Goal: Task Accomplishment & Management: Manage account settings

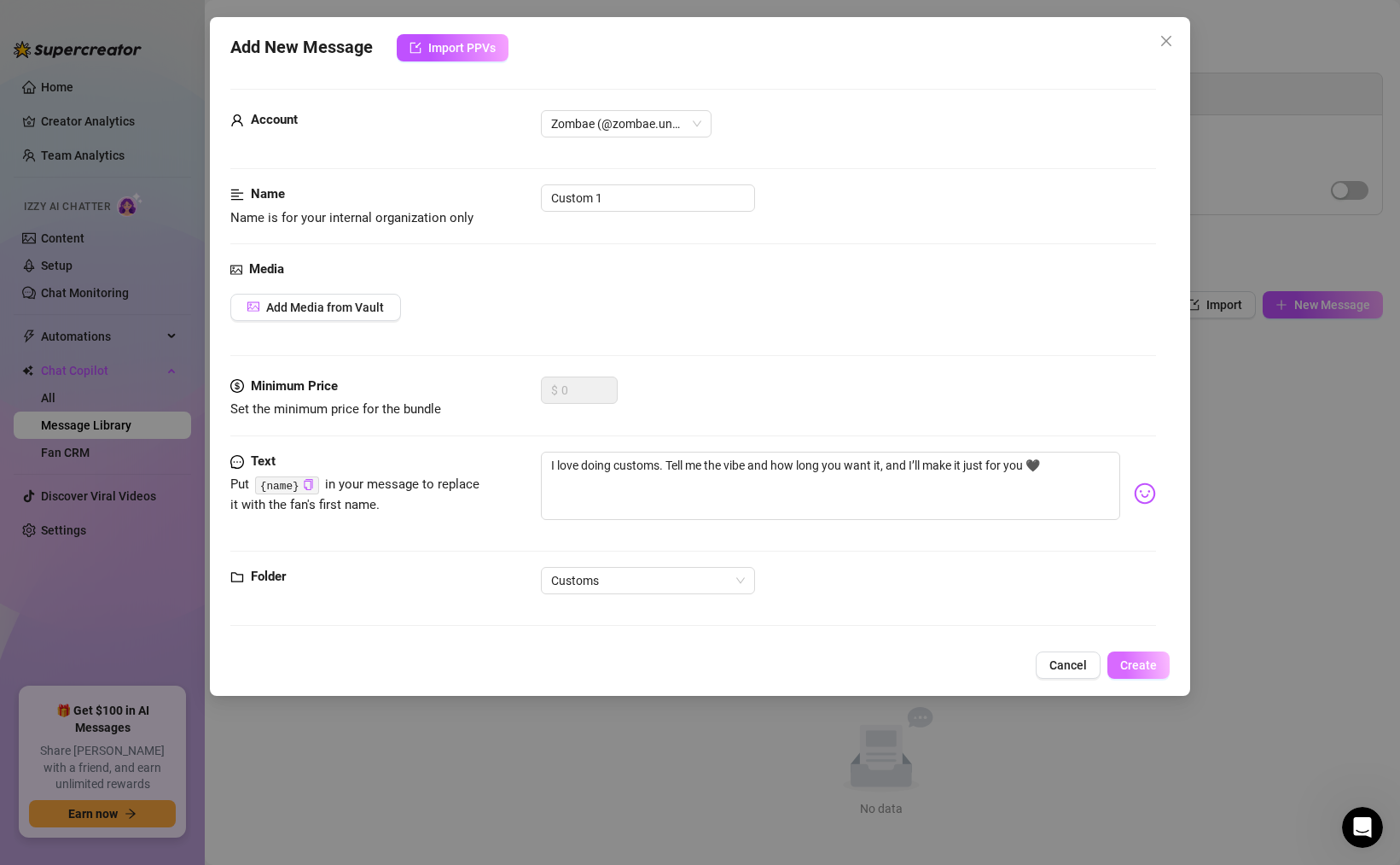
click at [1129, 663] on span "Create" at bounding box center [1139, 665] width 37 height 14
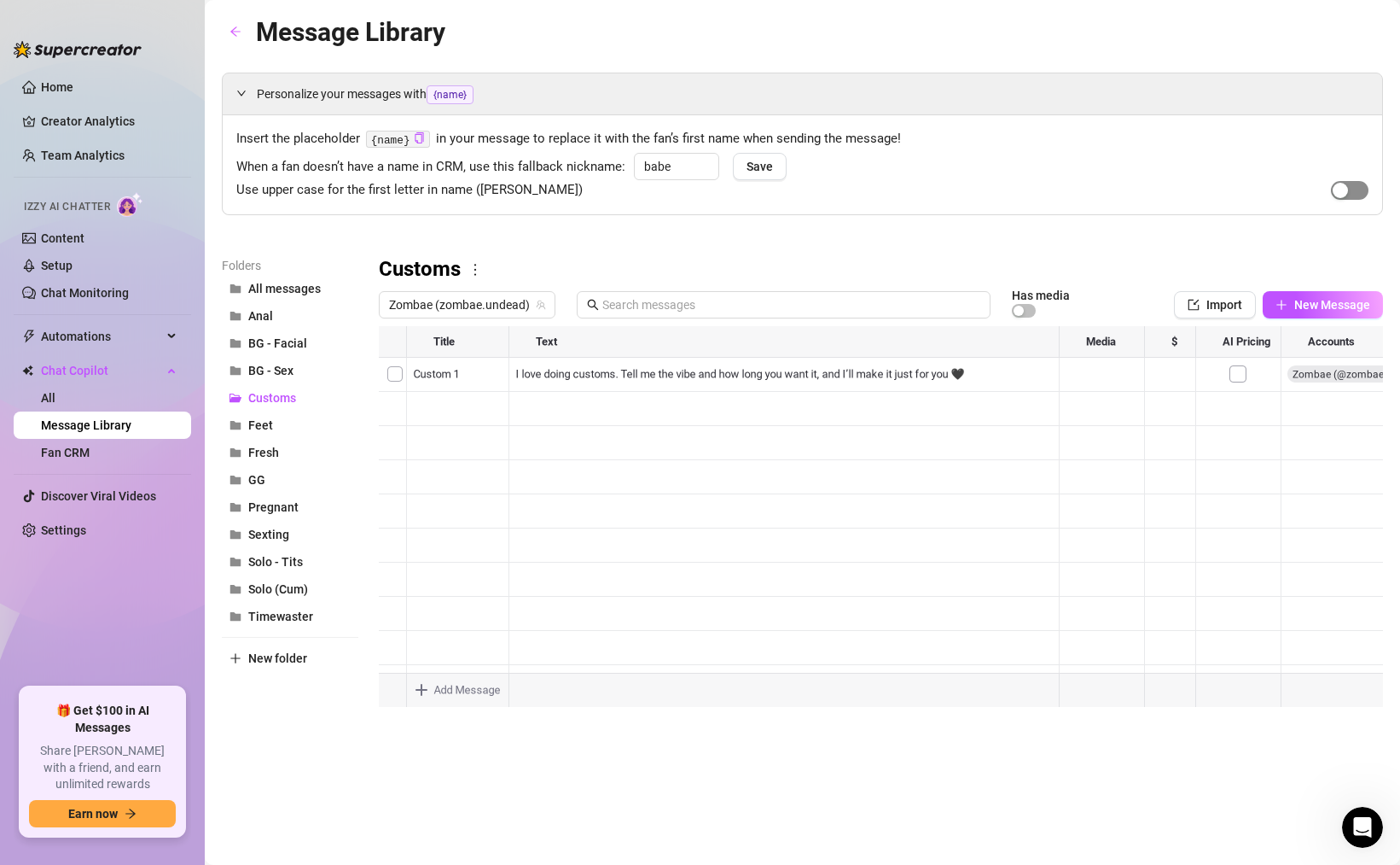
click at [1351, 187] on button "button" at bounding box center [1350, 190] width 38 height 18
click at [758, 160] on span "Save" at bounding box center [760, 166] width 27 height 14
click at [238, 85] on div at bounding box center [246, 93] width 20 height 18
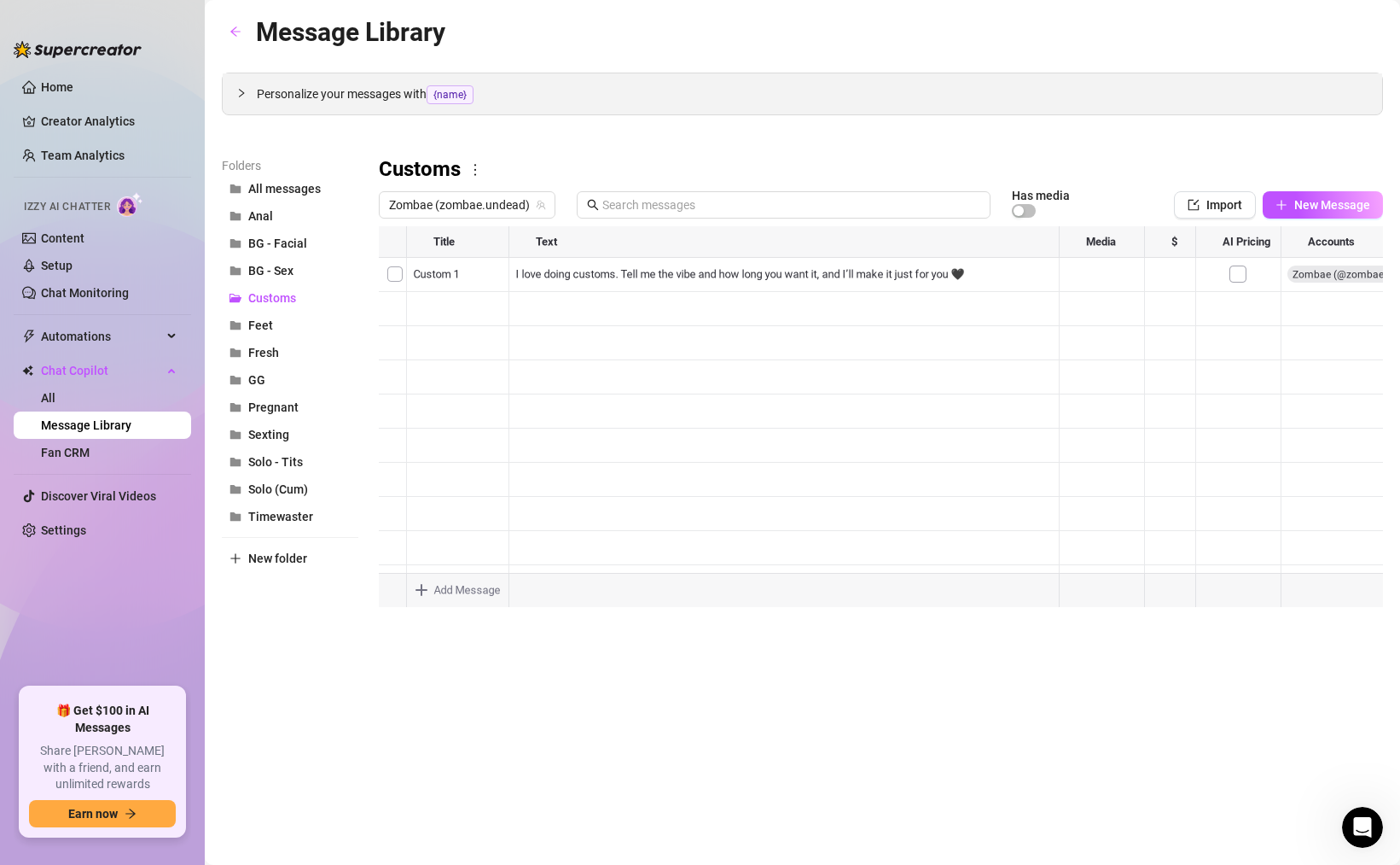
click at [238, 85] on div at bounding box center [246, 93] width 20 height 18
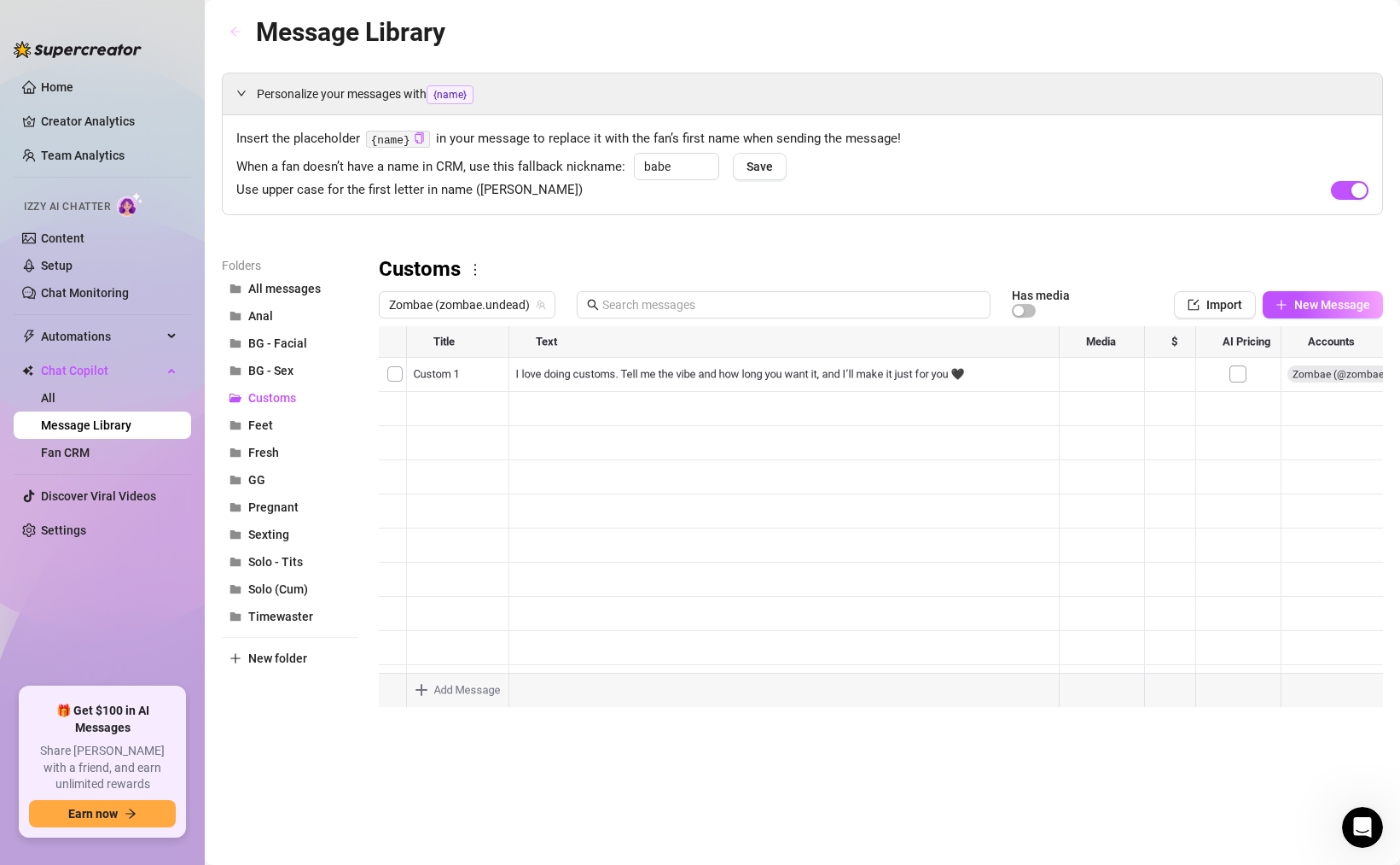
click at [233, 32] on icon "arrow-left" at bounding box center [235, 31] width 12 height 12
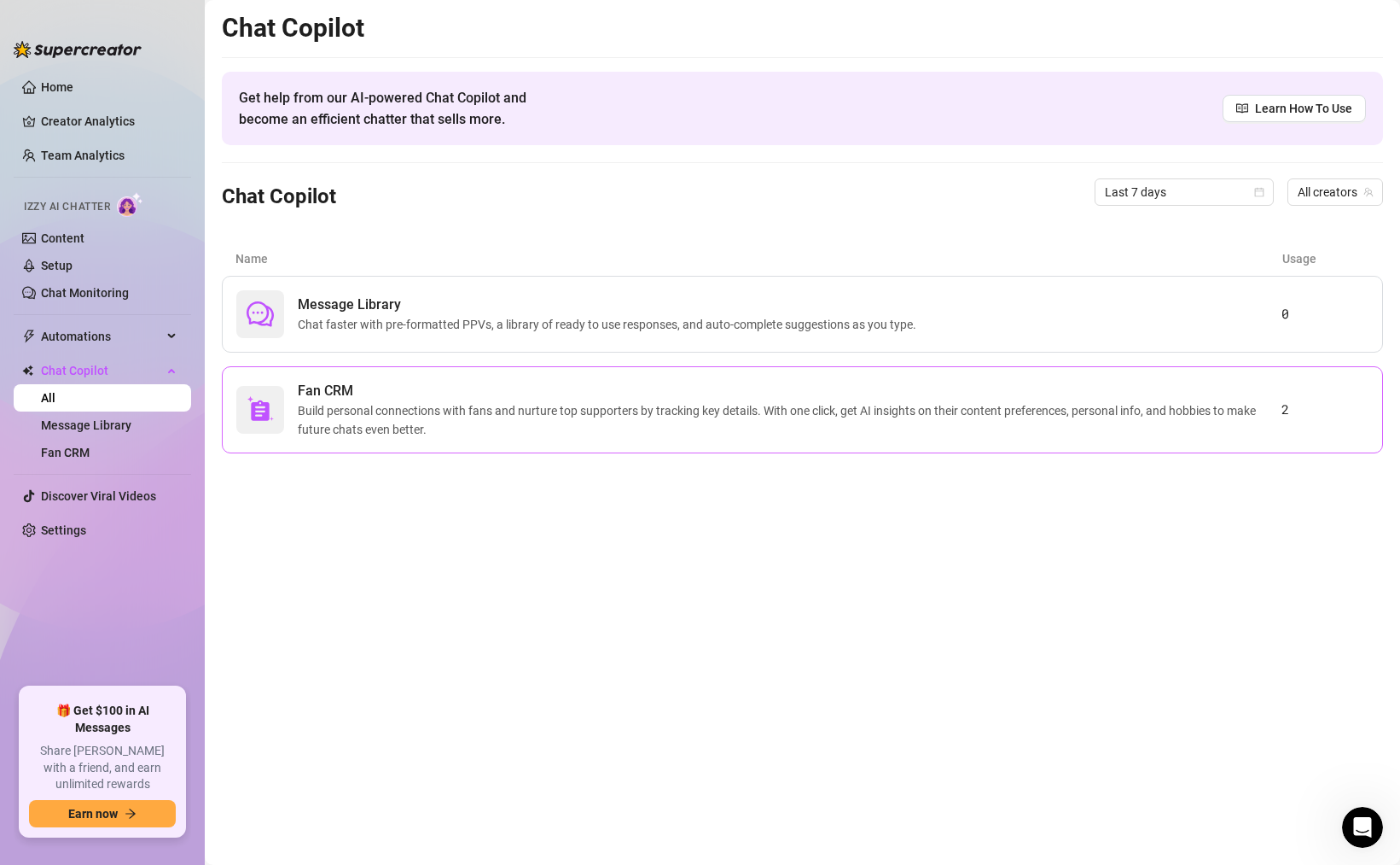
click at [561, 402] on span "Build personal connections with fans and nurture top supporters by tracking key…" at bounding box center [790, 420] width 984 height 38
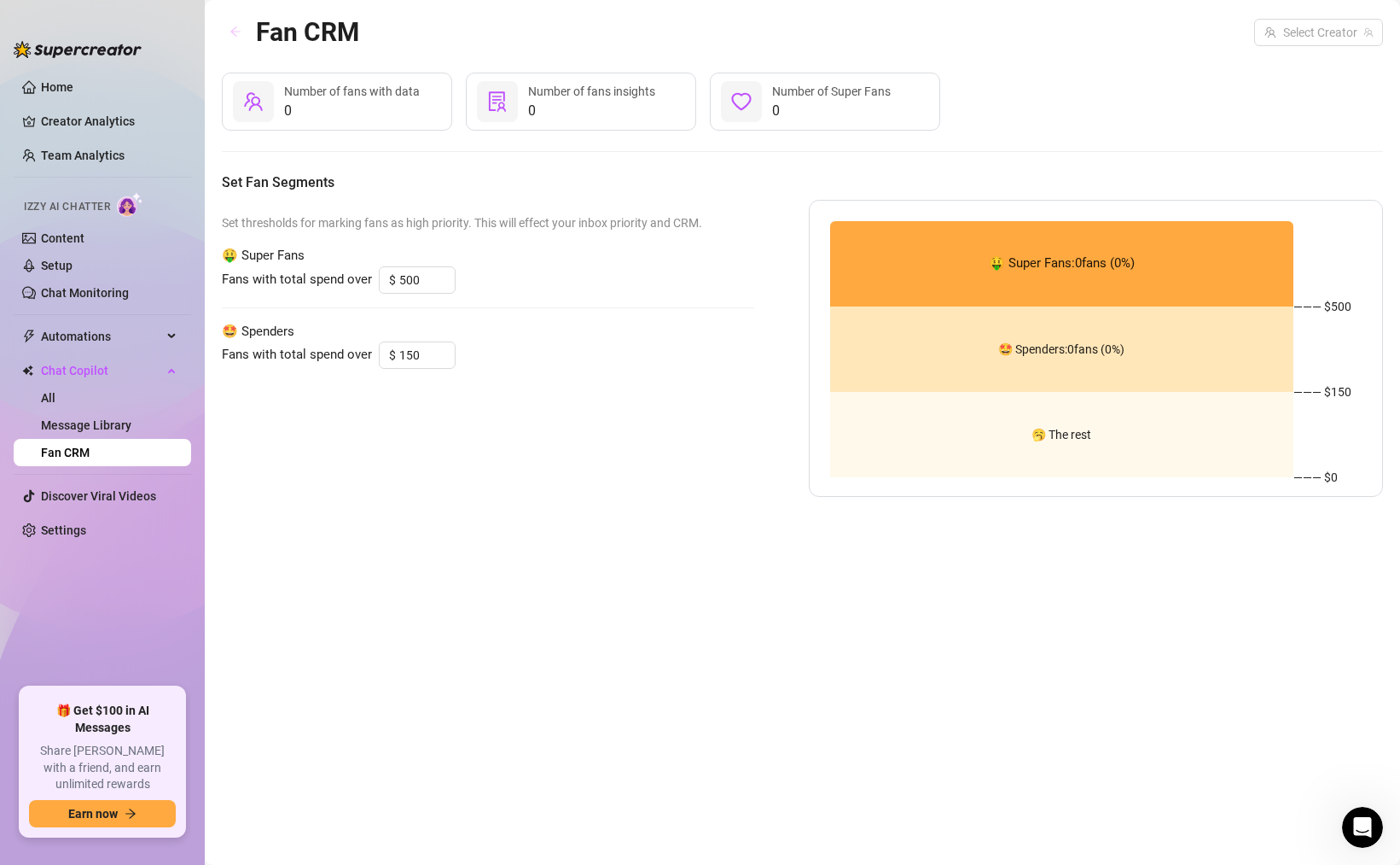
click at [236, 30] on icon "arrow-left" at bounding box center [235, 32] width 10 height 9
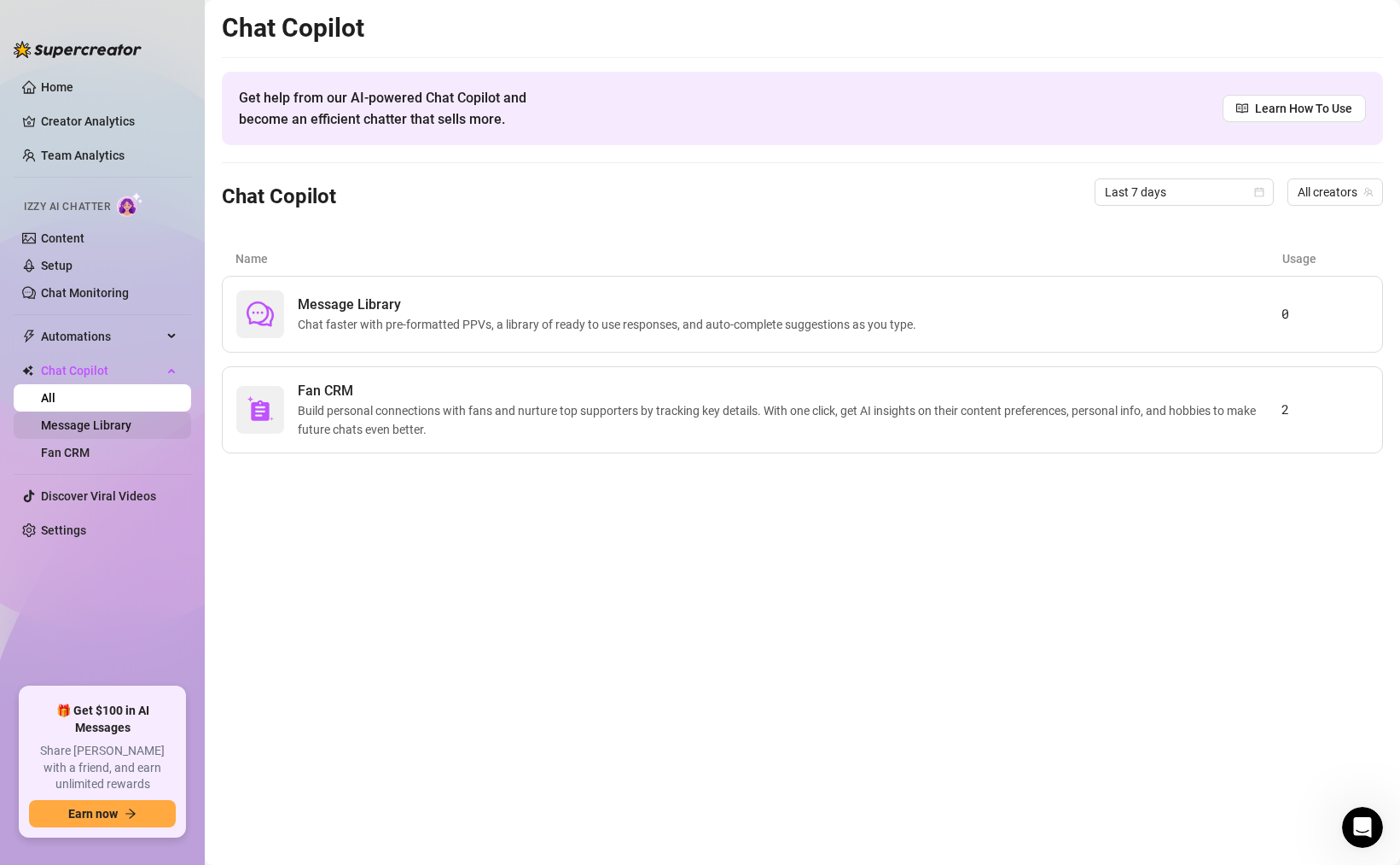
click at [98, 421] on link "Message Library" at bounding box center [86, 425] width 90 height 14
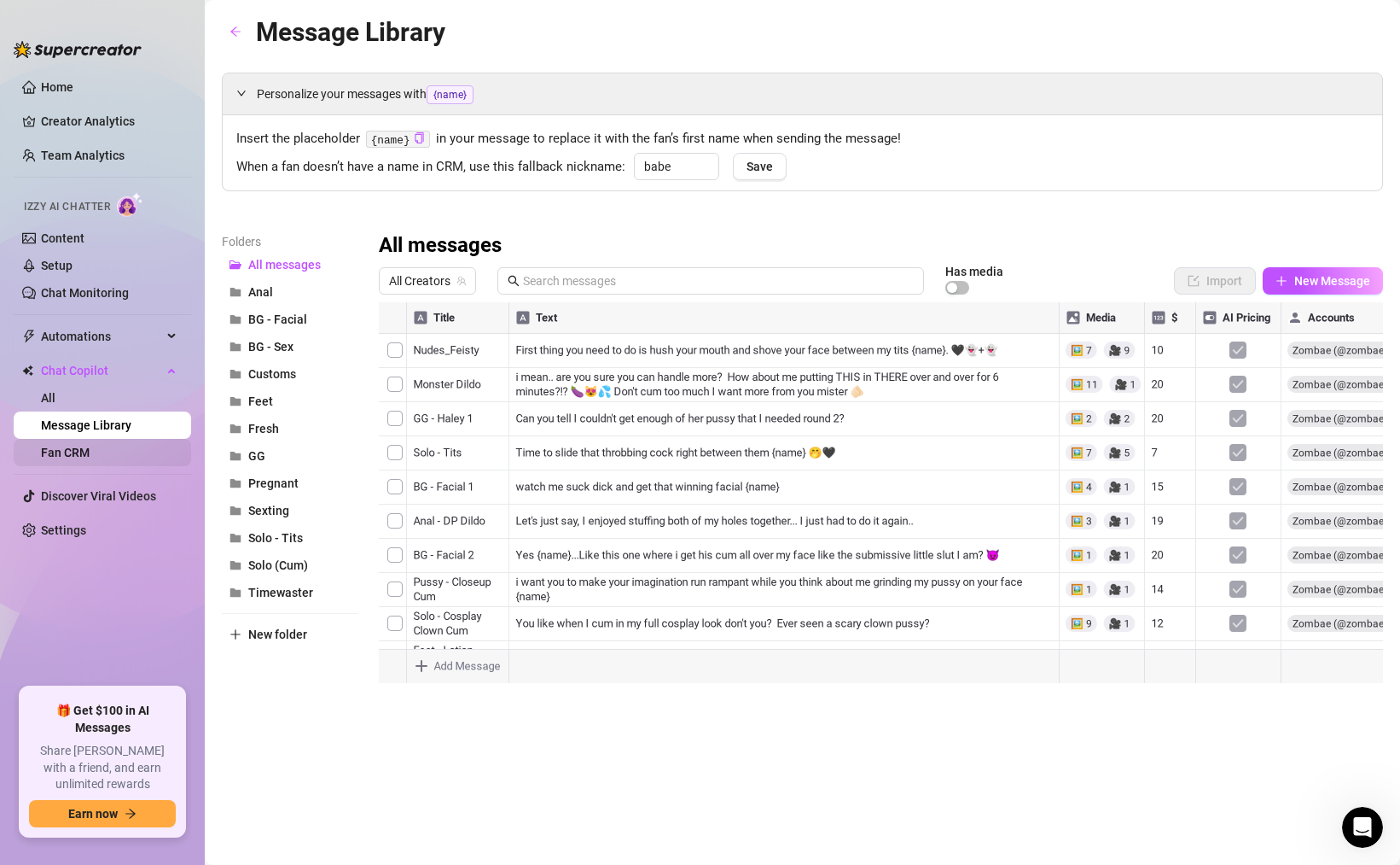
click at [85, 451] on link "Fan CRM" at bounding box center [65, 452] width 49 height 14
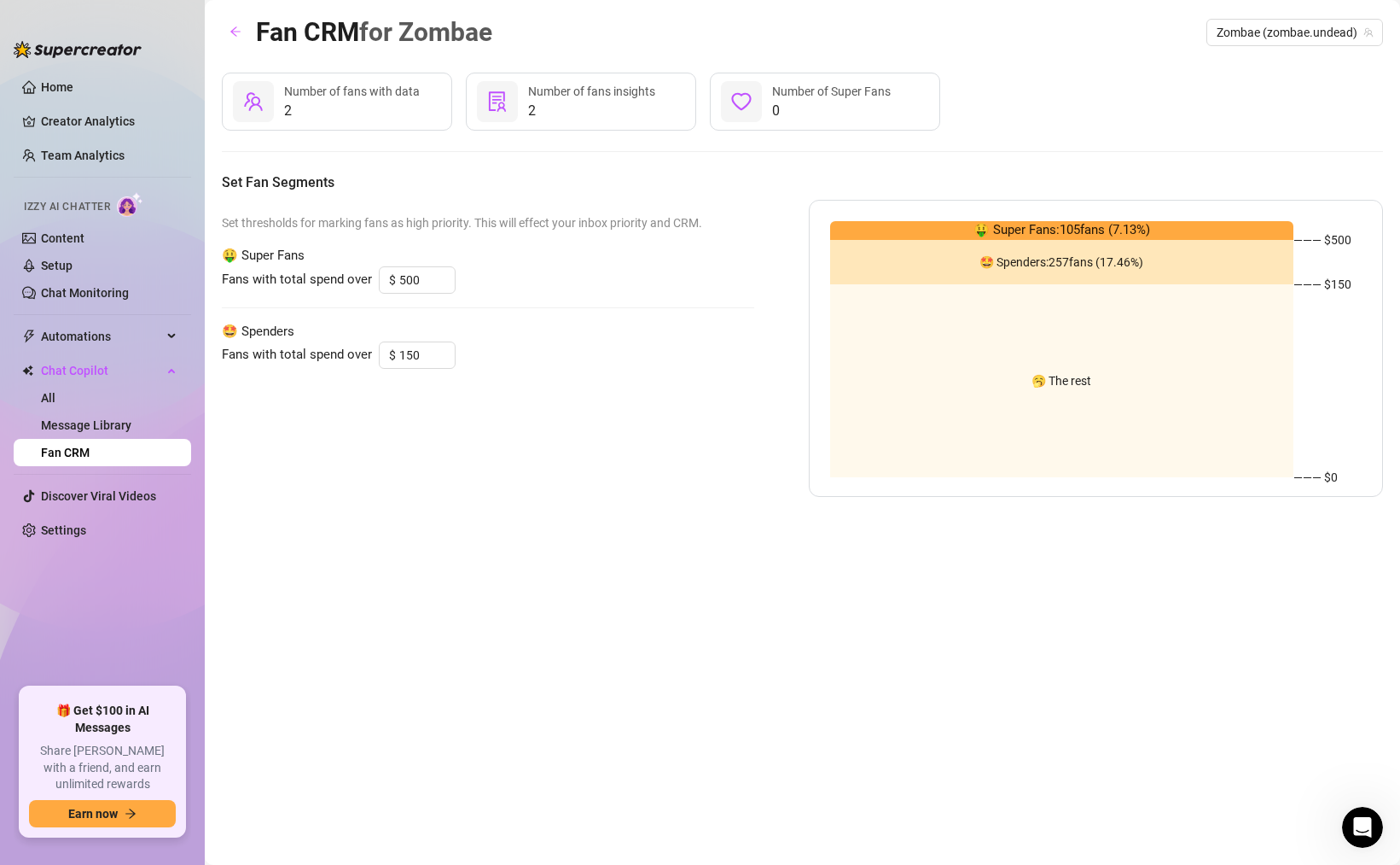
click at [359, 117] on span "2" at bounding box center [352, 111] width 136 height 20
click at [266, 102] on div at bounding box center [253, 102] width 41 height 41
click at [297, 102] on span "2" at bounding box center [352, 111] width 136 height 20
click at [72, 244] on link "Content" at bounding box center [62, 238] width 43 height 14
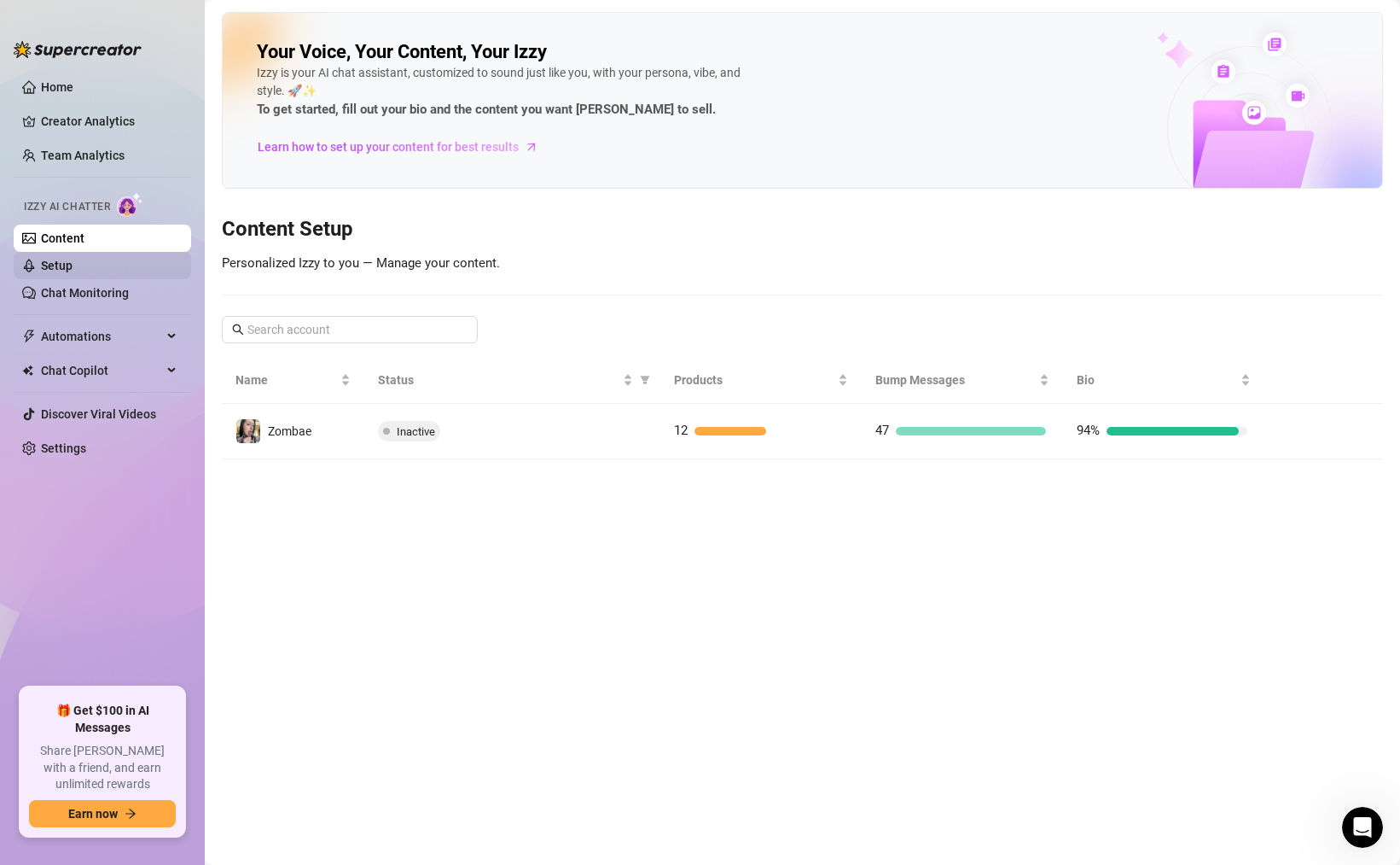
click at [71, 269] on link "Setup" at bounding box center [56, 265] width 31 height 14
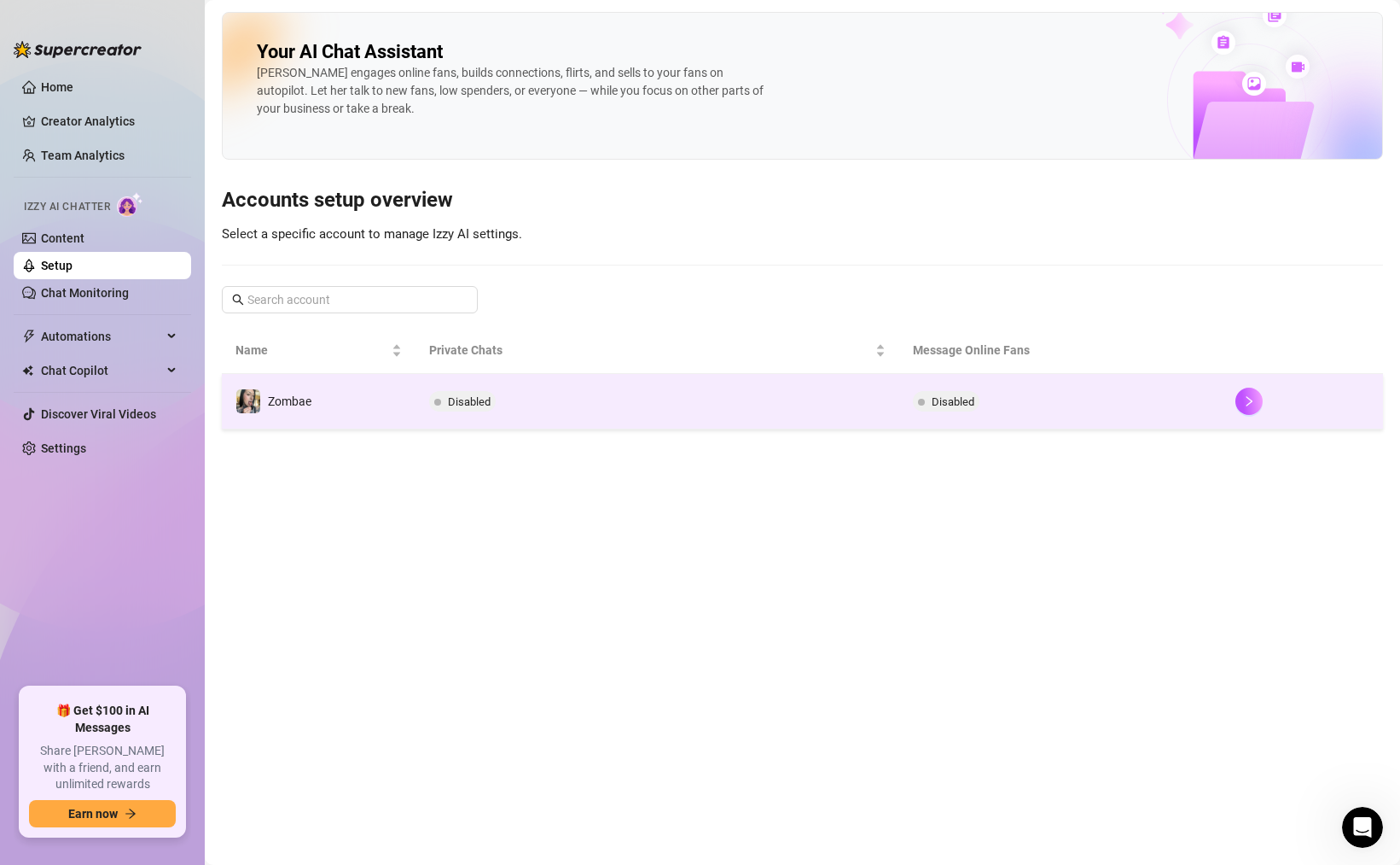
click at [693, 399] on td "Disabled" at bounding box center [657, 402] width 484 height 55
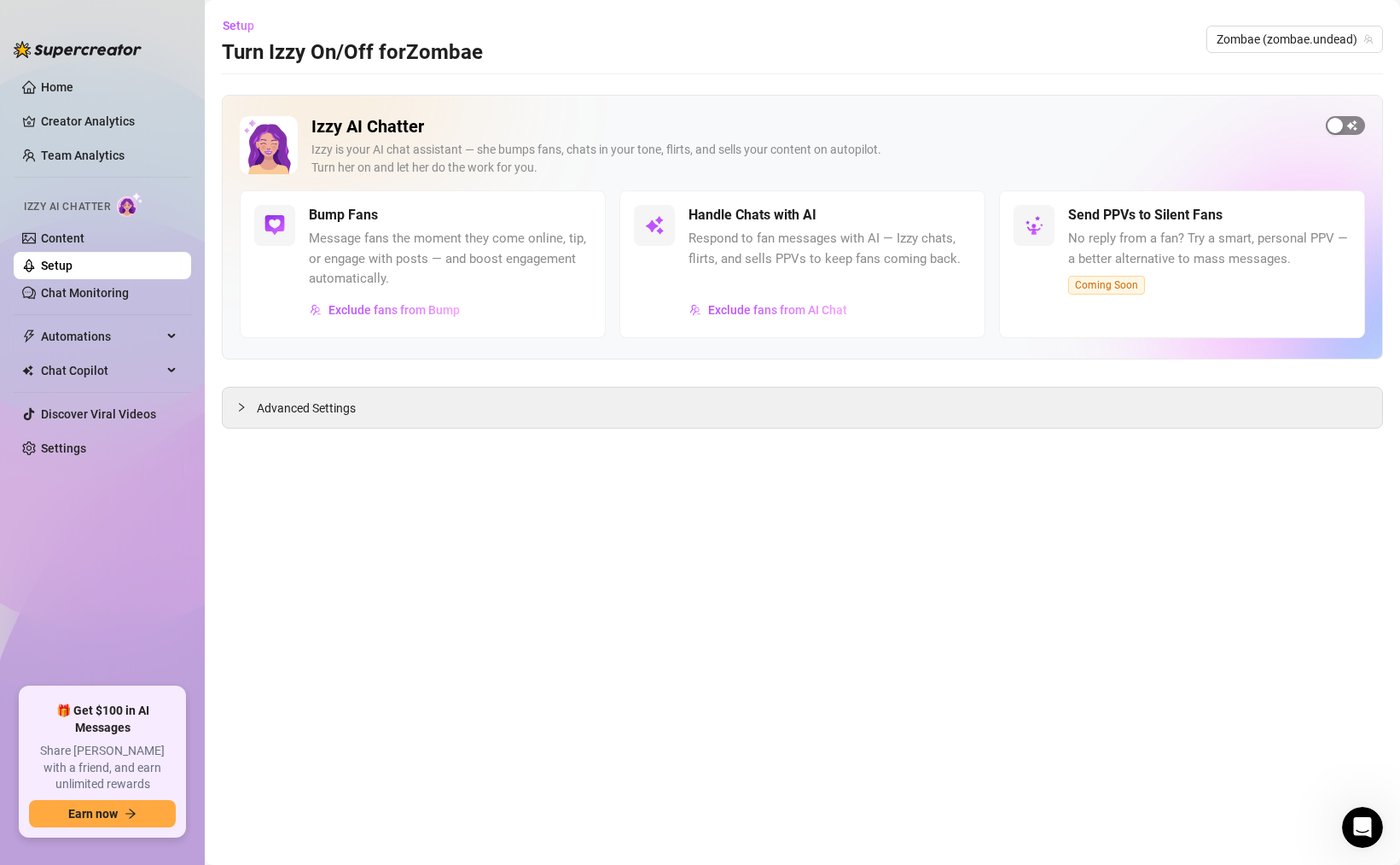
click at [1334, 128] on div "button" at bounding box center [1335, 126] width 16 height 16
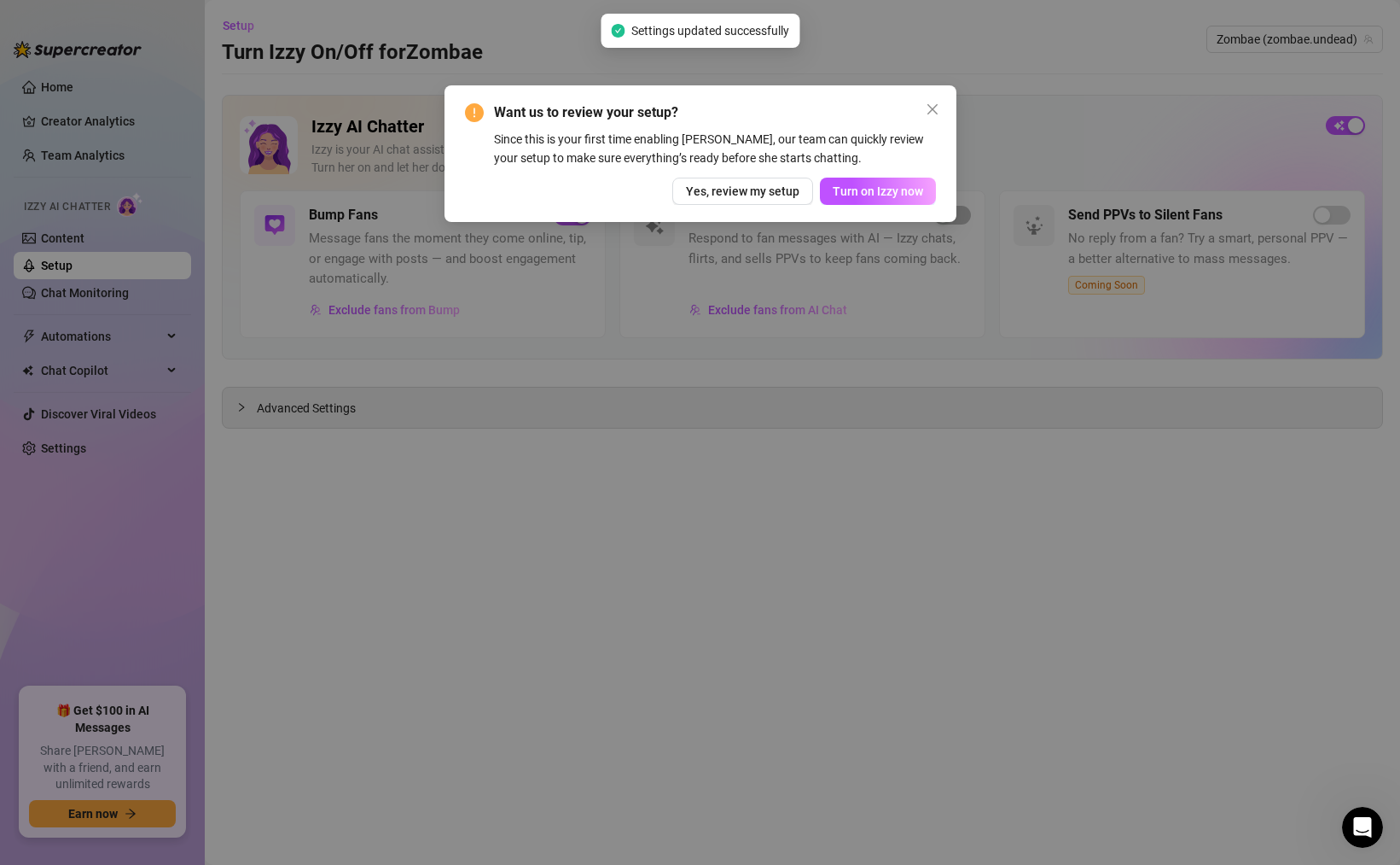
drag, startPoint x: 866, startPoint y: 191, endPoint x: 561, endPoint y: 176, distance: 305.4
click at [562, 176] on div "Want us to review your setup? Since this is your first time enabling [PERSON_NA…" at bounding box center [700, 153] width 471 height 102
click at [742, 191] on span "Yes, review my setup" at bounding box center [742, 191] width 114 height 14
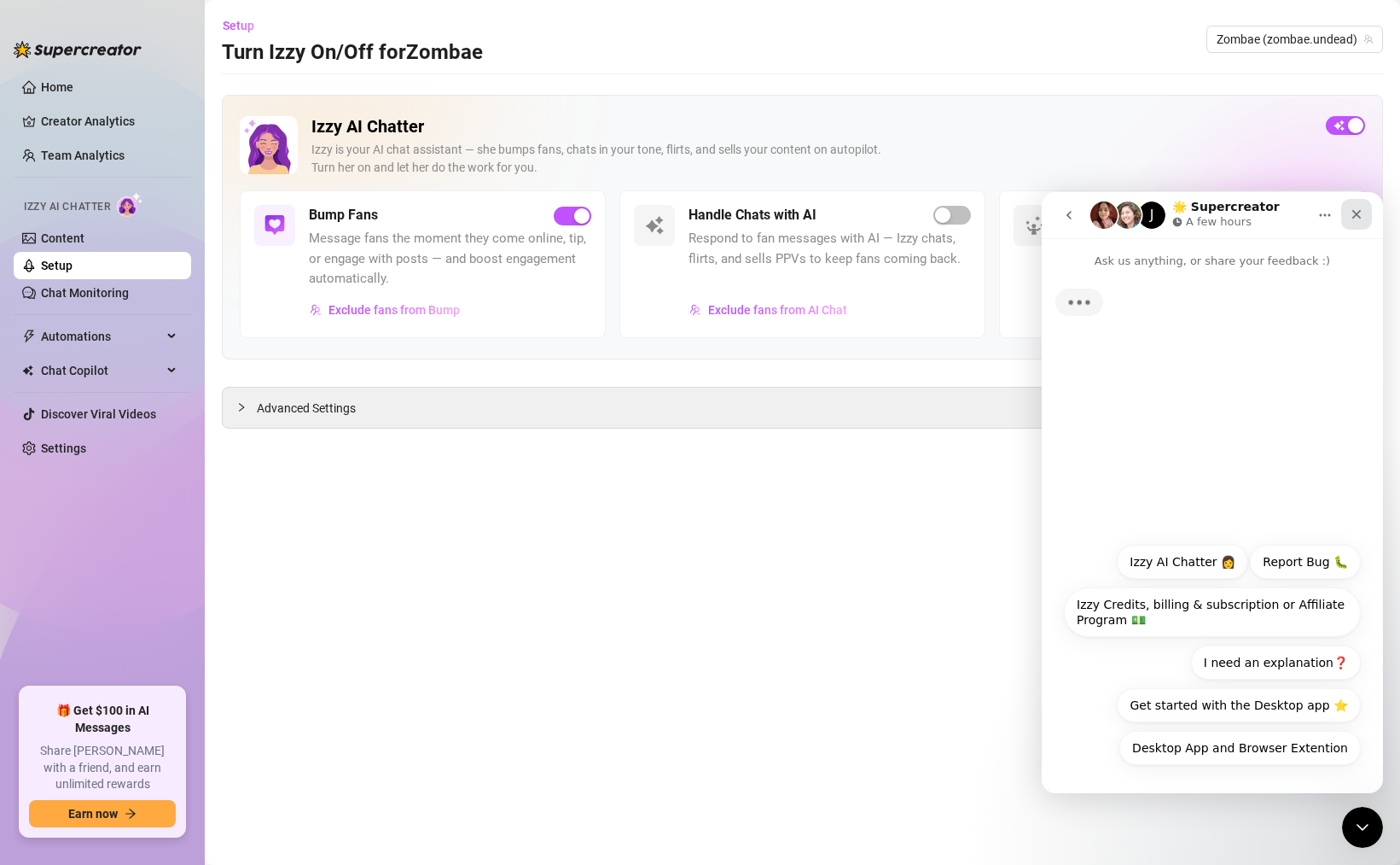
click at [1358, 211] on icon "Close" at bounding box center [1358, 214] width 9 height 9
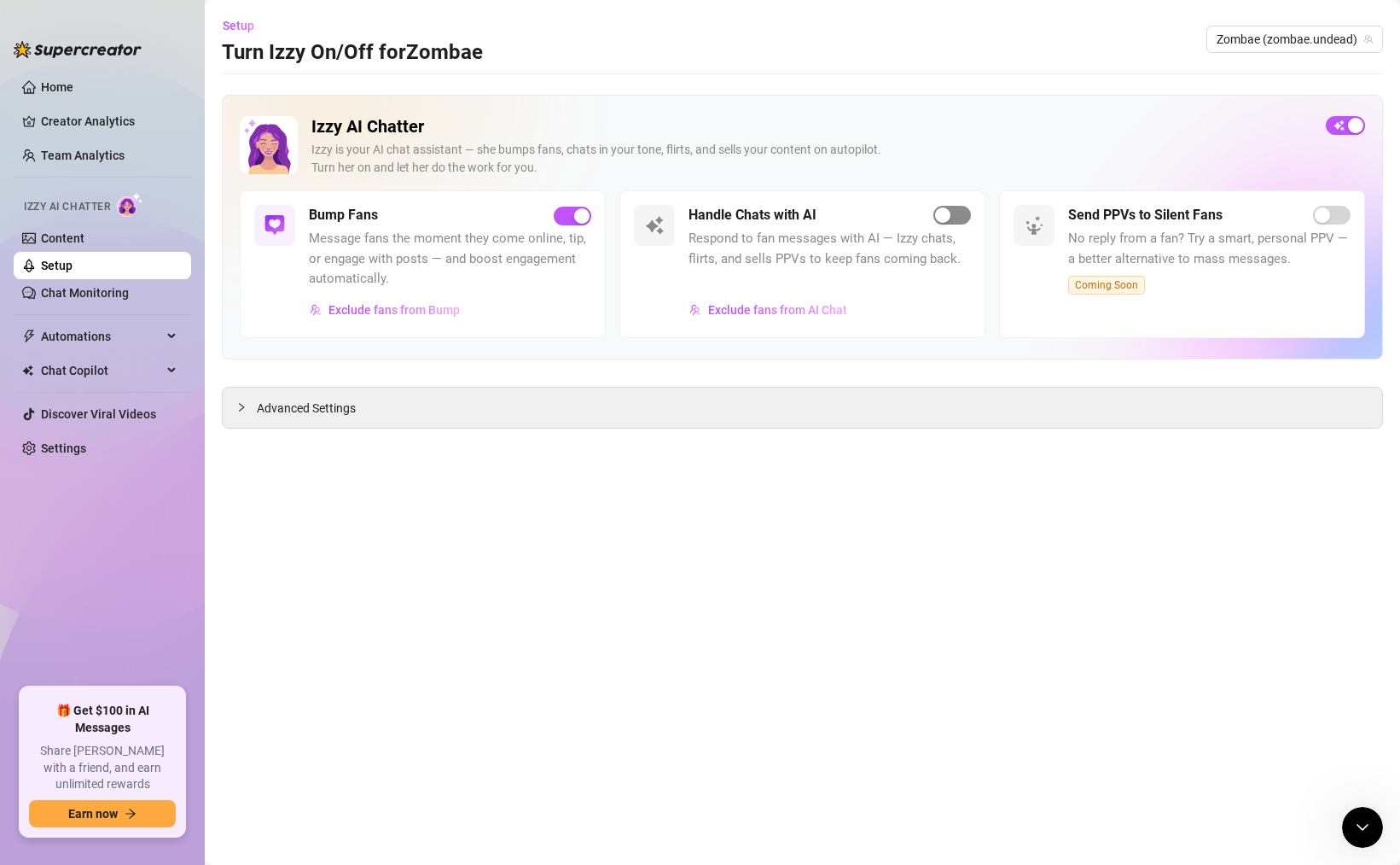
click at [951, 222] on span "button" at bounding box center [952, 215] width 38 height 18
click at [951, 211] on div "Want us to review your setup? Since this is your first time enabling [PERSON_NA…" at bounding box center [700, 153] width 512 height 137
click at [938, 210] on div "Want us to review your setup? Since this is your first time enabling [PERSON_NA…" at bounding box center [700, 153] width 512 height 137
click at [949, 214] on div "Want us to review your setup? Since this is your first time enabling [PERSON_NA…" at bounding box center [700, 153] width 512 height 137
click at [761, 309] on div "Want us to review your setup? Since this is your first time enabling [PERSON_NA…" at bounding box center [700, 432] width 1400 height 865
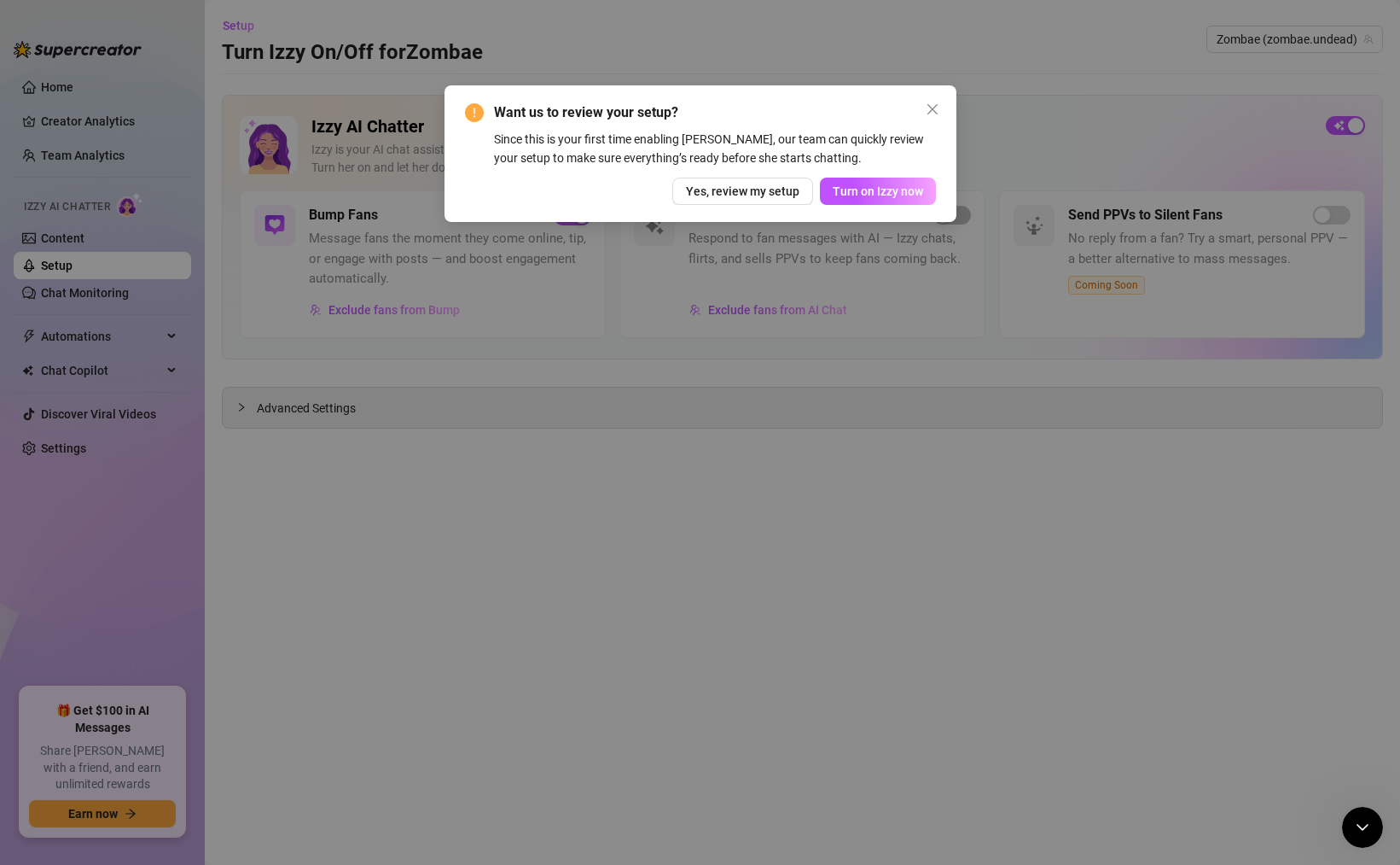
click at [731, 168] on div "Want us to review your setup? Since this is your first time enabling [PERSON_NA…" at bounding box center [700, 432] width 1400 height 865
click at [731, 188] on div "Want us to review your setup? Since this is your first time enabling [PERSON_NA…" at bounding box center [700, 432] width 1400 height 865
click at [724, 188] on div "Want us to review your setup? Since this is your first time enabling [PERSON_NA…" at bounding box center [700, 432] width 1400 height 865
click at [934, 112] on div "Want us to review your setup? Since this is your first time enabling [PERSON_NA…" at bounding box center [700, 432] width 1400 height 865
click at [769, 176] on div "Want us to review your setup? Since this is your first time enabling [PERSON_NA…" at bounding box center [700, 432] width 1400 height 865
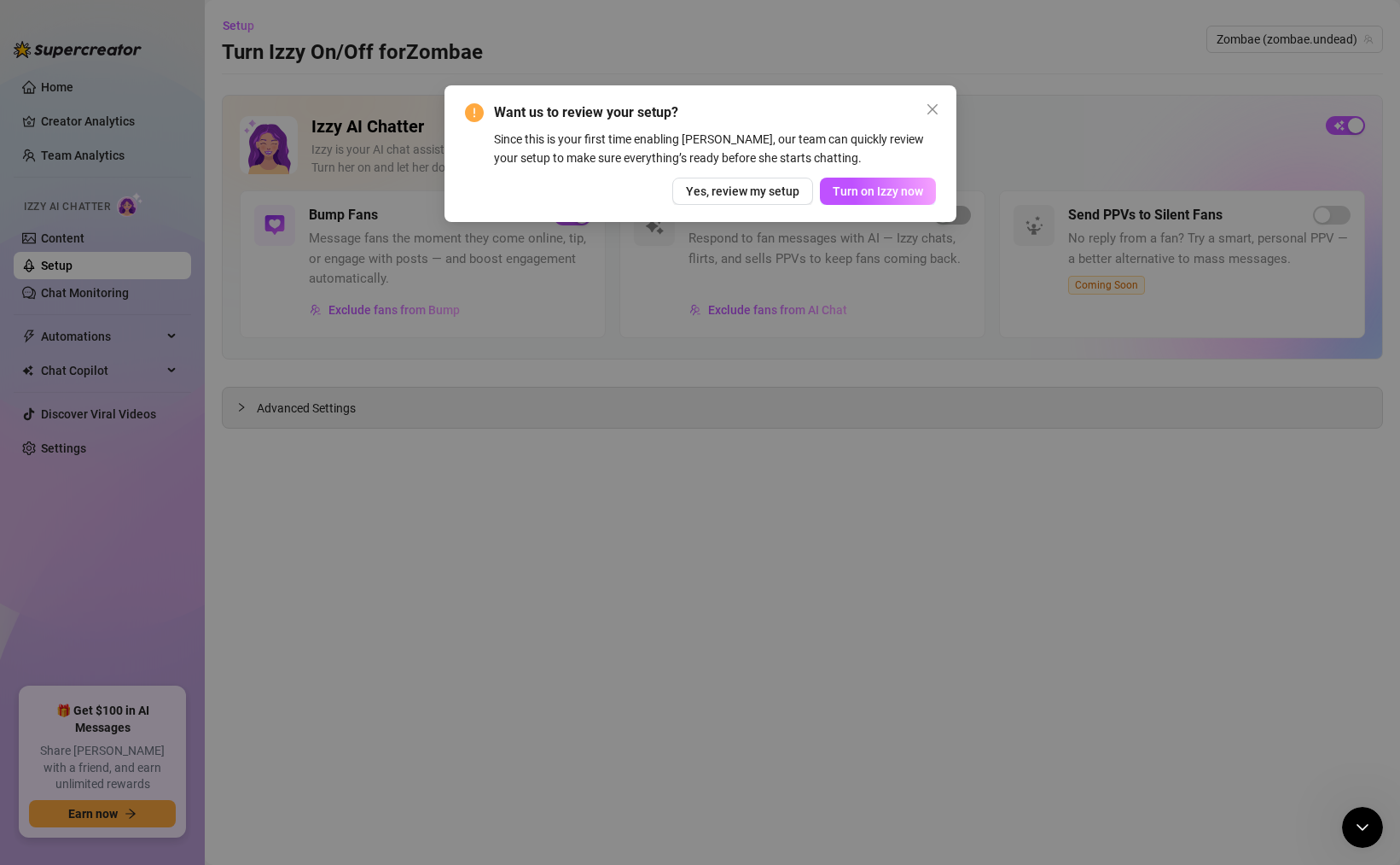
click at [767, 188] on div "Want us to review your setup? Since this is your first time enabling [PERSON_NA…" at bounding box center [700, 432] width 1400 height 865
click at [927, 108] on div "Want us to review your setup? Since this is your first time enabling [PERSON_NA…" at bounding box center [700, 432] width 1400 height 865
click at [935, 108] on div "Want us to review your setup? Since this is your first time enabling [PERSON_NA…" at bounding box center [700, 432] width 1400 height 865
click at [945, 70] on div "Want us to review your setup? Since this is your first time enabling [PERSON_NA…" at bounding box center [700, 432] width 1400 height 865
click at [158, 285] on div "Want us to review your setup? Since this is your first time enabling [PERSON_NA…" at bounding box center [700, 432] width 1400 height 865
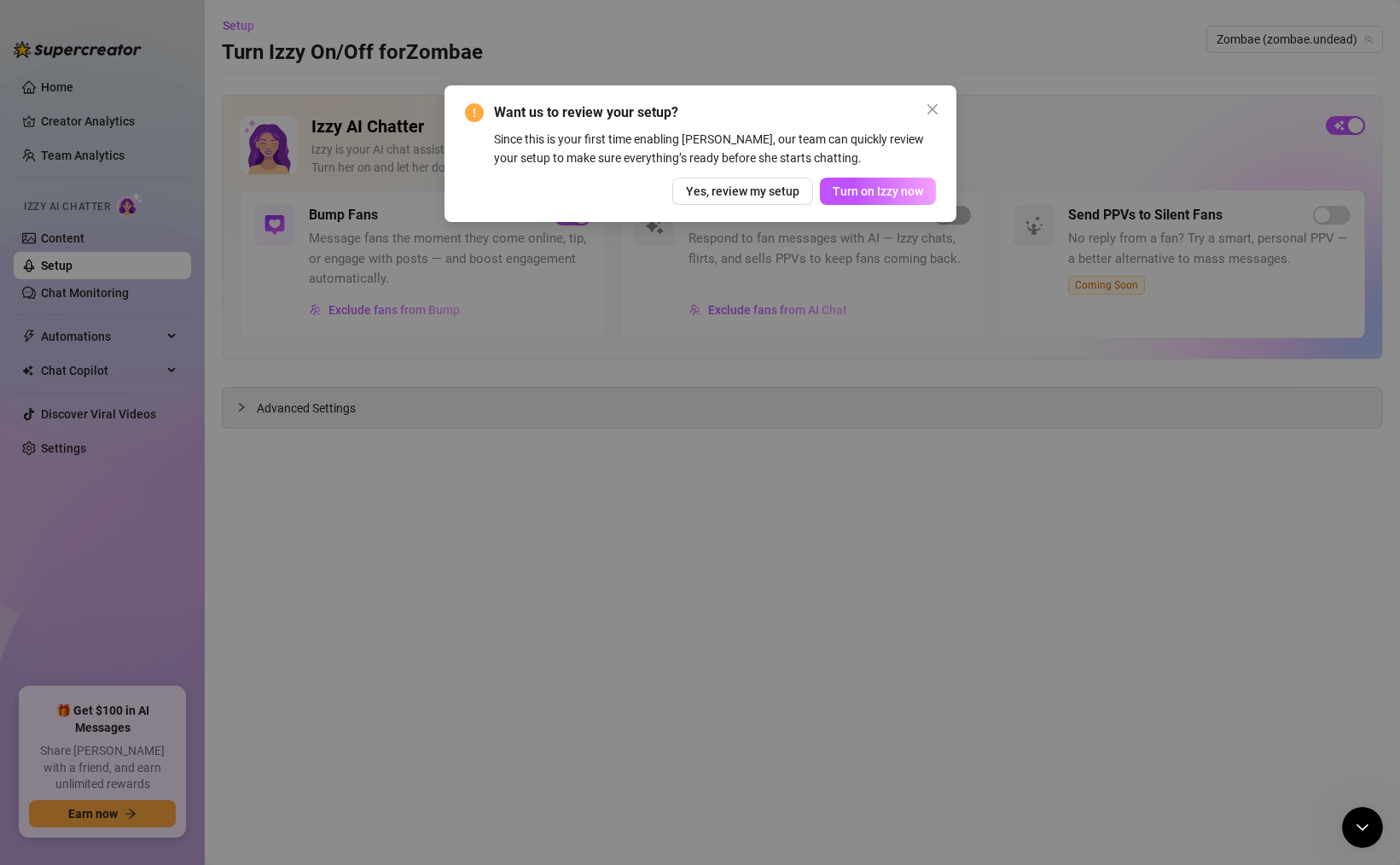
click at [388, 271] on div "Want us to review your setup? Since this is your first time enabling [PERSON_NA…" at bounding box center [700, 432] width 1400 height 865
click at [540, 123] on div "Want us to review your setup? Since this is your first time enabling [PERSON_NA…" at bounding box center [700, 432] width 1400 height 865
click at [567, 71] on div "Want us to review your setup? Since this is your first time enabling [PERSON_NA…" at bounding box center [700, 432] width 1400 height 865
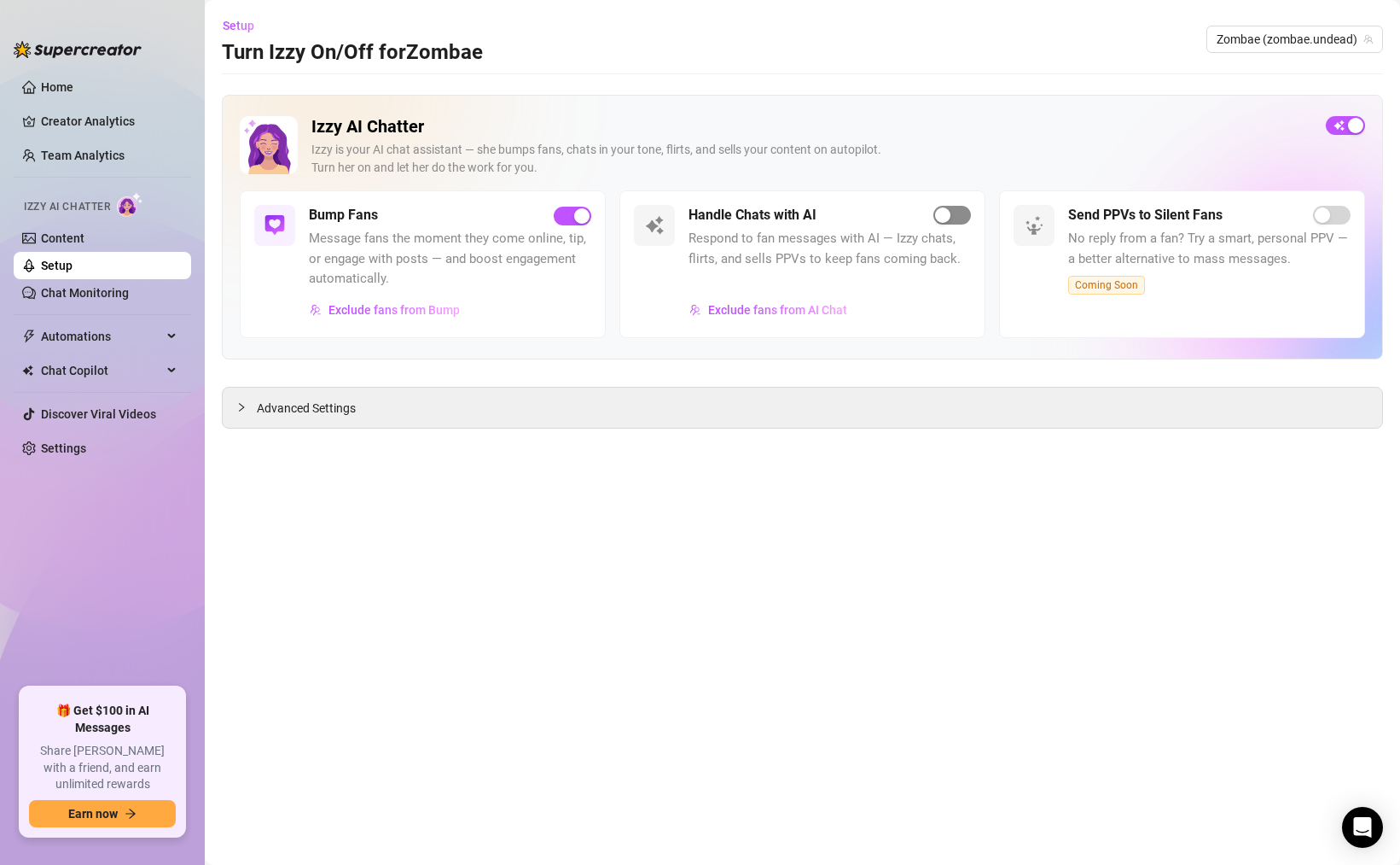
click at [948, 217] on div "button" at bounding box center [942, 215] width 16 height 16
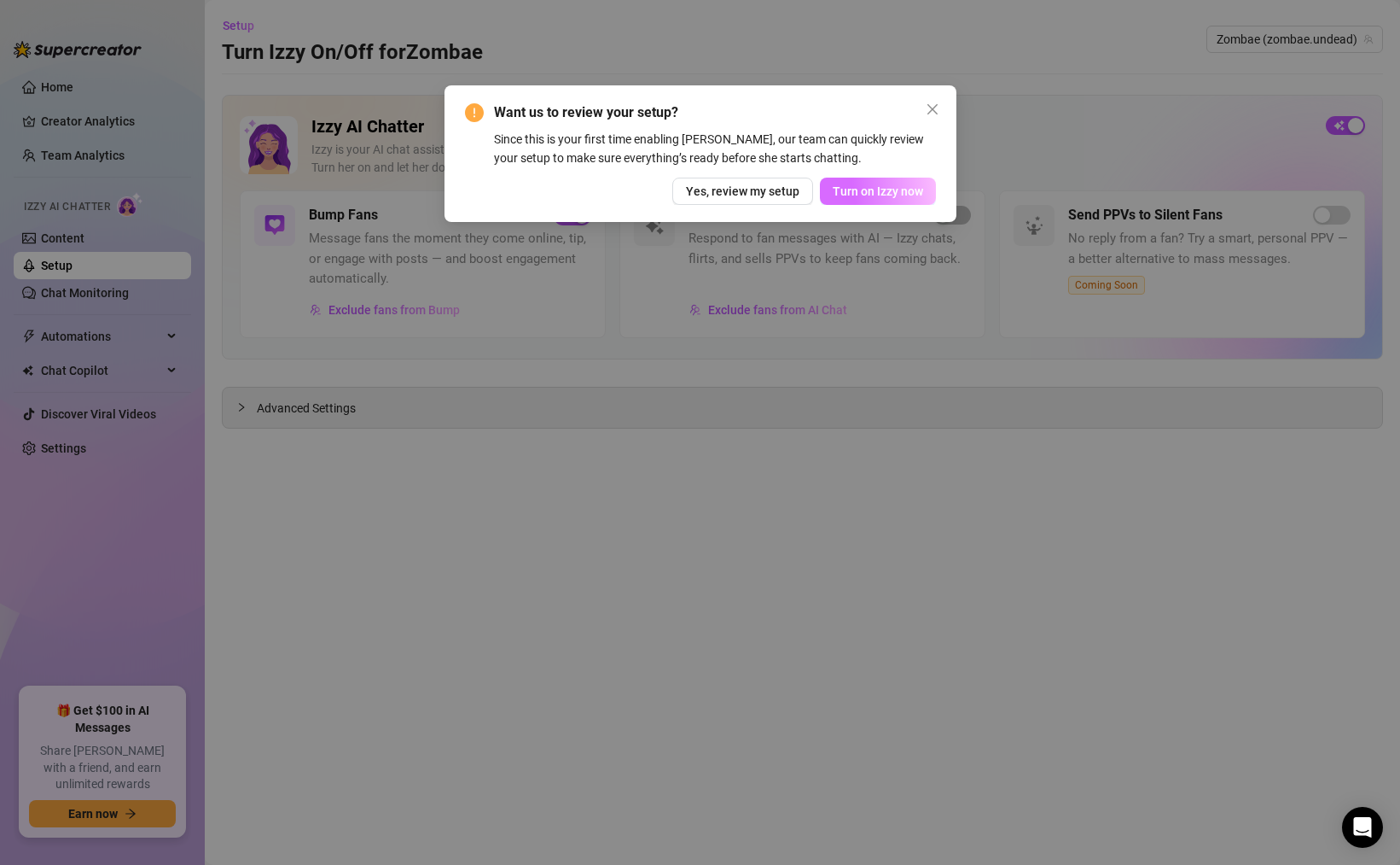
click at [860, 195] on span "Turn on Izzy now" at bounding box center [879, 191] width 90 height 14
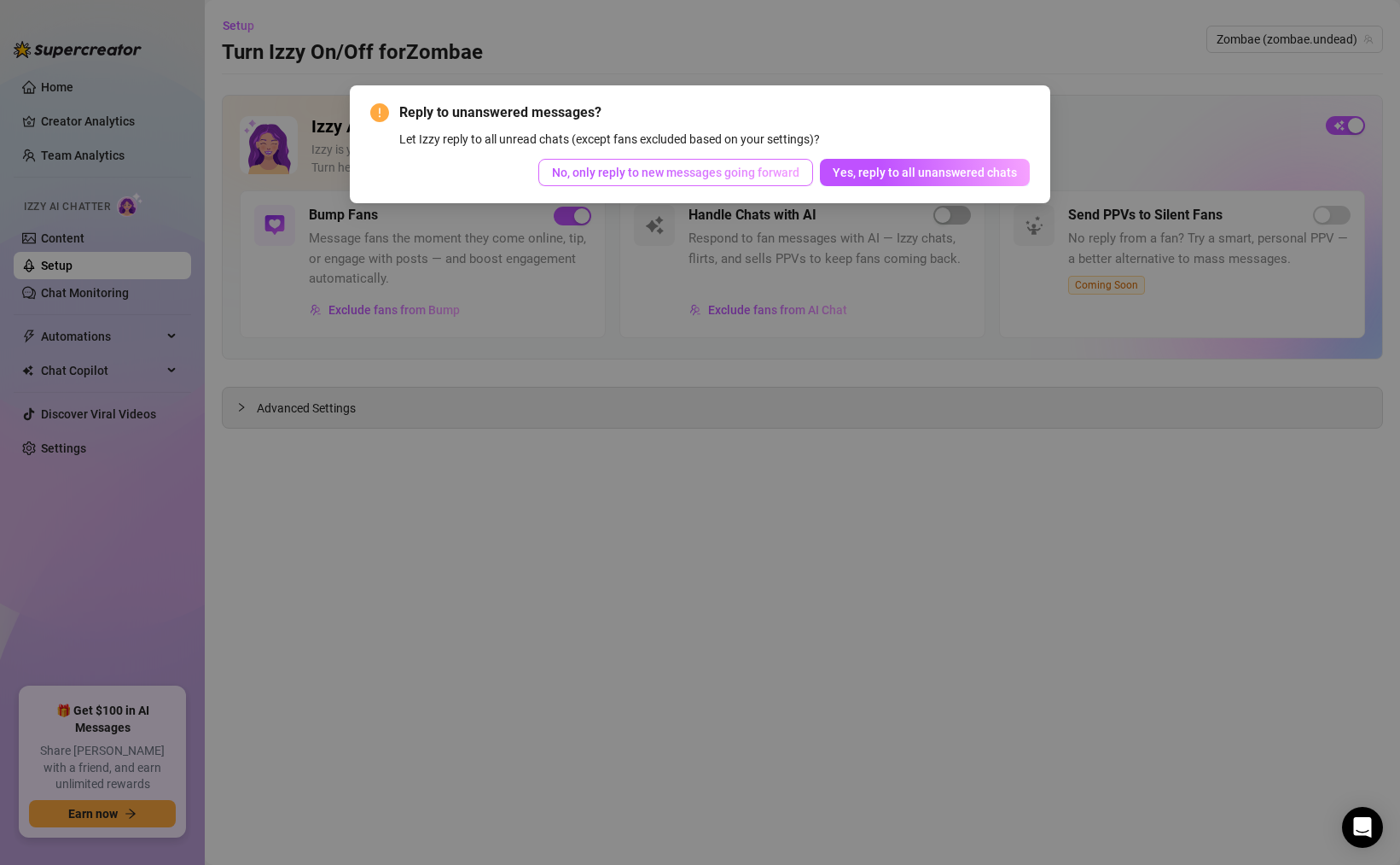
click at [687, 166] on span "No, only reply to new messages going forward" at bounding box center [676, 172] width 247 height 14
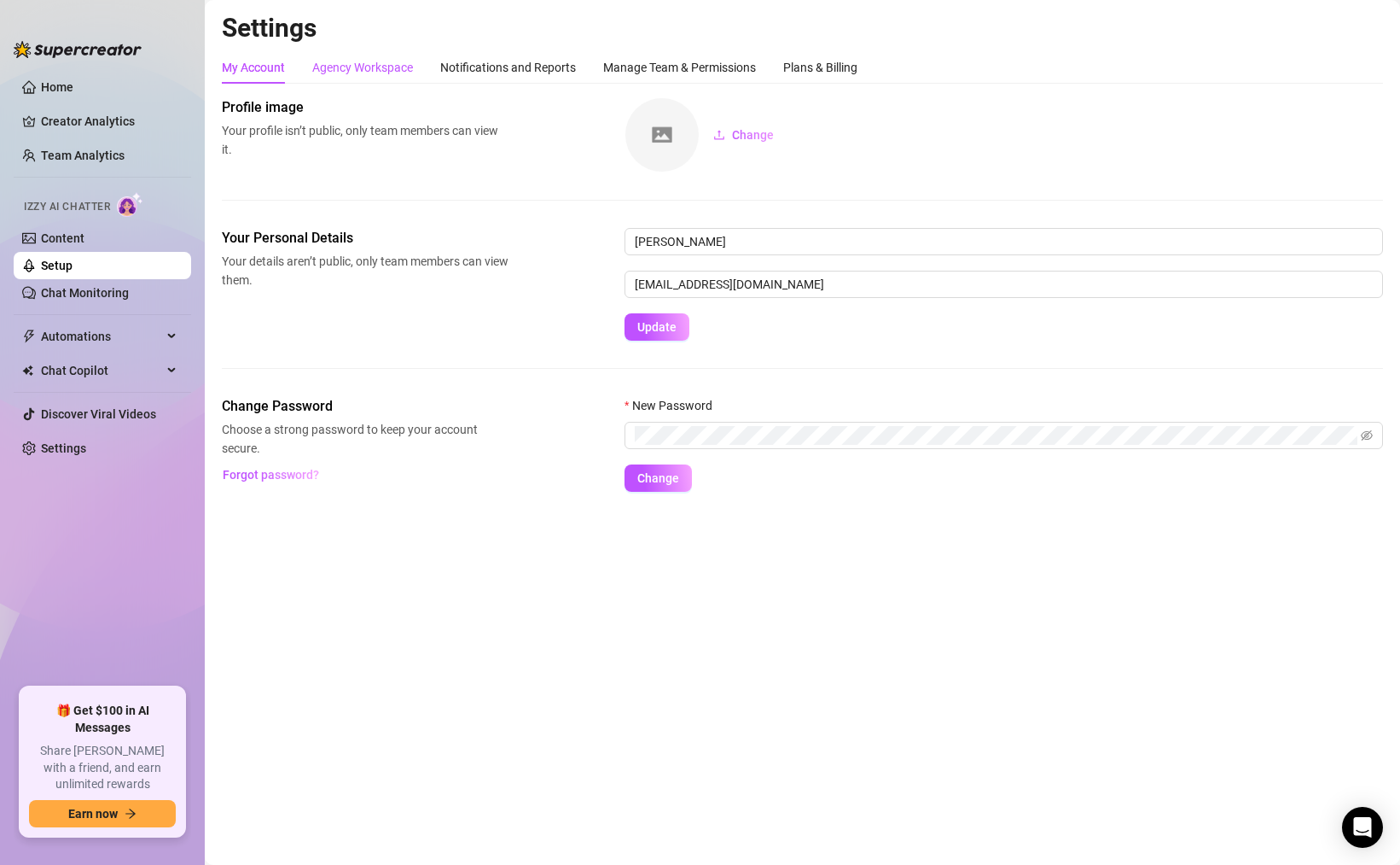
click at [377, 68] on div "Agency Workspace" at bounding box center [362, 67] width 101 height 18
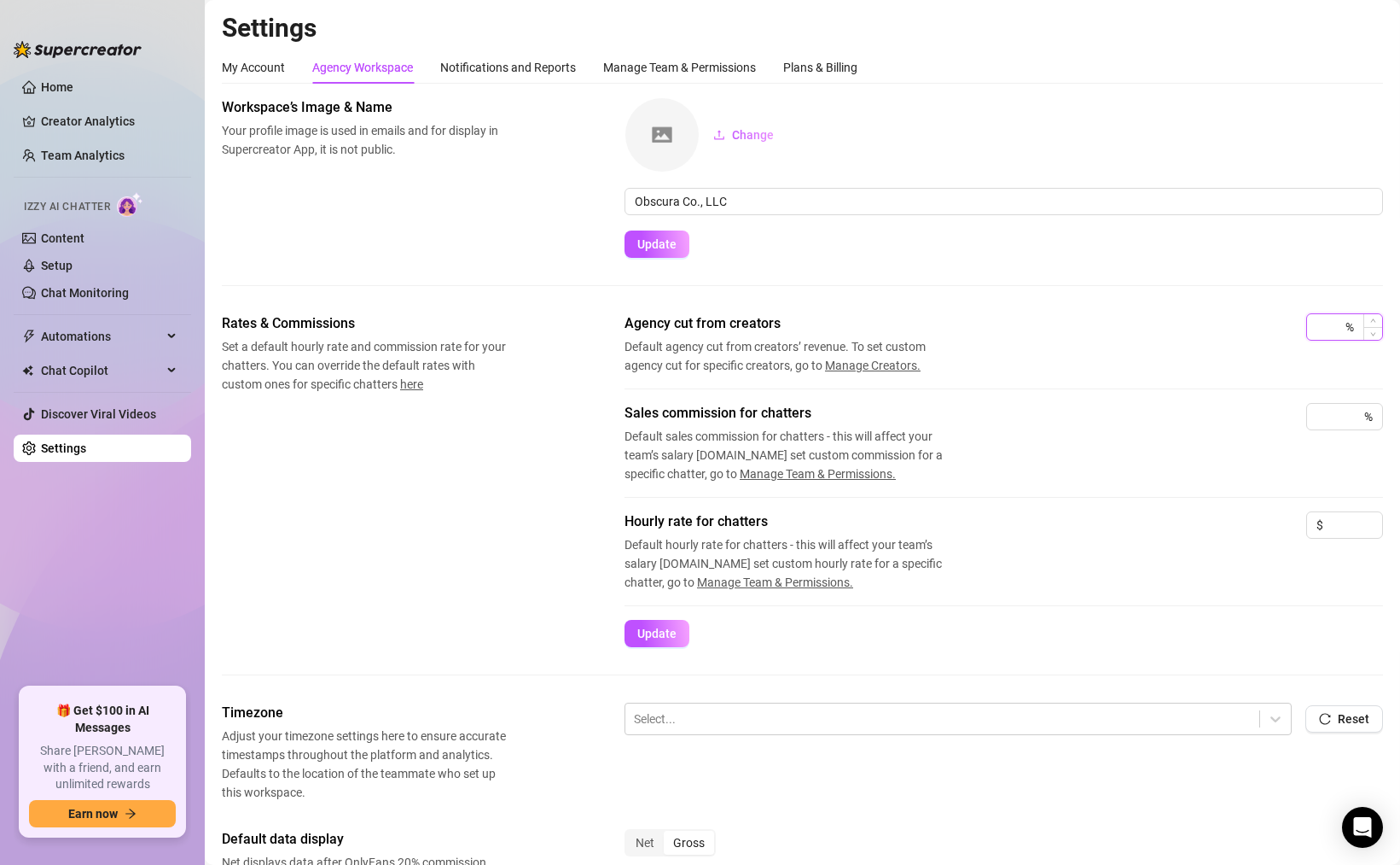
click at [1332, 329] on input at bounding box center [1330, 327] width 26 height 26
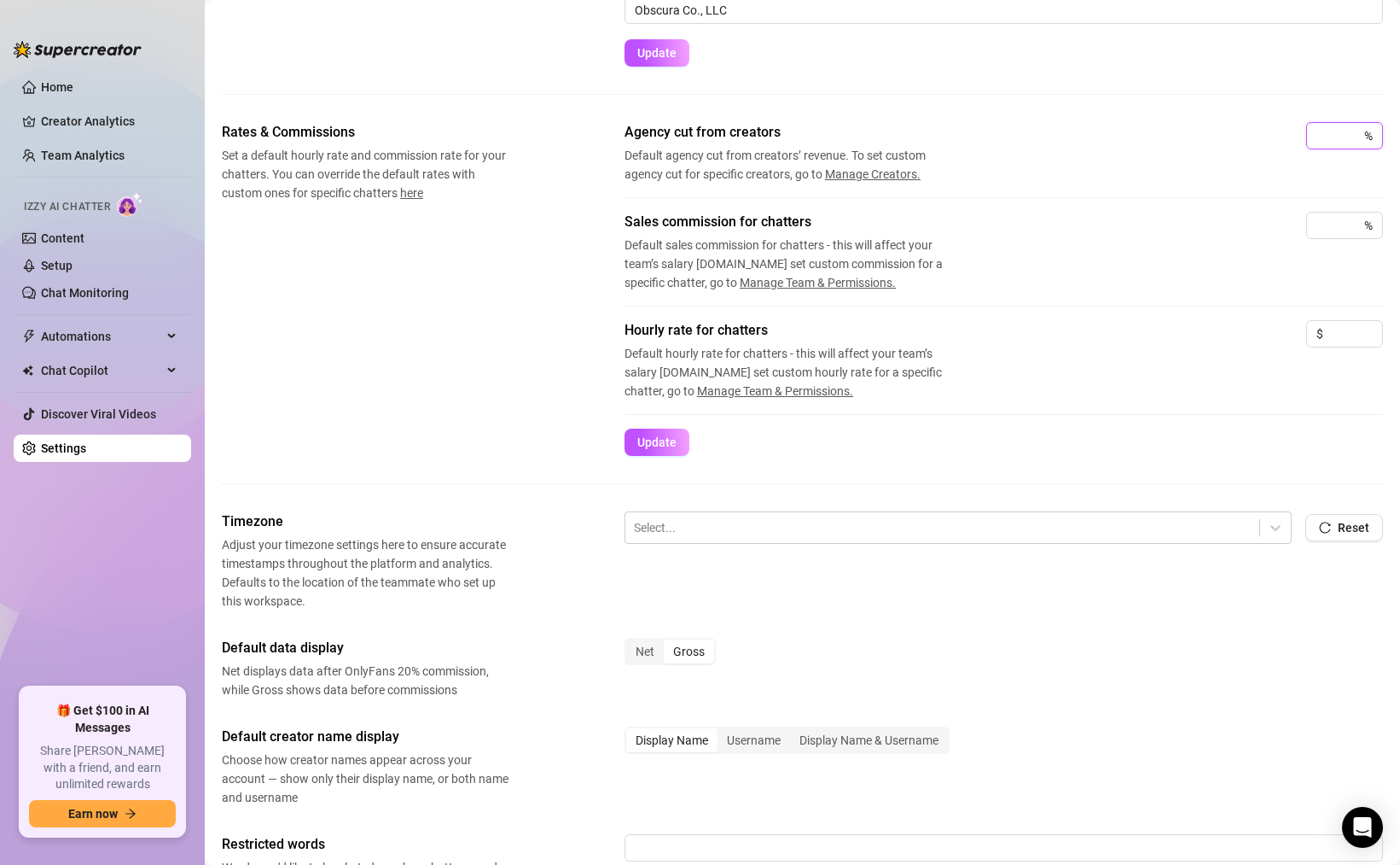
scroll to position [344, 0]
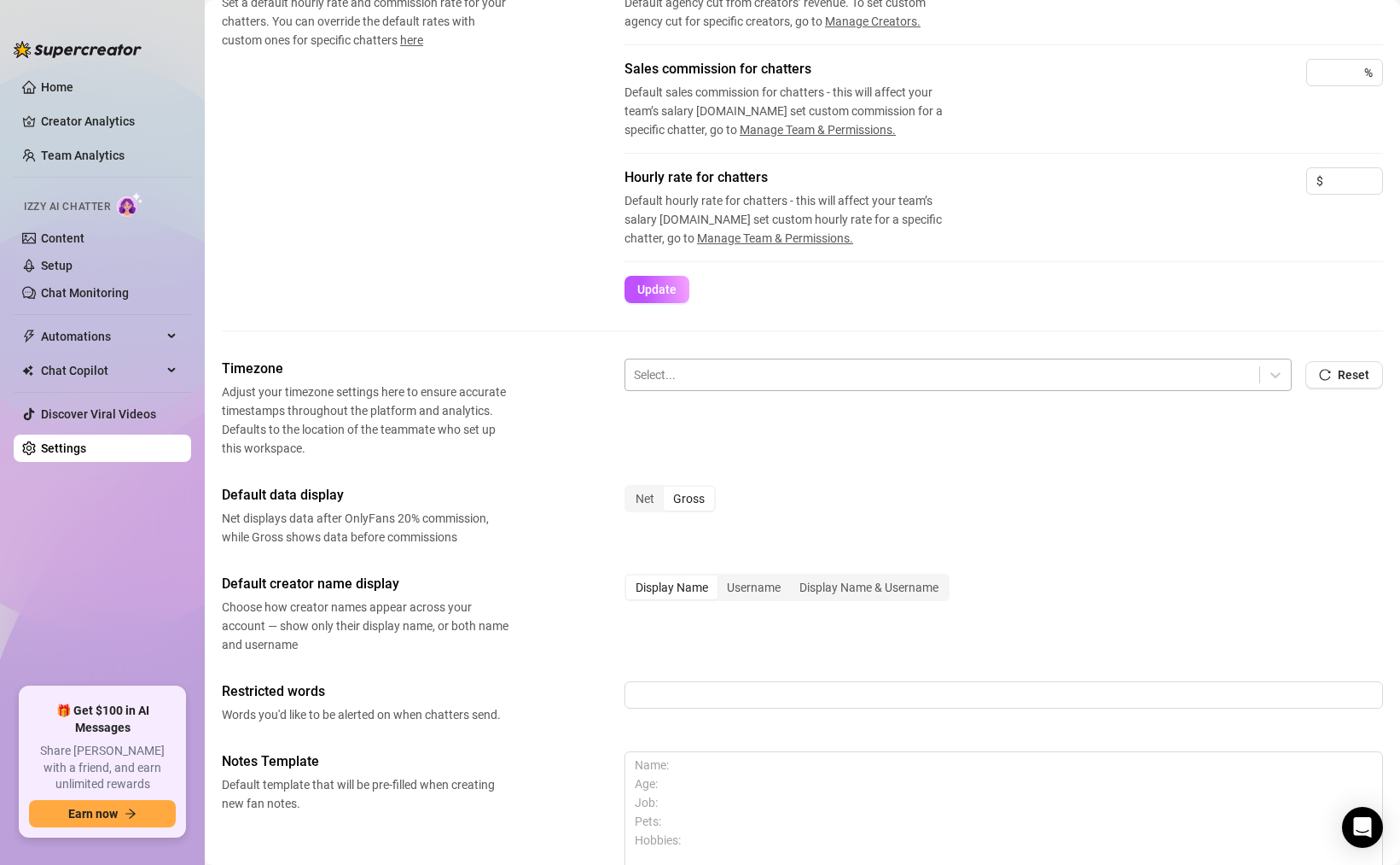
click at [808, 371] on div at bounding box center [942, 375] width 617 height 22
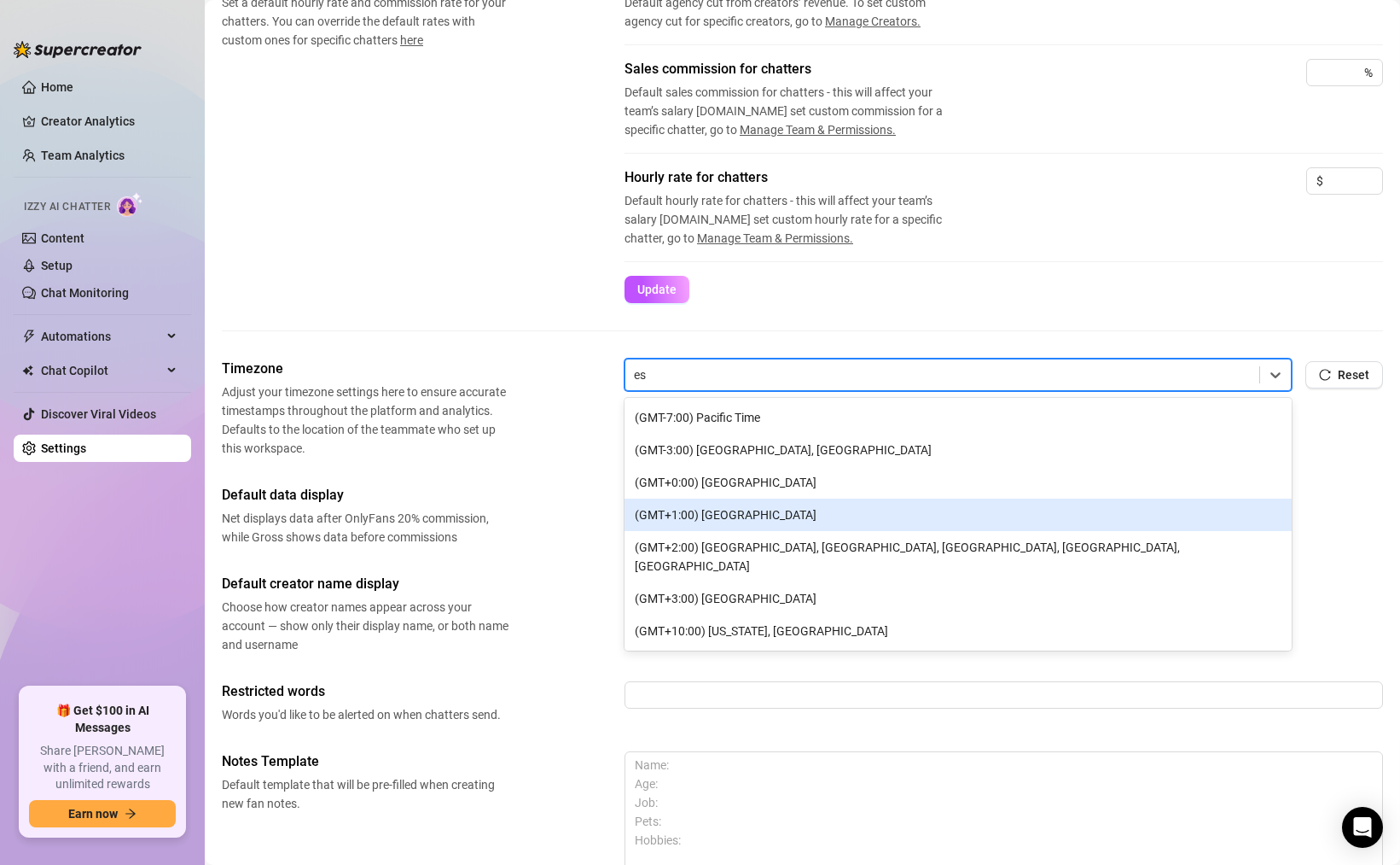
type input "e"
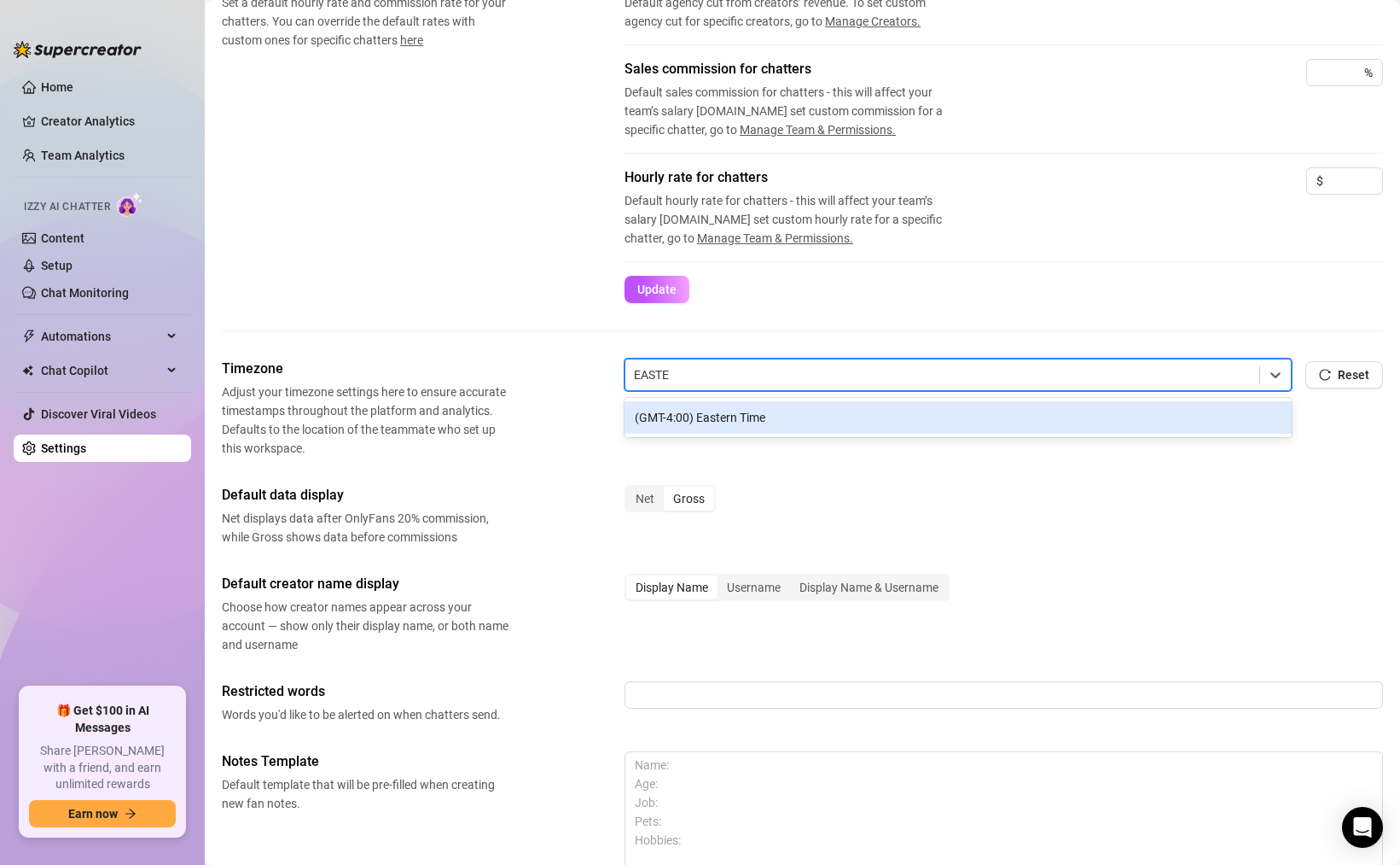
type input "EASTER"
click at [741, 426] on div "(GMT-4:00) Eastern Time" at bounding box center [958, 417] width 667 height 32
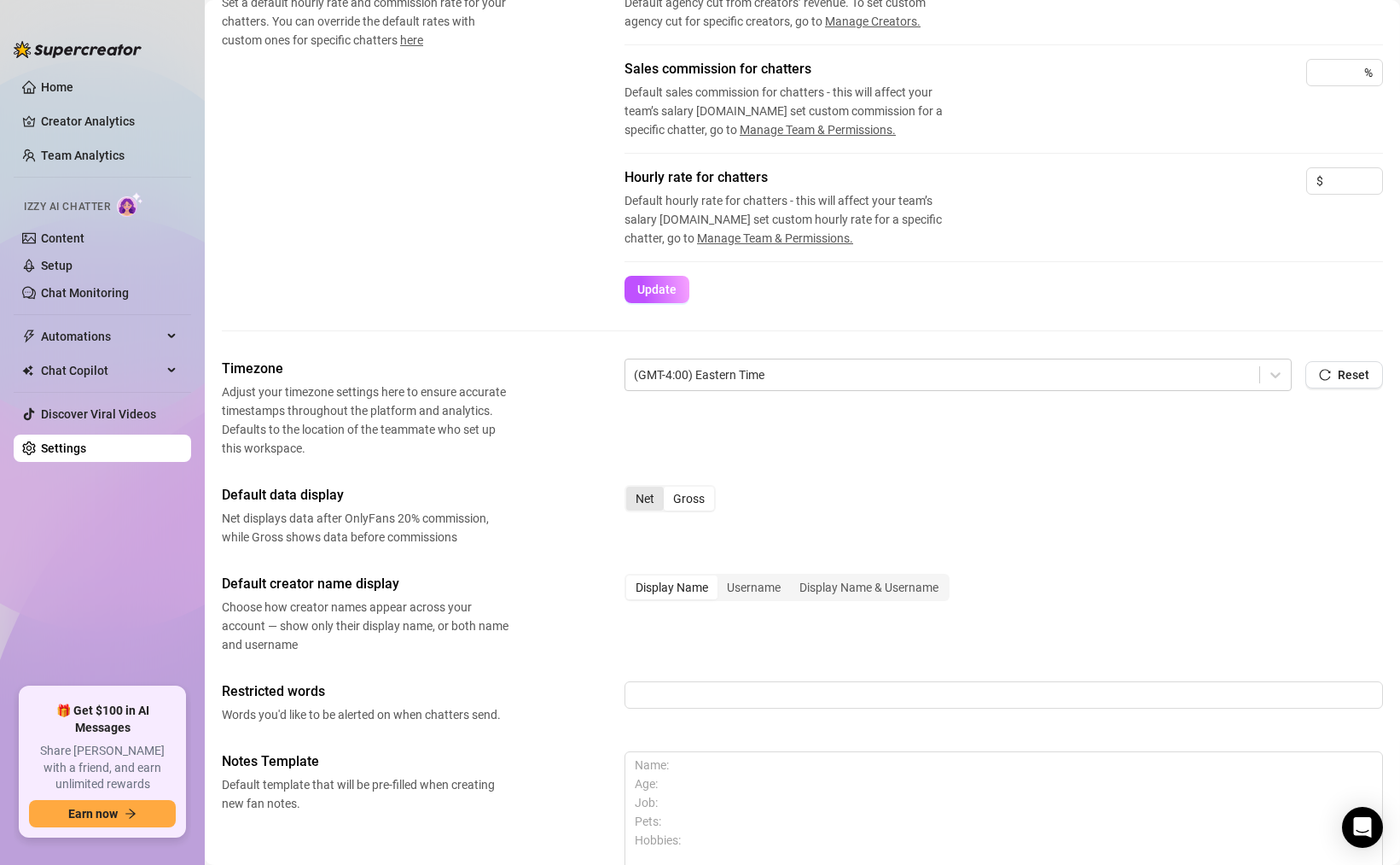
click at [648, 497] on div "Net" at bounding box center [645, 499] width 38 height 24
click at [630, 489] on input "Net" at bounding box center [630, 489] width 0 height 0
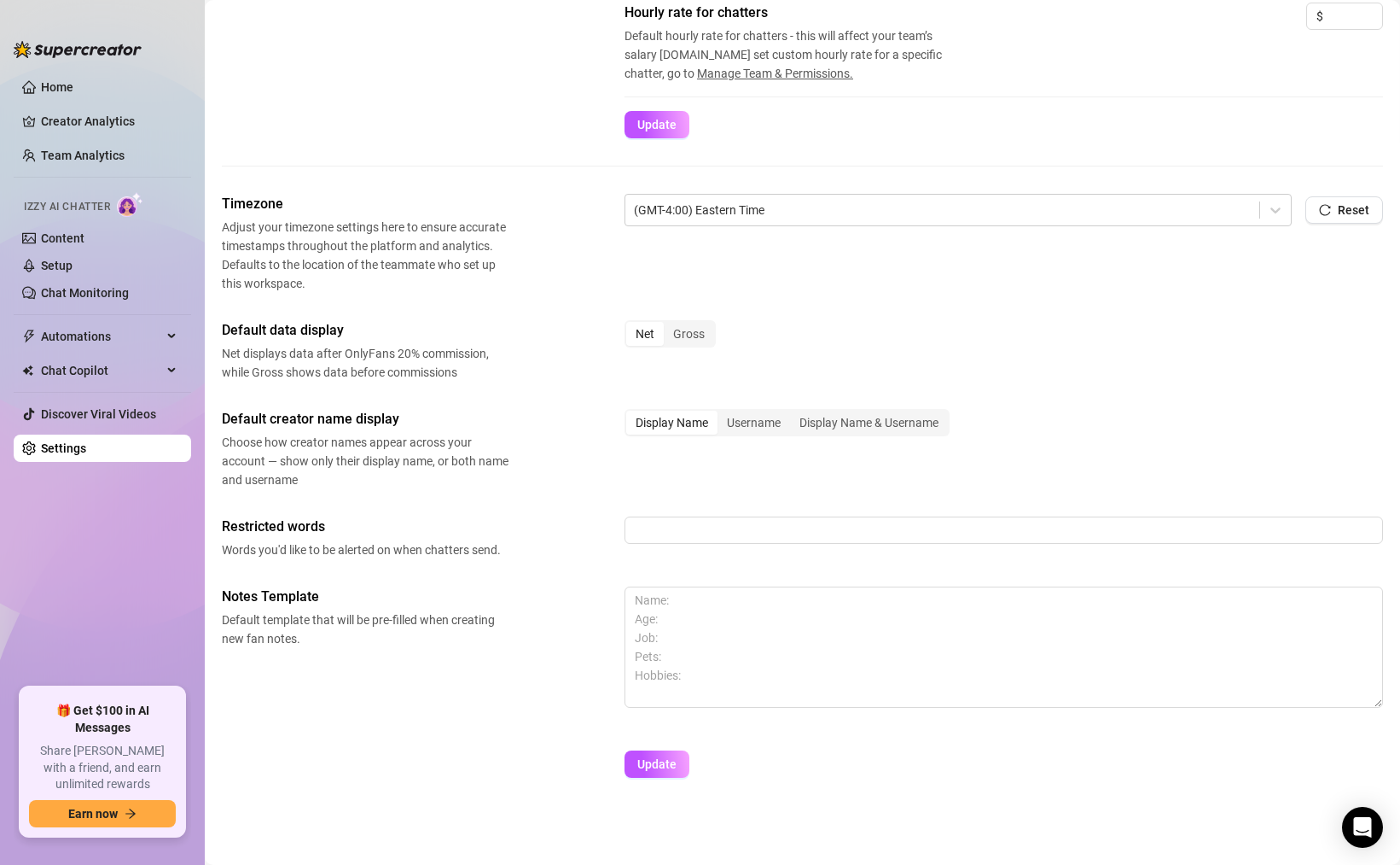
scroll to position [507, 0]
click at [829, 426] on div "Display Name & Username" at bounding box center [868, 425] width 158 height 24
click at [795, 414] on input "Display Name & Username" at bounding box center [795, 414] width 0 height 0
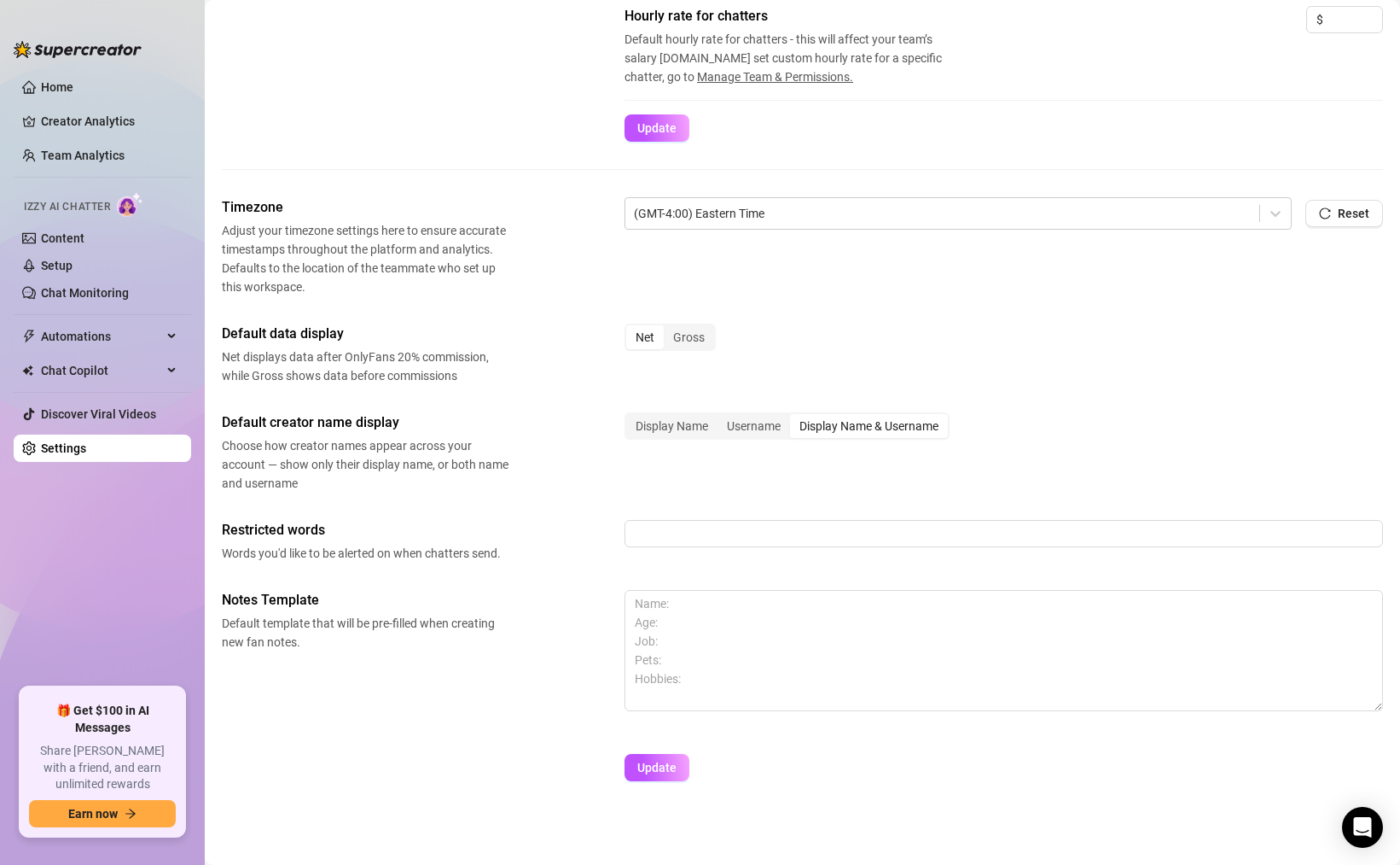
scroll to position [509, 0]
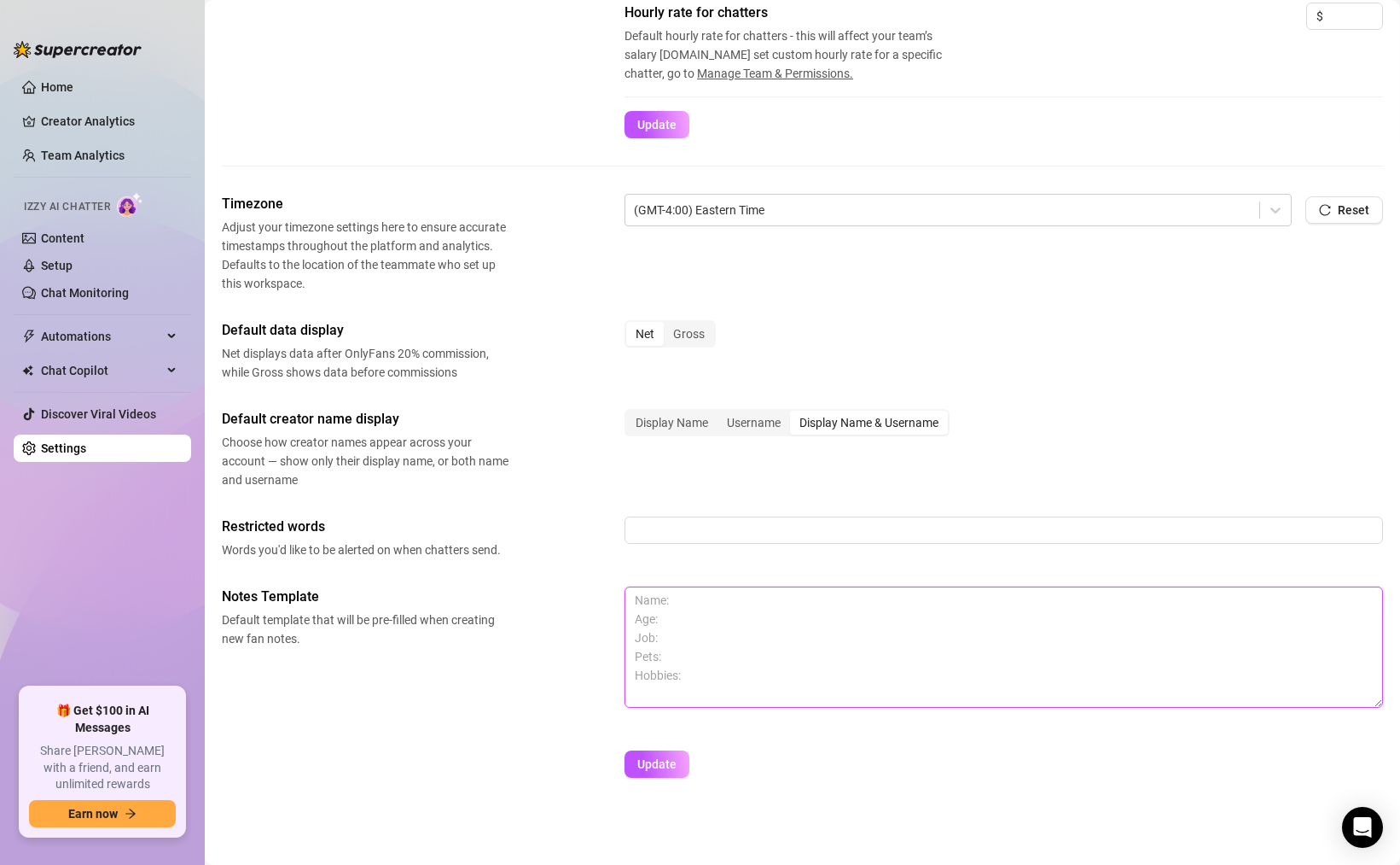
click at [664, 604] on textarea at bounding box center [1004, 646] width 759 height 121
click at [655, 620] on textarea at bounding box center [1004, 646] width 759 height 121
click at [655, 637] on textarea at bounding box center [1004, 646] width 759 height 121
click at [655, 651] on textarea at bounding box center [1004, 646] width 759 height 121
click at [655, 671] on textarea at bounding box center [1004, 646] width 759 height 121
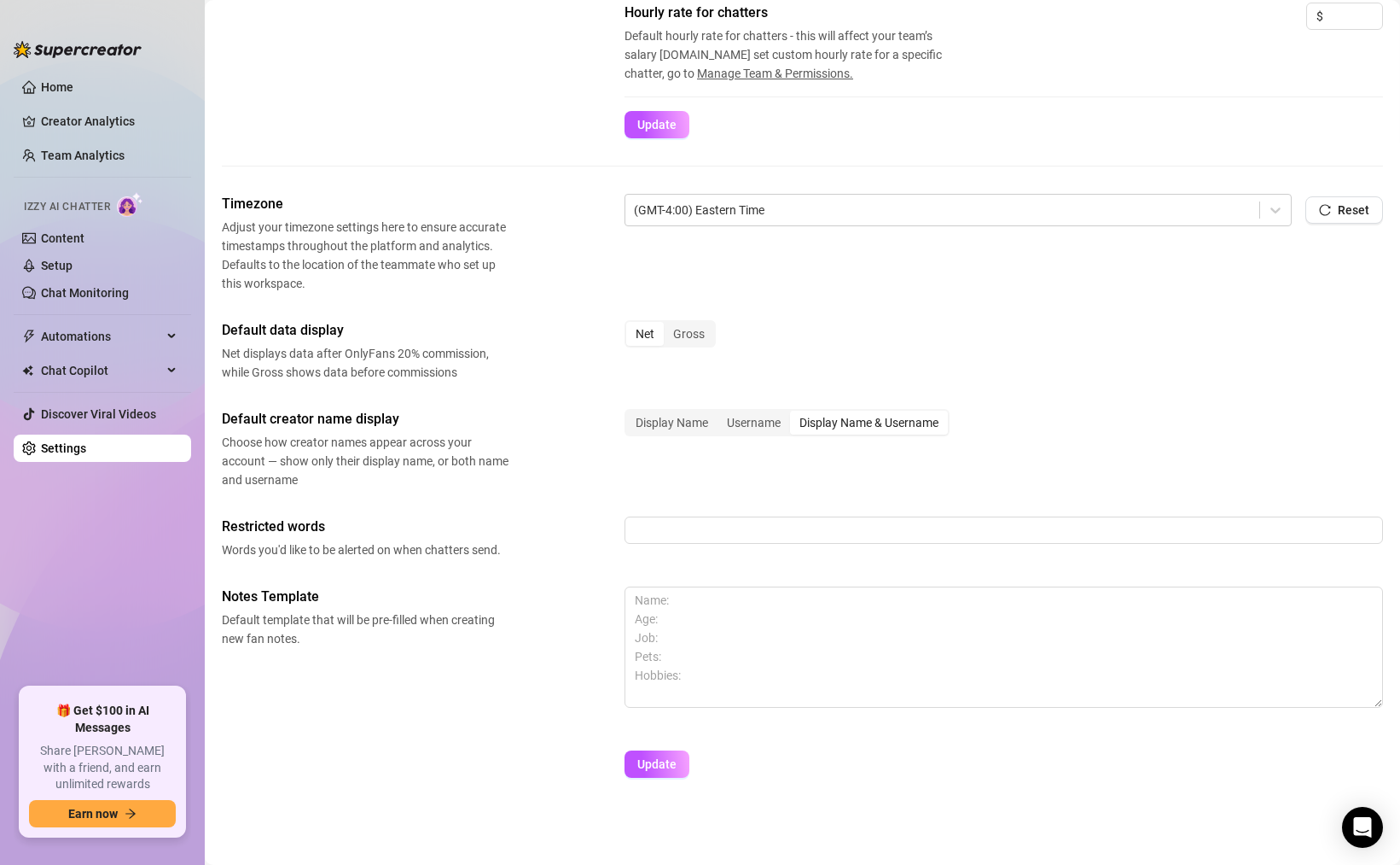
click at [542, 643] on div "Notes Template Default template that will be pre-filled when creating new fan n…" at bounding box center [802, 655] width 1162 height 137
click at [685, 636] on textarea at bounding box center [1004, 646] width 759 height 121
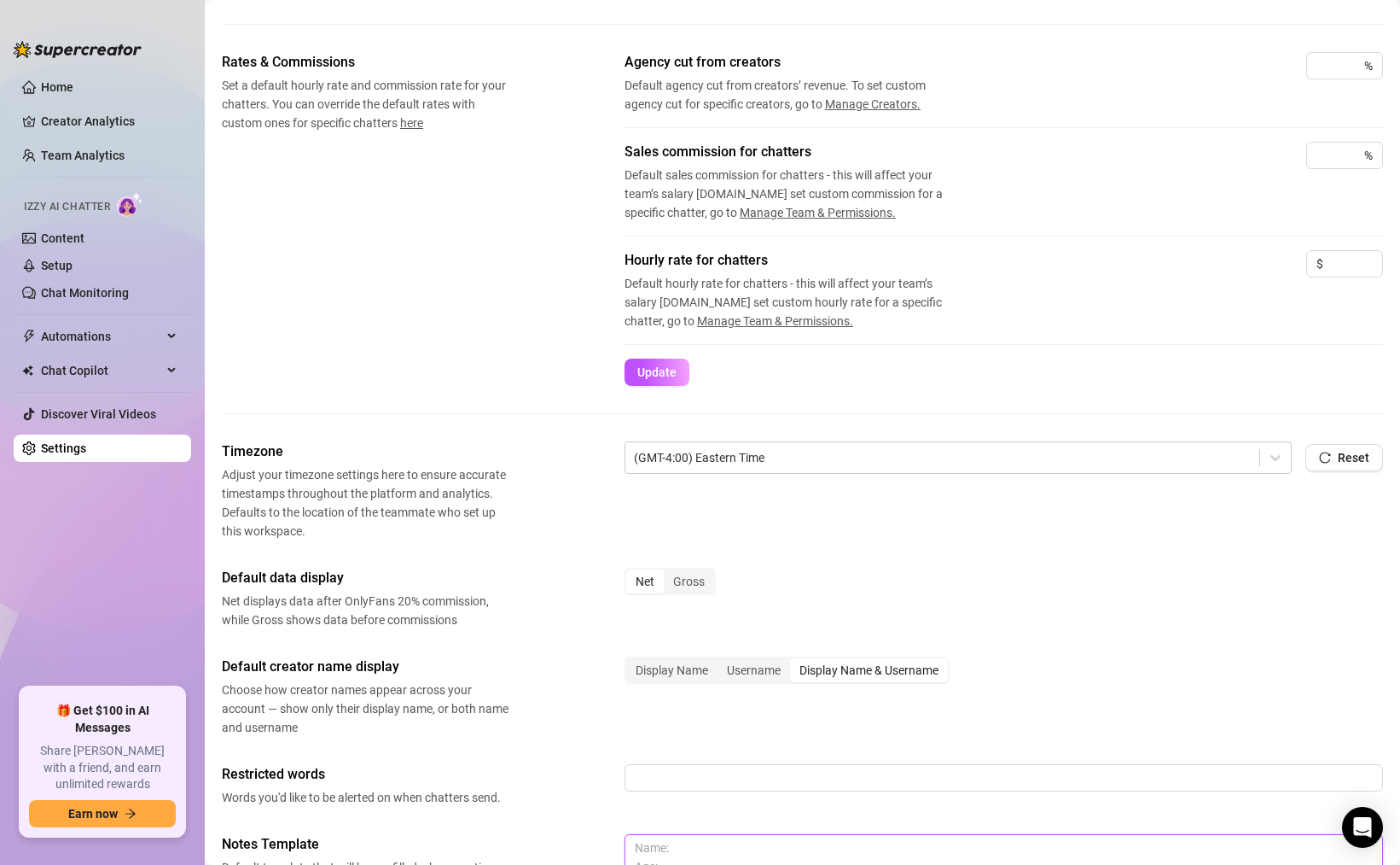
scroll to position [0, 0]
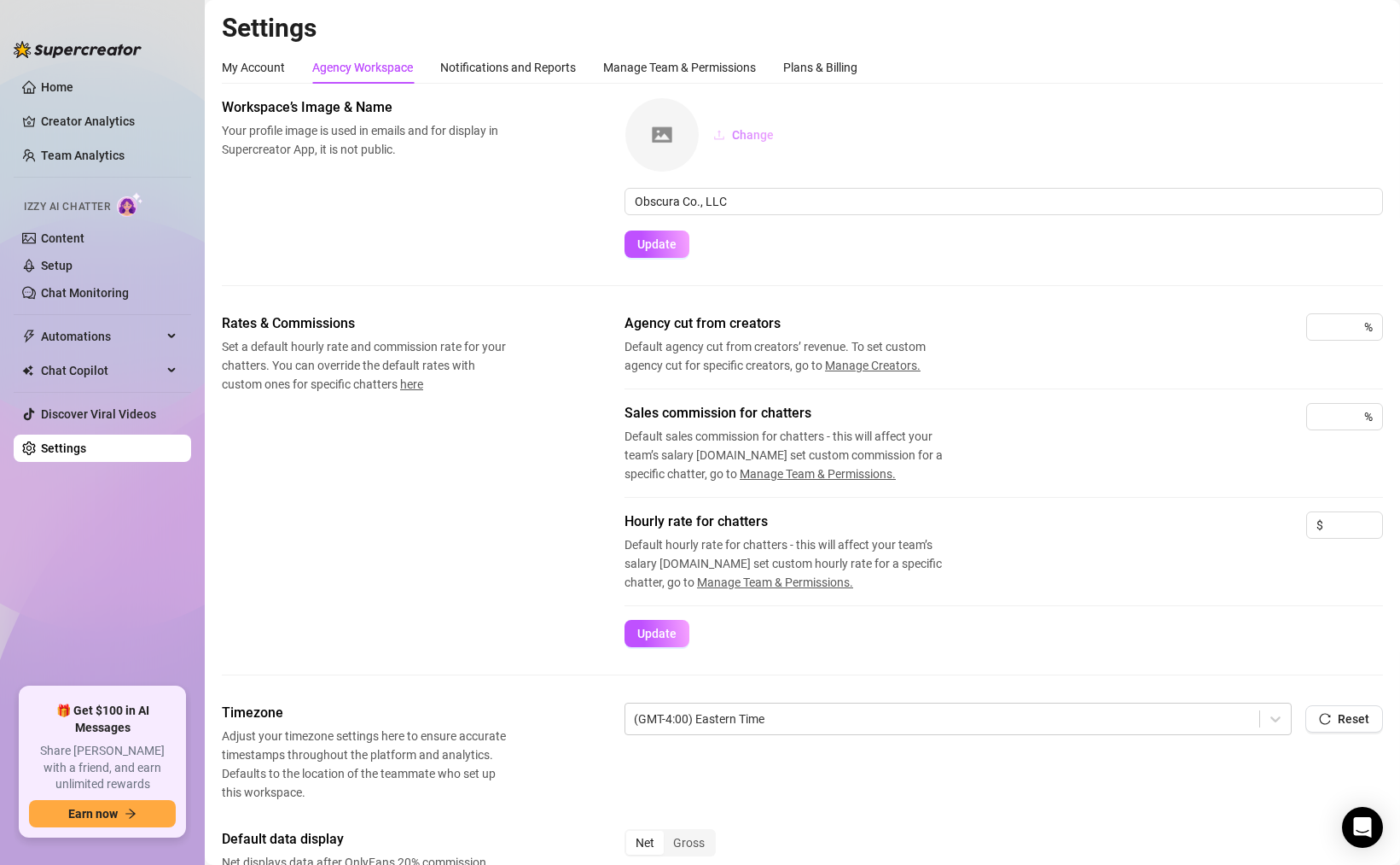
click at [755, 135] on span "Change" at bounding box center [752, 135] width 42 height 14
click at [660, 141] on img at bounding box center [663, 135] width 74 height 74
click at [640, 67] on div "Manage Team & Permissions" at bounding box center [680, 67] width 153 height 18
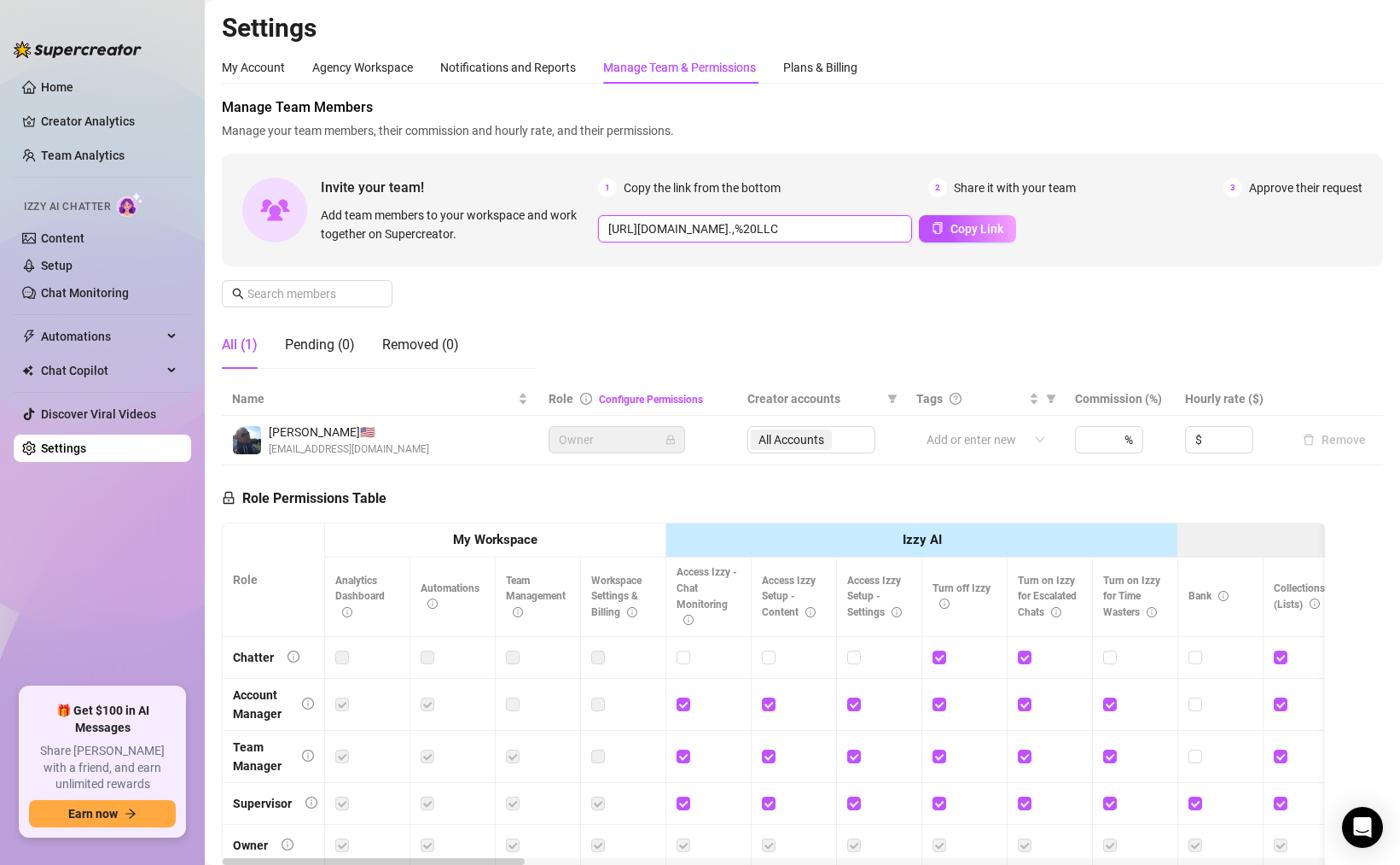
click at [748, 234] on input "https://console.supercreator.app/invite?code=ZjiV9rou9EXfNt8V4HOQo6mkiop2&works…" at bounding box center [755, 229] width 314 height 28
click at [951, 229] on span "Copy Link" at bounding box center [976, 228] width 53 height 14
drag, startPoint x: 598, startPoint y: 342, endPoint x: 699, endPoint y: 379, distance: 107.6
click at [699, 379] on div "Manage Team Members Manage your team members, their commission and hourly rate,…" at bounding box center [802, 239] width 1162 height 285
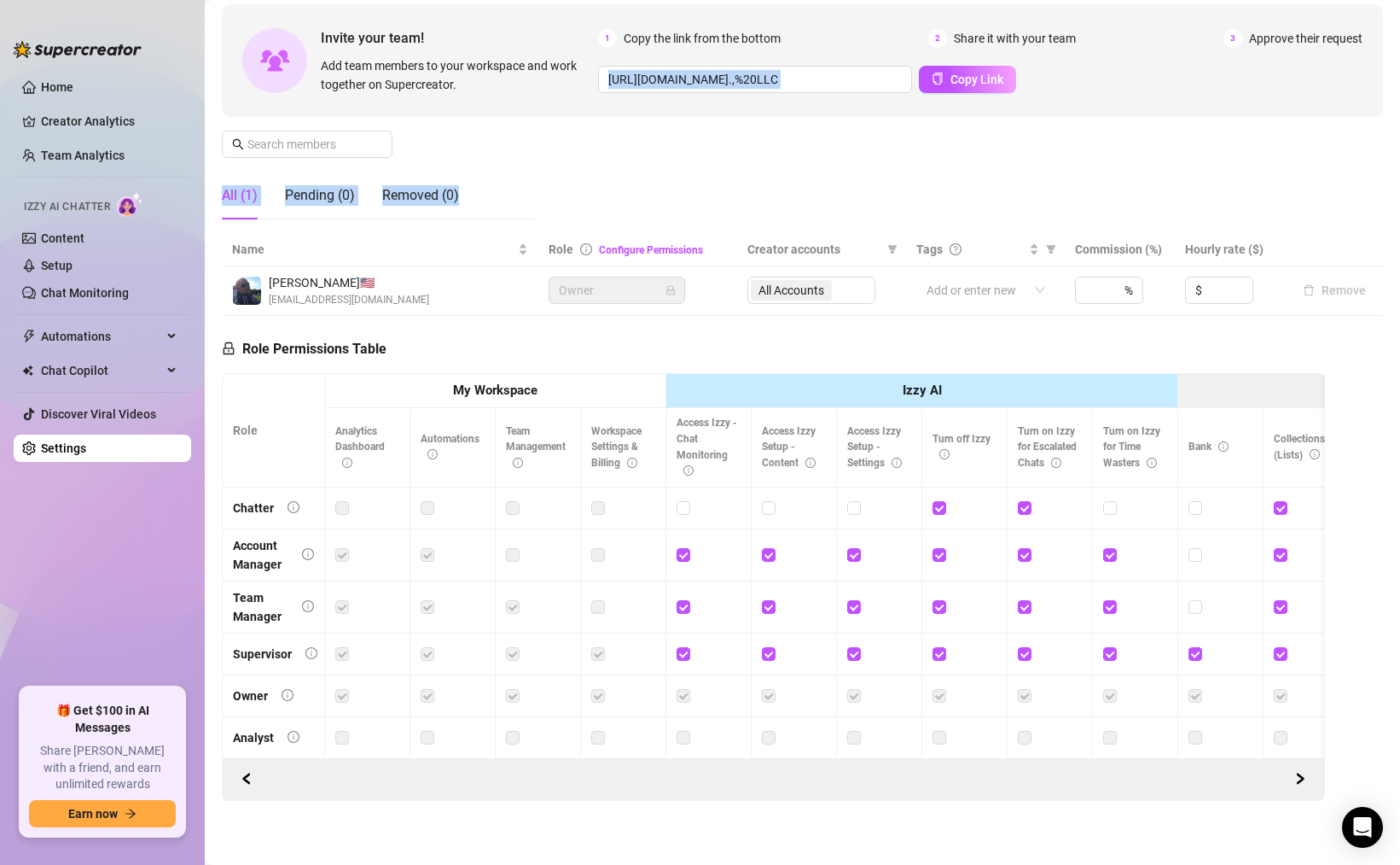
scroll to position [156, 0]
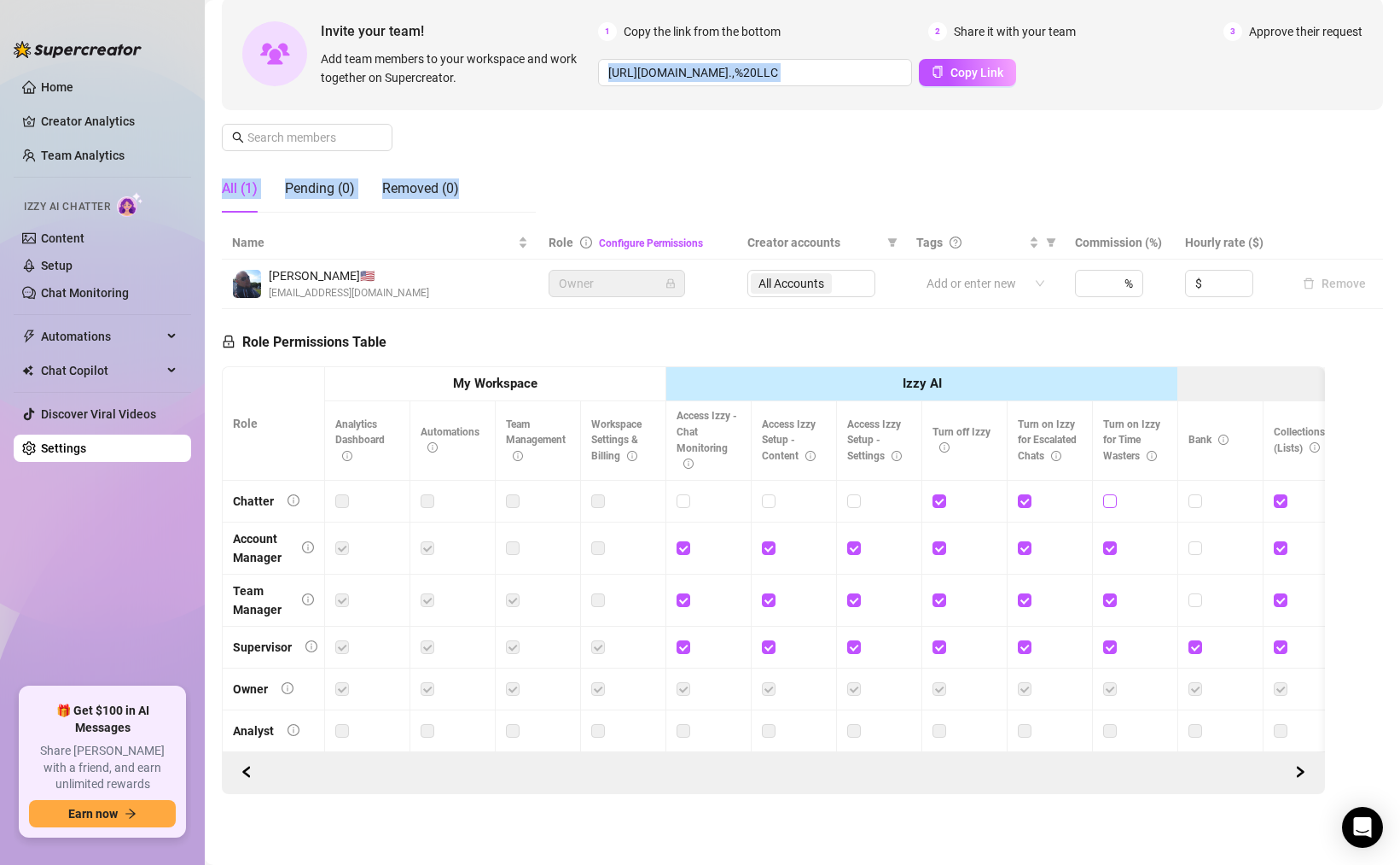
click at [1109, 501] on input "checkbox" at bounding box center [1109, 499] width 12 height 12
checkbox input "true"
click at [244, 773] on icon "left" at bounding box center [246, 771] width 6 height 10
click at [1309, 770] on button "button" at bounding box center [1300, 773] width 28 height 28
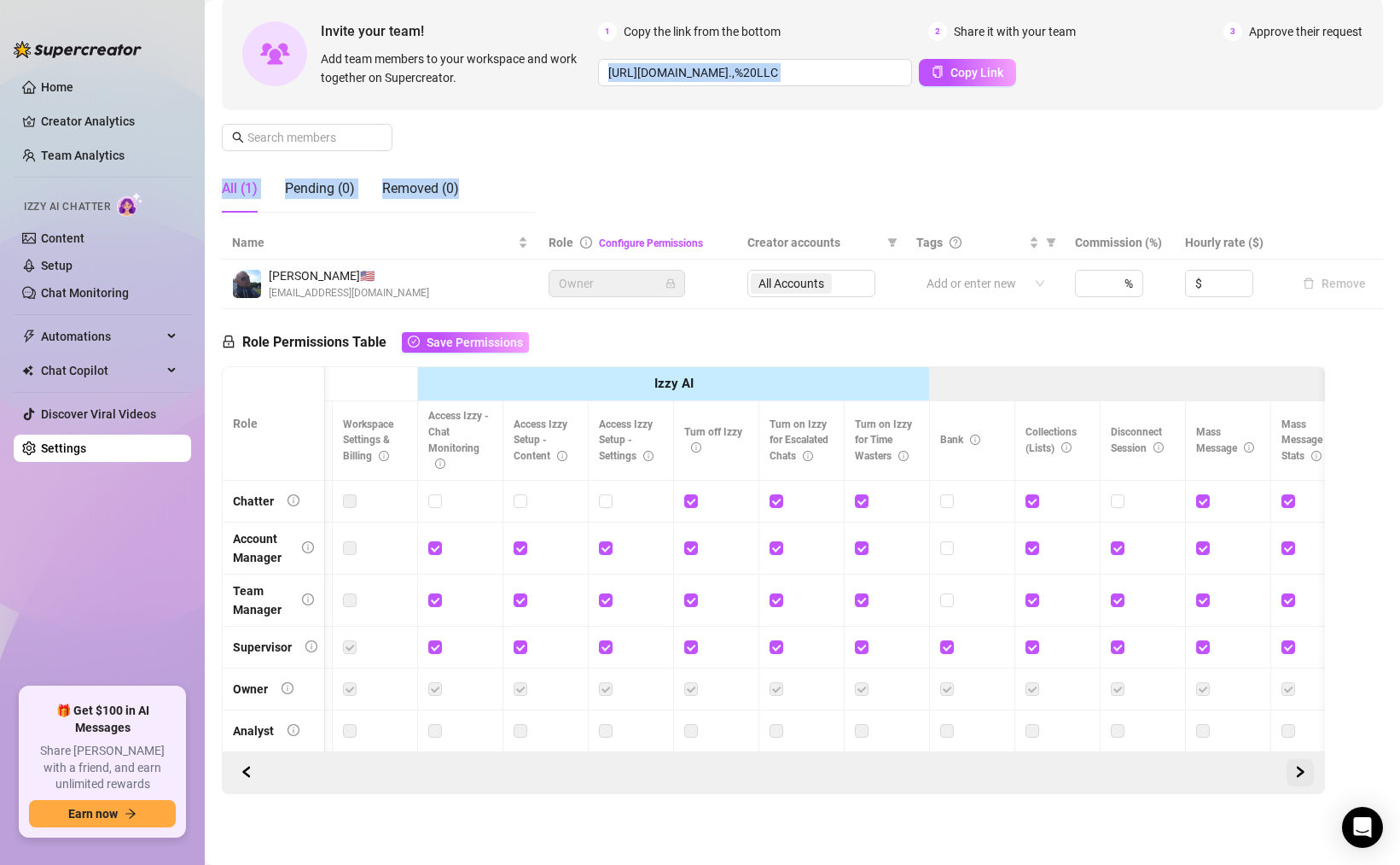
scroll to position [0, 282]
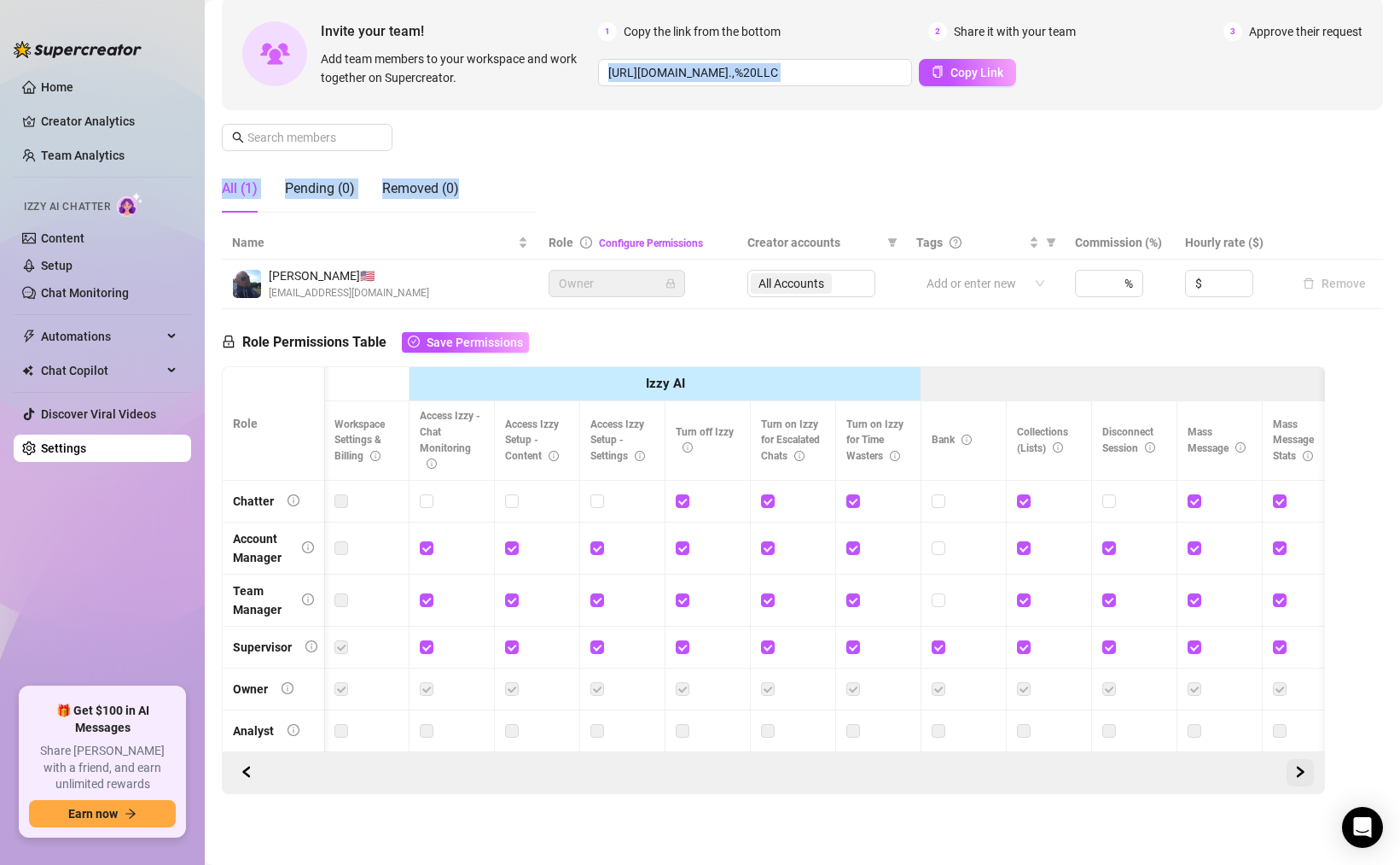
click at [1303, 770] on icon "right" at bounding box center [1300, 771] width 12 height 12
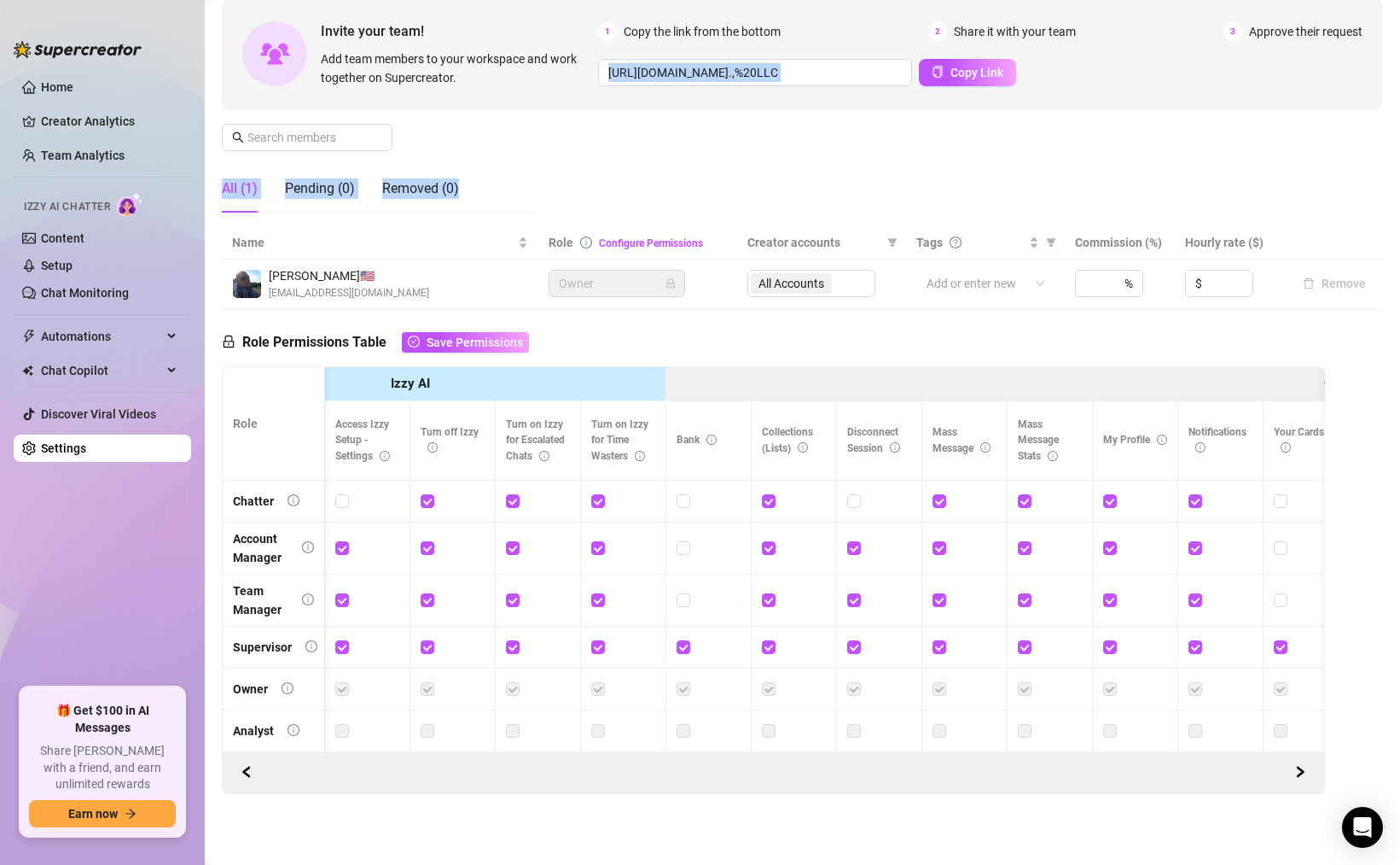
scroll to position [155, 0]
click at [1307, 775] on button "button" at bounding box center [1300, 774] width 28 height 28
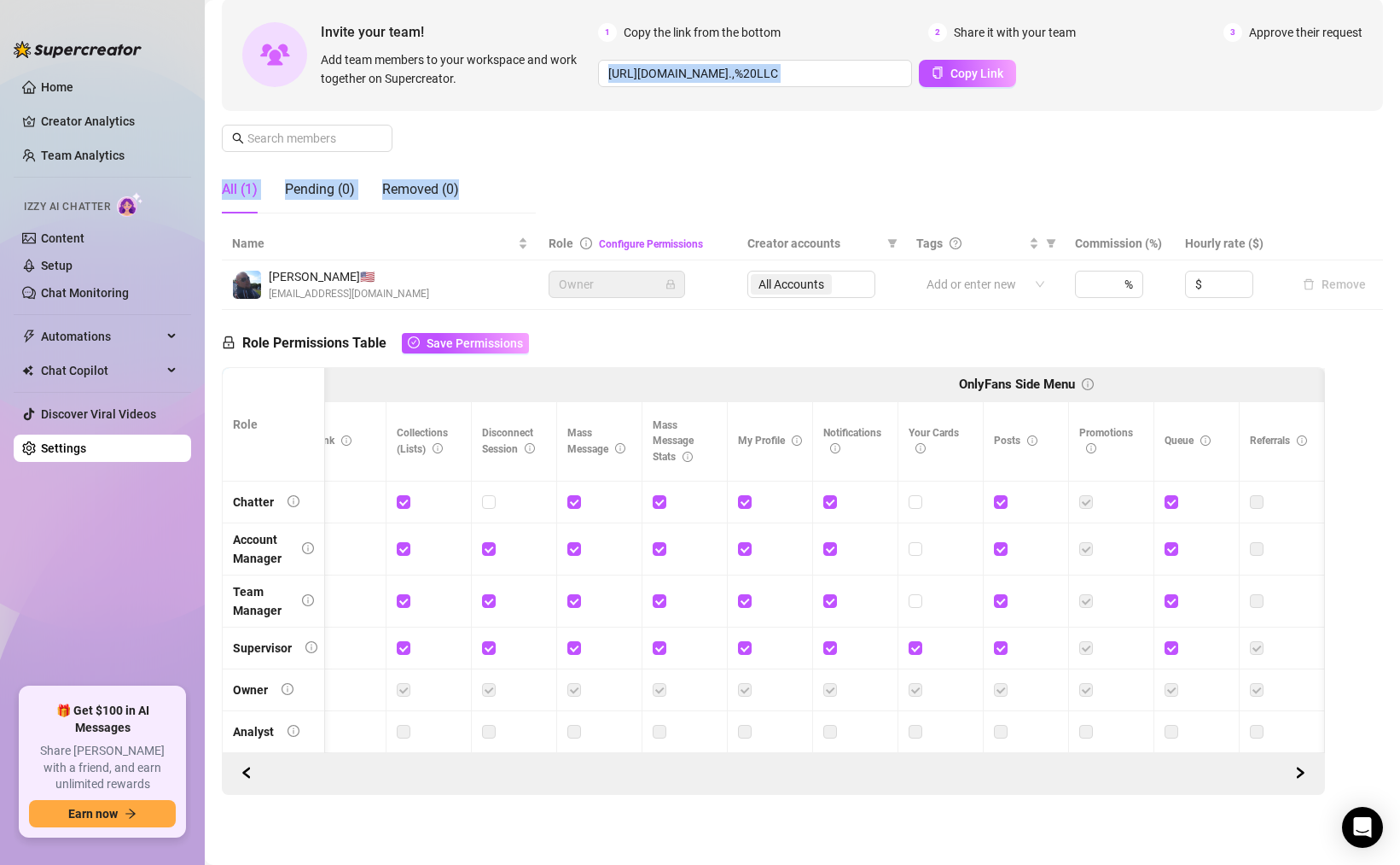
scroll to position [0, 883]
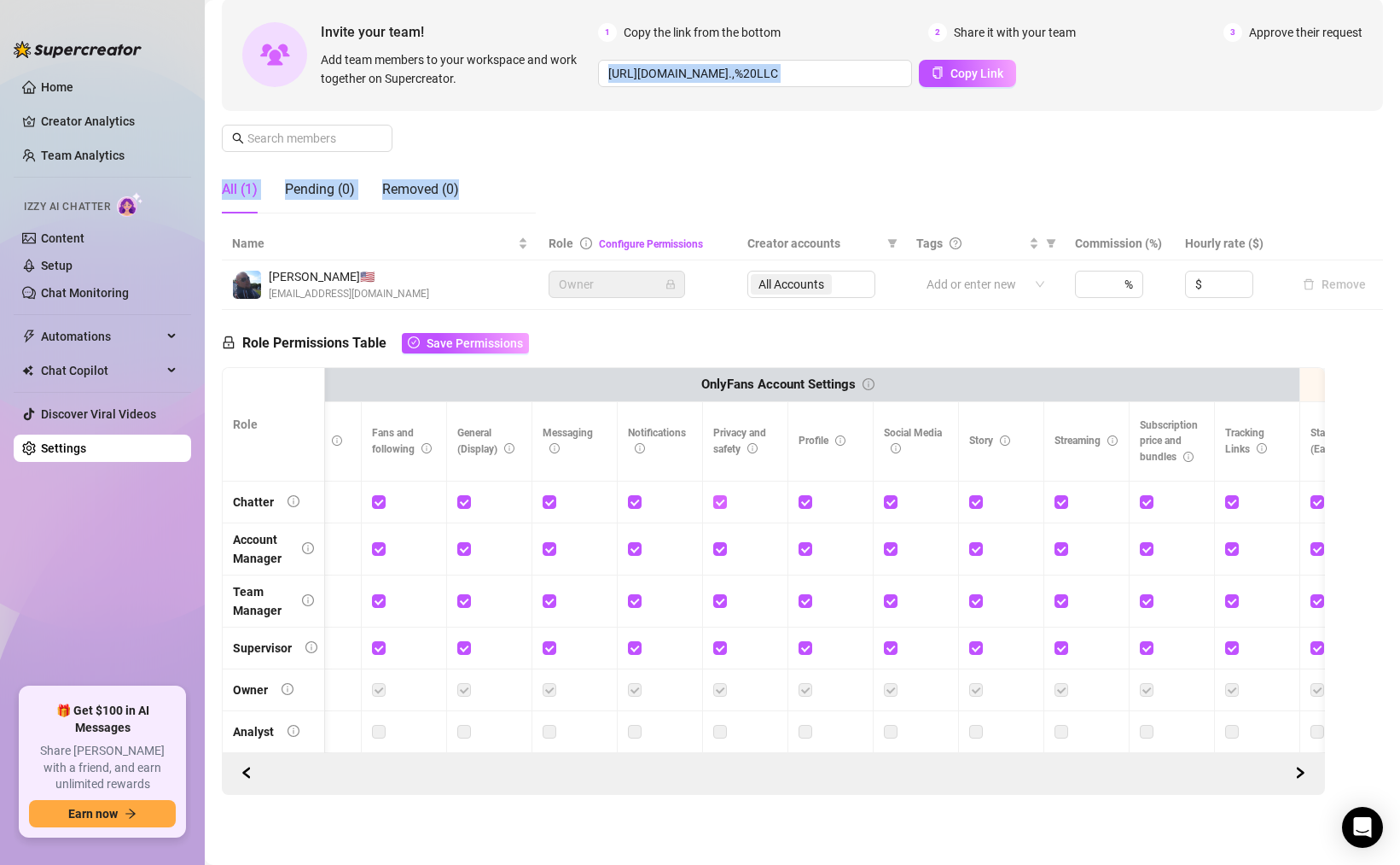
click at [720, 500] on input "checkbox" at bounding box center [719, 500] width 12 height 12
checkbox input "false"
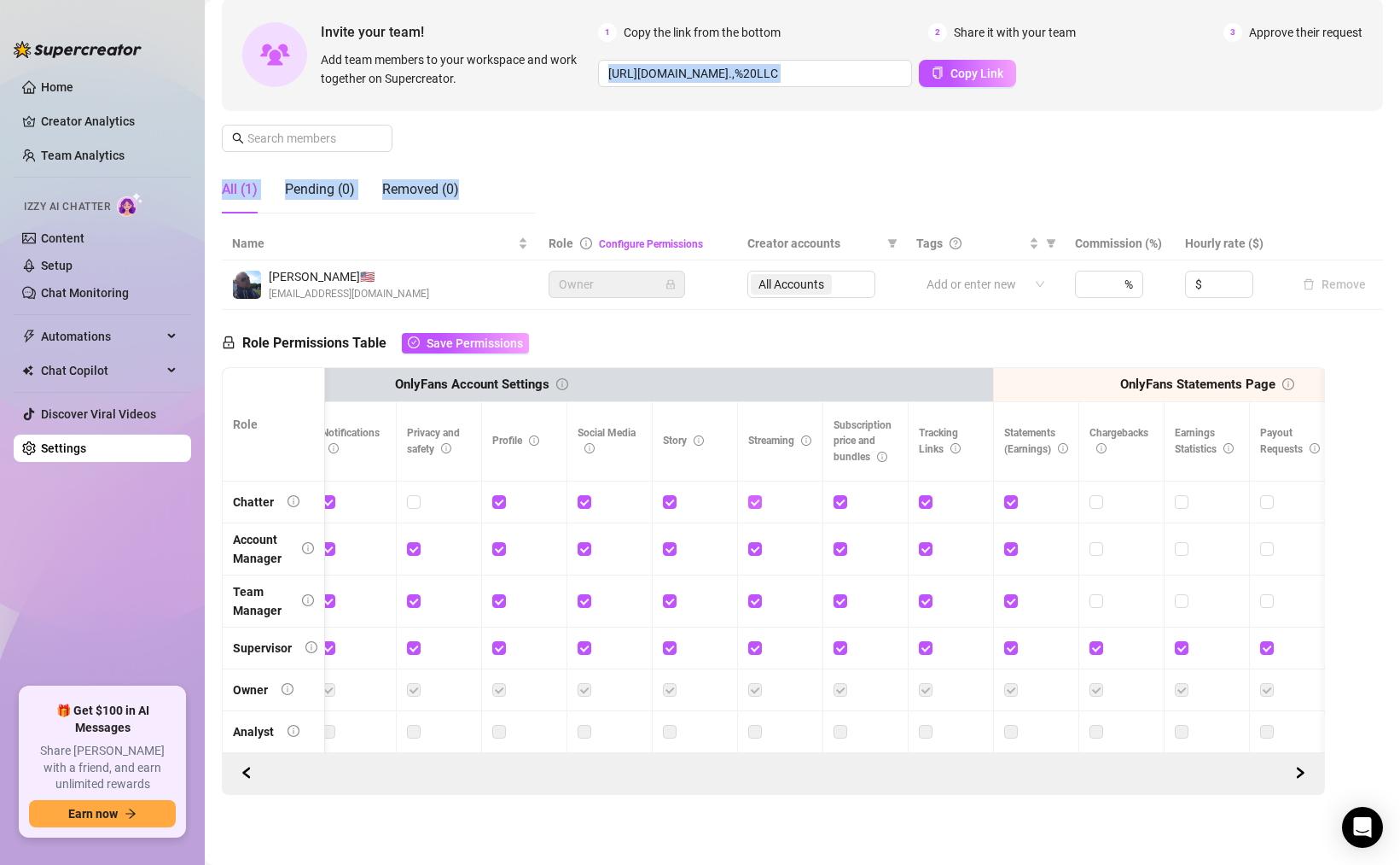
click at [755, 503] on input "checkbox" at bounding box center [754, 500] width 12 height 12
checkbox input "false"
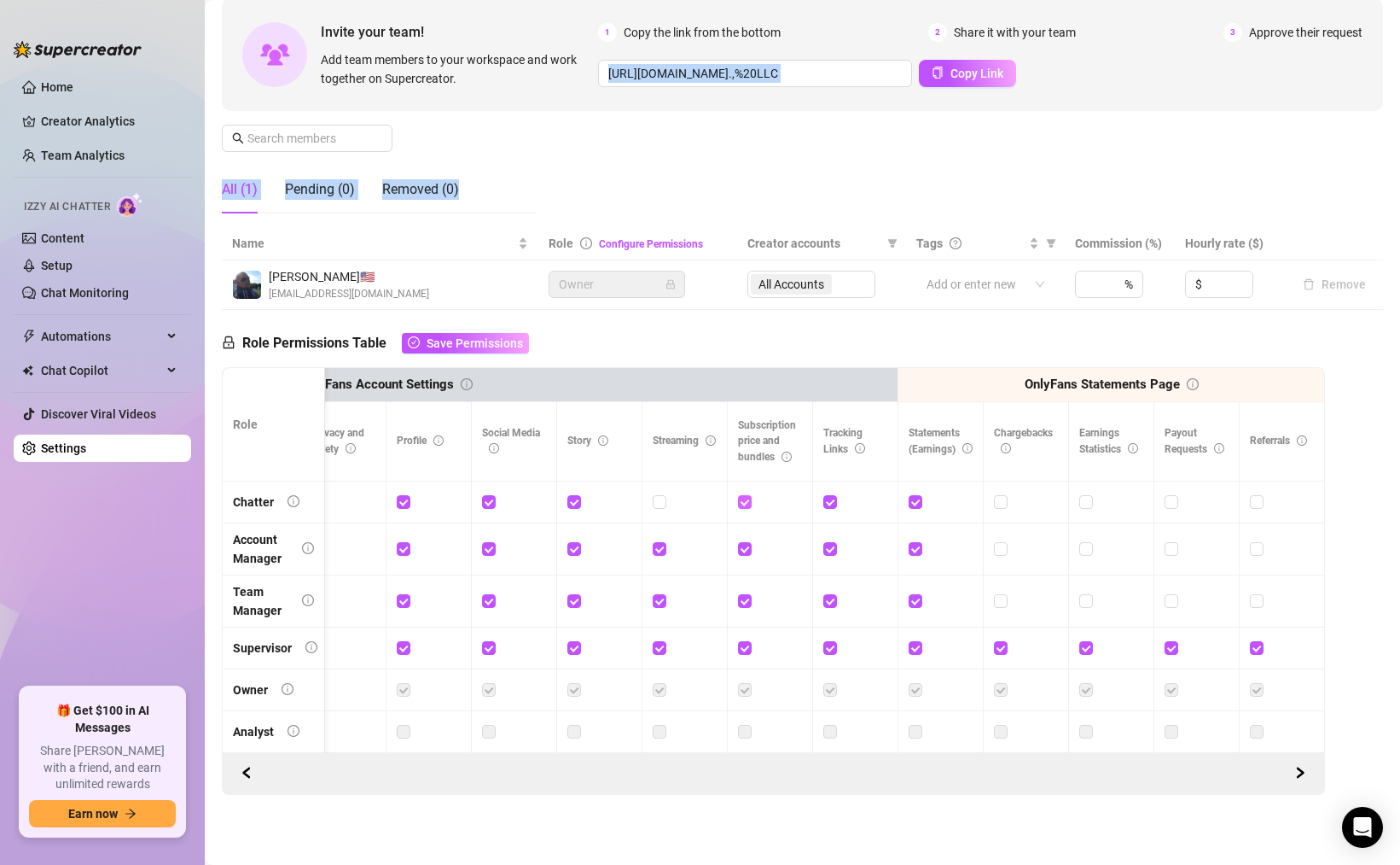
click at [747, 501] on input "checkbox" at bounding box center [744, 500] width 12 height 12
checkbox input "false"
click at [832, 500] on input "checkbox" at bounding box center [829, 500] width 12 height 12
checkbox input "false"
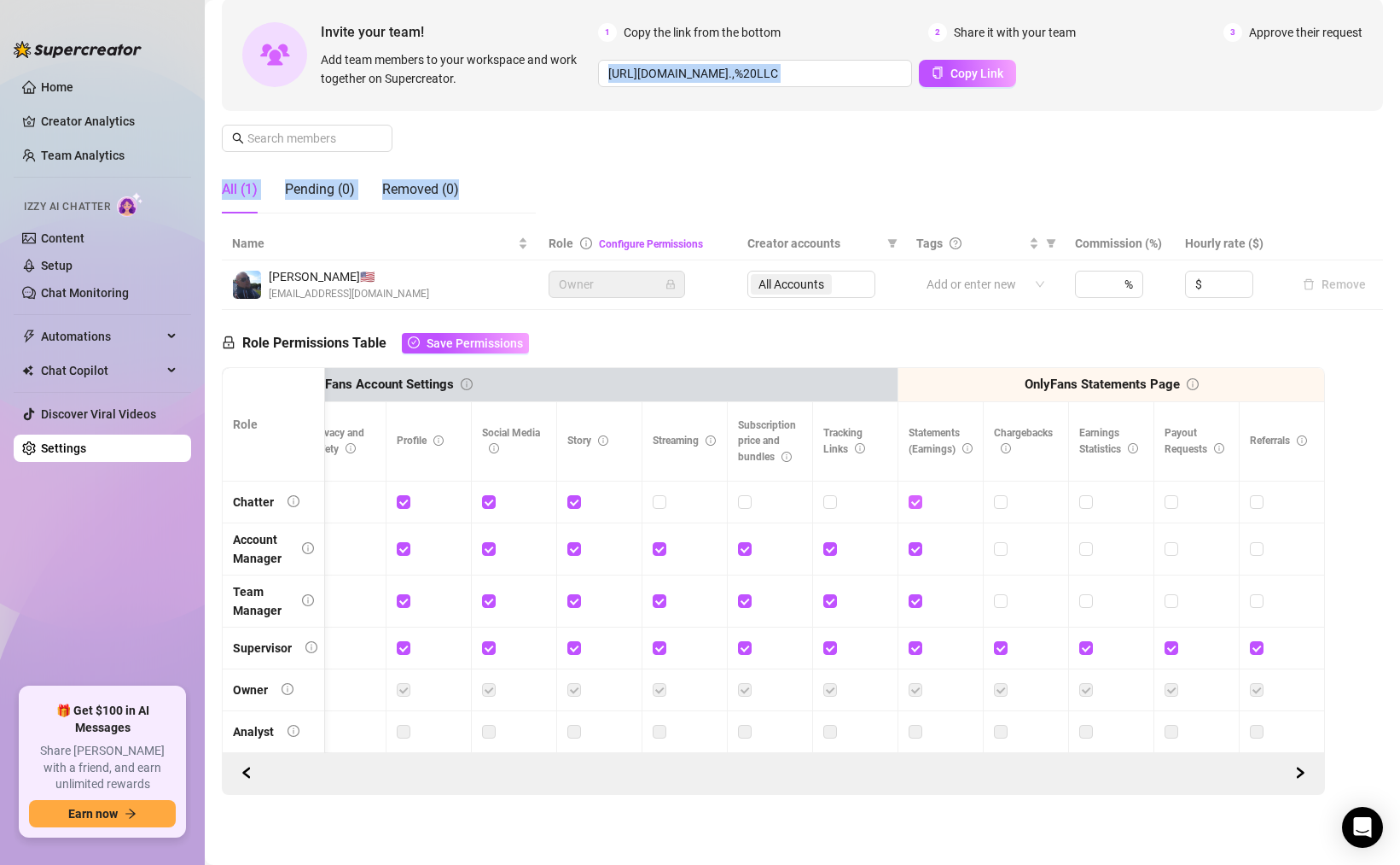
click at [915, 502] on input "checkbox" at bounding box center [915, 500] width 12 height 12
checkbox input "false"
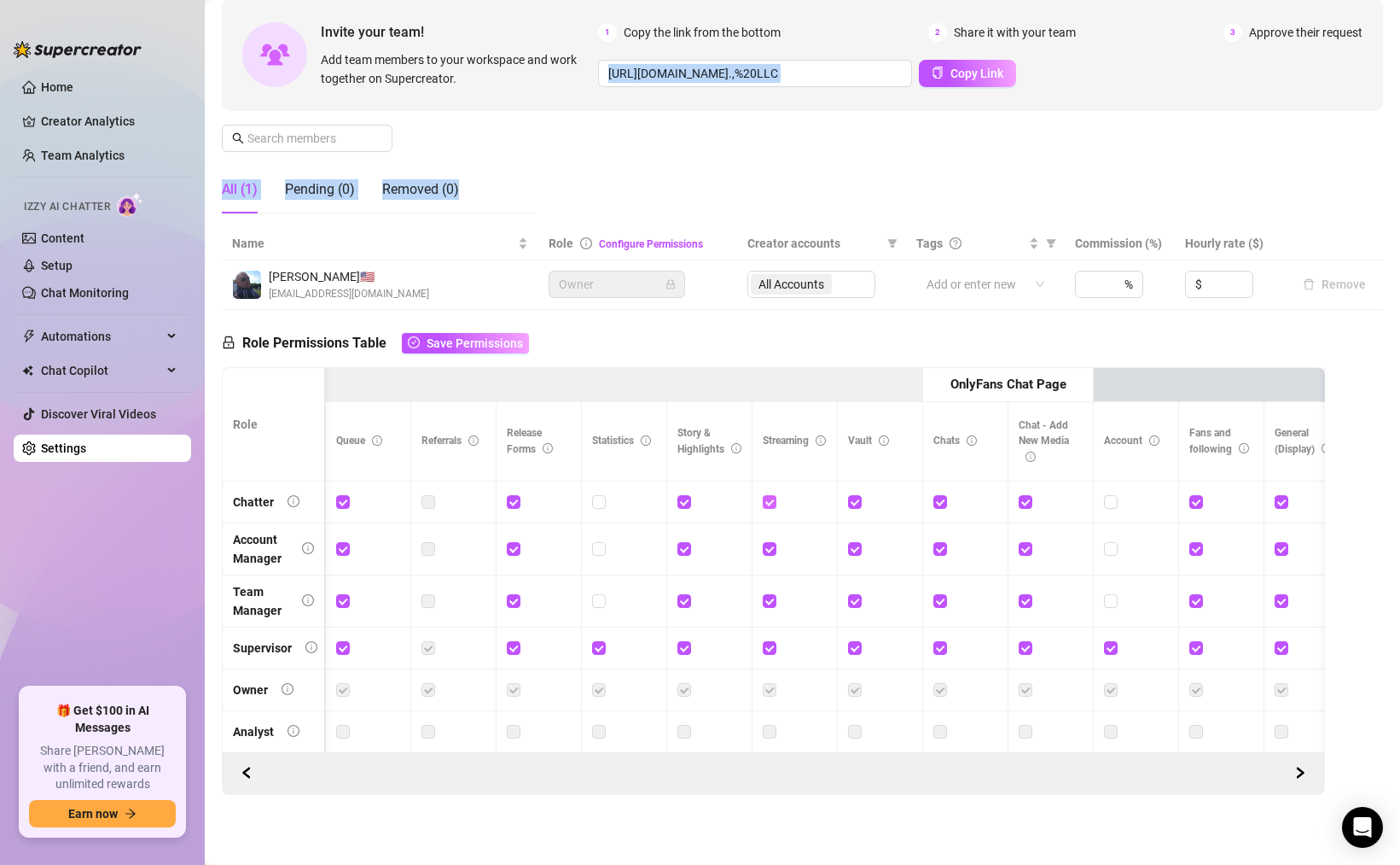
click at [770, 504] on input "checkbox" at bounding box center [769, 500] width 12 height 12
checkbox input "false"
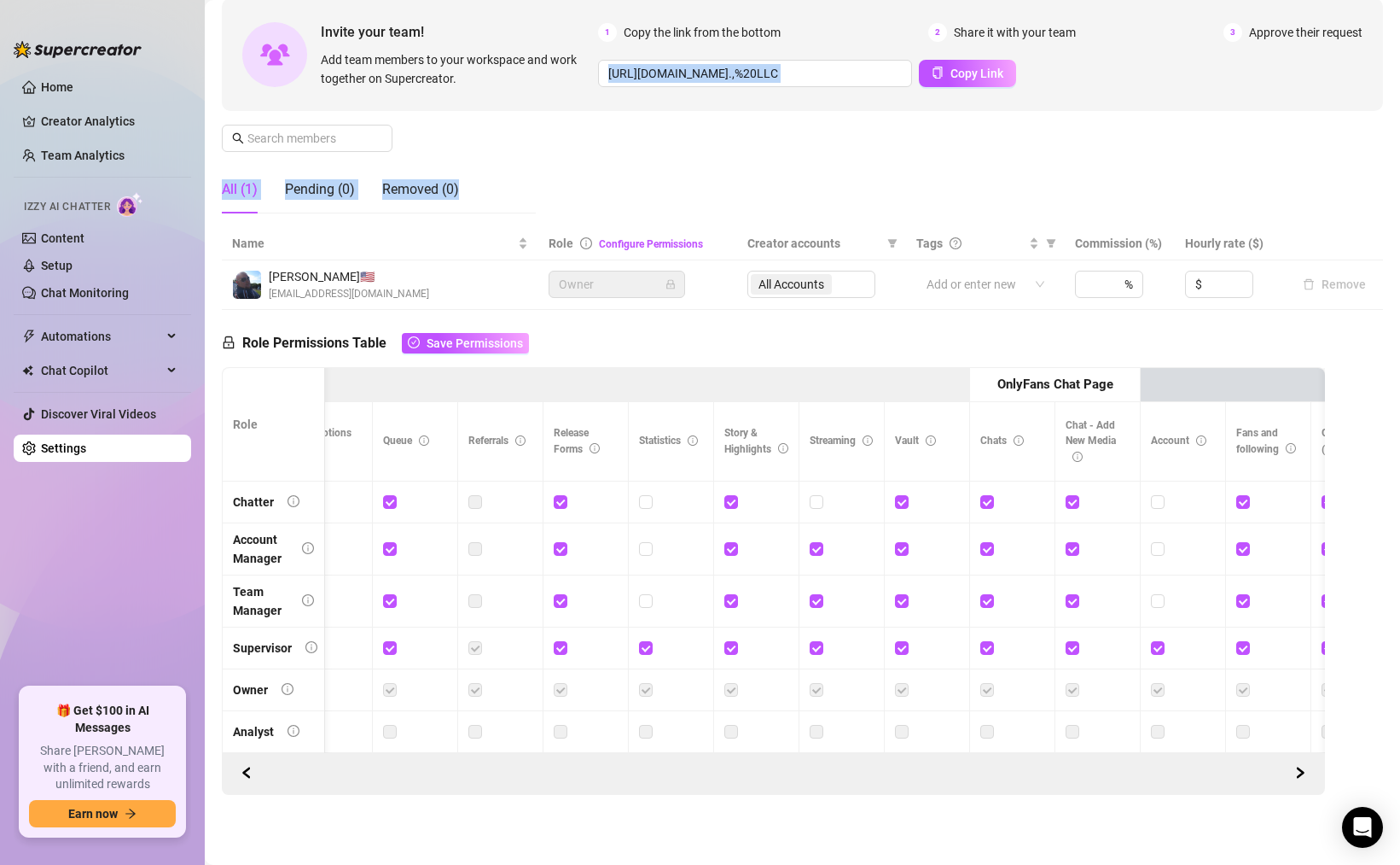
scroll to position [0, 1487]
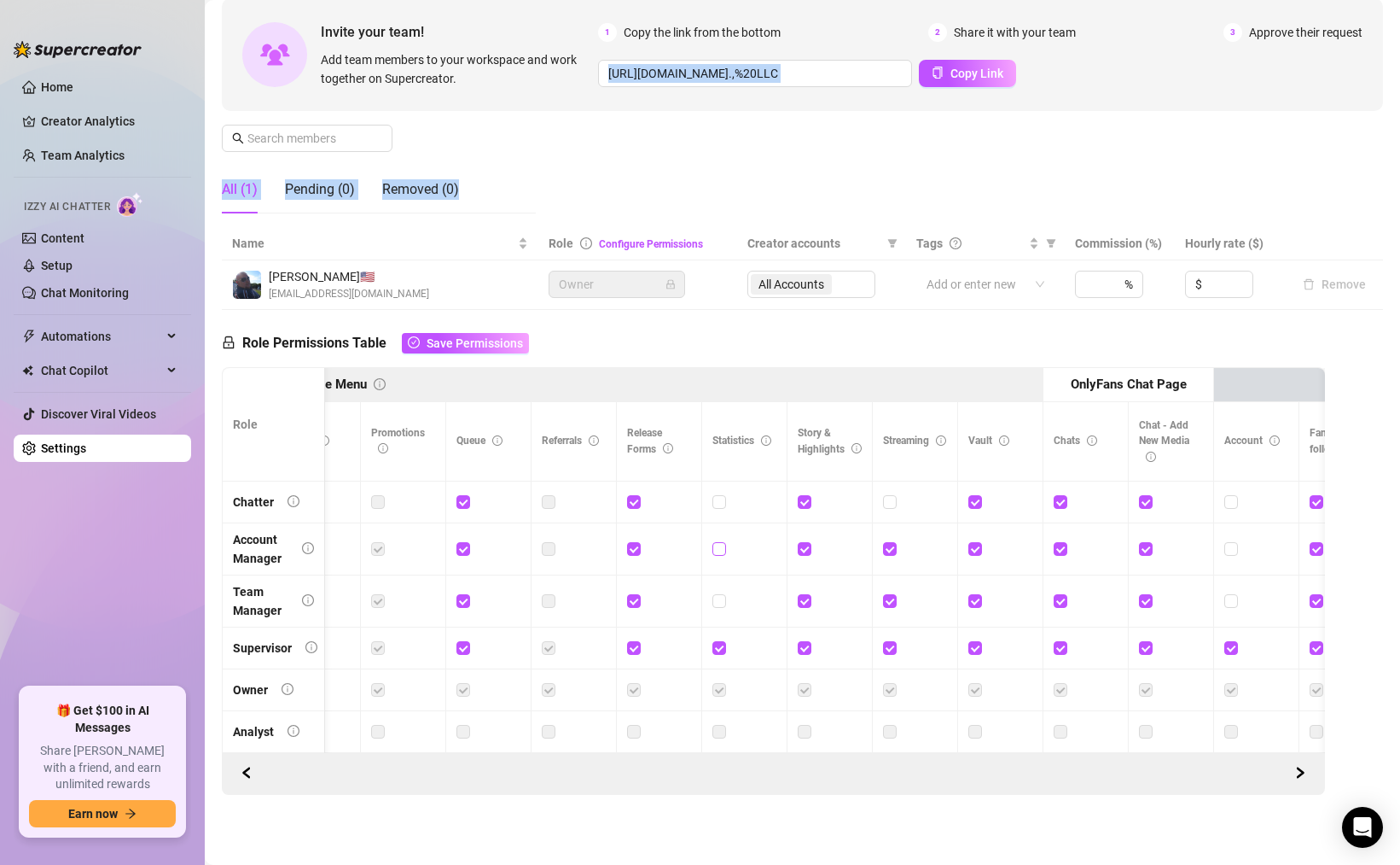
click at [719, 548] on input "checkbox" at bounding box center [718, 547] width 12 height 12
checkbox input "true"
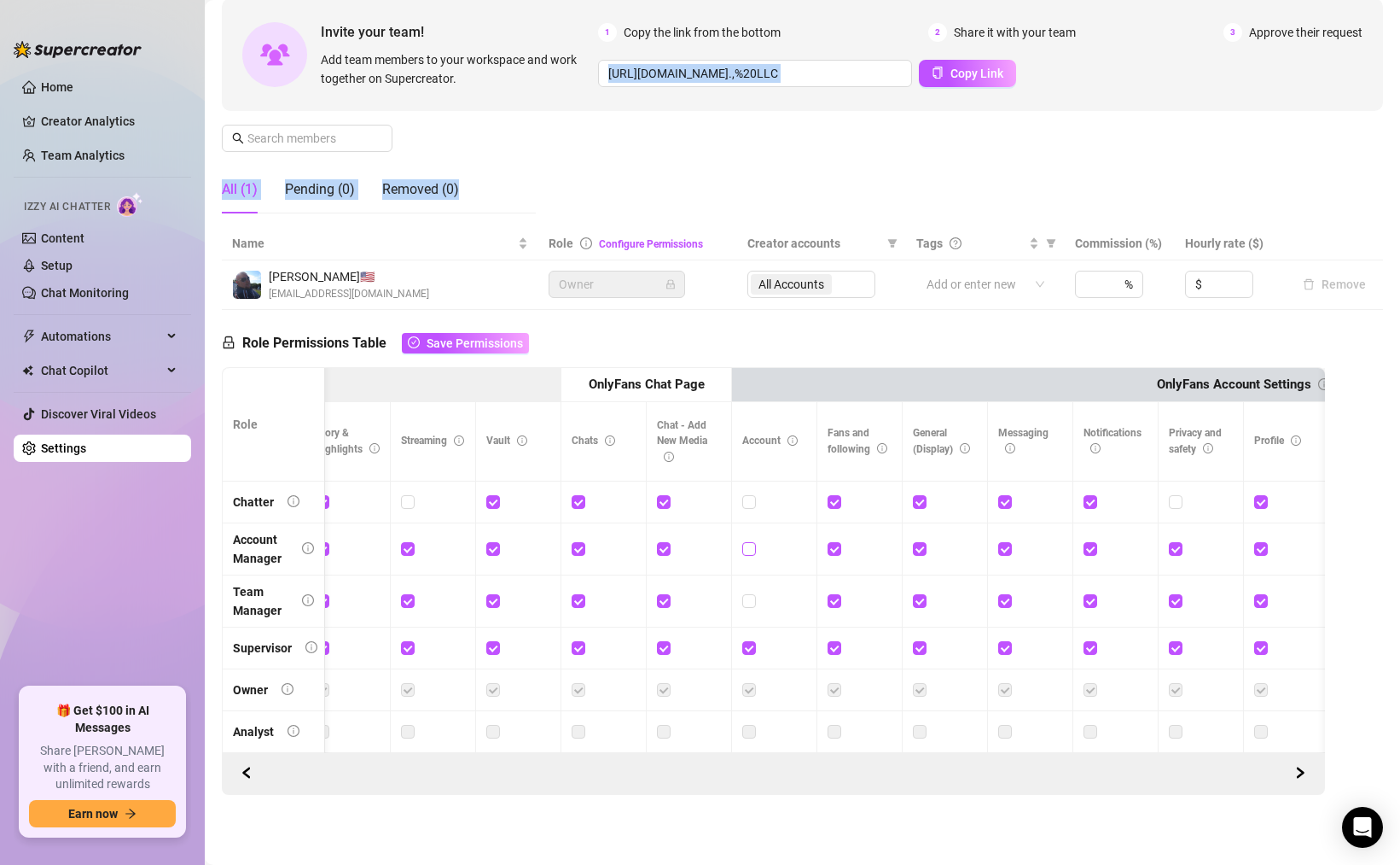
click at [746, 549] on input "checkbox" at bounding box center [748, 547] width 12 height 12
checkbox input "true"
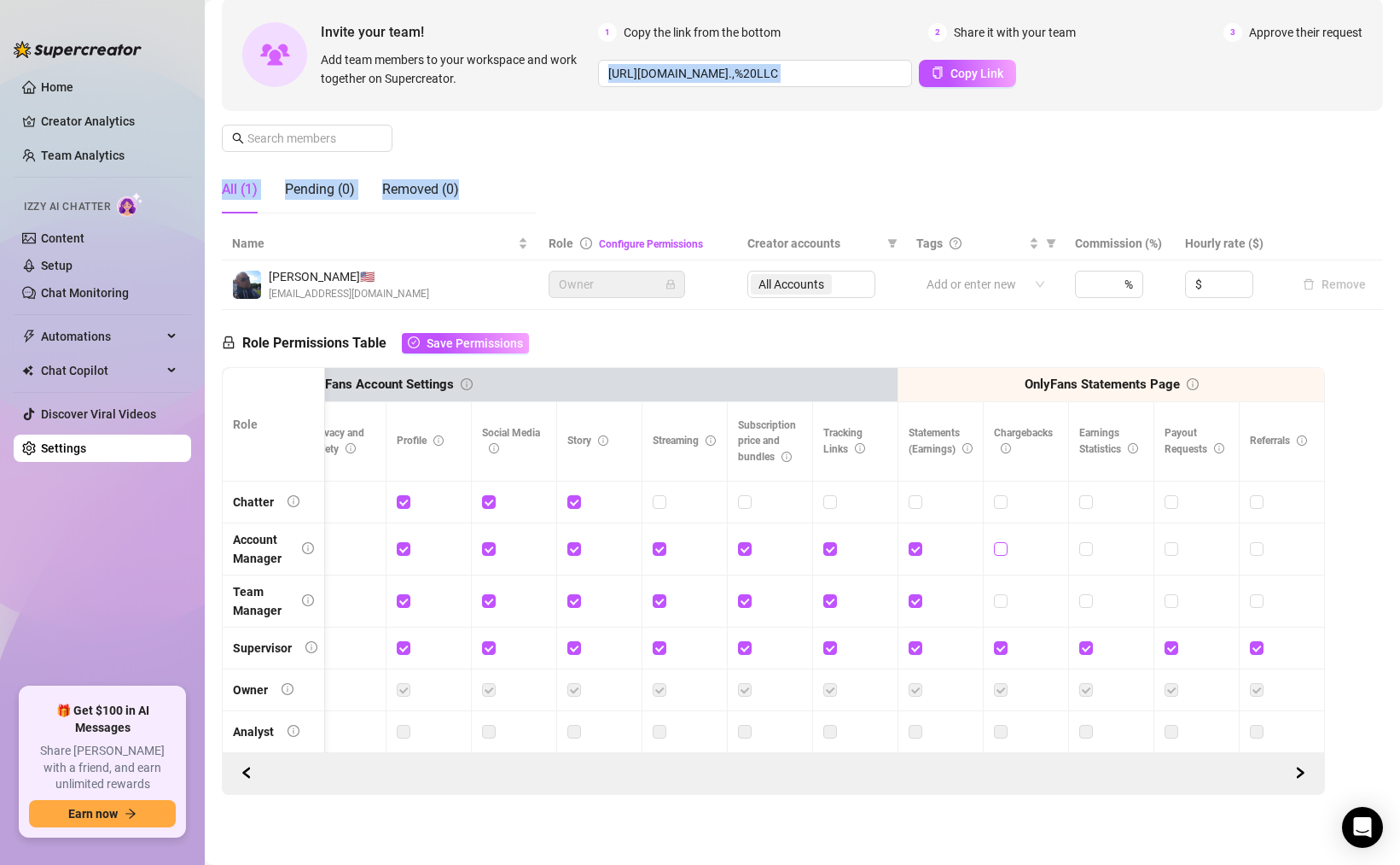
click at [999, 550] on input "checkbox" at bounding box center [999, 547] width 12 height 12
checkbox input "true"
click at [1086, 547] on input "checkbox" at bounding box center [1085, 547] width 12 height 12
checkbox input "true"
click at [1173, 549] on input "checkbox" at bounding box center [1170, 547] width 12 height 12
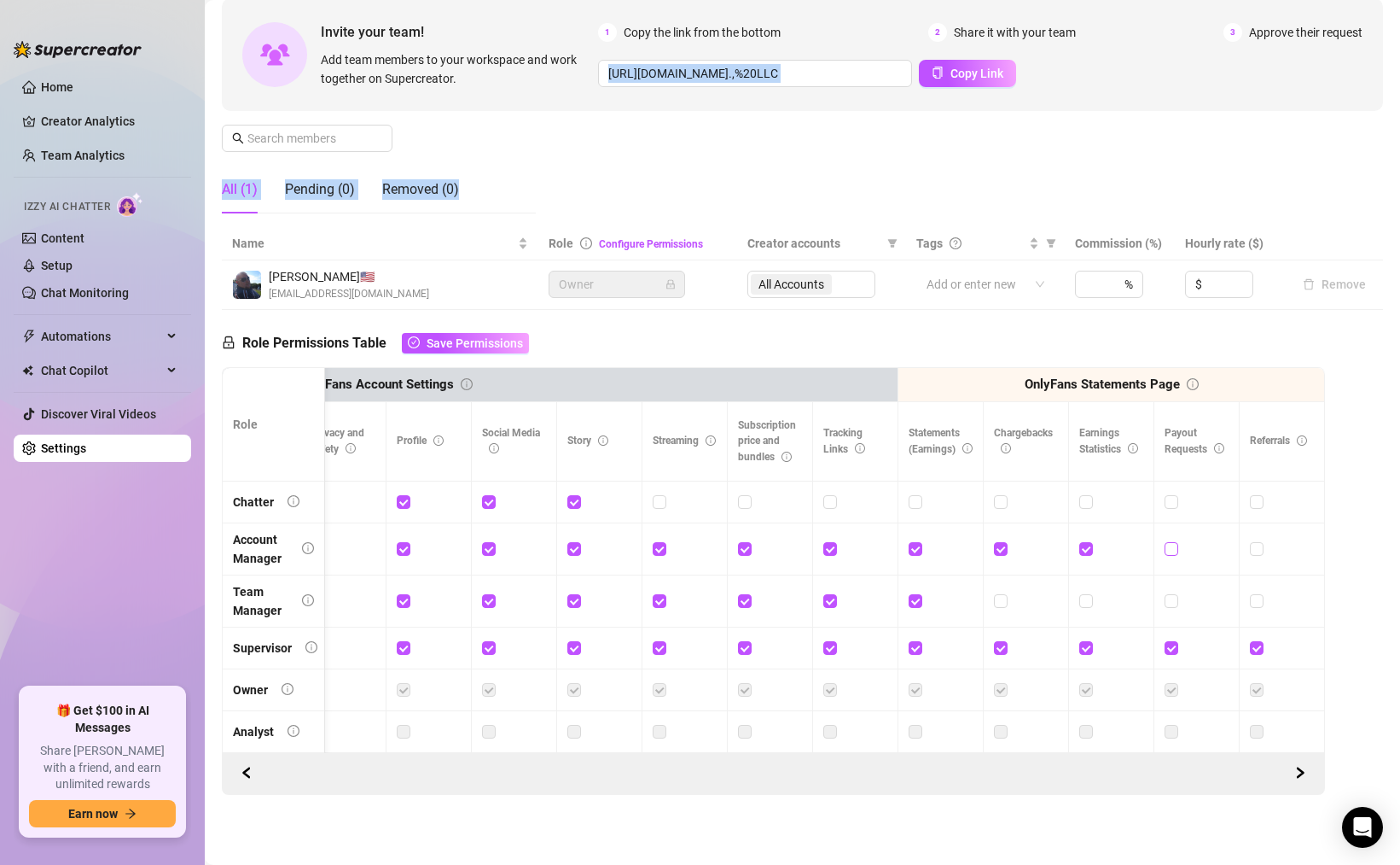
checkbox input "true"
click at [1258, 546] on input "checkbox" at bounding box center [1256, 547] width 12 height 12
checkbox input "true"
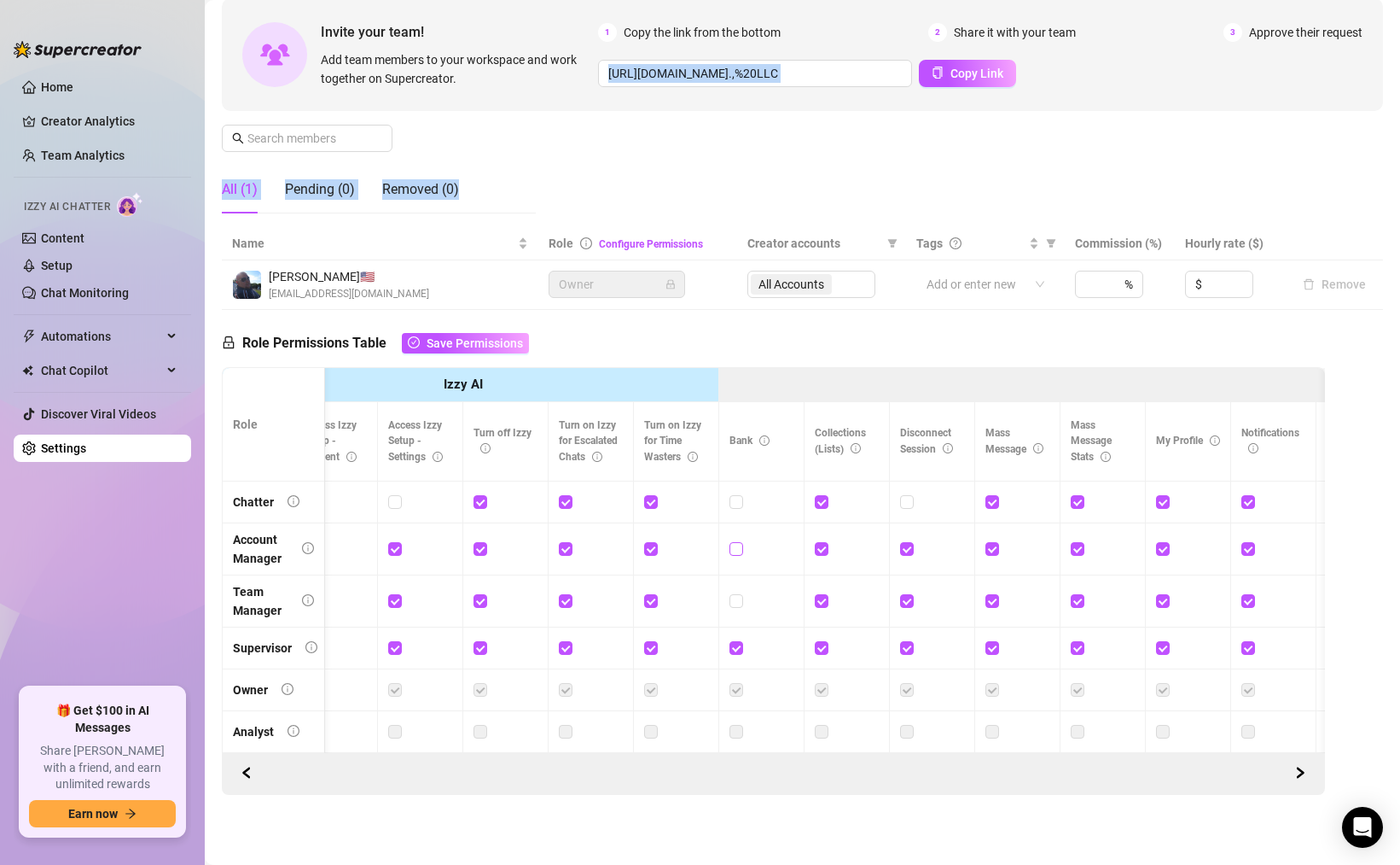
click at [734, 547] on input "checkbox" at bounding box center [736, 547] width 12 height 12
checkbox input "true"
click at [735, 605] on input "checkbox" at bounding box center [736, 600] width 12 height 12
checkbox input "true"
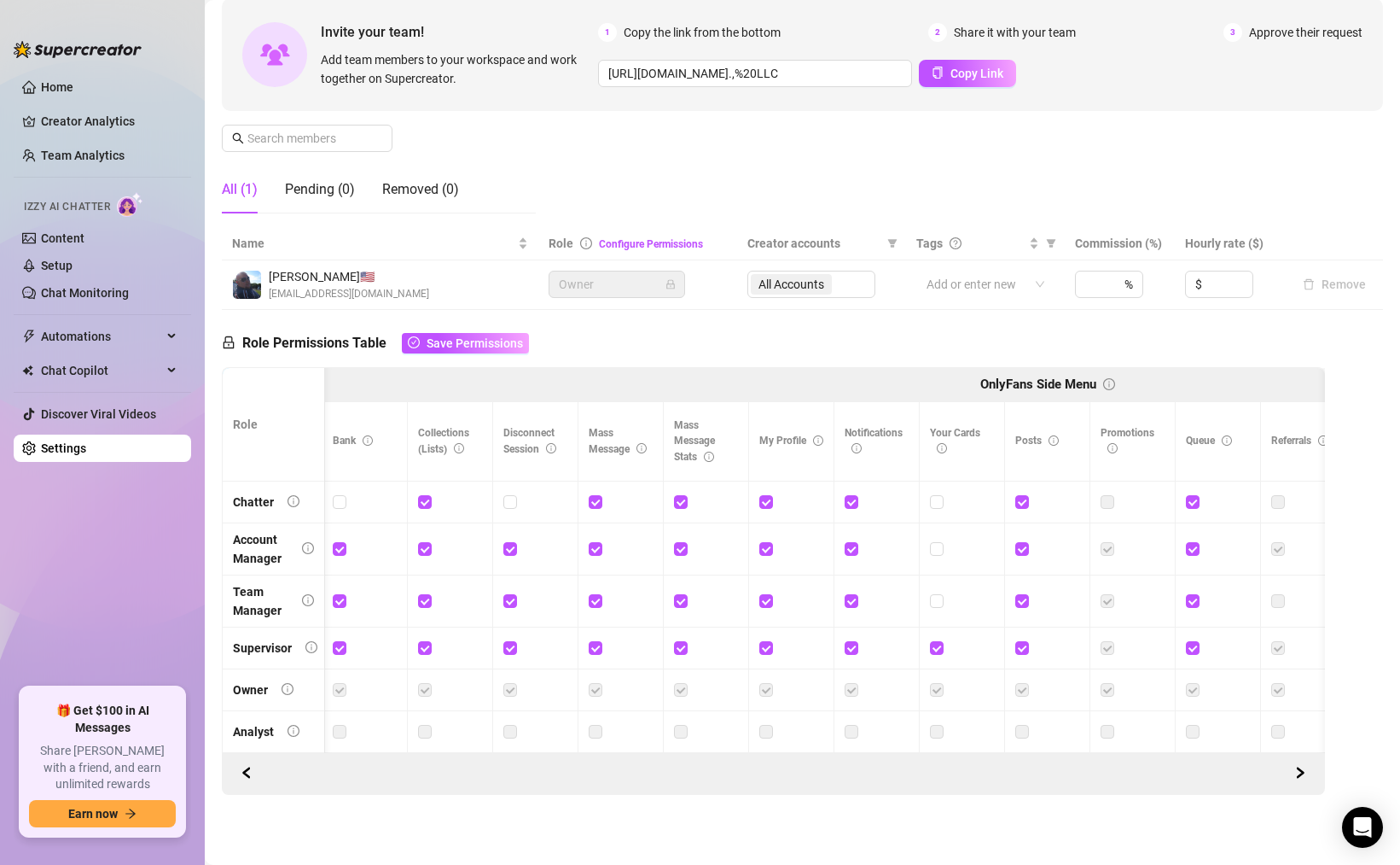
click at [763, 732] on label at bounding box center [766, 731] width 14 height 18
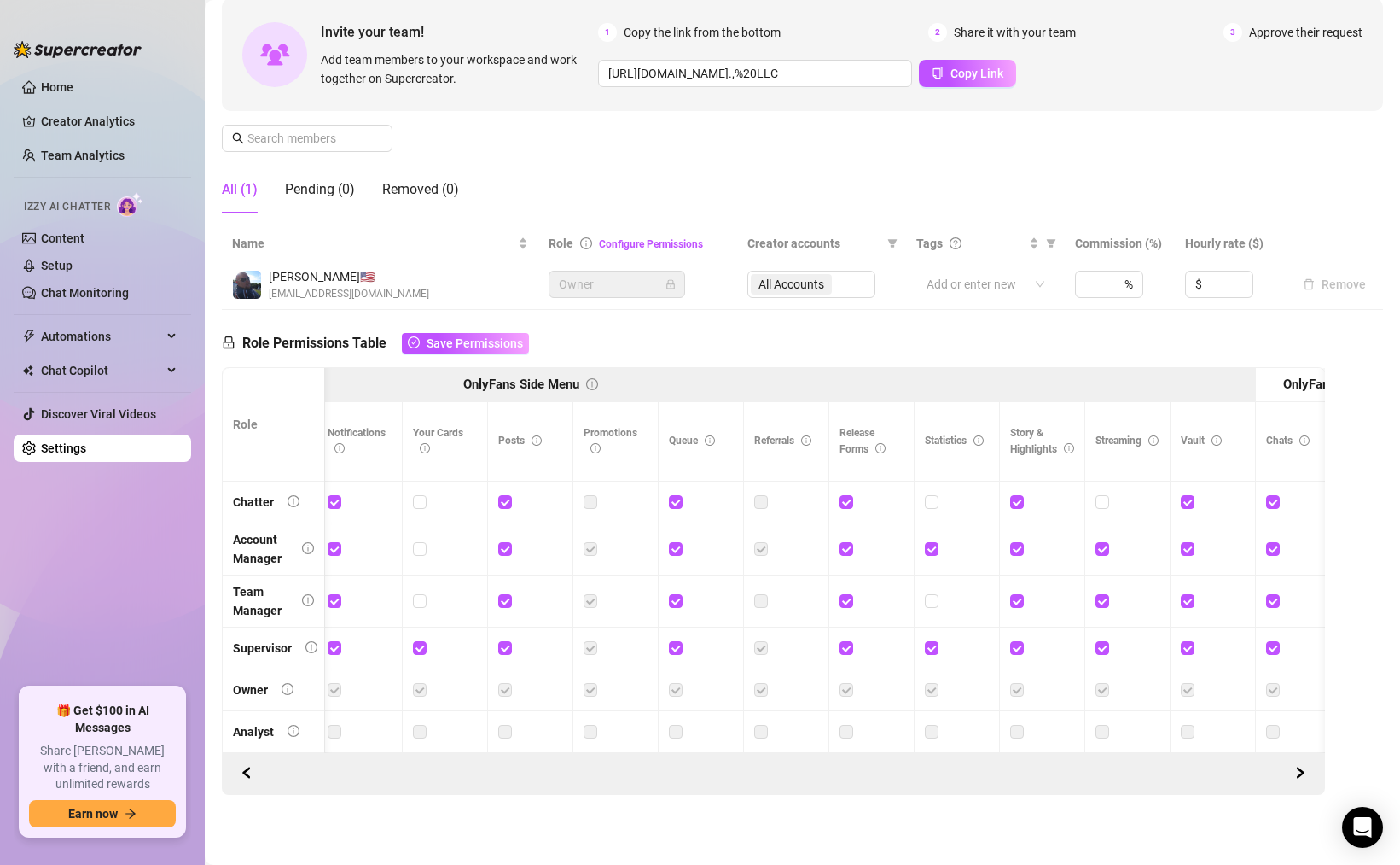
click at [760, 606] on label at bounding box center [760, 601] width 14 height 18
click at [932, 602] on input "checkbox" at bounding box center [930, 600] width 12 height 12
checkbox input "true"
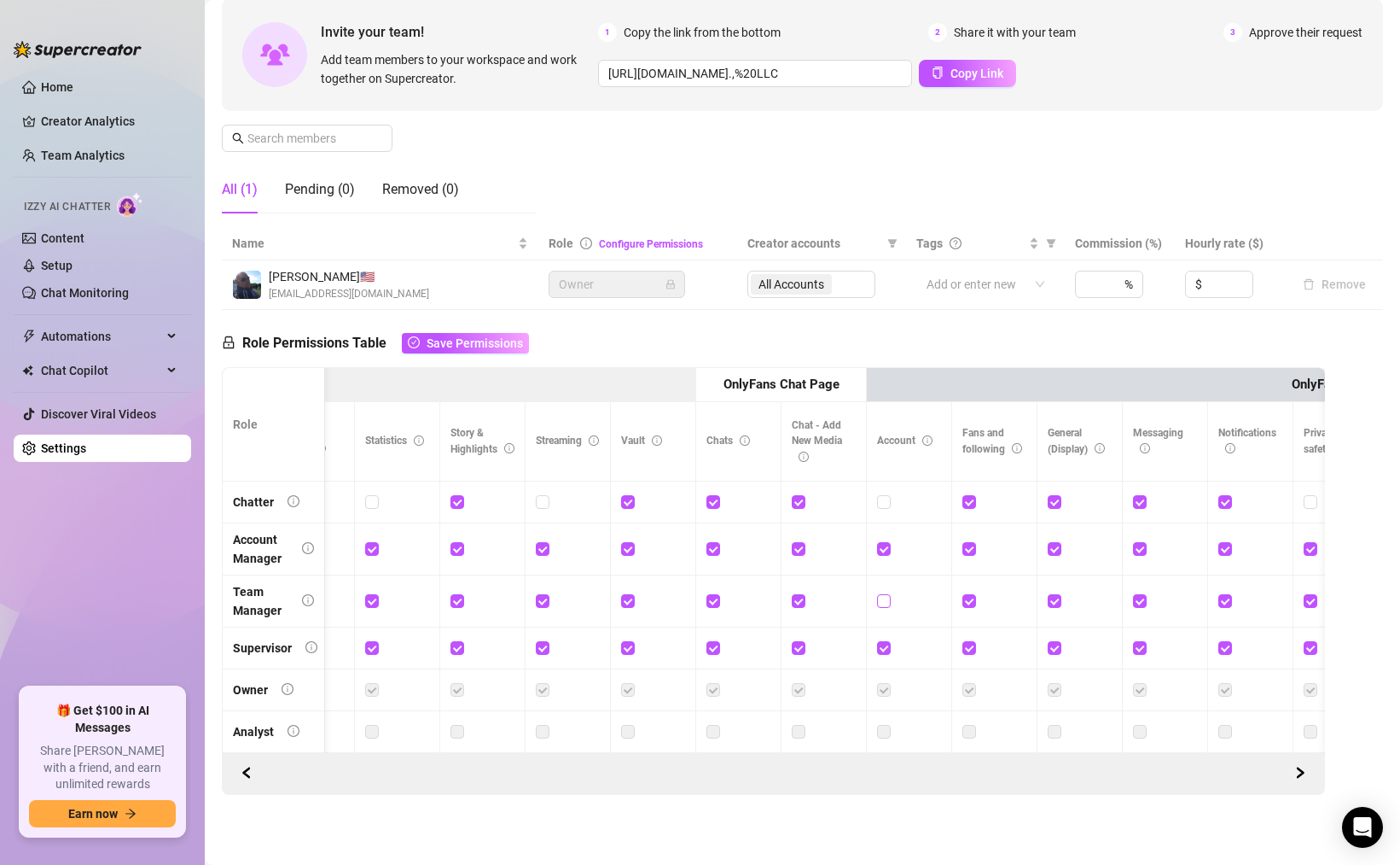
click at [884, 603] on input "checkbox" at bounding box center [883, 600] width 12 height 12
checkbox input "true"
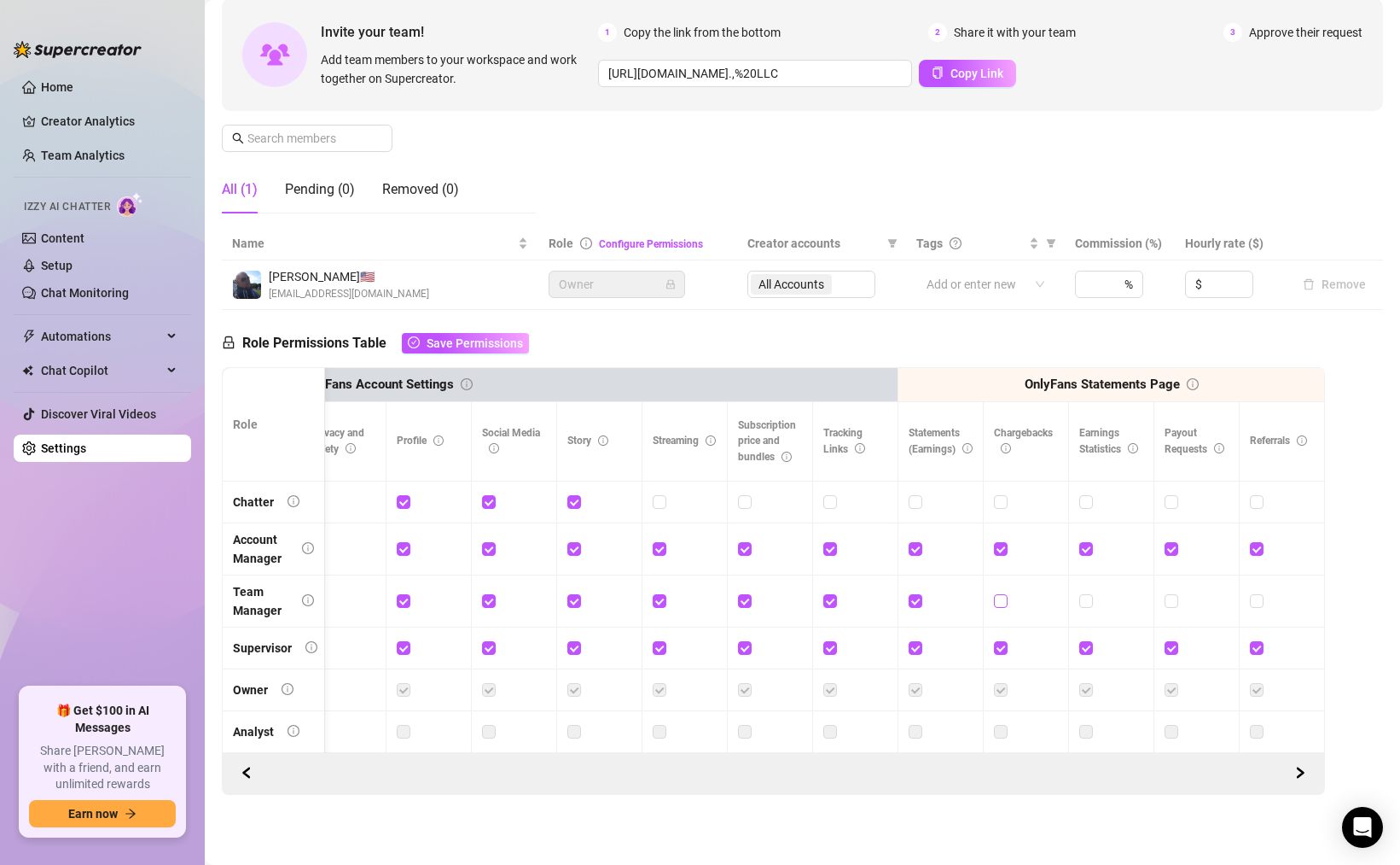
click at [1002, 595] on input "checkbox" at bounding box center [999, 600] width 12 height 12
checkbox input "true"
click at [1089, 598] on input "checkbox" at bounding box center [1085, 600] width 12 height 12
checkbox input "true"
click at [1177, 600] on span at bounding box center [1171, 601] width 14 height 14
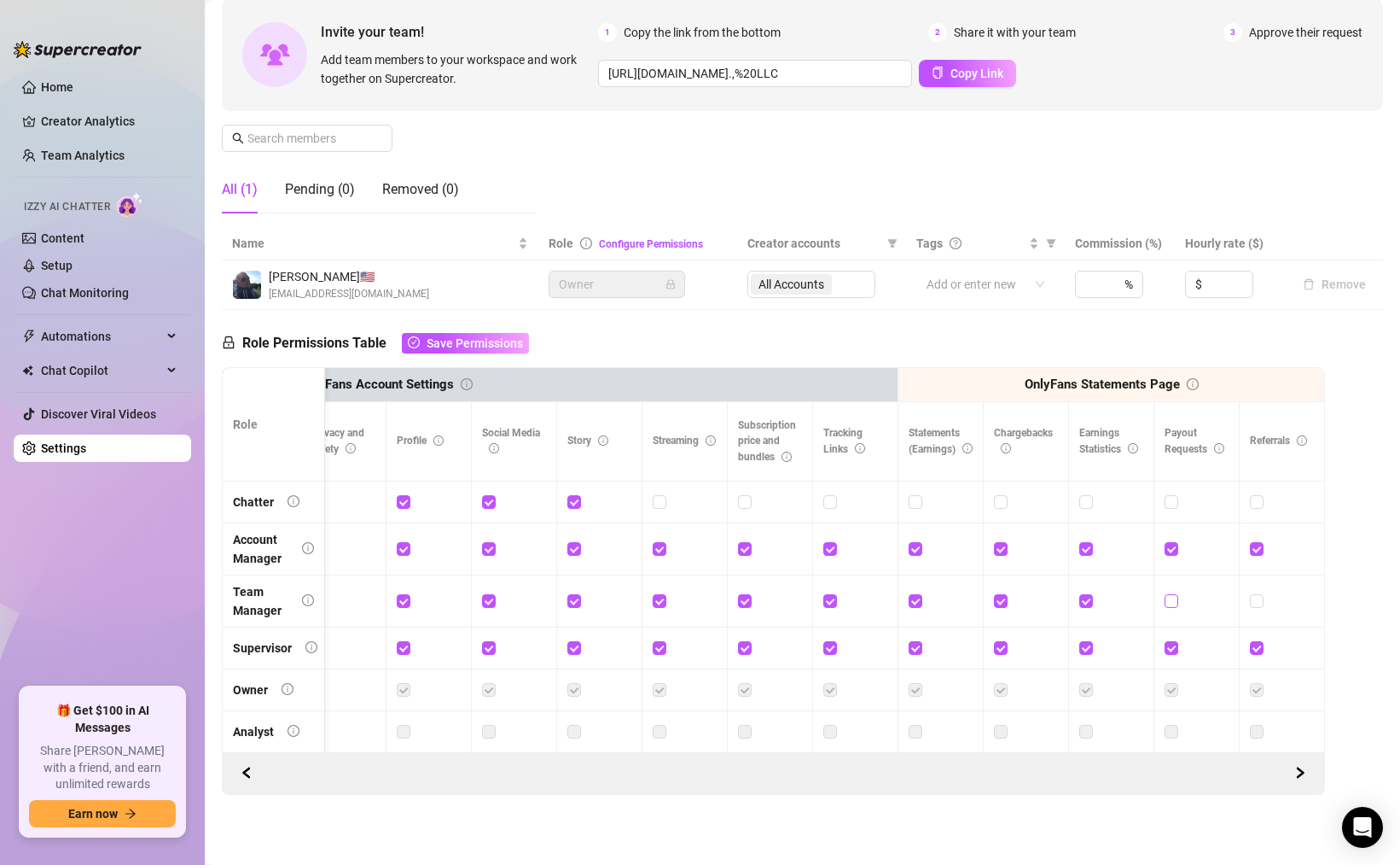
click at [1177, 600] on input "checkbox" at bounding box center [1170, 600] width 12 height 12
checkbox input "true"
click at [1257, 598] on input "checkbox" at bounding box center [1256, 600] width 12 height 12
checkbox input "true"
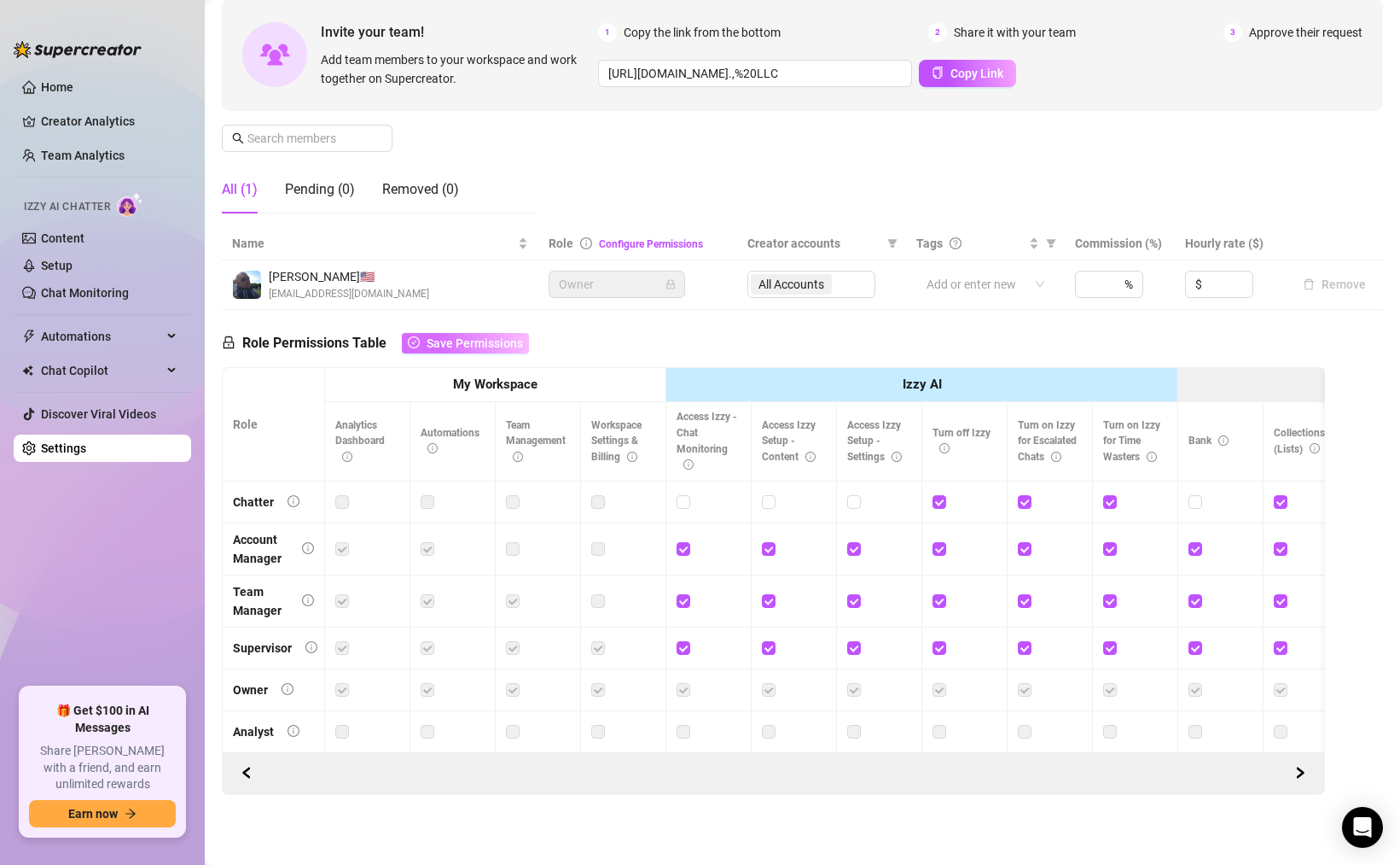
click at [497, 344] on span "Save Permissions" at bounding box center [474, 342] width 96 height 14
click at [951, 77] on span "Copy Link" at bounding box center [976, 73] width 53 height 14
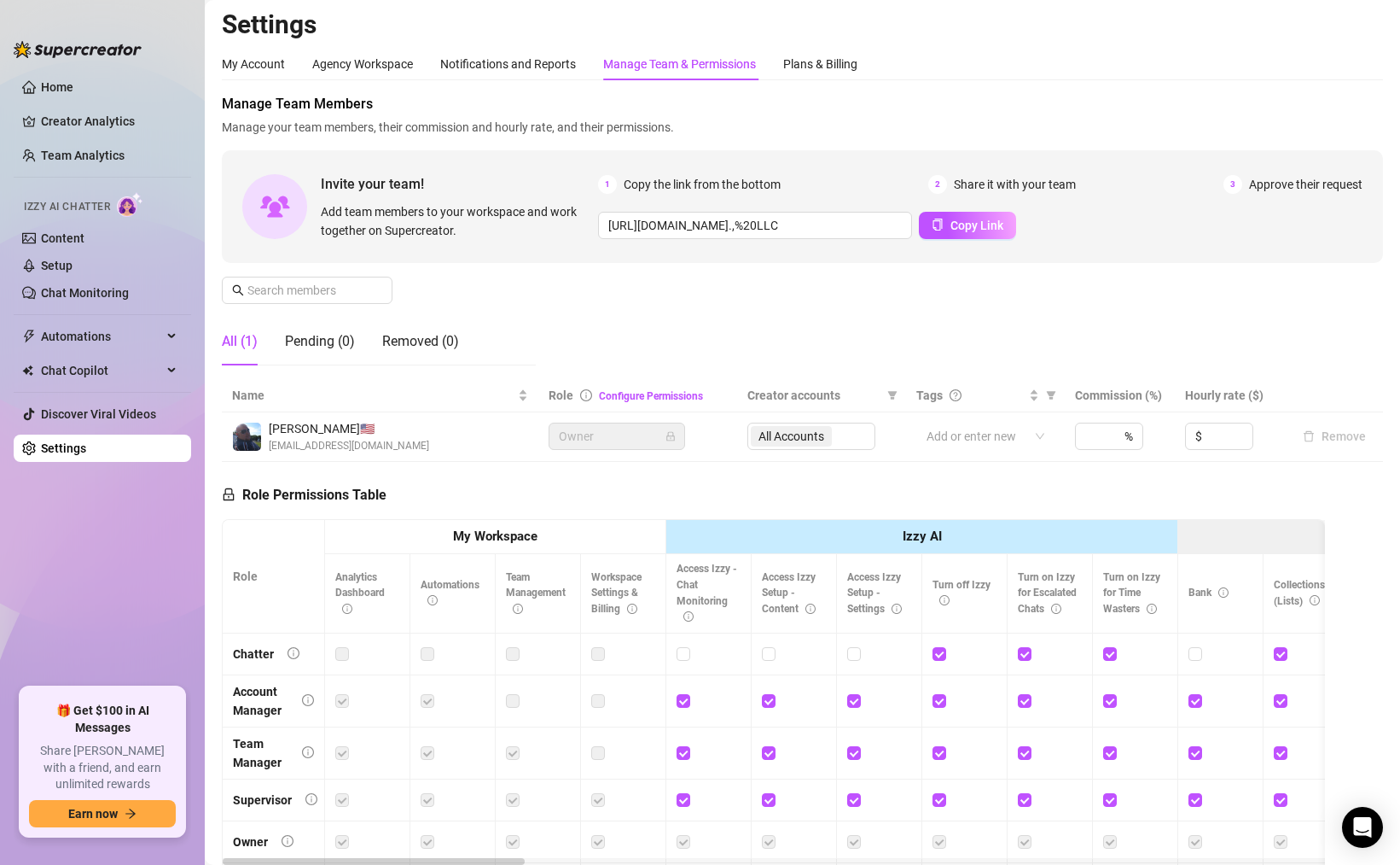
scroll to position [0, 0]
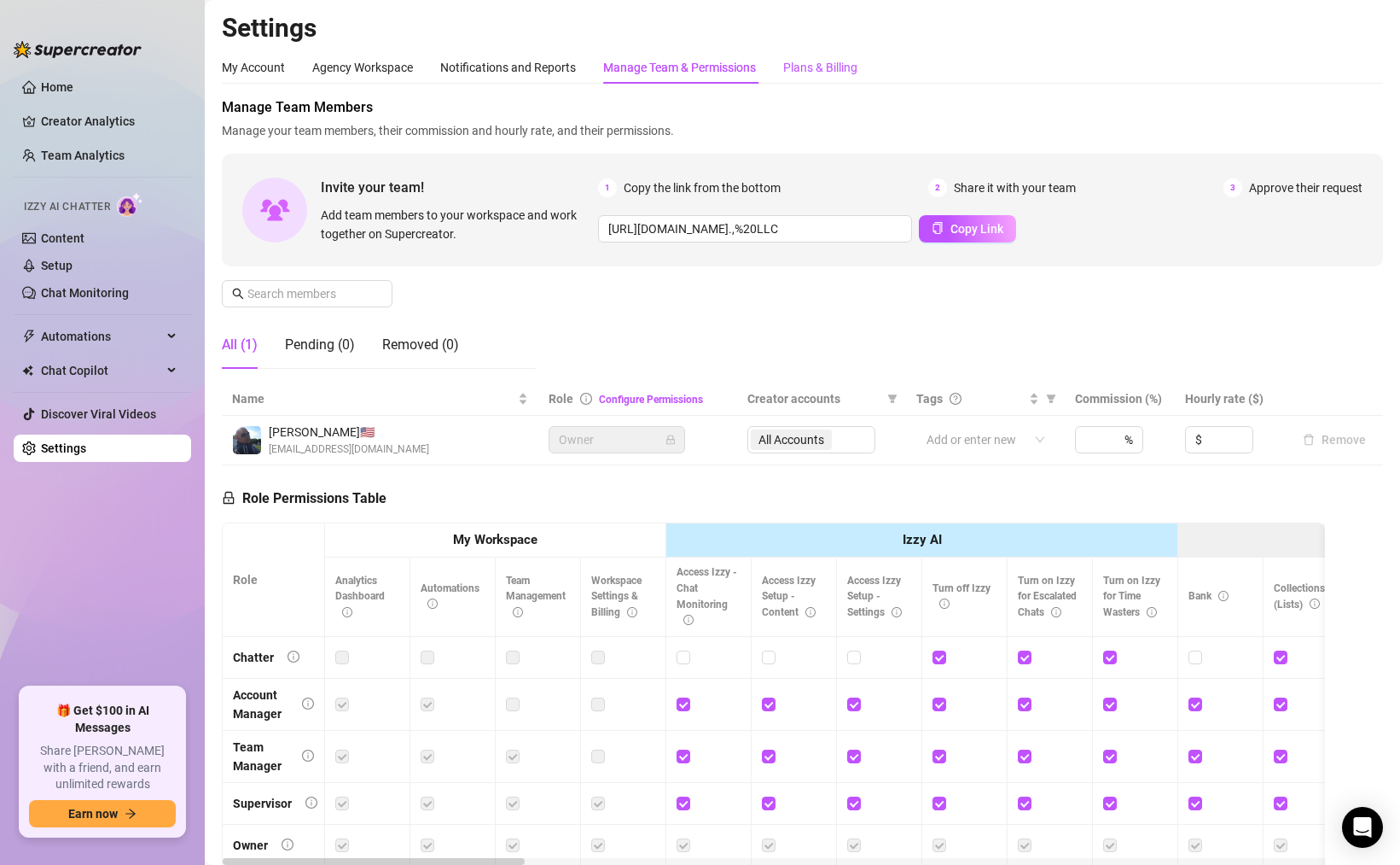
click at [811, 72] on div "Plans & Billing" at bounding box center [820, 67] width 74 height 18
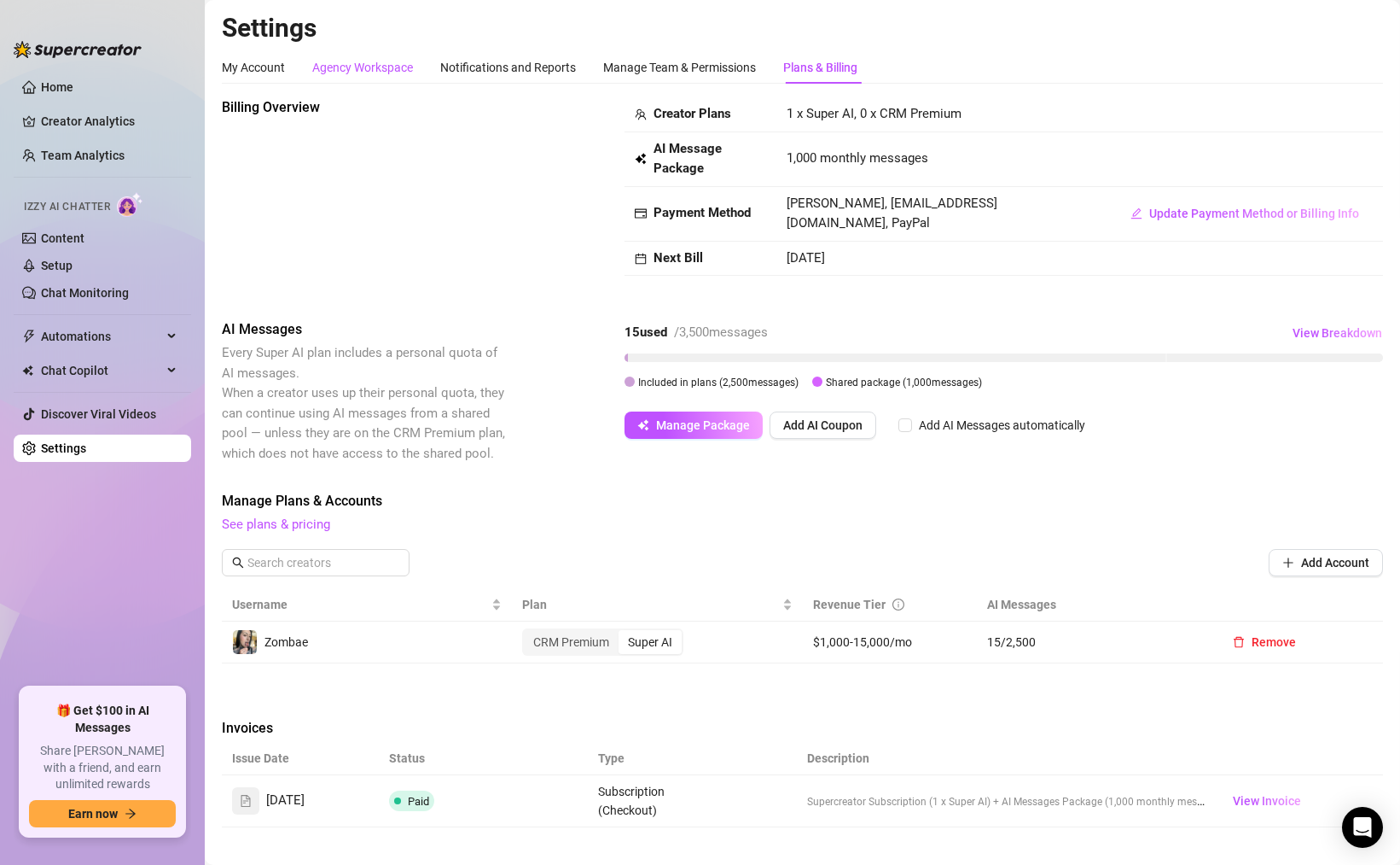
click at [368, 68] on div "Agency Workspace" at bounding box center [362, 67] width 101 height 18
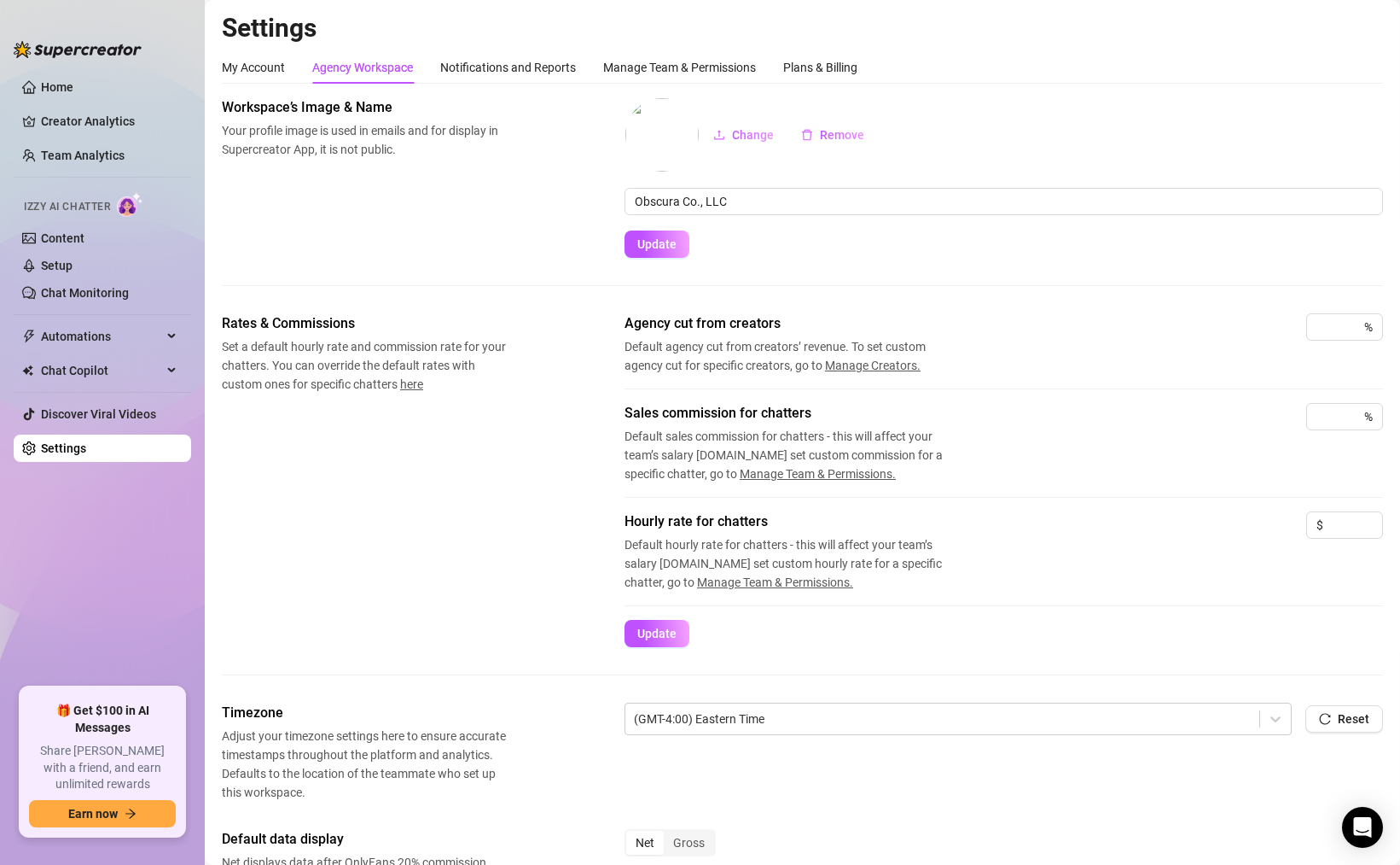
click at [889, 367] on span "Manage Creators." at bounding box center [873, 365] width 96 height 14
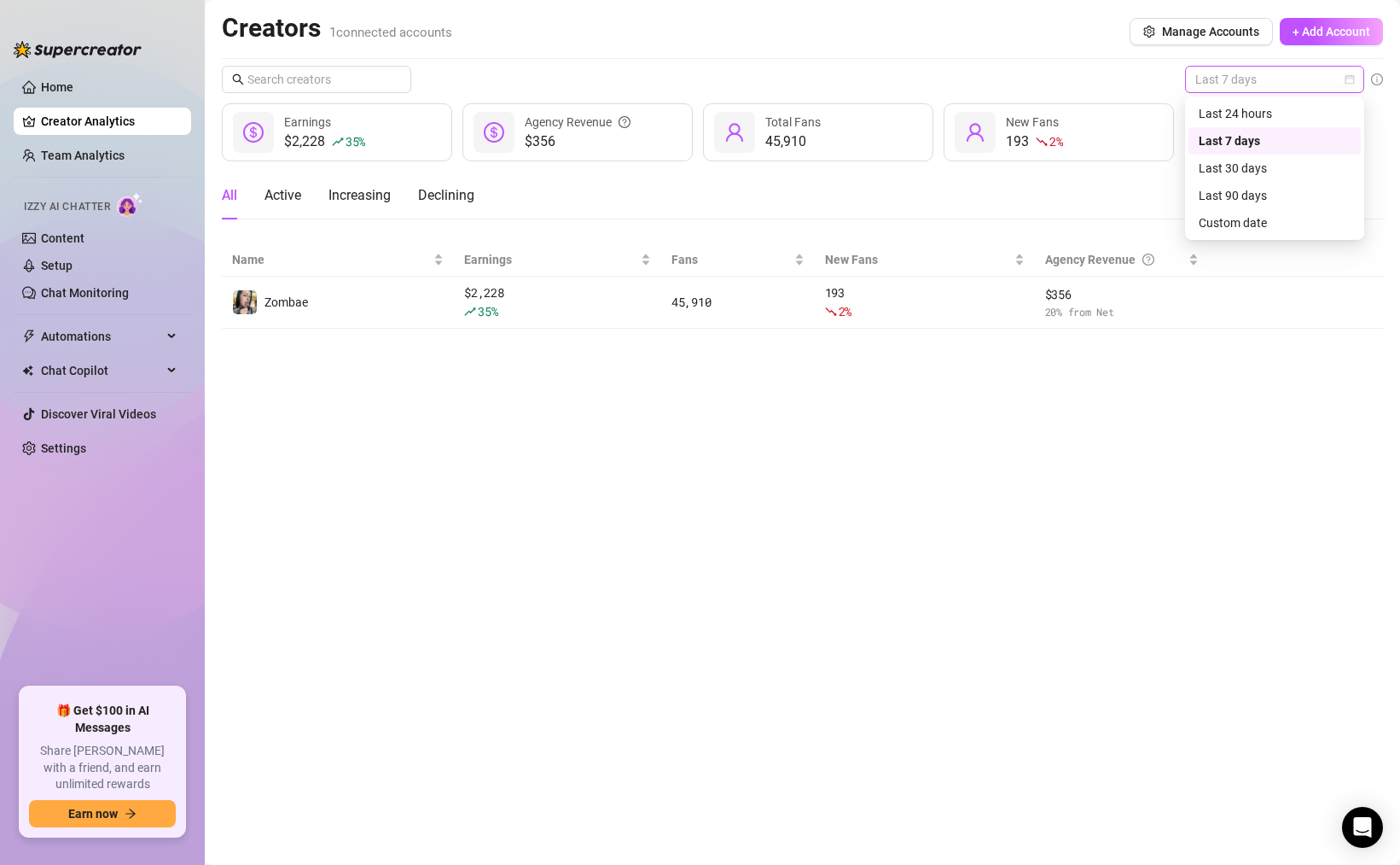
click at [1218, 79] on span "Last 7 days" at bounding box center [1274, 79] width 159 height 26
click at [1232, 111] on div "Last 24 hours" at bounding box center [1274, 114] width 152 height 18
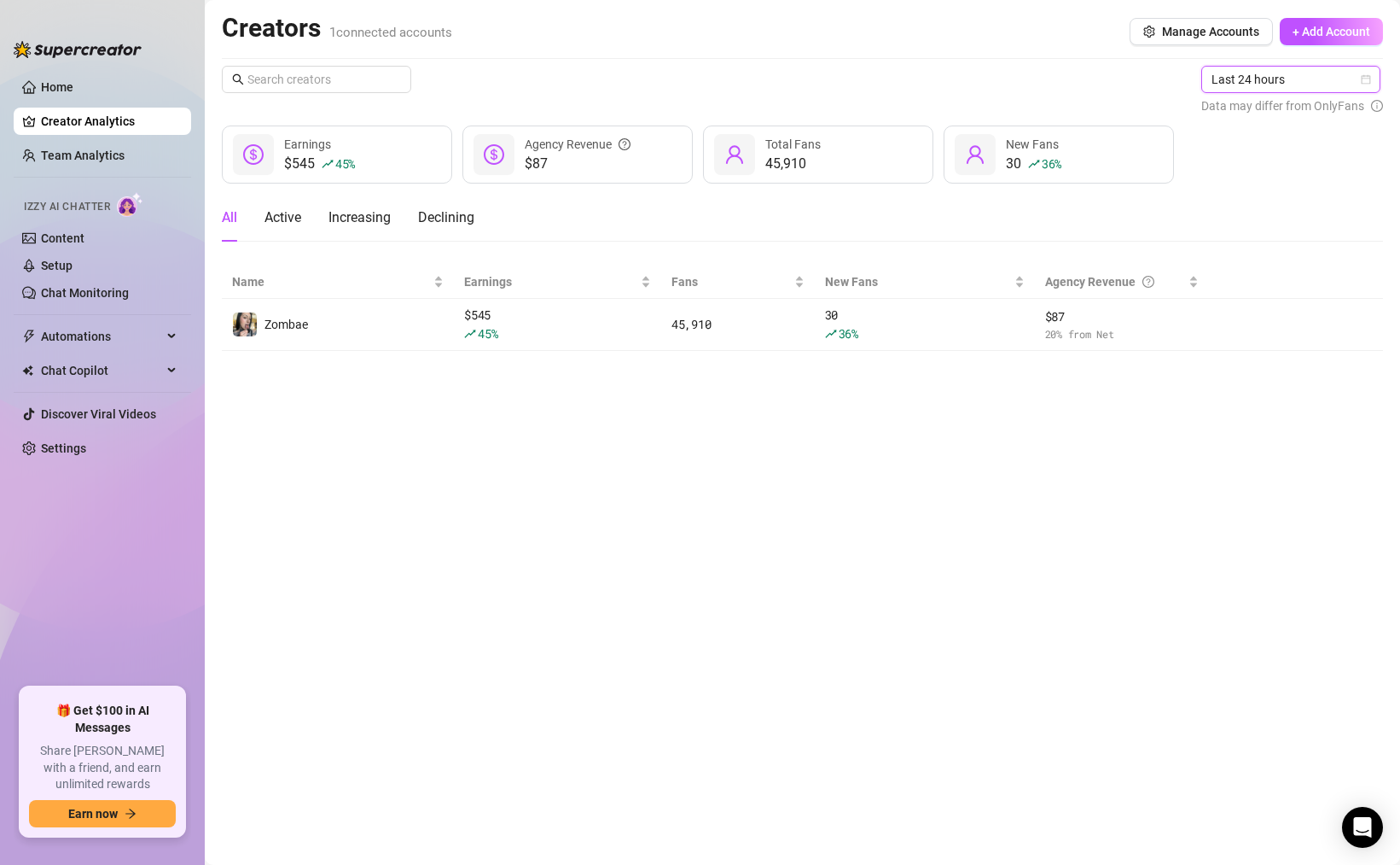
click at [1241, 83] on span "Last 24 hours" at bounding box center [1291, 79] width 159 height 26
click at [1259, 140] on div "Last 7 days" at bounding box center [1293, 140] width 152 height 18
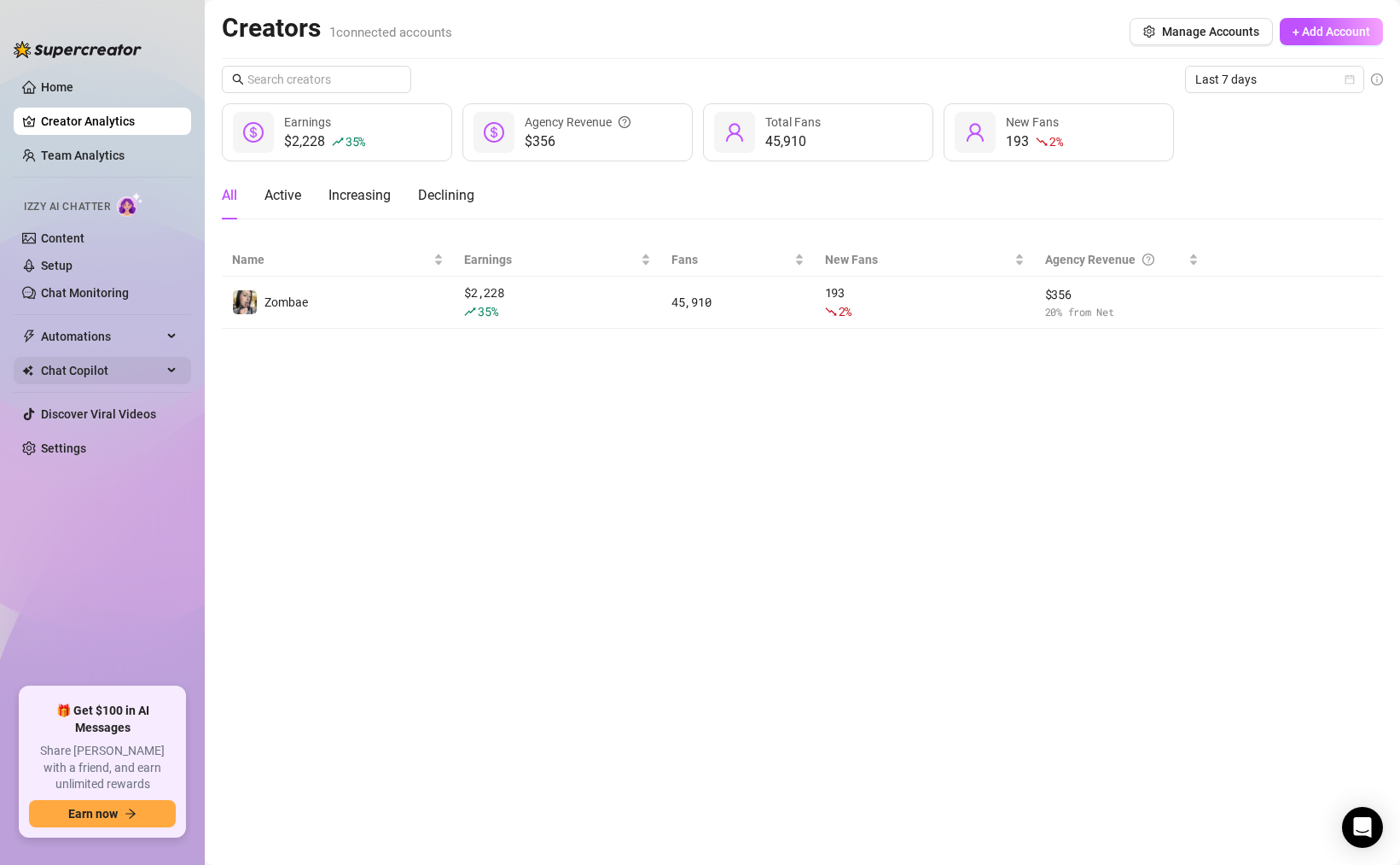
click at [165, 364] on div "Chat Copilot" at bounding box center [102, 371] width 177 height 28
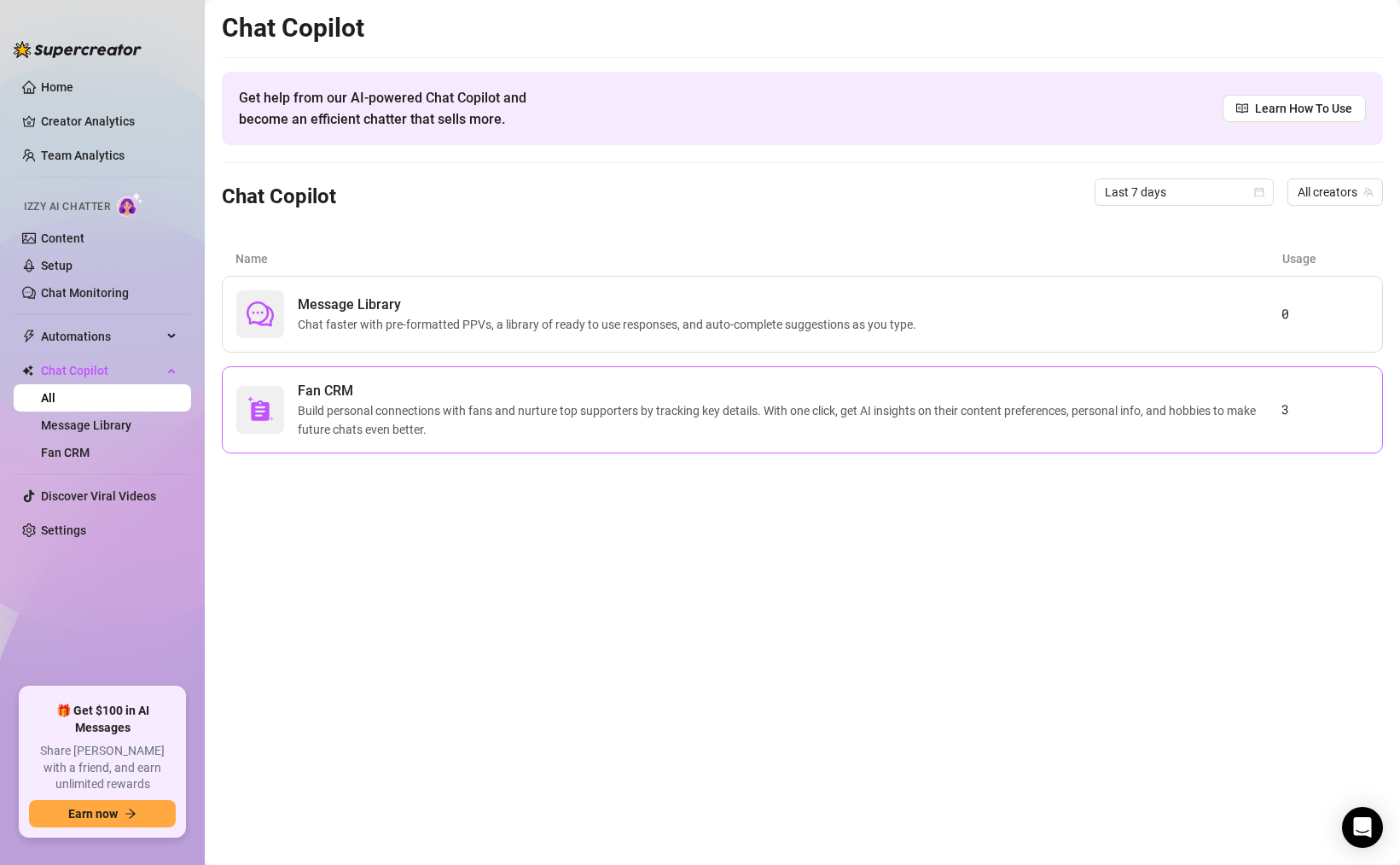
click at [617, 414] on span "Build personal connections with fans and nurture top supporters by tracking key…" at bounding box center [790, 420] width 984 height 38
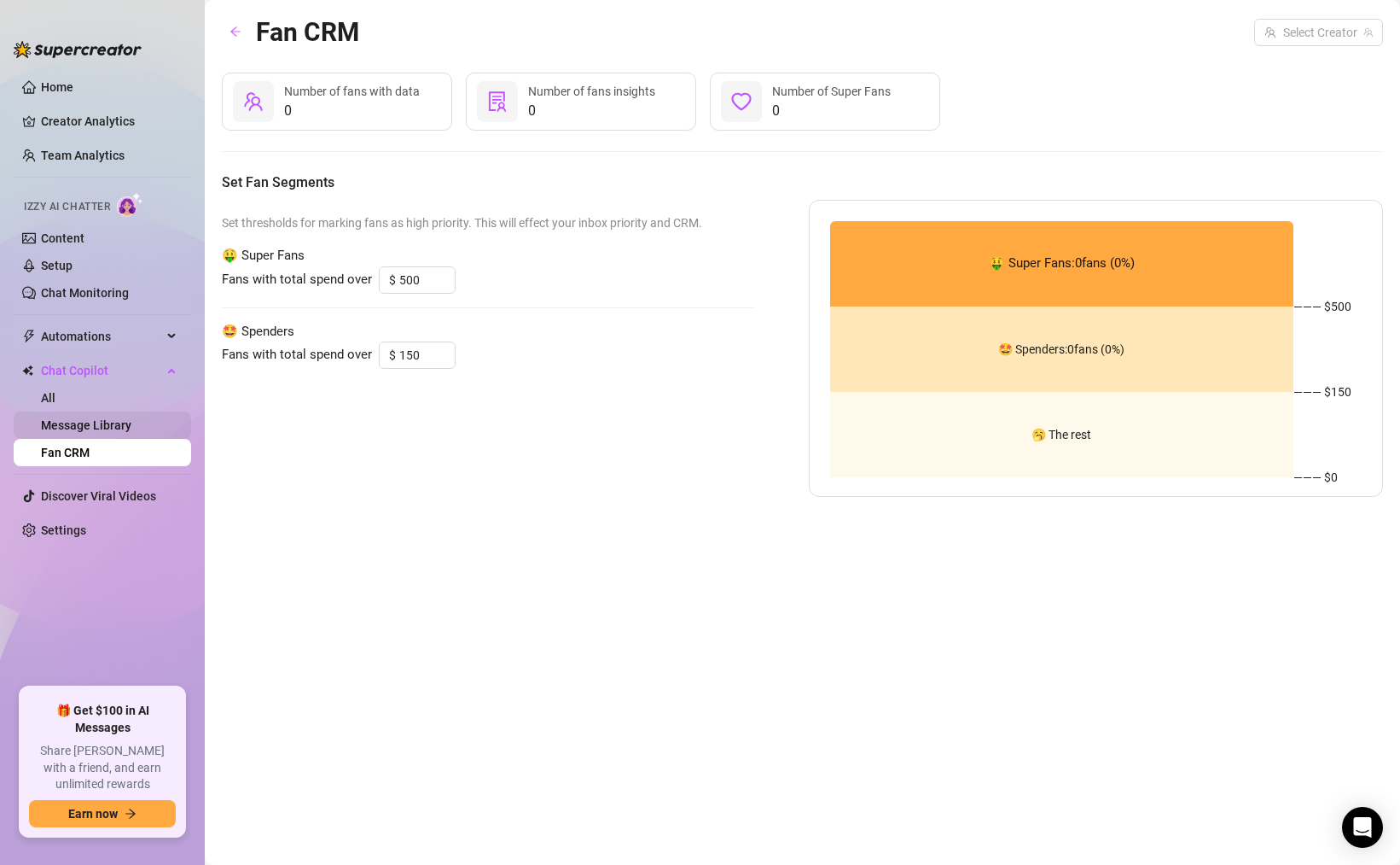
click at [89, 426] on link "Message Library" at bounding box center [86, 425] width 90 height 14
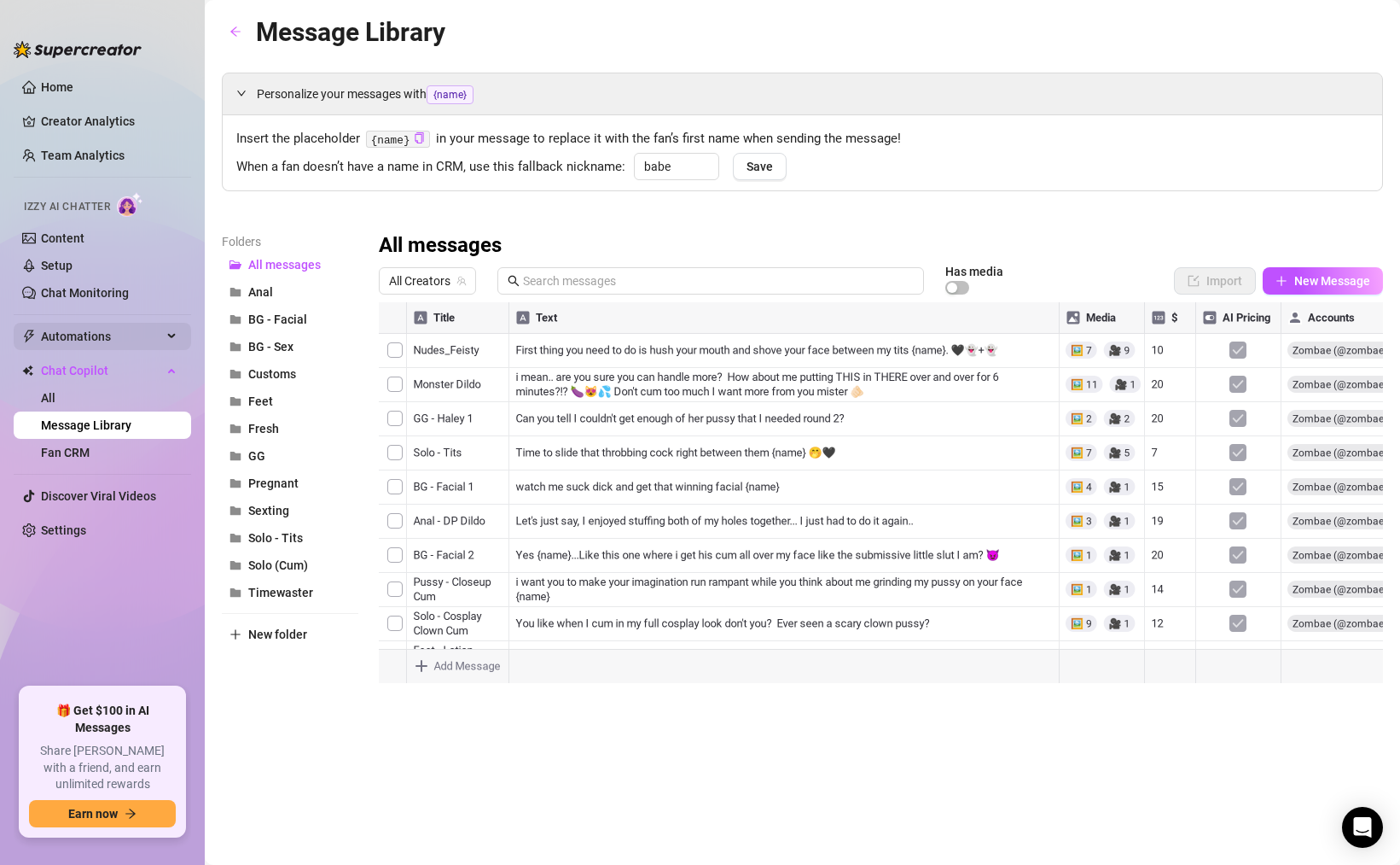
click at [96, 333] on span "Automations" at bounding box center [101, 337] width 121 height 28
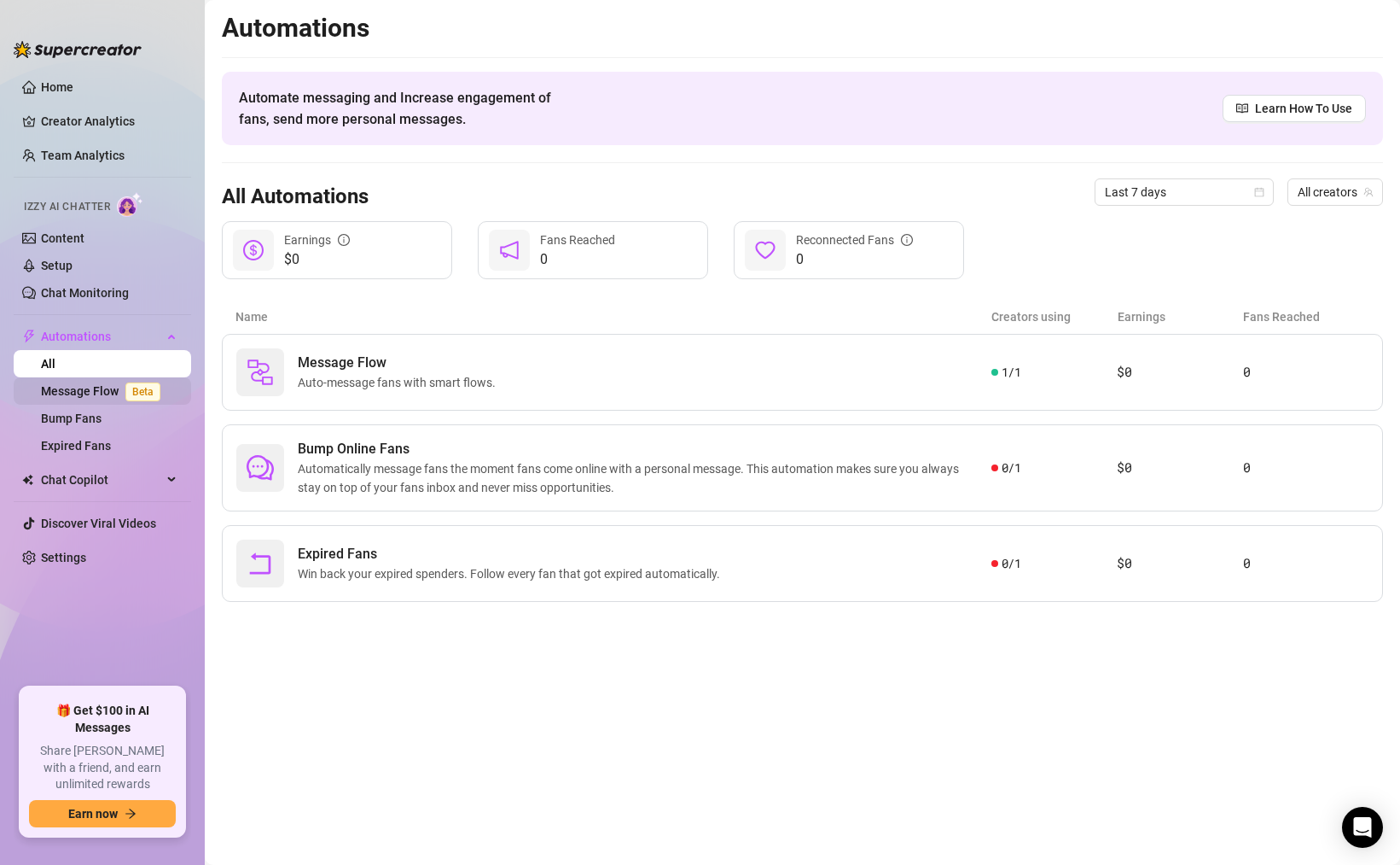
click at [95, 392] on link "Message Flow Beta" at bounding box center [103, 390] width 126 height 14
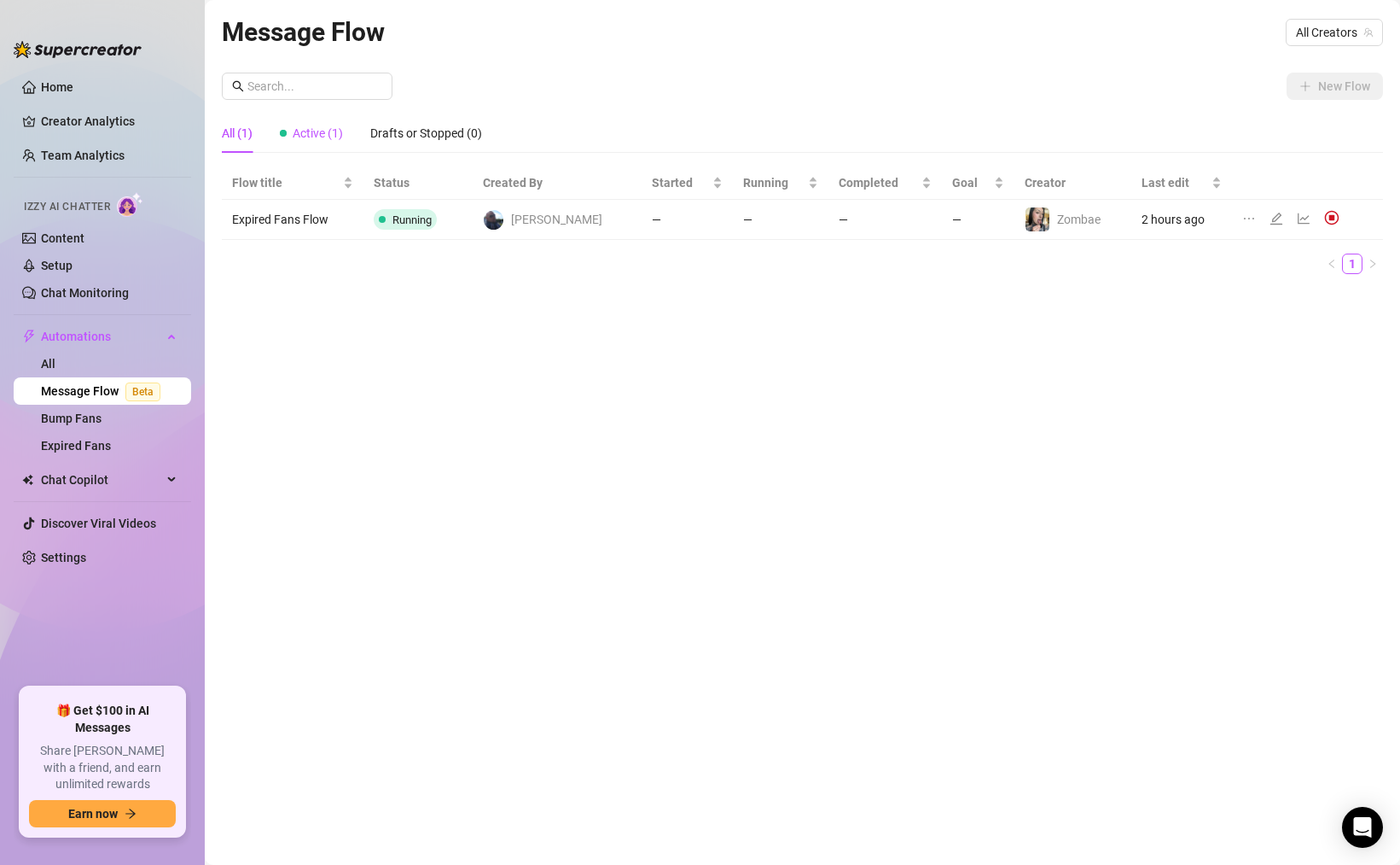
click at [330, 133] on span "Active (1)" at bounding box center [317, 133] width 51 height 14
click at [300, 220] on td "Expired Fans Flow" at bounding box center [292, 219] width 141 height 40
click at [1270, 221] on icon "edit" at bounding box center [1276, 218] width 14 height 14
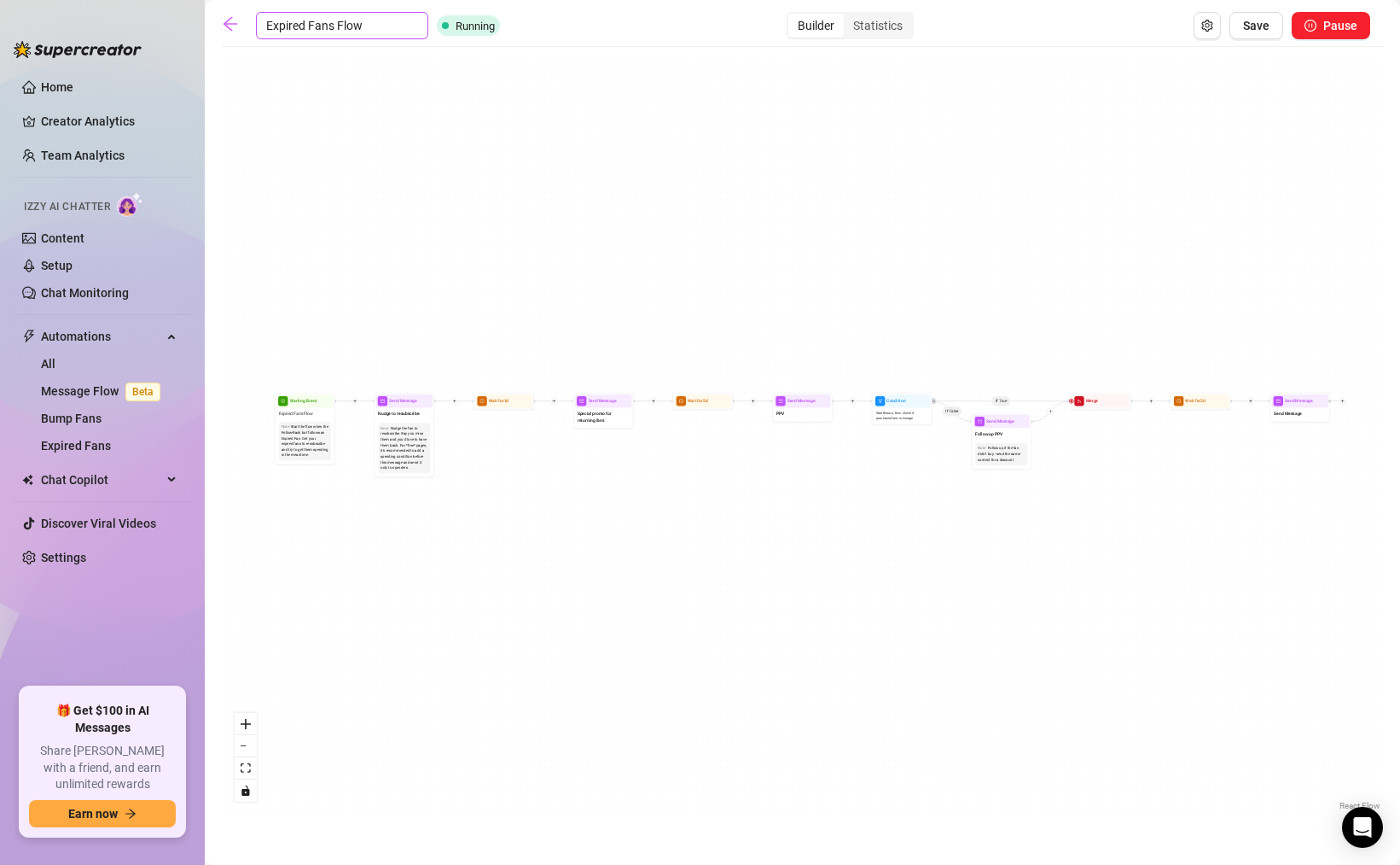
click at [320, 22] on input "Expired Fans Flow" at bounding box center [341, 26] width 173 height 28
click at [1205, 29] on icon "setting" at bounding box center [1207, 25] width 12 height 12
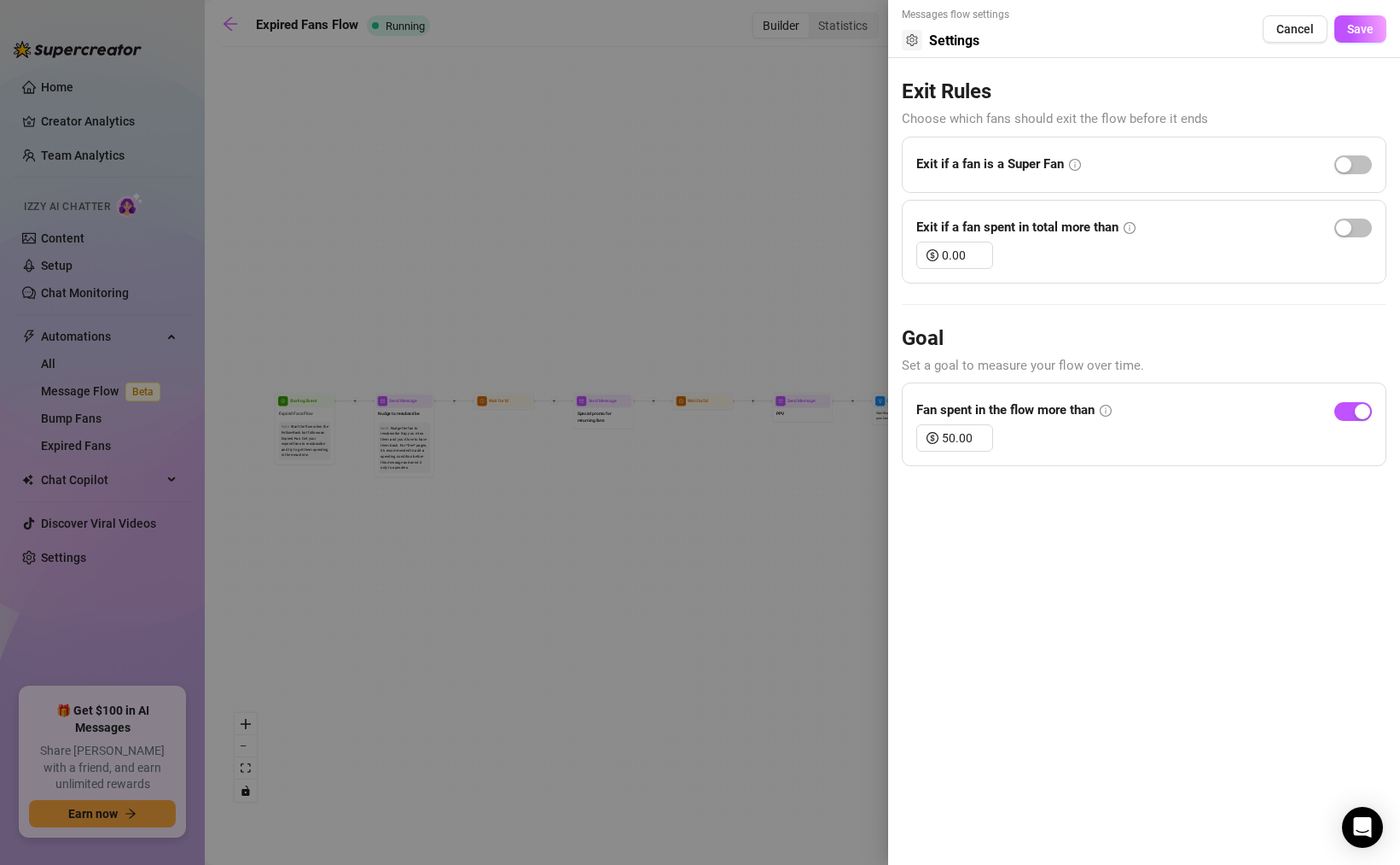
click at [835, 281] on div at bounding box center [700, 432] width 1400 height 865
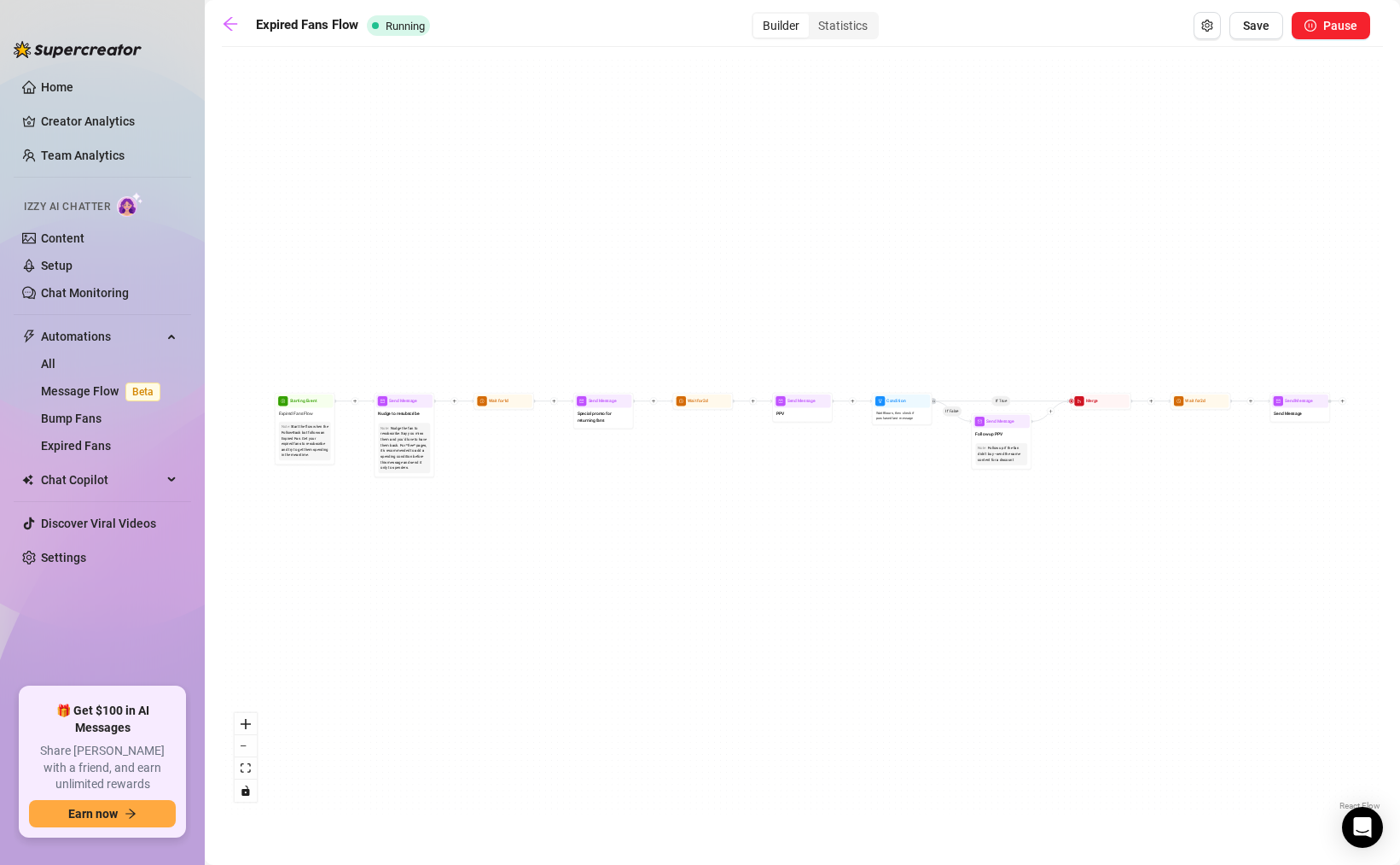
click at [789, 25] on div "Builder" at bounding box center [782, 26] width 55 height 24
click at [758, 17] on input "Builder" at bounding box center [758, 17] width 0 height 0
click at [1315, 25] on icon "pause-circle" at bounding box center [1310, 25] width 12 height 12
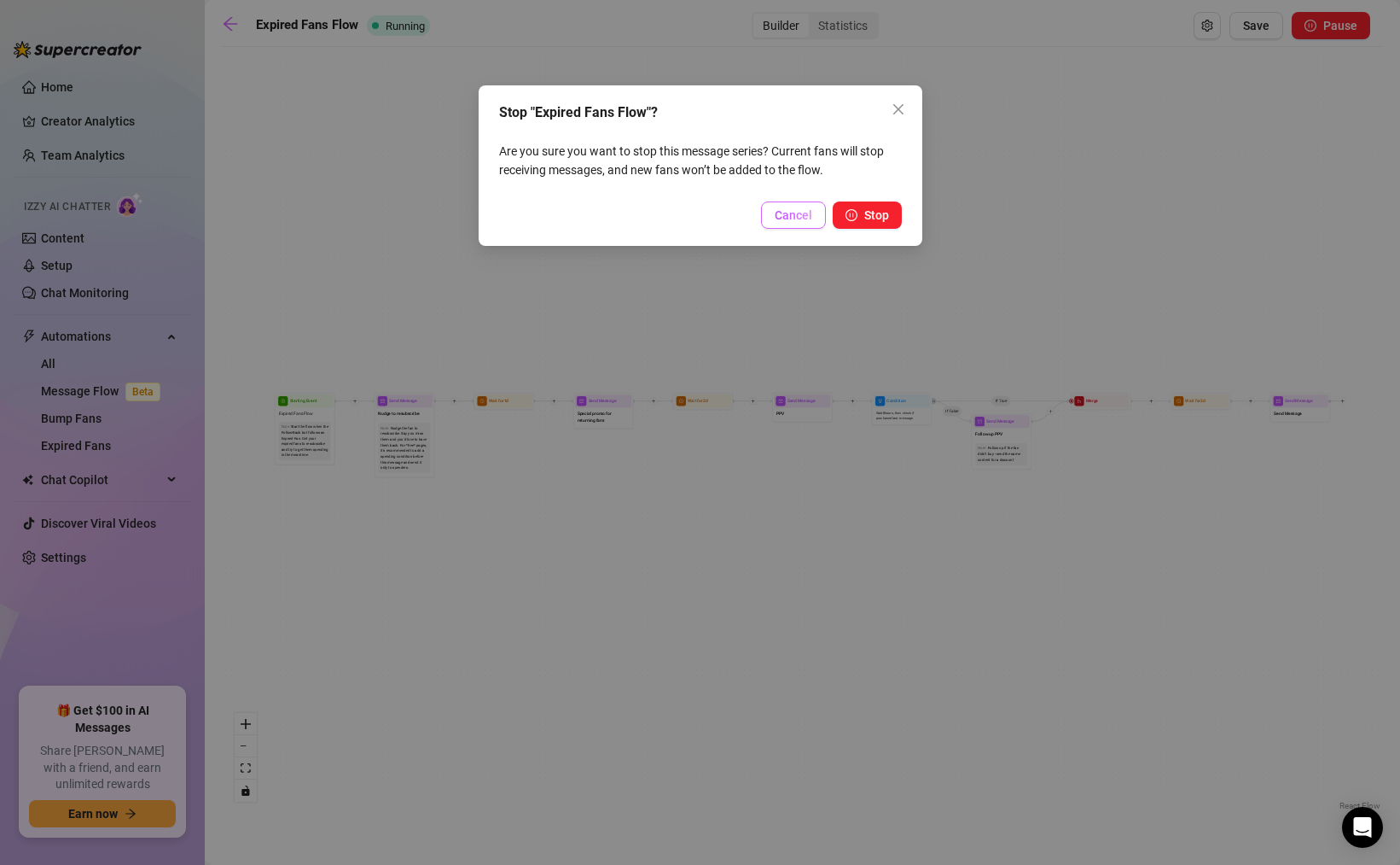
click at [794, 216] on span "Cancel" at bounding box center [794, 215] width 38 height 14
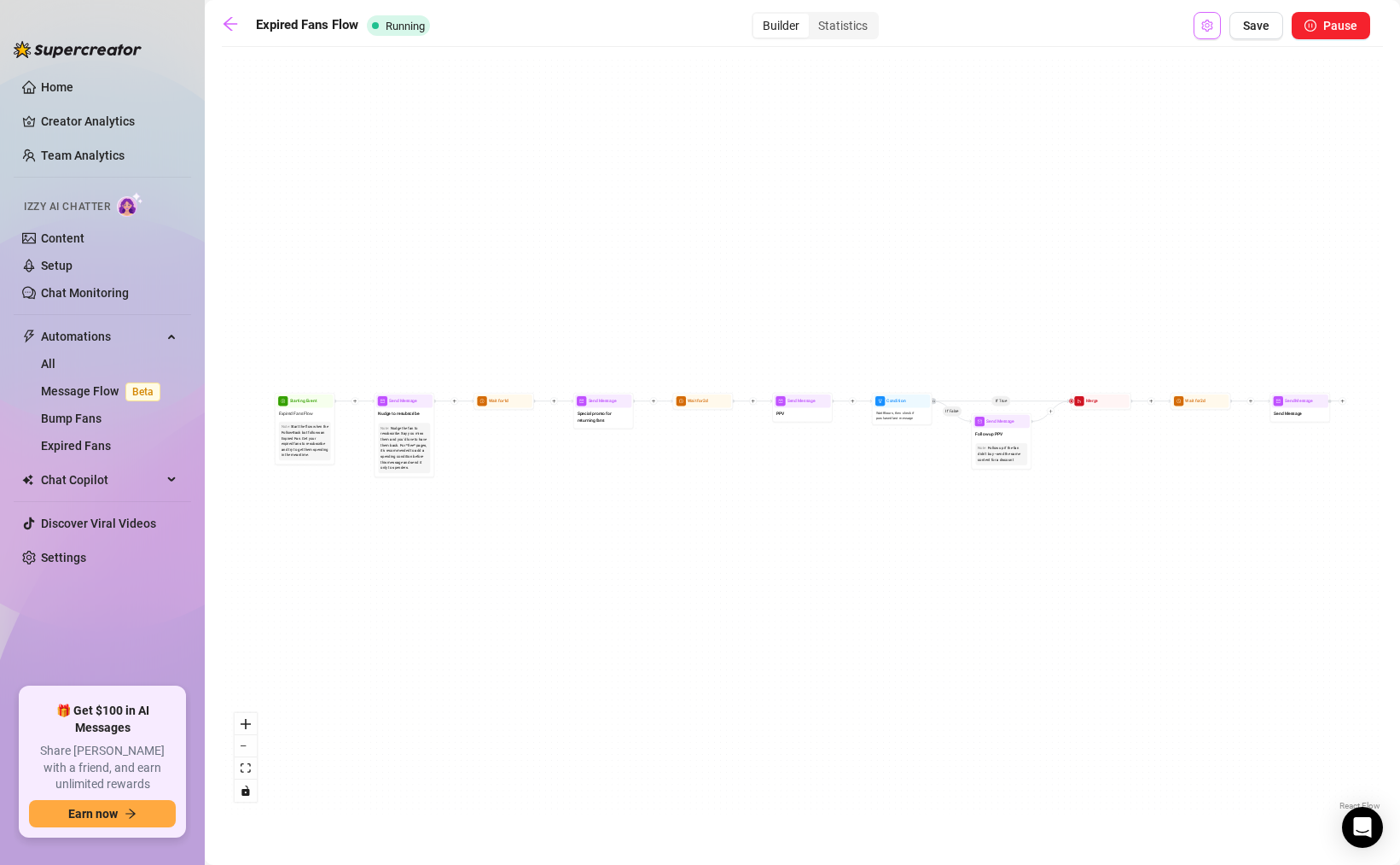
click at [1218, 25] on button "Open Exit Rules" at bounding box center [1208, 26] width 28 height 28
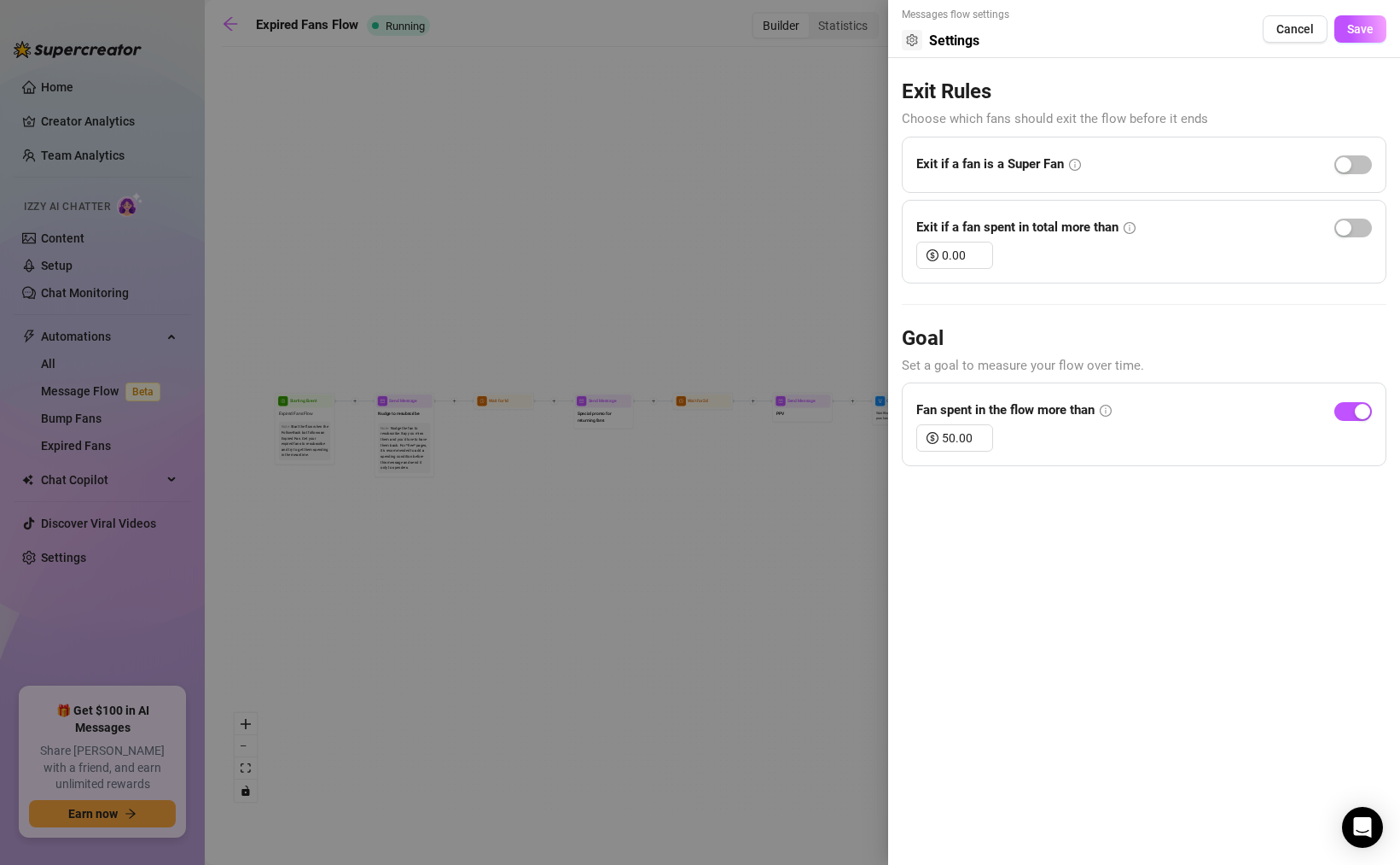
click at [563, 78] on div at bounding box center [700, 432] width 1400 height 865
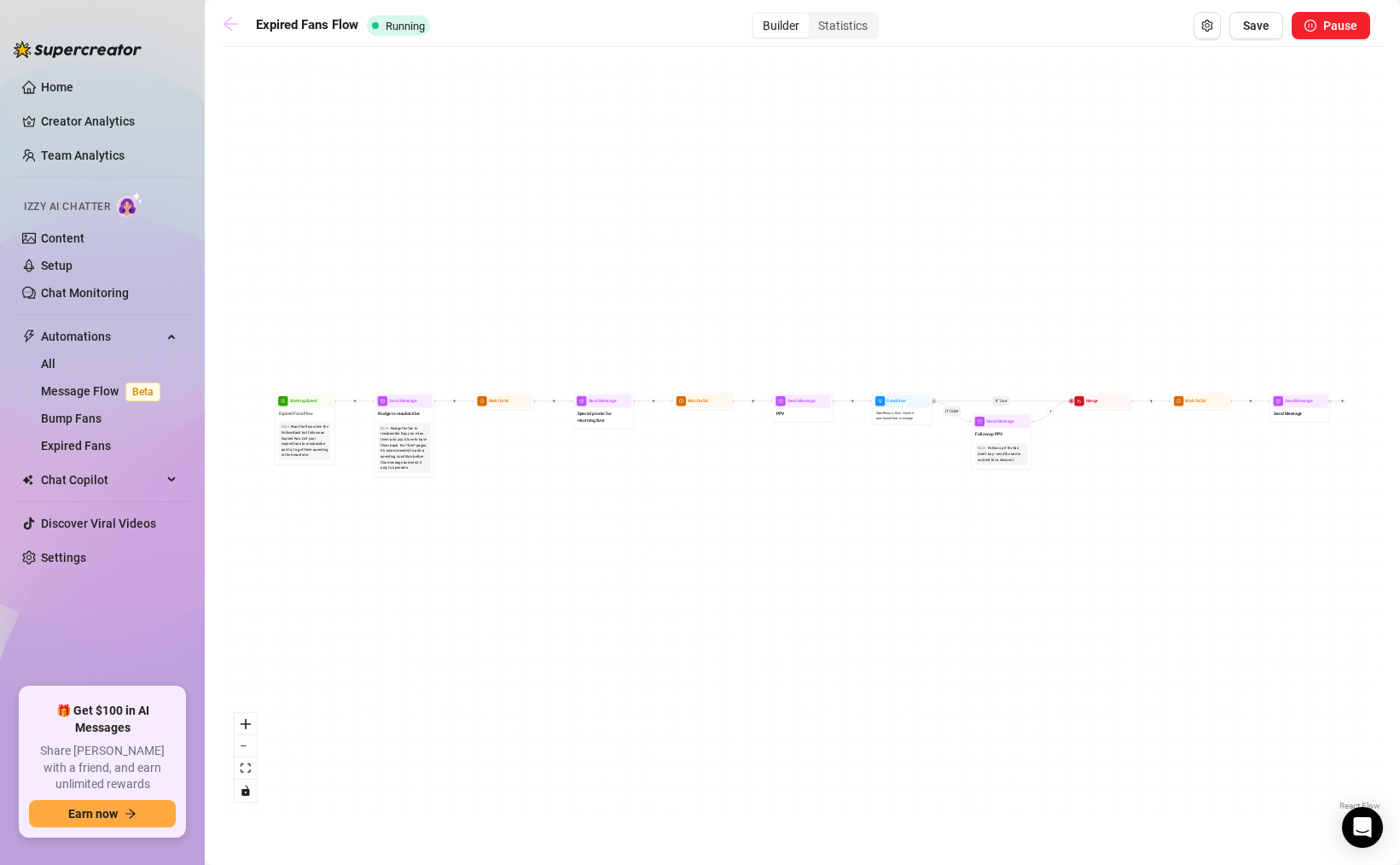
click at [237, 23] on icon "arrow-left" at bounding box center [230, 24] width 17 height 17
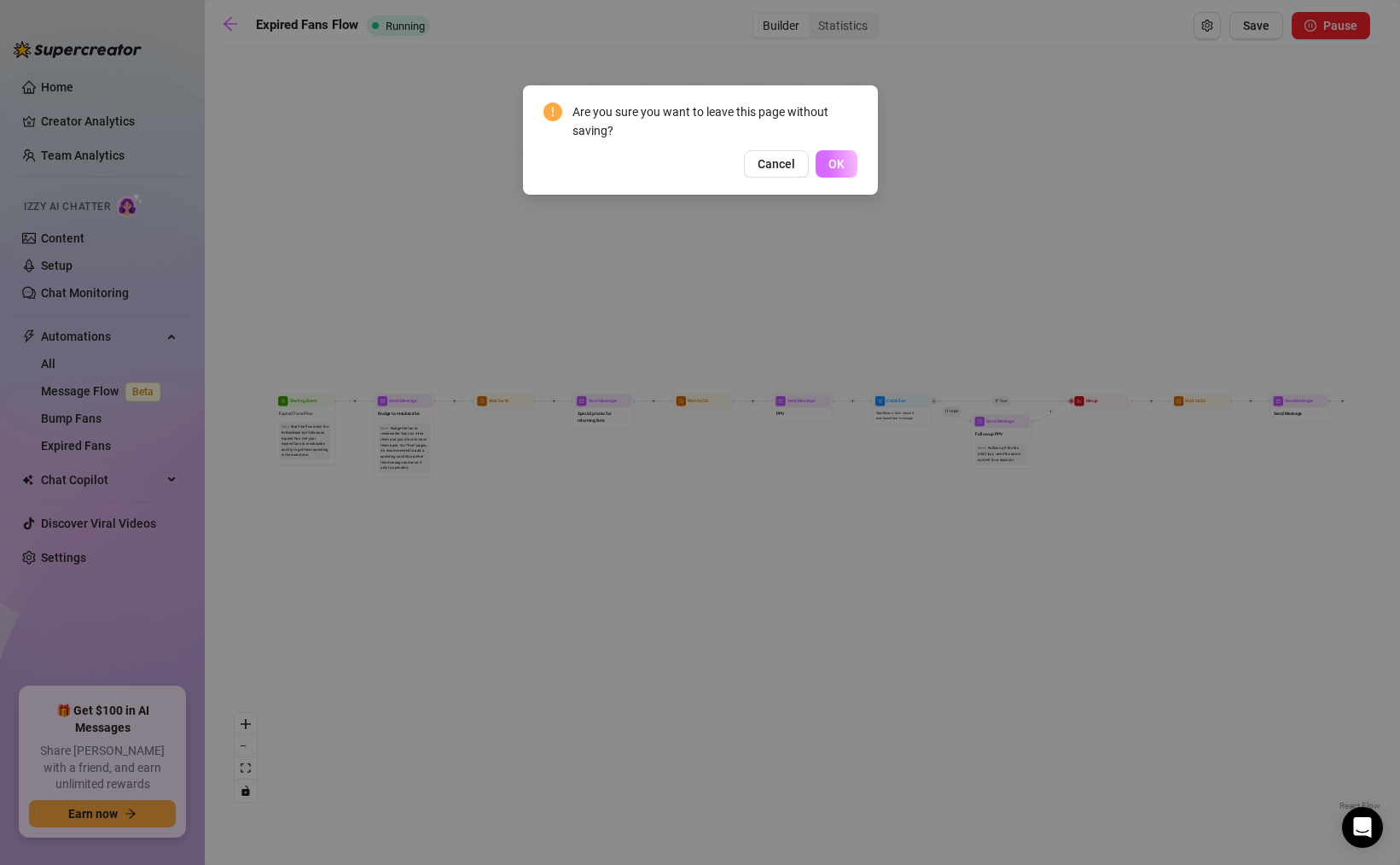
click at [824, 162] on button "OK" at bounding box center [836, 164] width 42 height 28
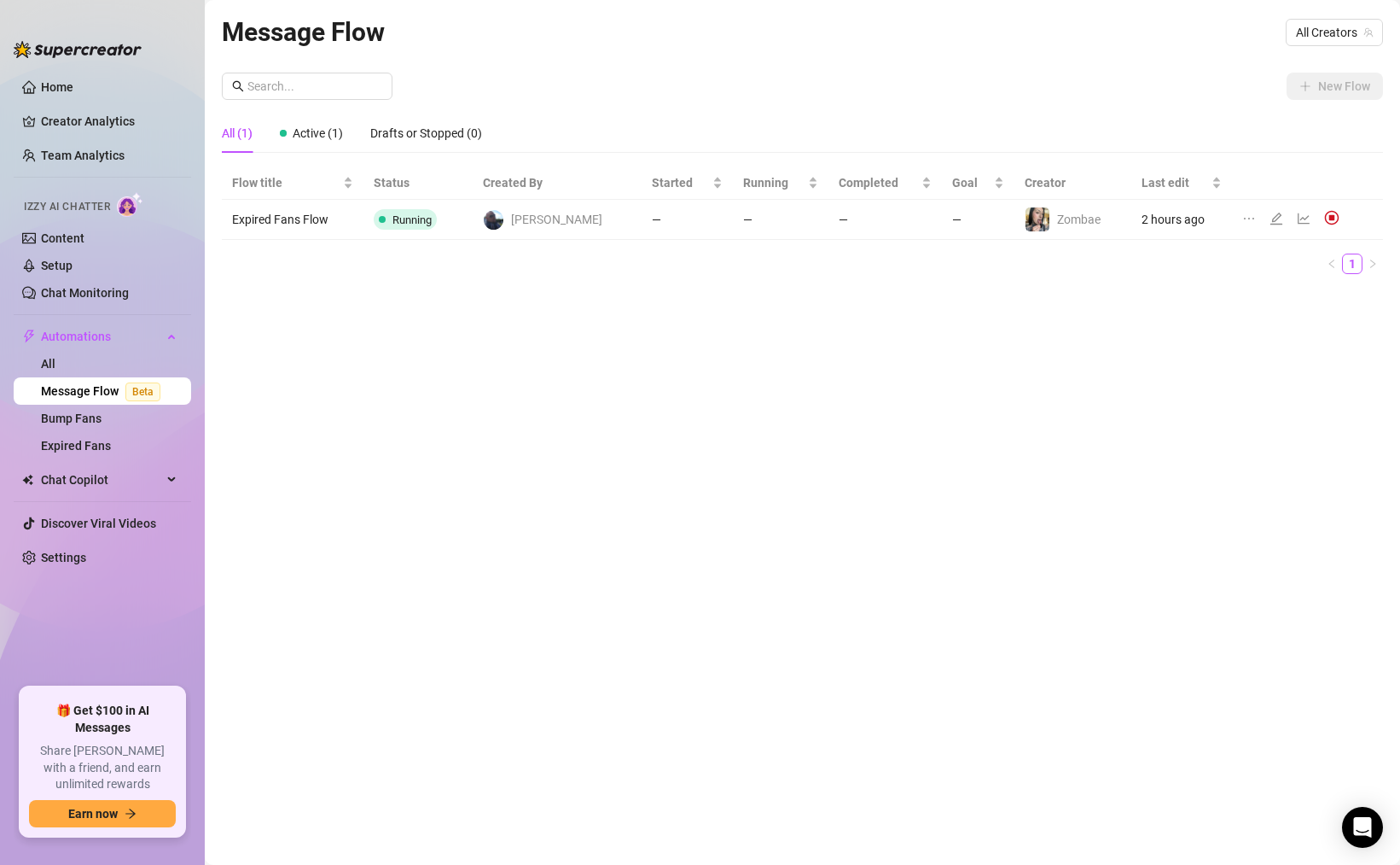
click at [980, 108] on div "New Flow All (1) Active (1) Drafts or Stopped (0) Flow title Status Created By …" at bounding box center [802, 180] width 1162 height 215
click at [333, 138] on span "Active (1)" at bounding box center [317, 133] width 51 height 14
click at [390, 131] on div "Drafts or Stopped (0)" at bounding box center [425, 133] width 112 height 18
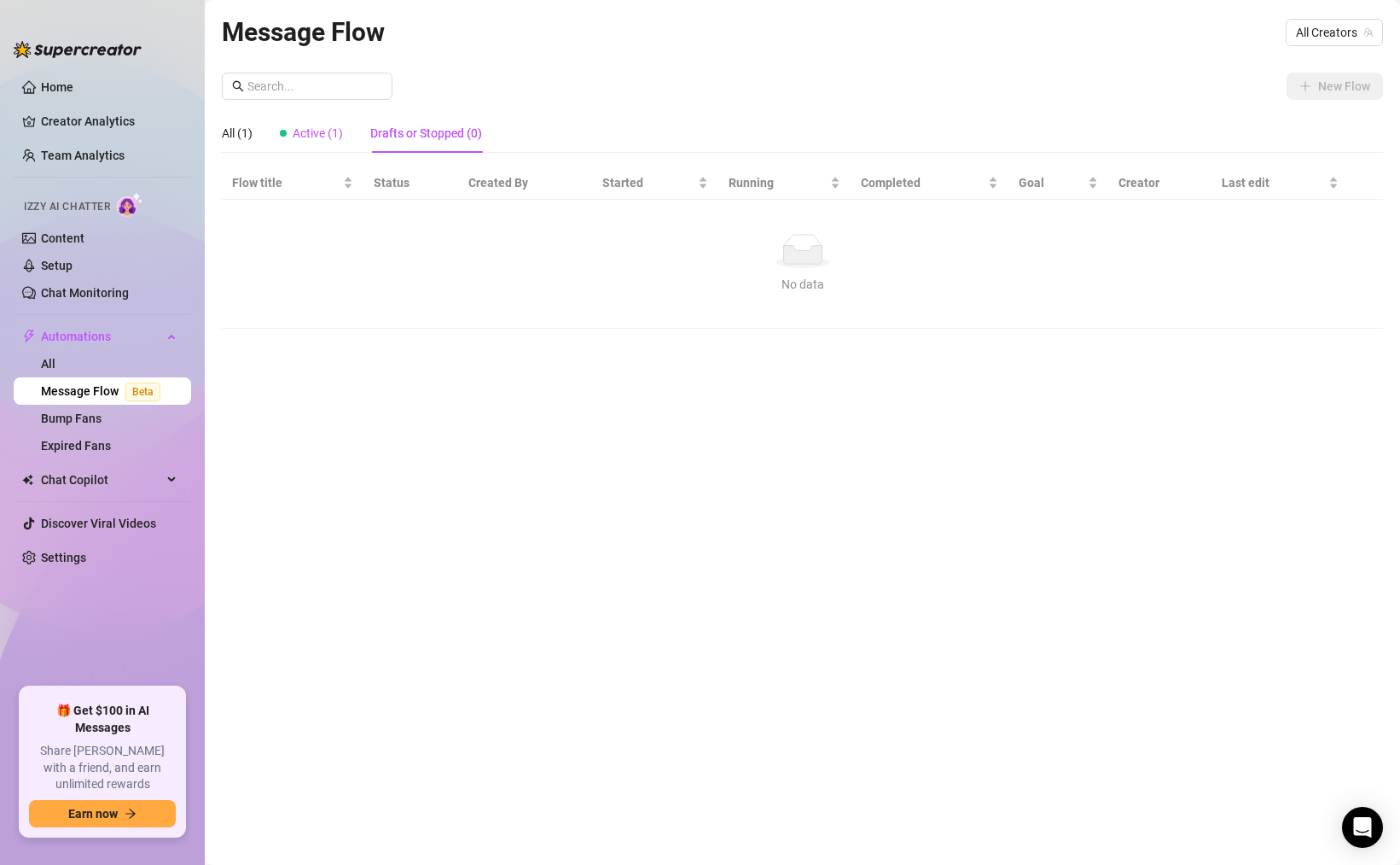
click at [329, 134] on span "Active (1)" at bounding box center [317, 133] width 51 height 14
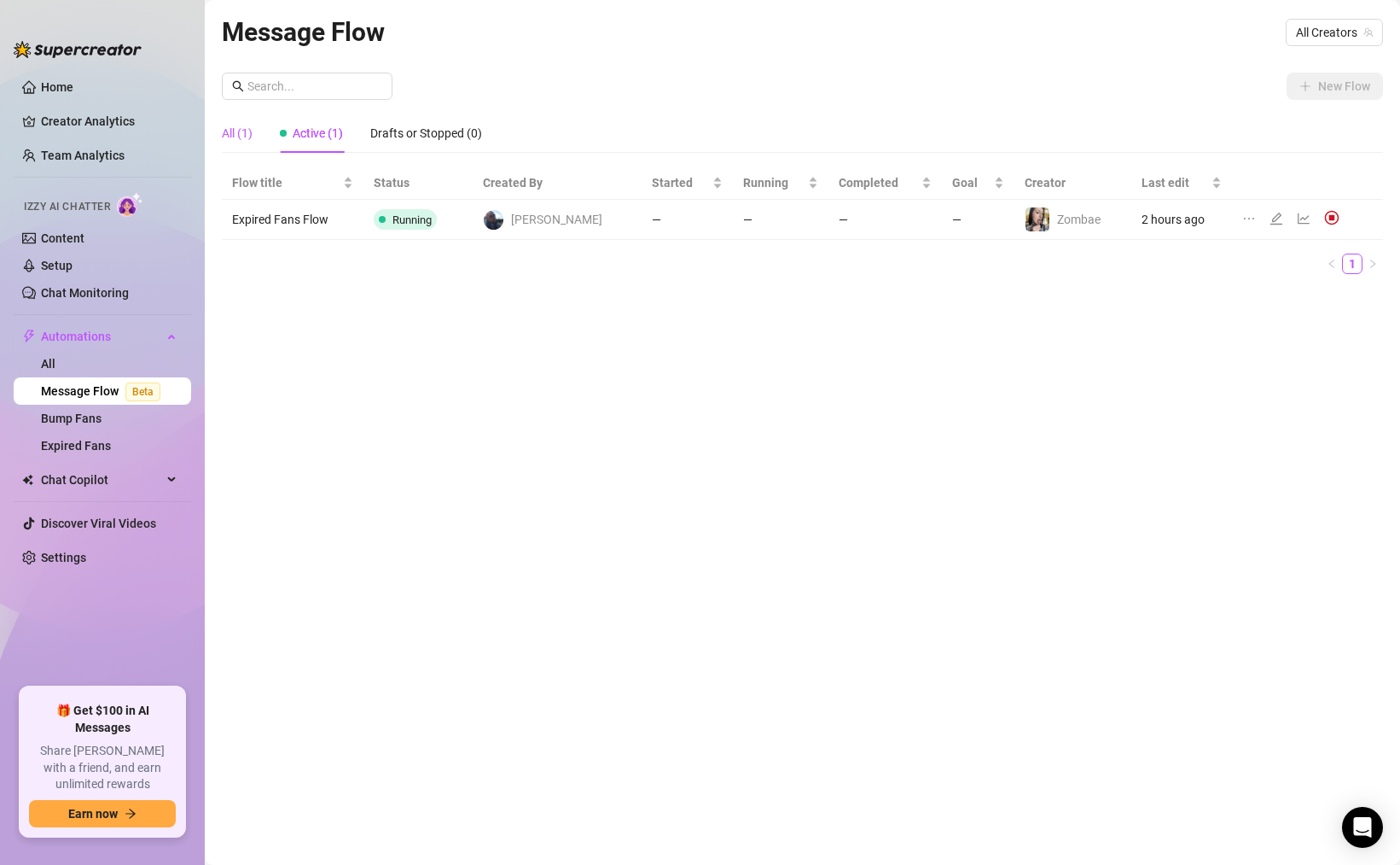
click at [244, 129] on div "All (1)" at bounding box center [236, 133] width 30 height 18
click at [1305, 27] on span "All Creators" at bounding box center [1334, 32] width 77 height 26
click at [1270, 93] on div "Zombae ( zombae.undead )" at bounding box center [1283, 95] width 173 height 20
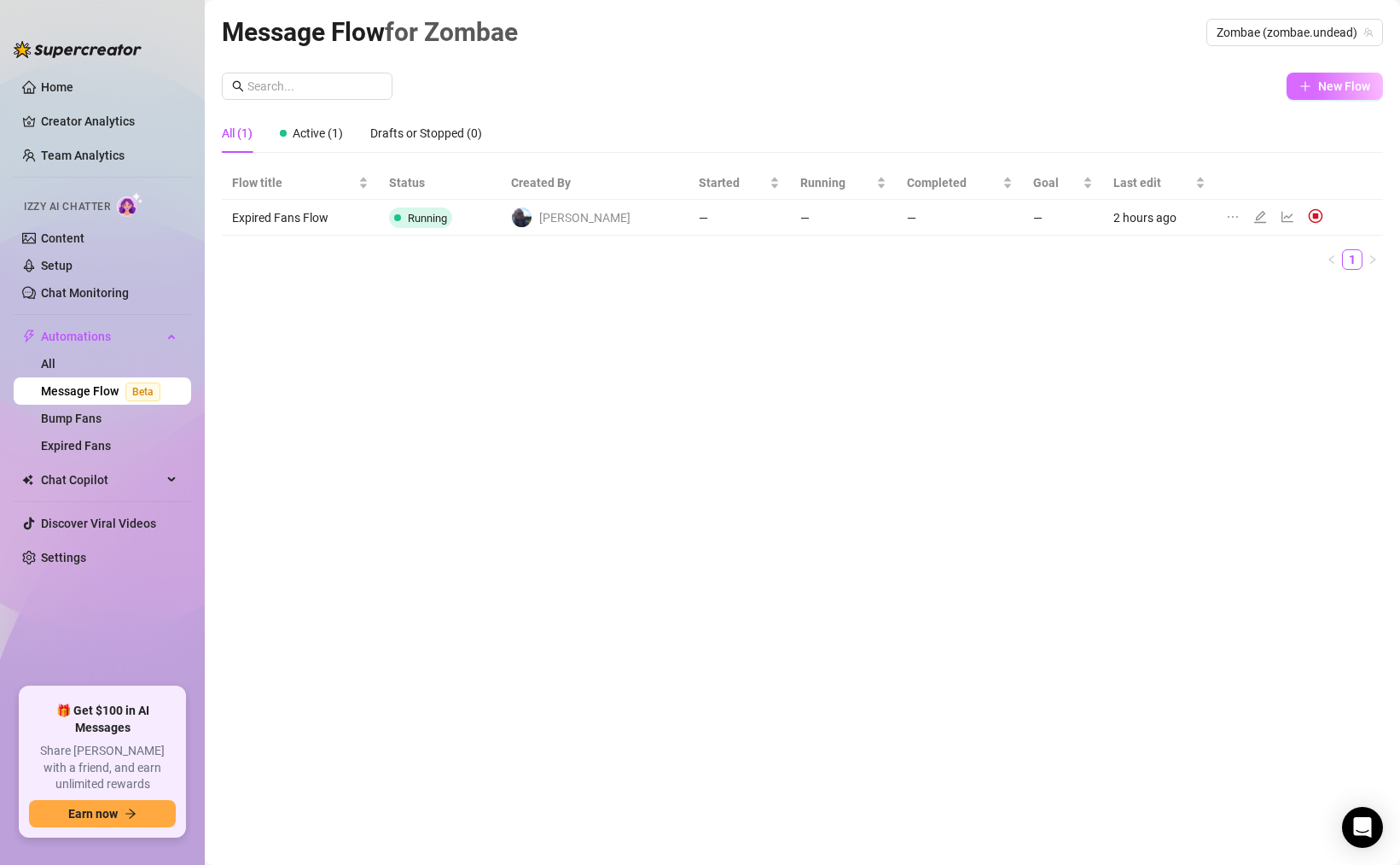
click at [1338, 86] on span "New Flow" at bounding box center [1345, 86] width 52 height 14
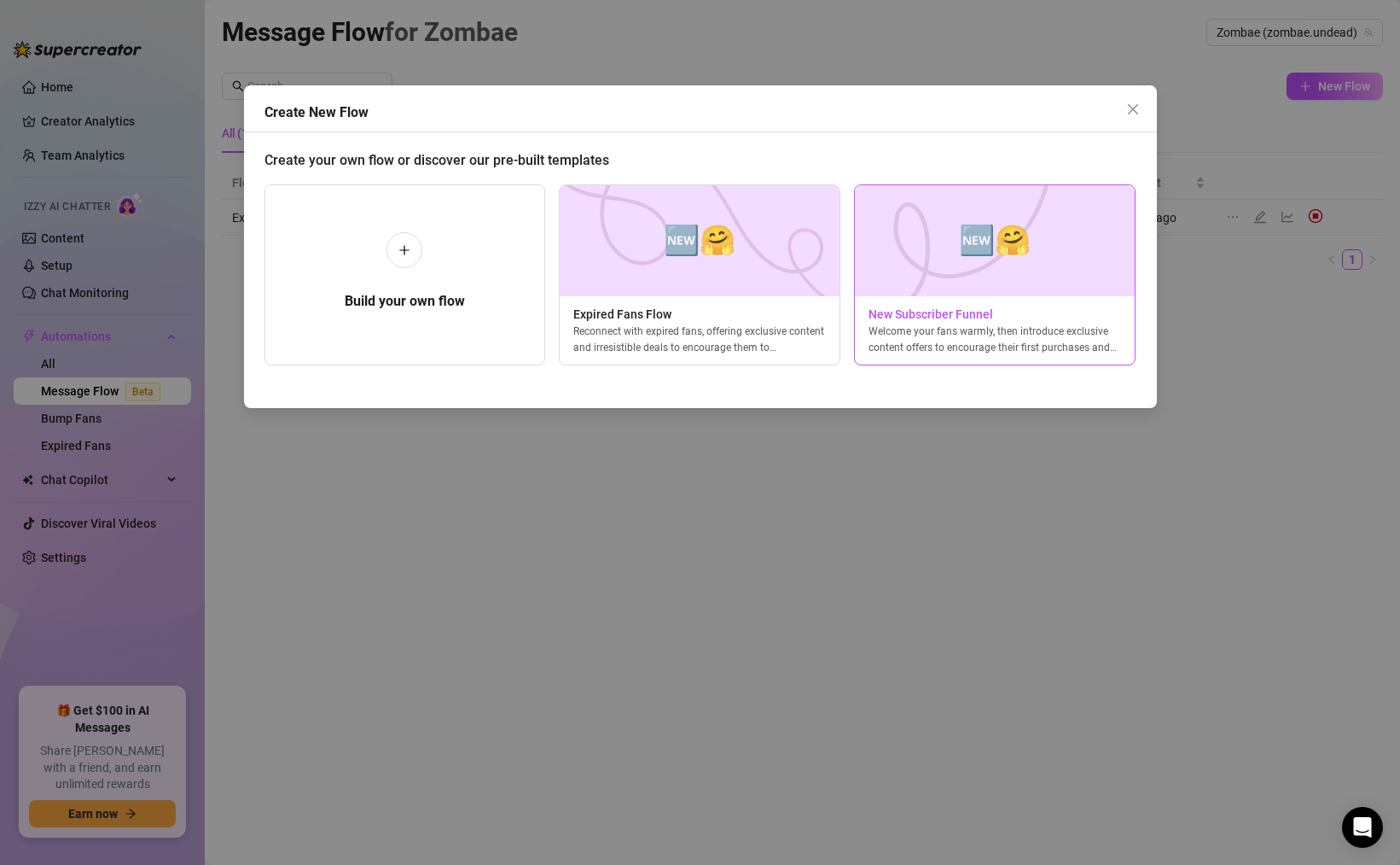
click at [931, 245] on img at bounding box center [995, 241] width 281 height 111
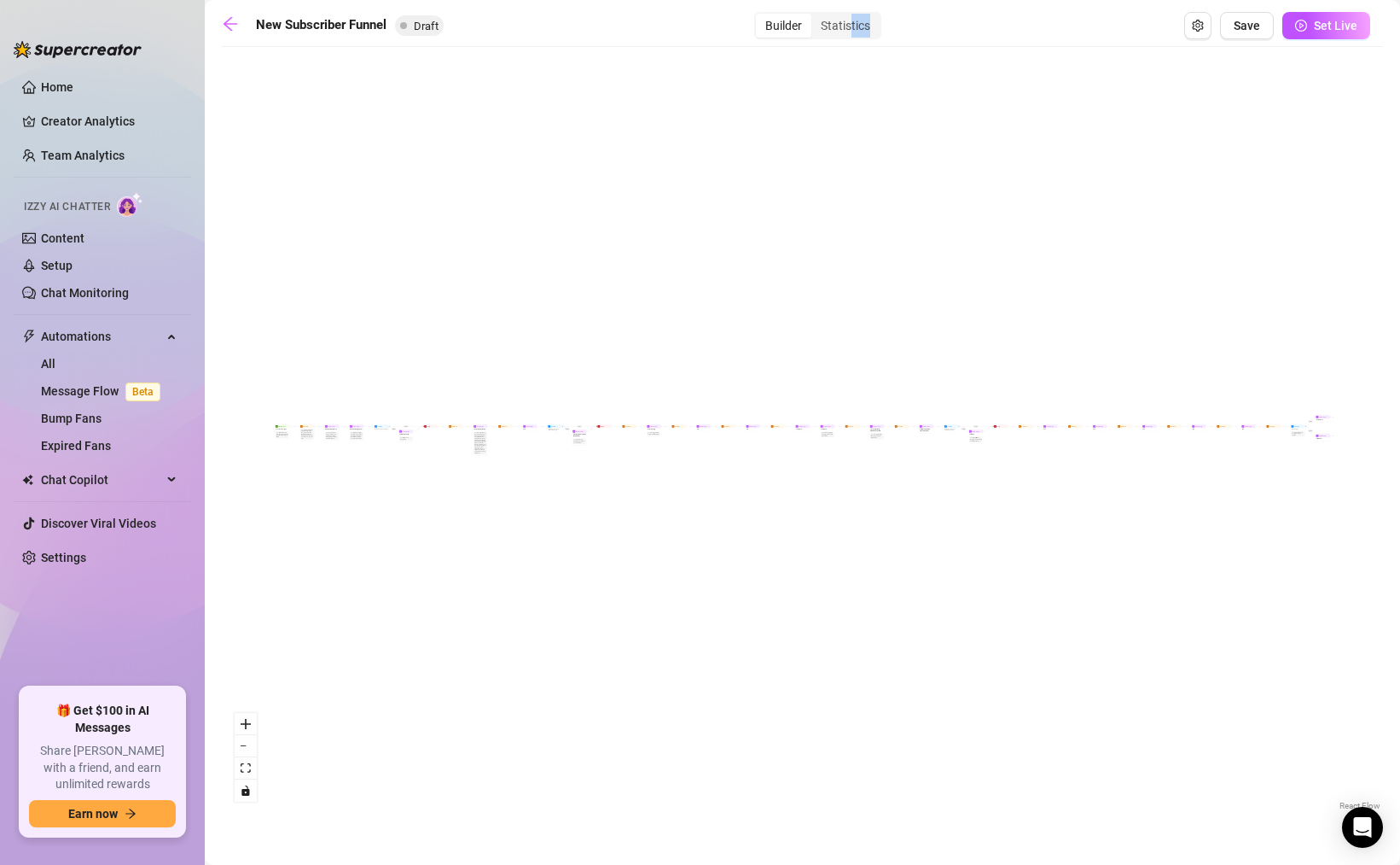
drag, startPoint x: 851, startPoint y: 30, endPoint x: 744, endPoint y: 42, distance: 107.7
click at [745, 42] on div "New Subscriber Funnel Draft Builder Statistics Save Set Live If True If True If…" at bounding box center [802, 413] width 1162 height 801
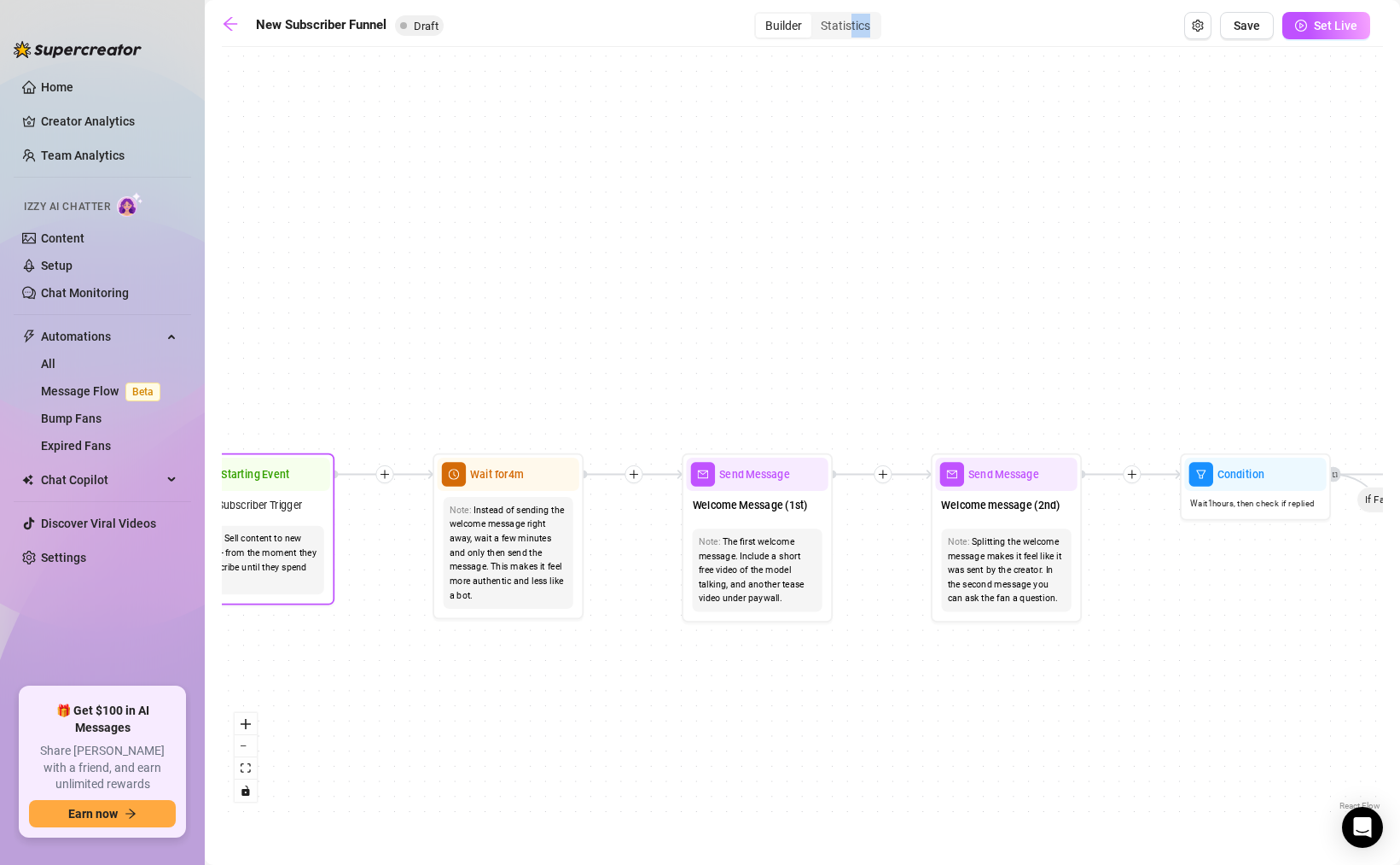
click at [321, 555] on div "Note: Sell content to new fans - from the moment they subscribe until they spen…" at bounding box center [259, 560] width 130 height 69
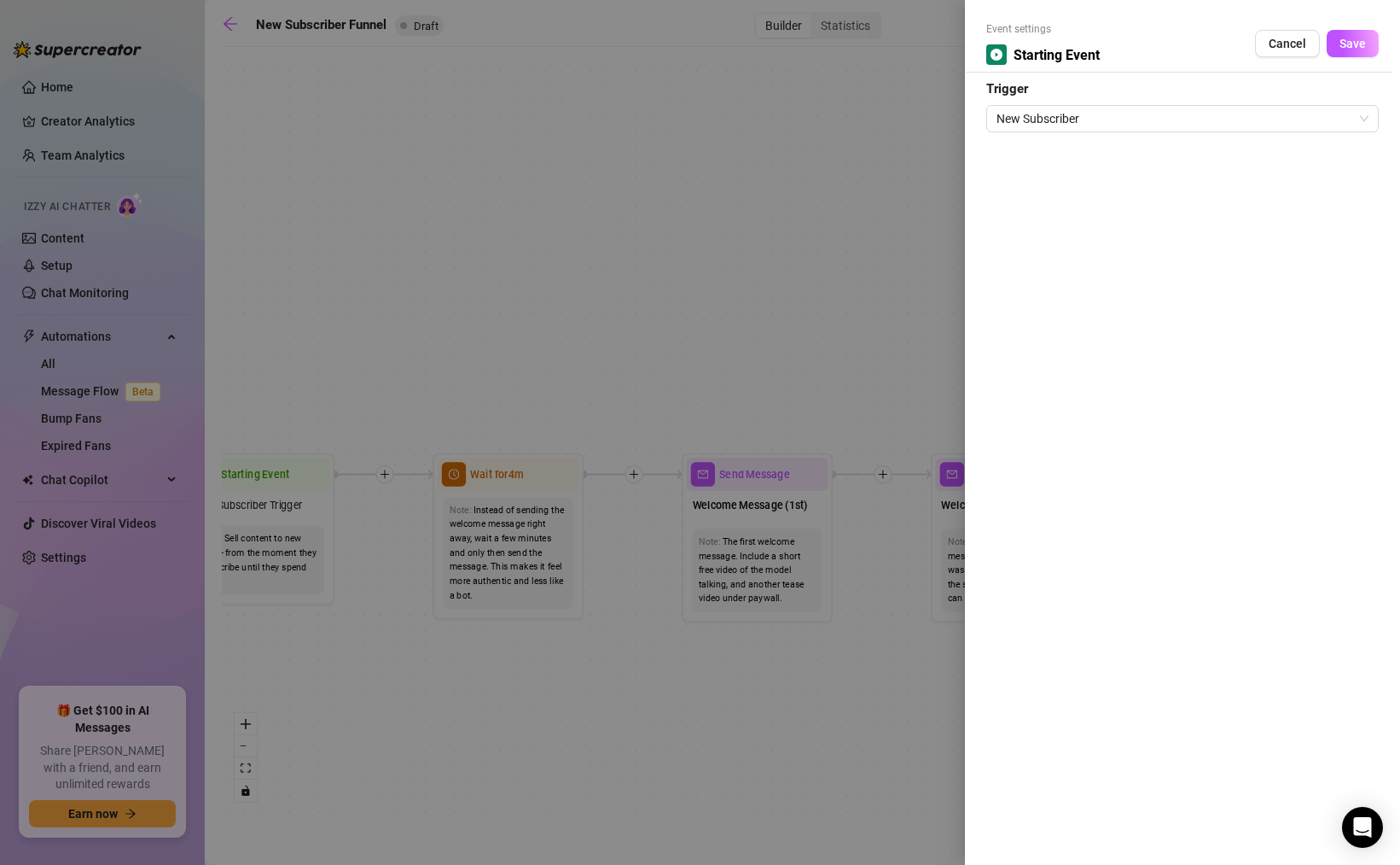
click at [542, 390] on div at bounding box center [700, 432] width 1400 height 865
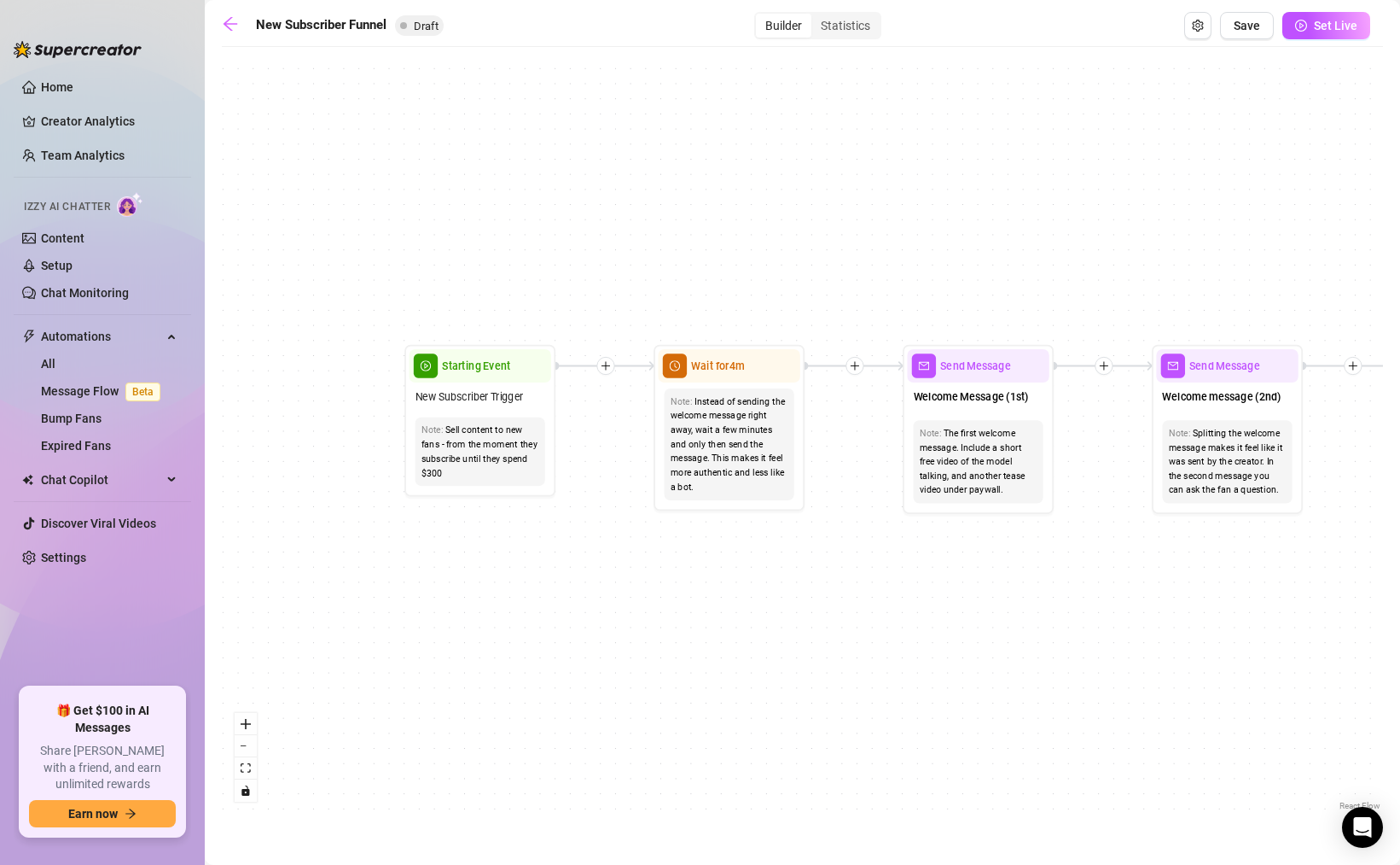
drag, startPoint x: 464, startPoint y: 452, endPoint x: 686, endPoint y: 344, distance: 246.9
click at [686, 344] on div "If True If True If True If False If False If False If True If False Merge Merge…" at bounding box center [802, 435] width 1162 height 759
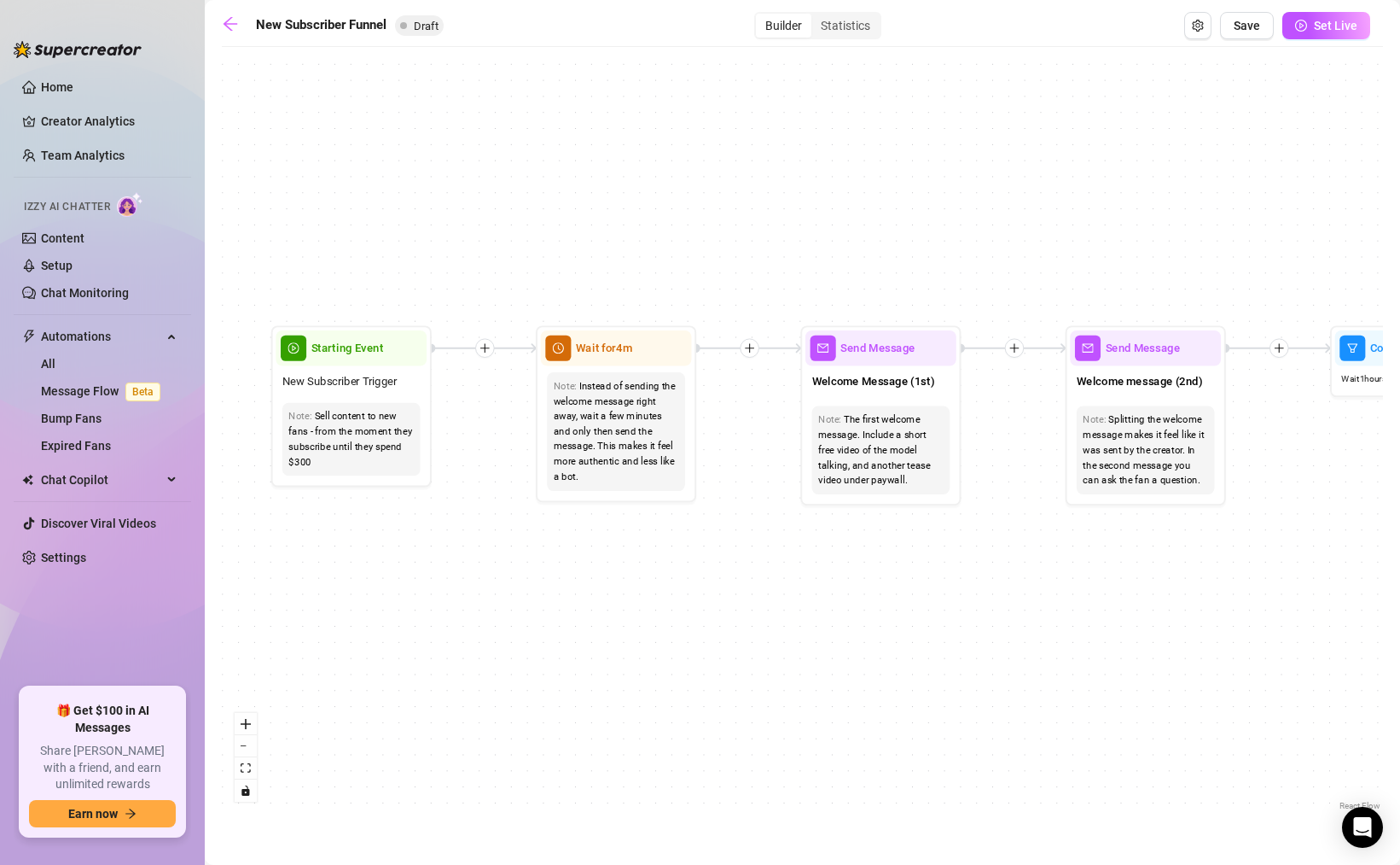
drag, startPoint x: 647, startPoint y: 462, endPoint x: 524, endPoint y: 451, distance: 123.5
click at [524, 451] on div "If True If True If True If False If False If False If True If False Merge Merge…" at bounding box center [802, 435] width 1162 height 759
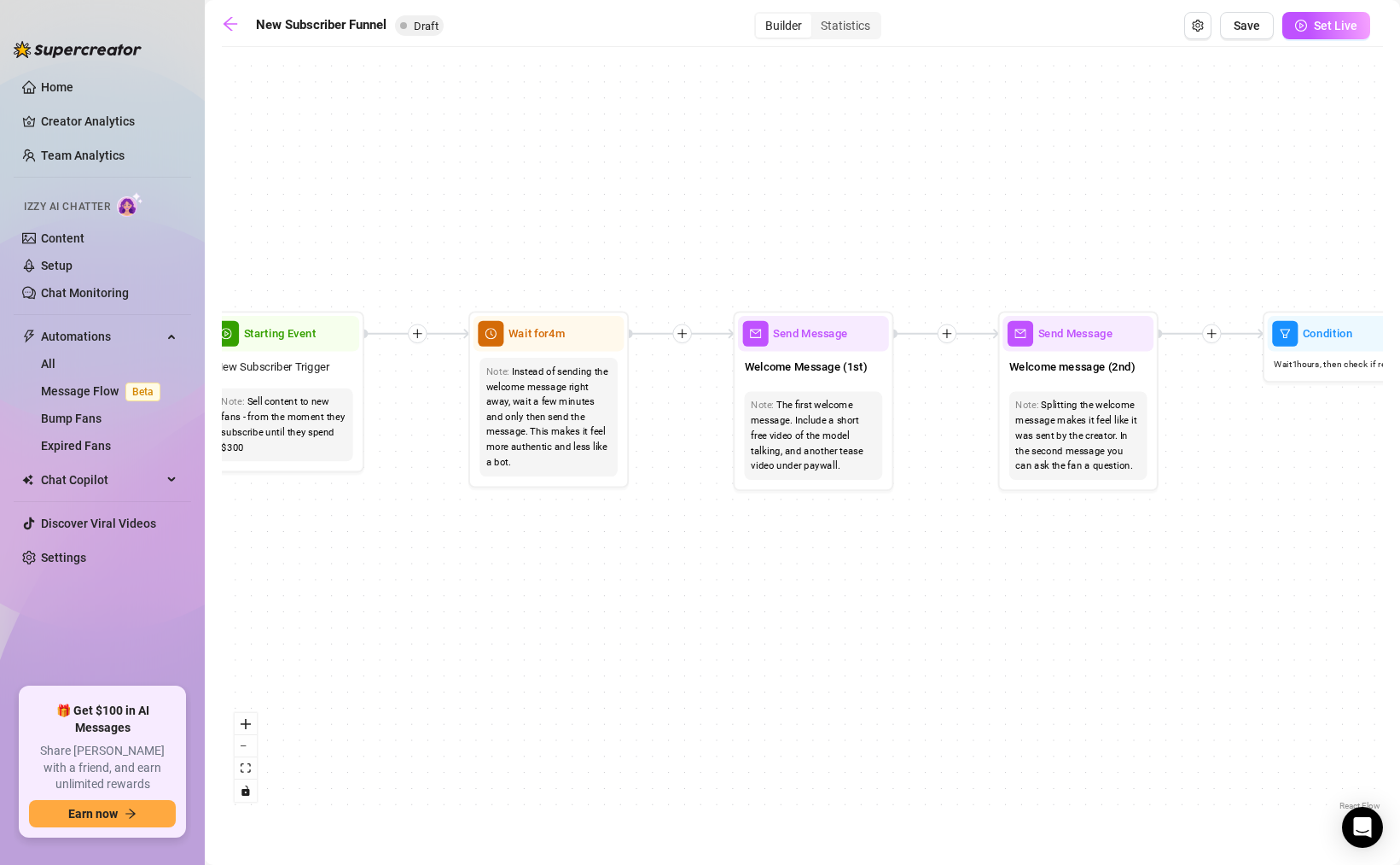
drag, startPoint x: 780, startPoint y: 561, endPoint x: 712, endPoint y: 547, distance: 69.4
click at [712, 547] on div "If True If True If True If False If False If False If True If False Merge Merge…" at bounding box center [802, 435] width 1162 height 759
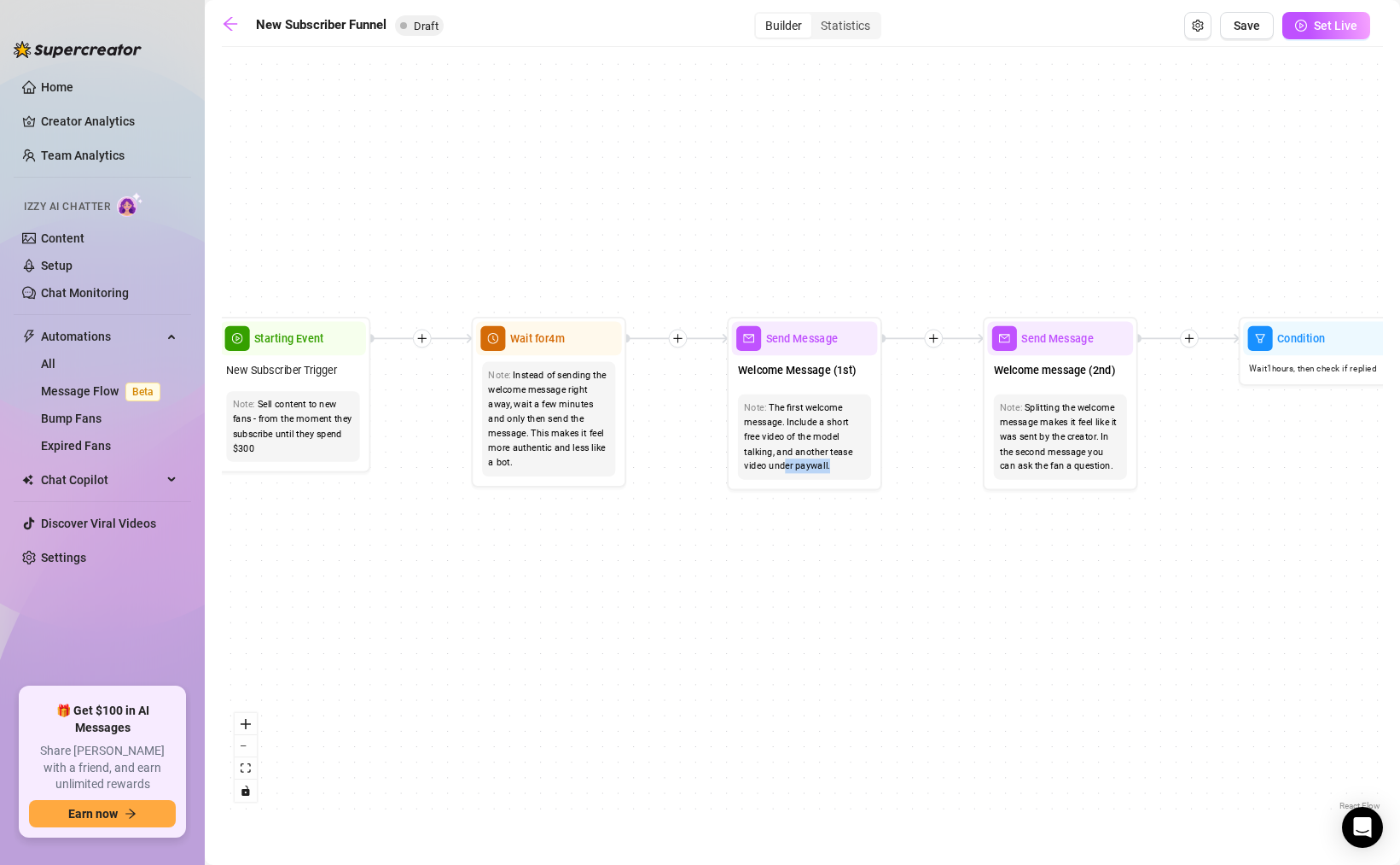
drag, startPoint x: 787, startPoint y: 469, endPoint x: 667, endPoint y: 531, distance: 135.1
click at [568, 516] on div "If True If True If True If False If False If False If True If False Merge Merge…" at bounding box center [802, 435] width 1162 height 759
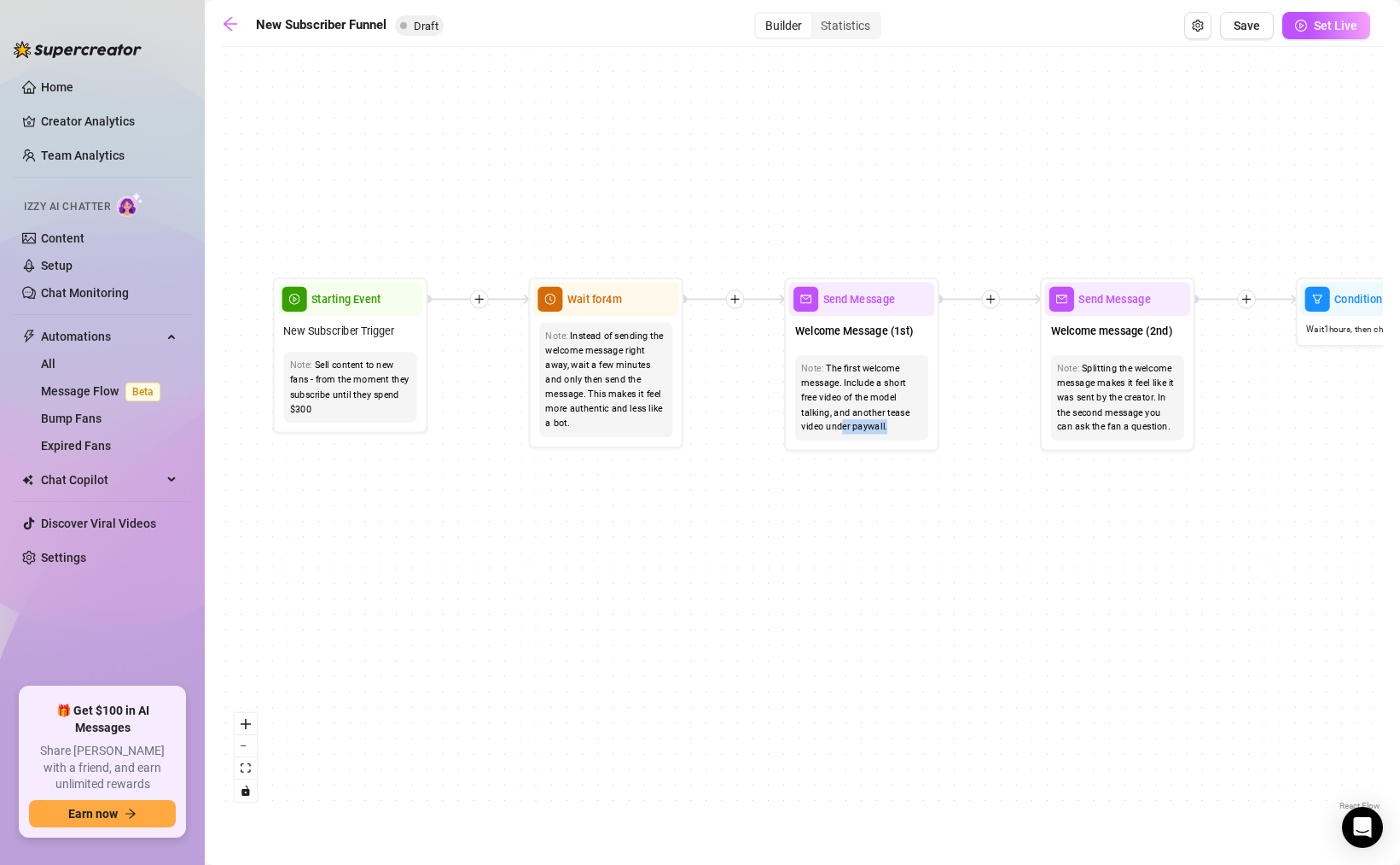
drag, startPoint x: 944, startPoint y: 527, endPoint x: 1001, endPoint y: 487, distance: 69.6
click at [1001, 487] on div "If True If True If True If False If False If False If True If False Merge Merge…" at bounding box center [802, 435] width 1162 height 759
click at [609, 402] on div "Instead of sending the welcome message right away, wait a few minutes and only …" at bounding box center [605, 379] width 121 height 102
click at [593, 300] on span "Wait for 4m" at bounding box center [594, 298] width 54 height 17
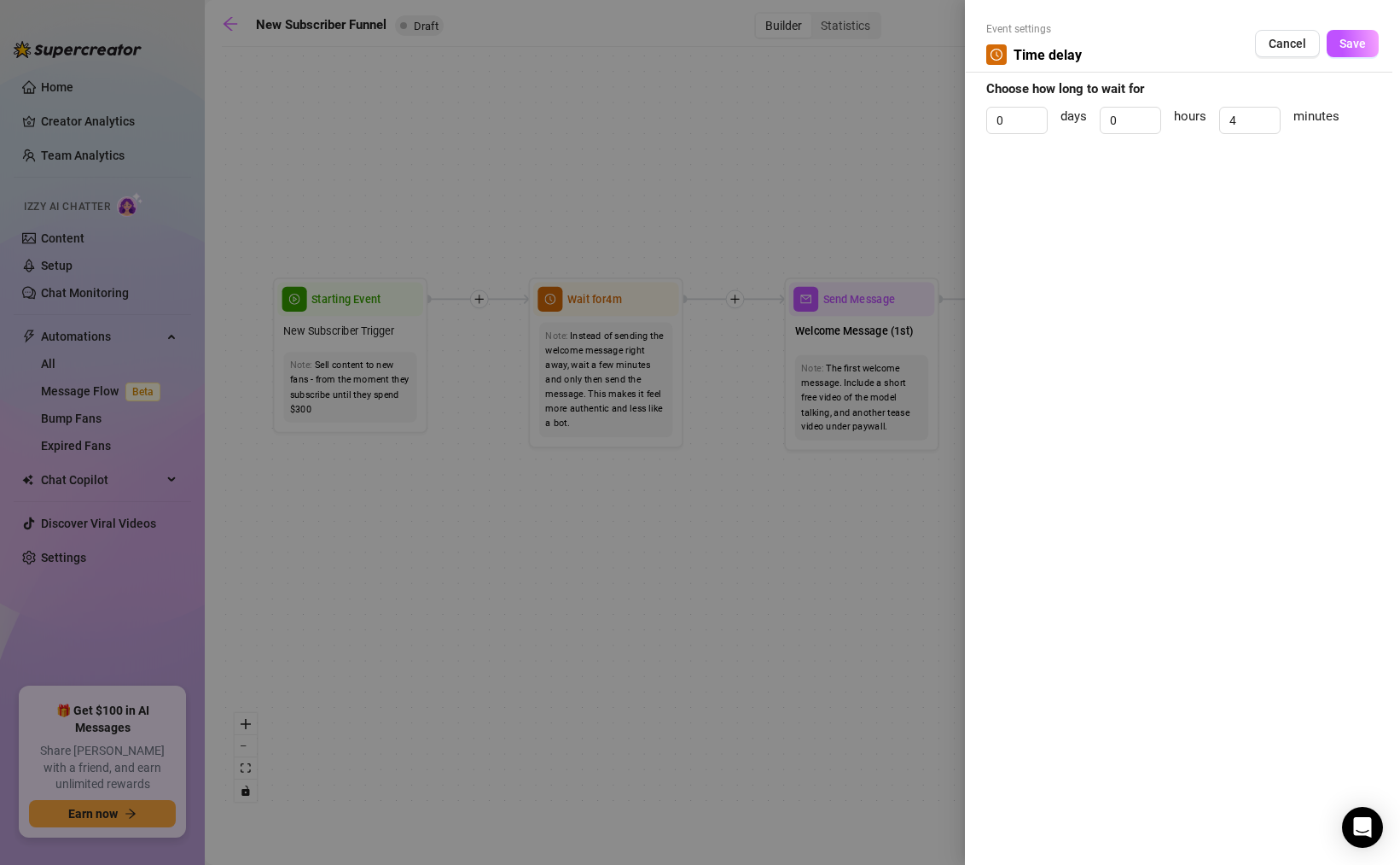
click at [755, 220] on div at bounding box center [700, 432] width 1400 height 865
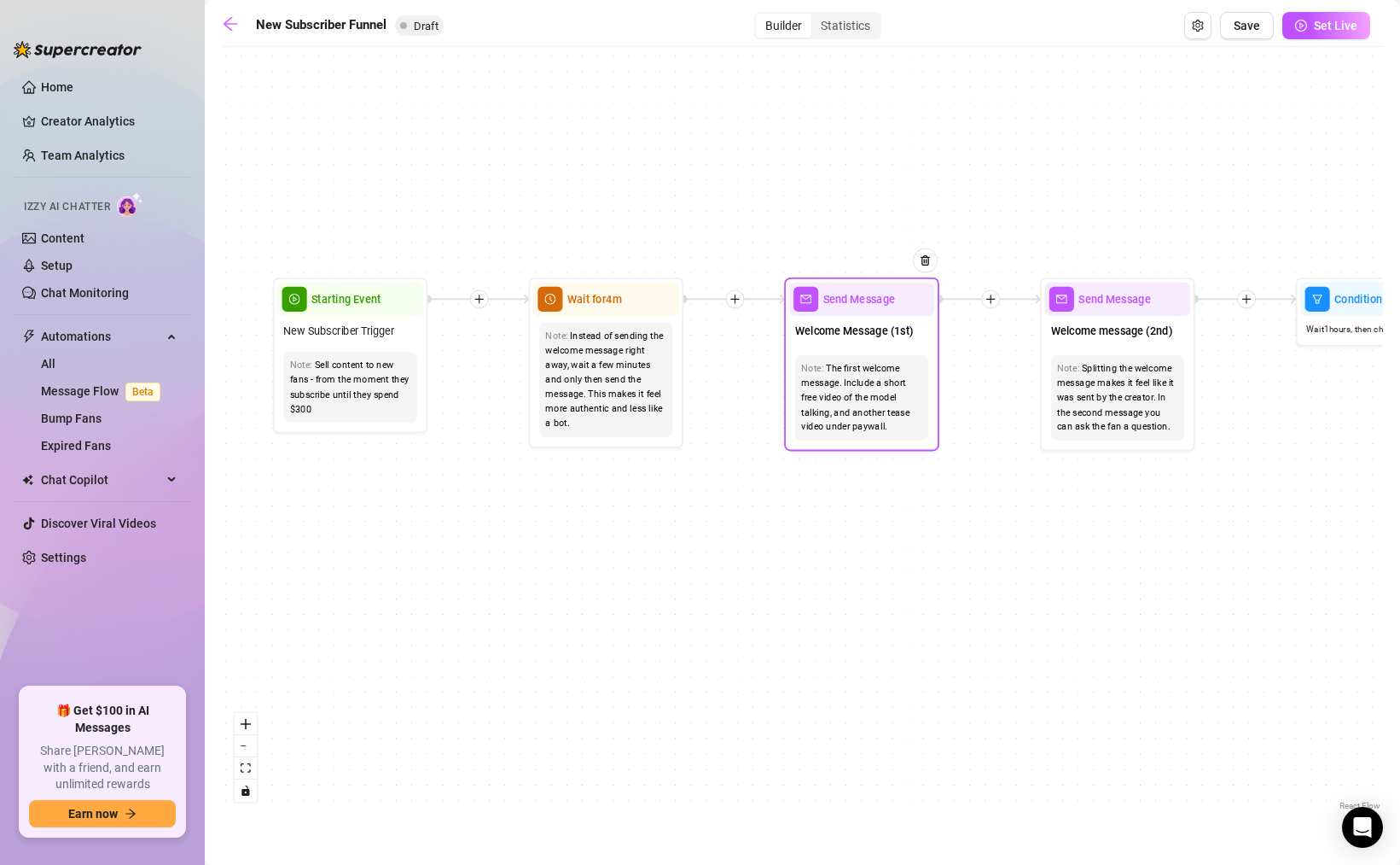
click at [868, 305] on span "Send Message" at bounding box center [859, 298] width 72 height 17
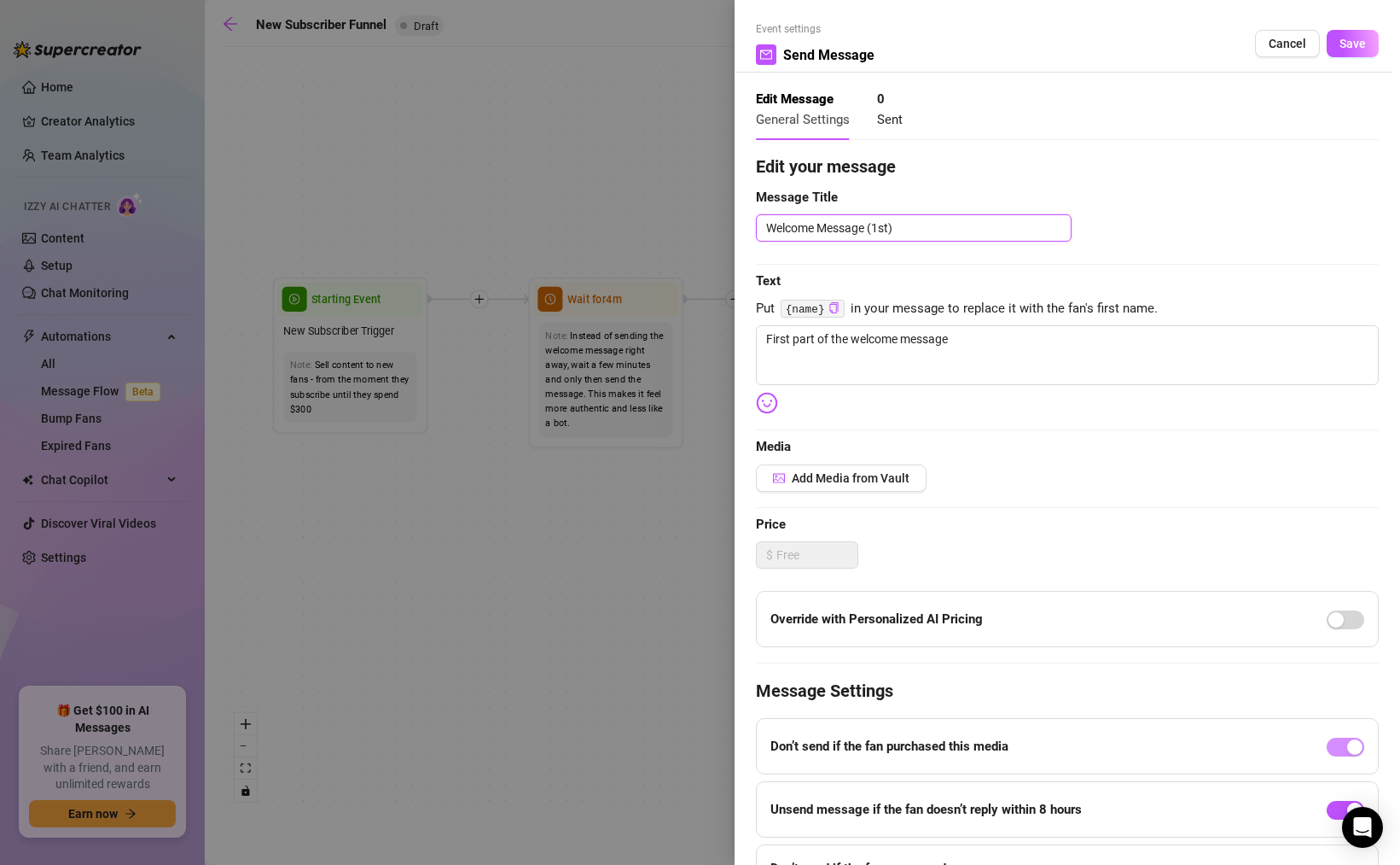
click at [914, 233] on textarea "Welcome Message (1st)" at bounding box center [914, 228] width 316 height 28
click at [960, 339] on textarea "First part of the welcome message" at bounding box center [1067, 354] width 623 height 60
click at [853, 341] on textarea "First part of the welcome message" at bounding box center [1067, 354] width 623 height 60
click at [924, 340] on textarea "First part of the welcome message" at bounding box center [1067, 354] width 623 height 60
click at [975, 339] on textarea "First part of the welcome message" at bounding box center [1067, 354] width 623 height 60
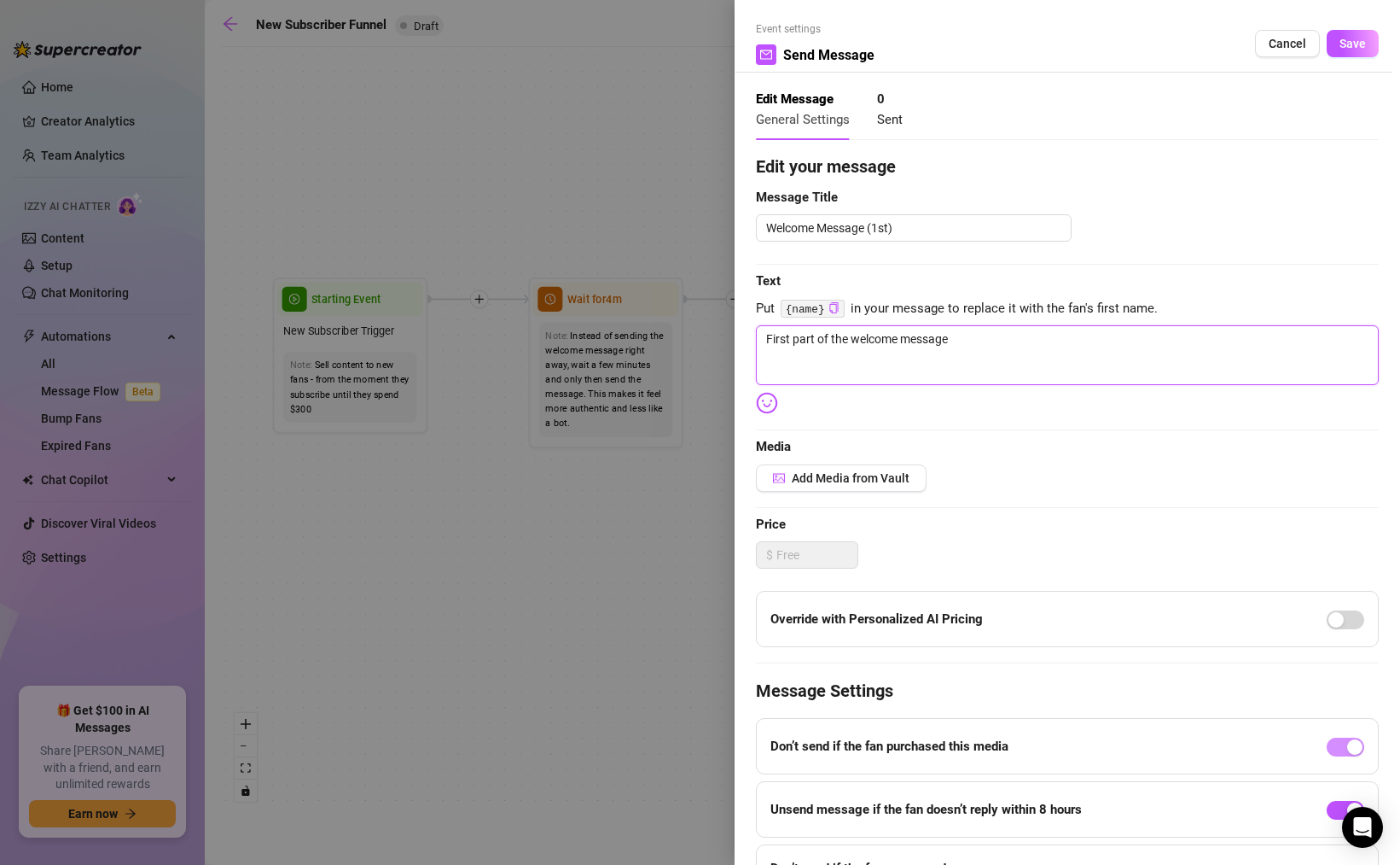
drag, startPoint x: 991, startPoint y: 339, endPoint x: 738, endPoint y: 339, distance: 253.0
click at [738, 339] on div "Event settings Send Message Cancel Save Edit Message General Settings 0 Sent Ed…" at bounding box center [1067, 432] width 665 height 865
paste textarea "OOOOOK.. I was juuuust about to get off (offline you perv lol) and saw you join…"
type textarea "OOOOOK.. I was juuuust about to get off (offline you perv lol) and saw you join…"
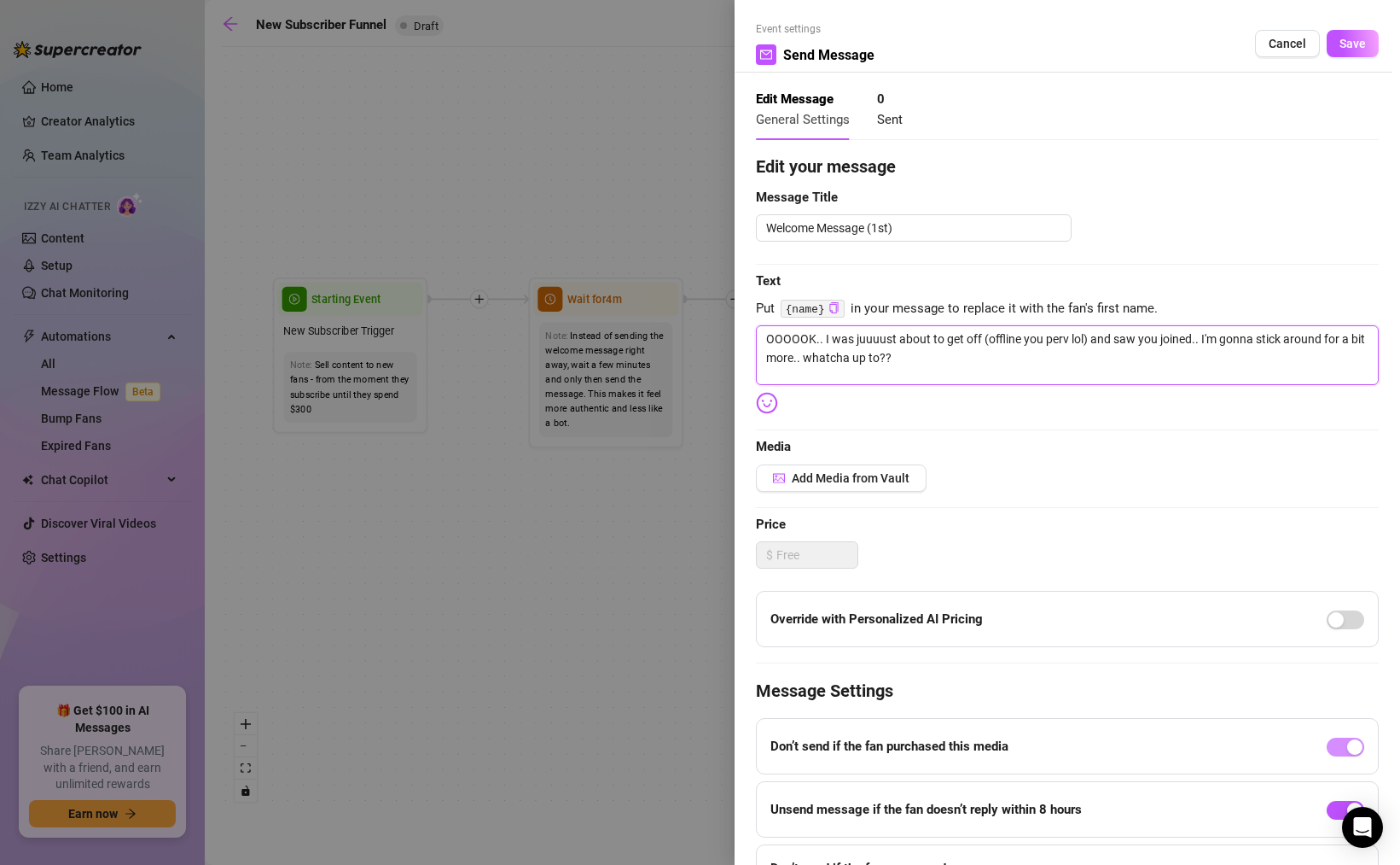
type textarea "OOOOOK.. I was juuuust about to get off (offline you perv lol) and saw you join…"
click at [821, 475] on span "Add Media from Vault" at bounding box center [851, 477] width 118 height 14
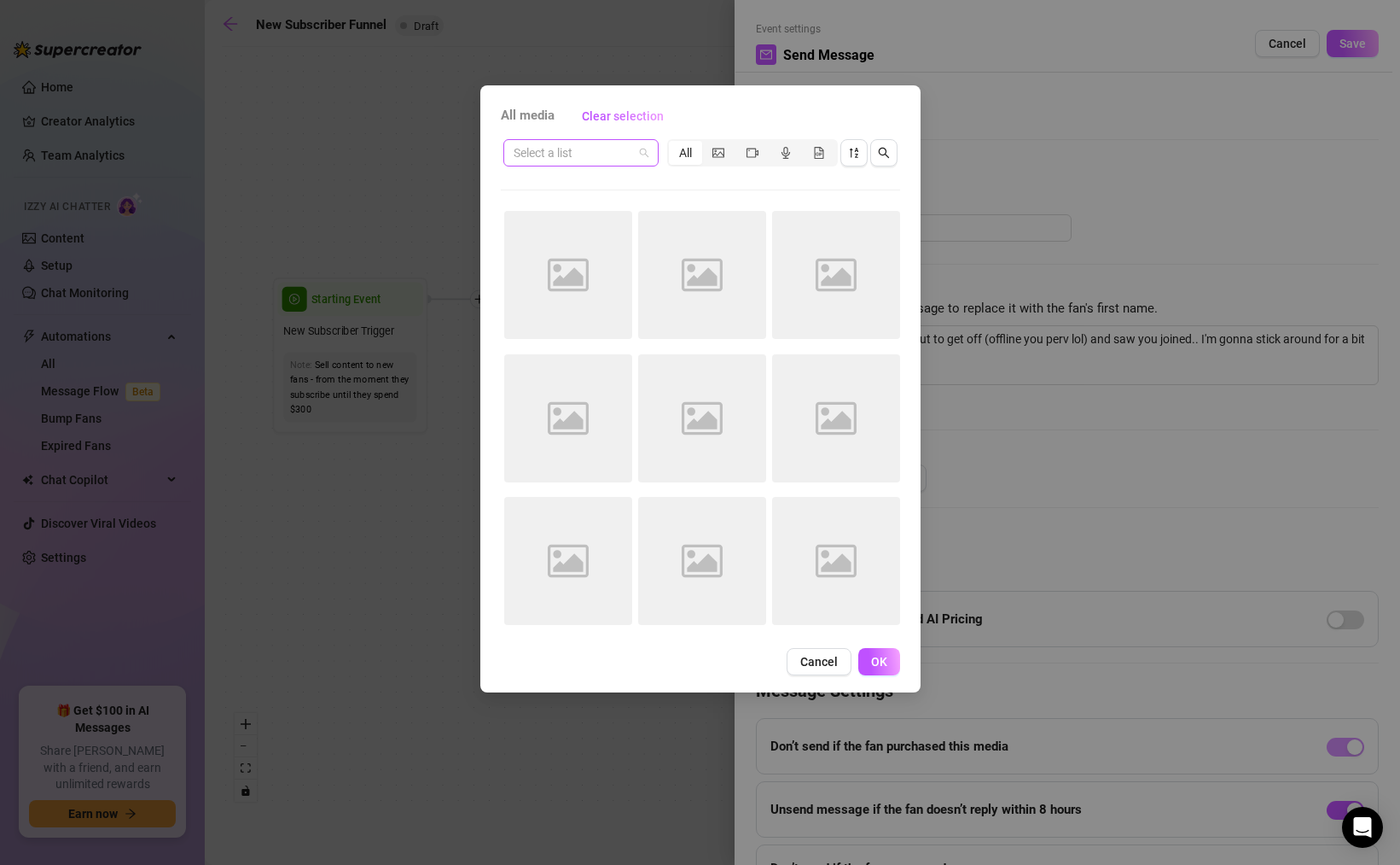
click at [618, 152] on input "search" at bounding box center [573, 153] width 119 height 26
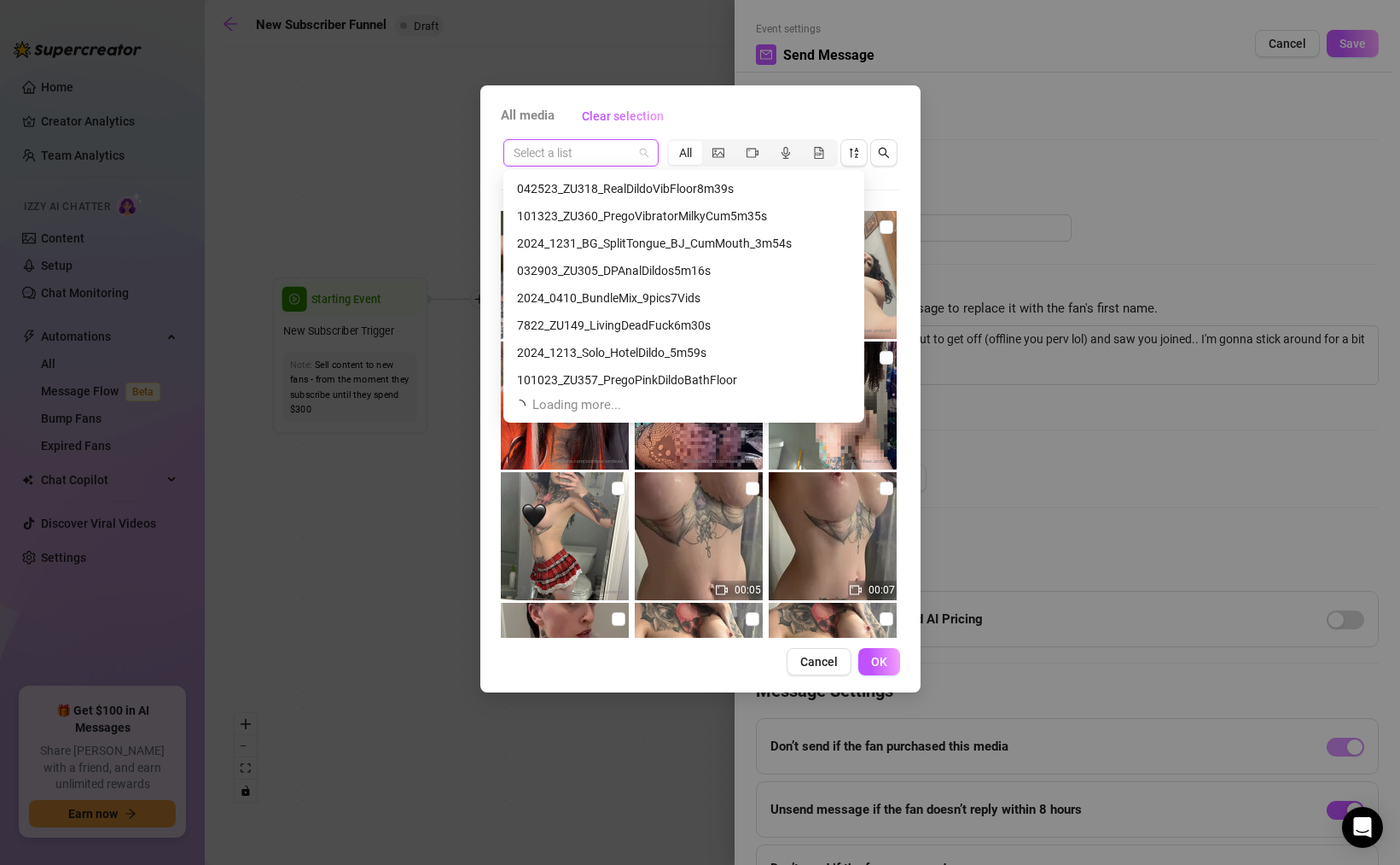
scroll to position [4426, 0]
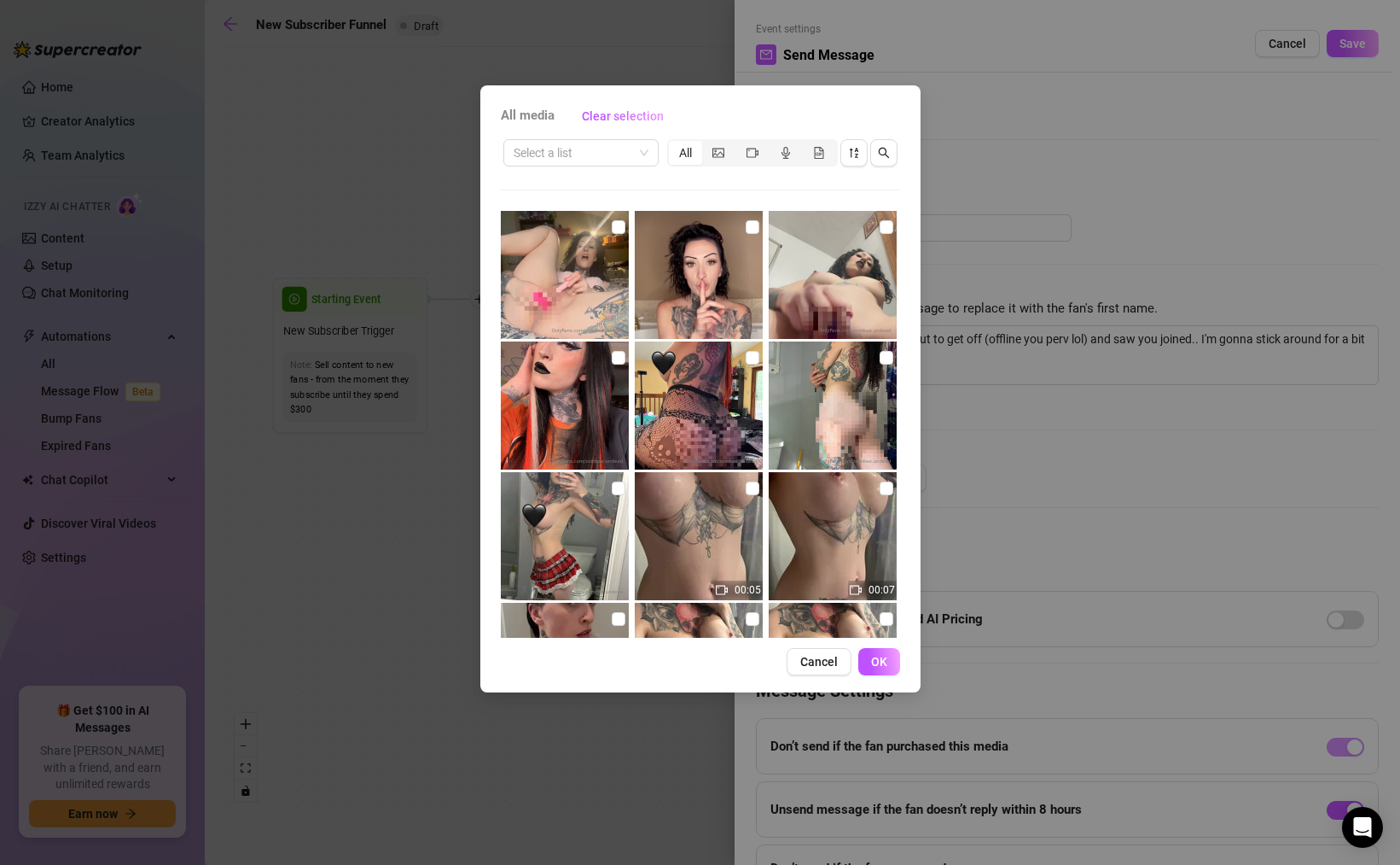
click at [612, 166] on div "Select a list All" at bounding box center [700, 152] width 400 height 32
click at [611, 158] on input "search" at bounding box center [573, 153] width 119 height 26
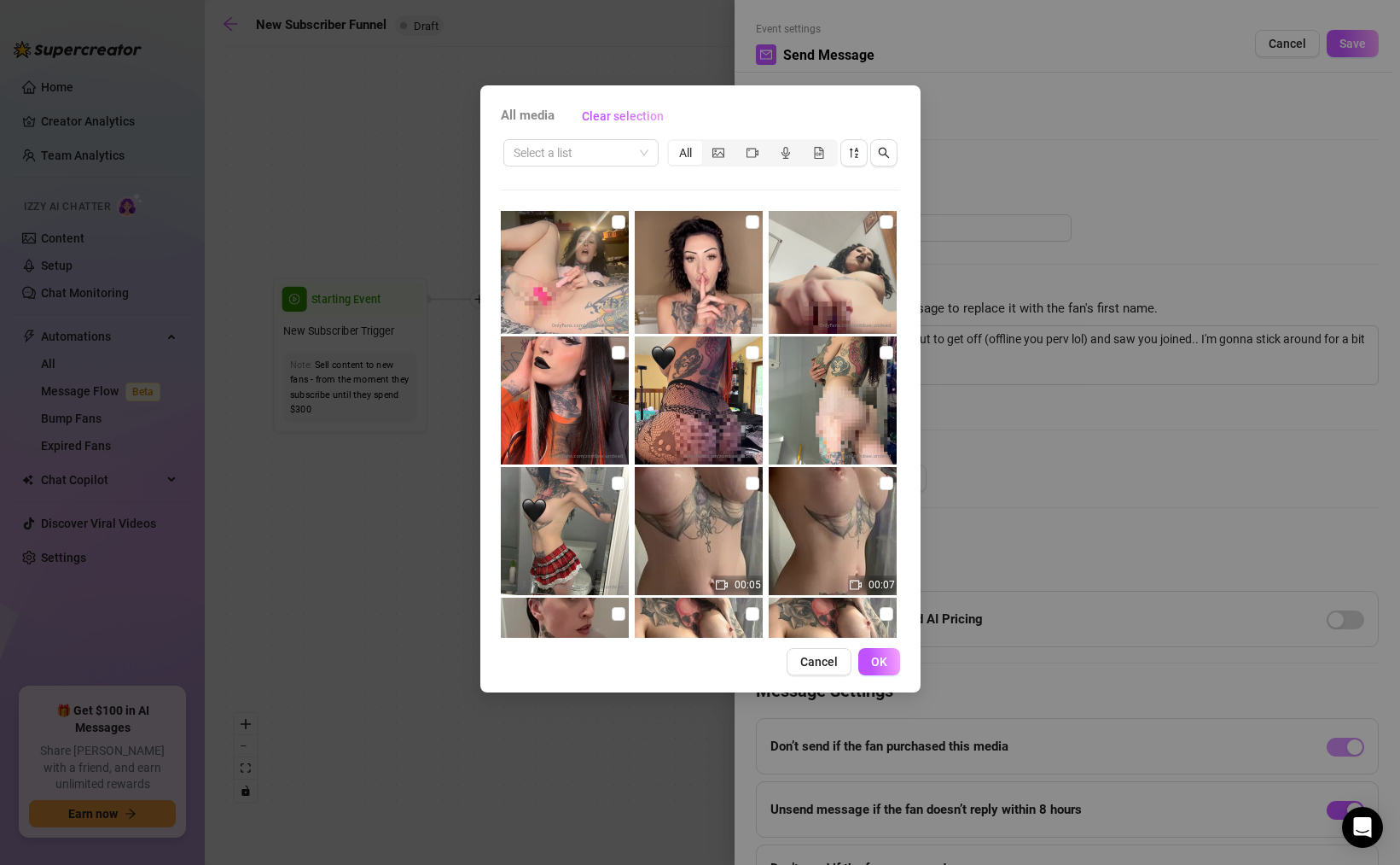
scroll to position [24, 0]
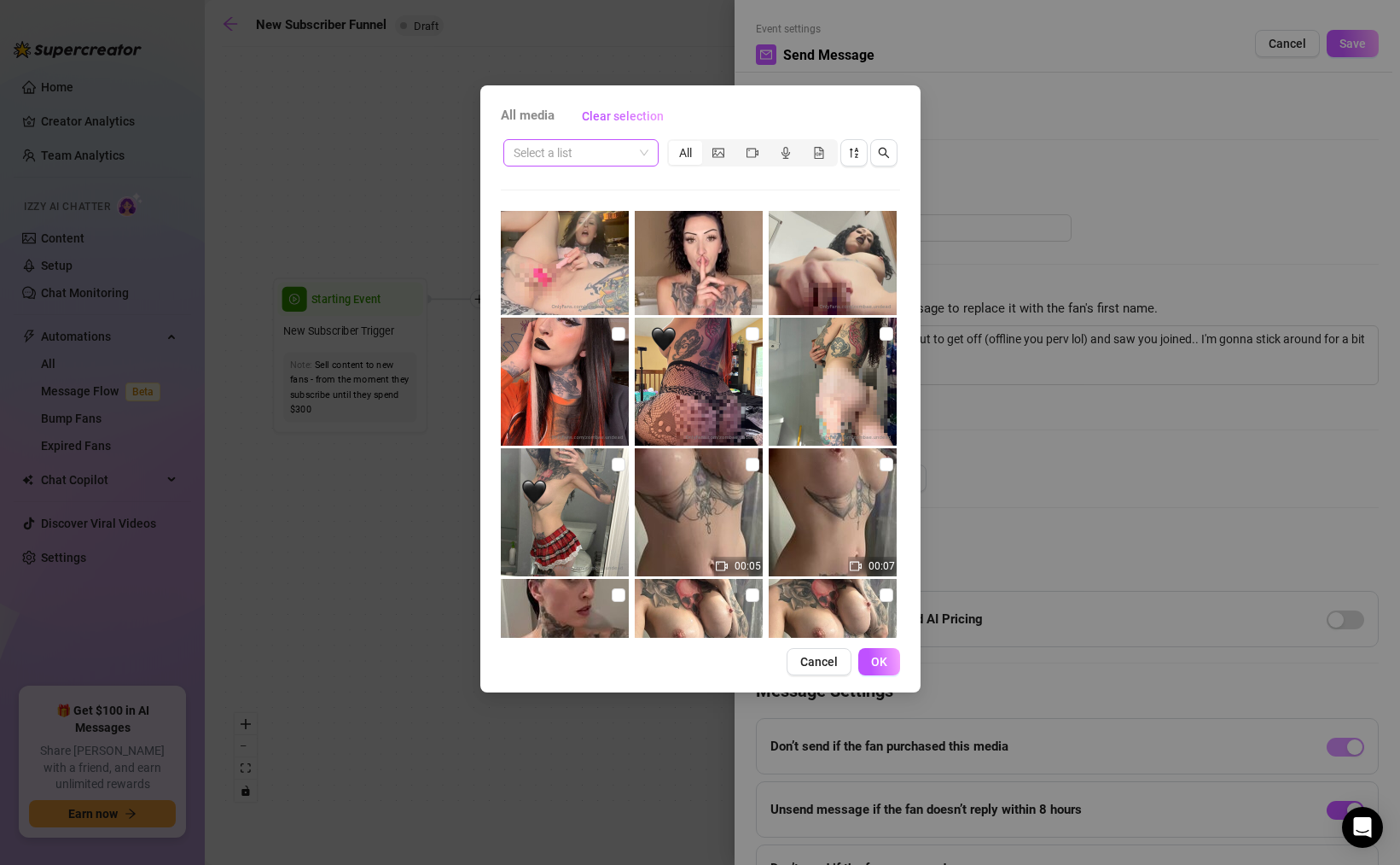
click at [565, 147] on input "search" at bounding box center [573, 153] width 119 height 26
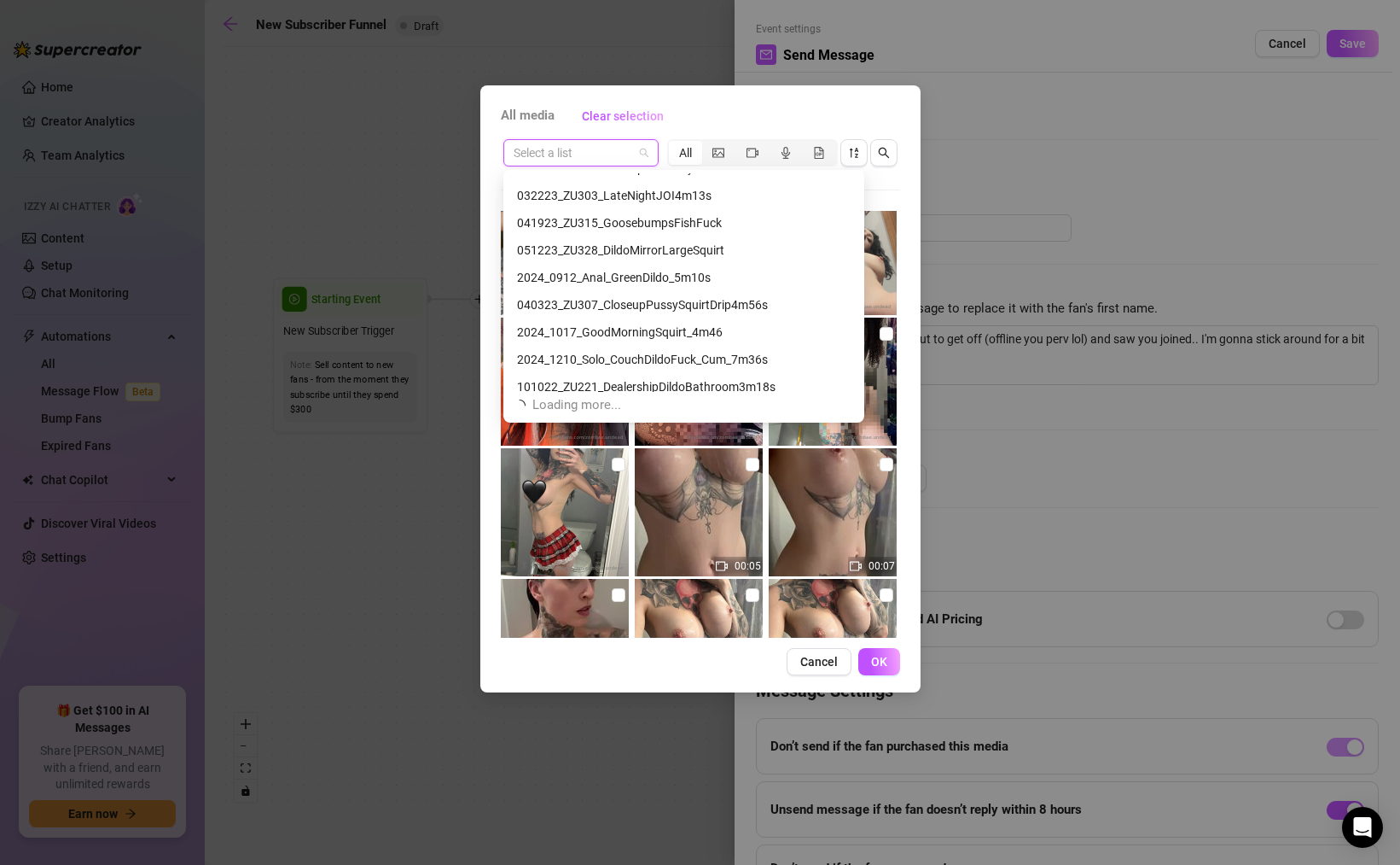
scroll to position [5244, 0]
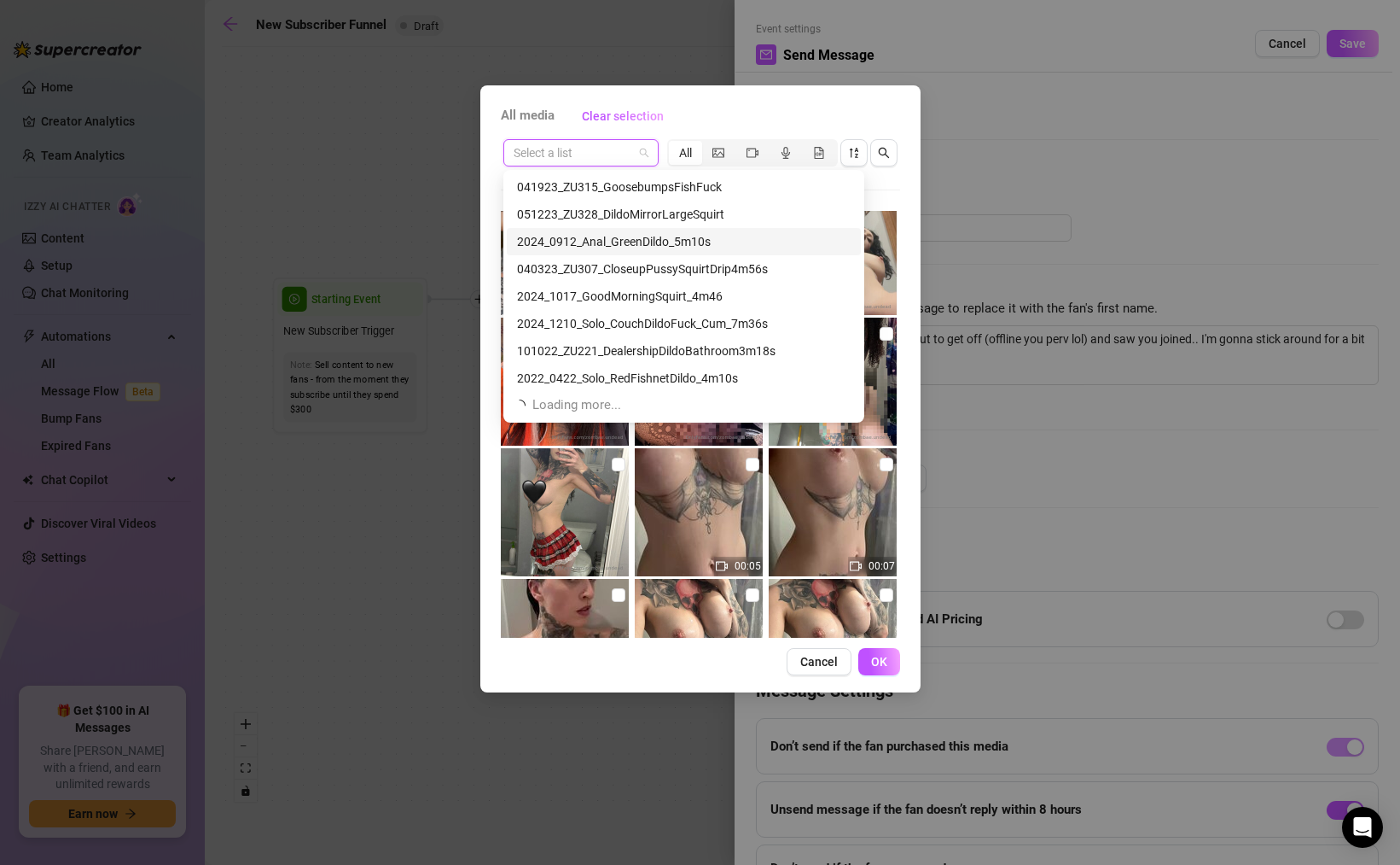
click at [396, 137] on div "All media Clear selection Select a list All 00:05 00:07 00:04 00:06 00:06 00:17…" at bounding box center [700, 432] width 1400 height 865
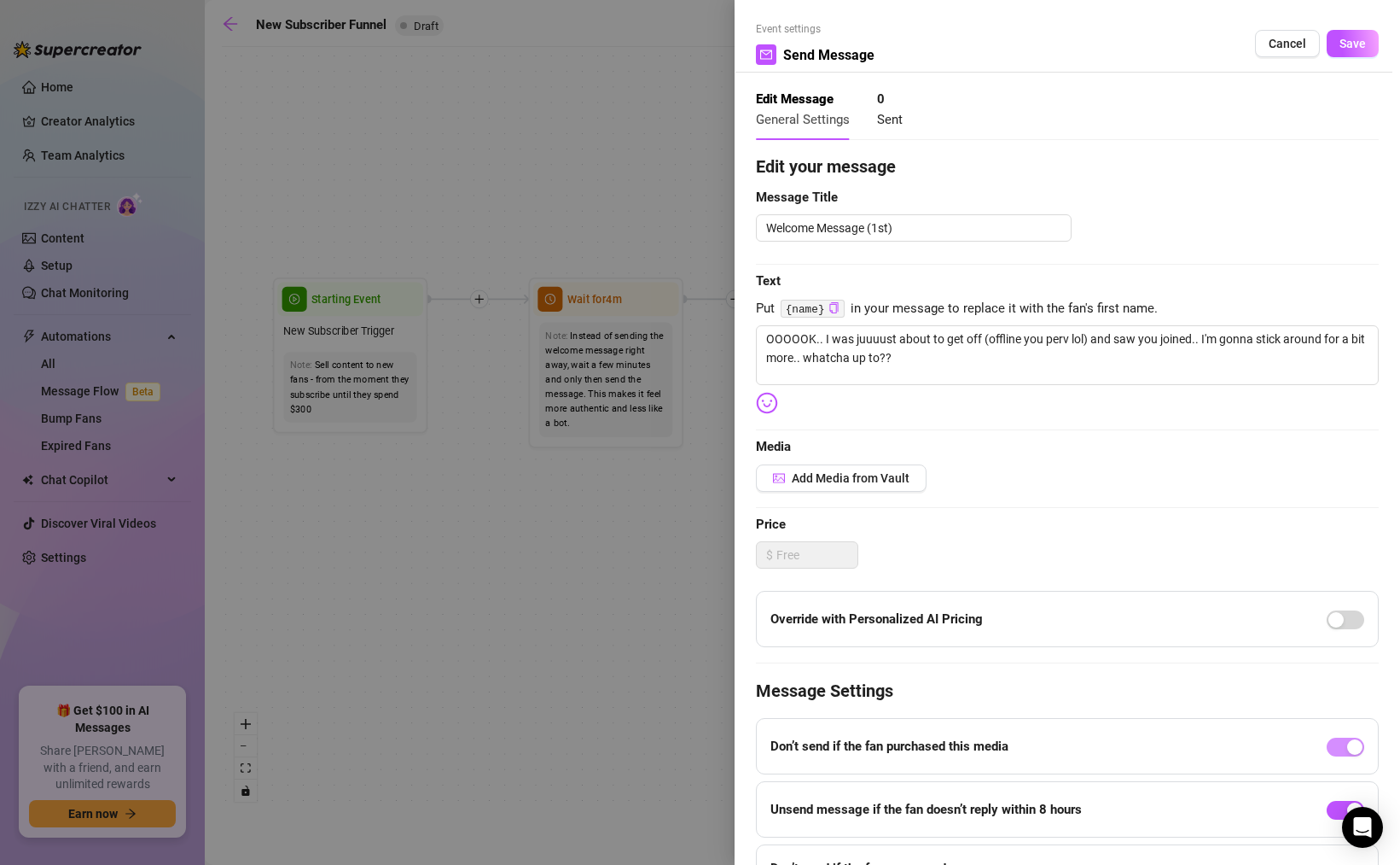
click at [372, 146] on div at bounding box center [700, 432] width 1400 height 865
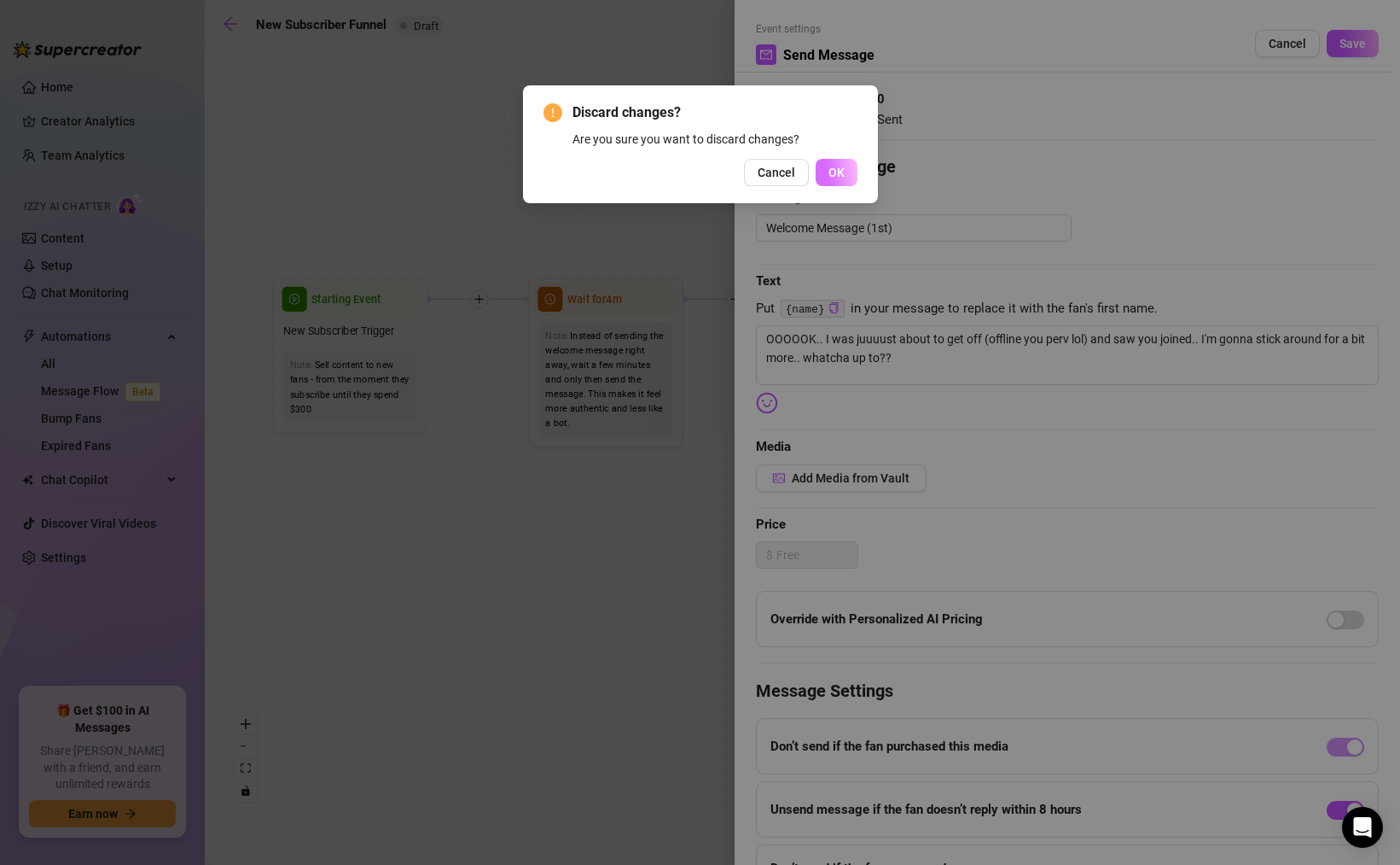
click at [831, 172] on span "OK" at bounding box center [837, 172] width 17 height 14
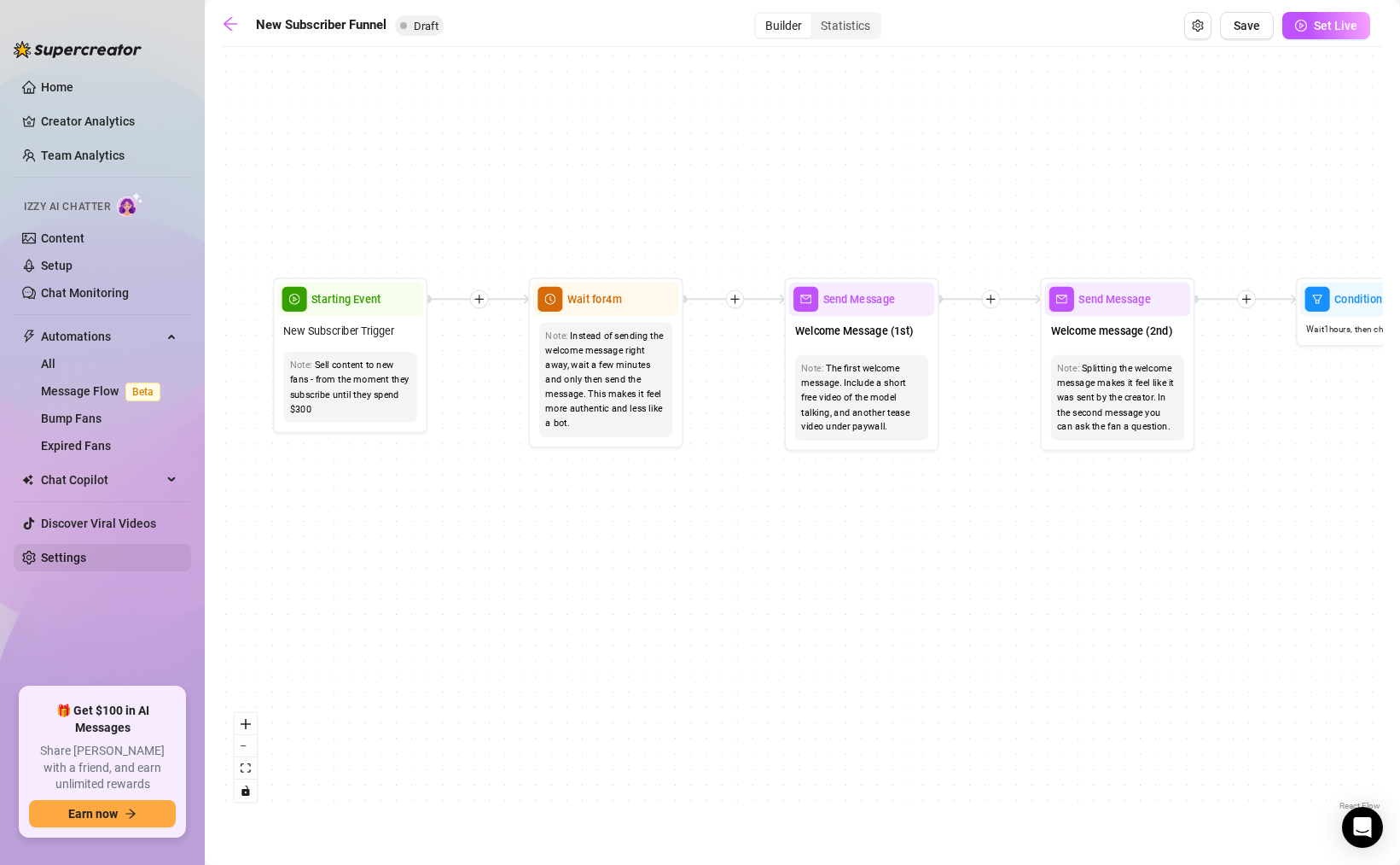
click at [78, 559] on link "Settings" at bounding box center [63, 557] width 45 height 14
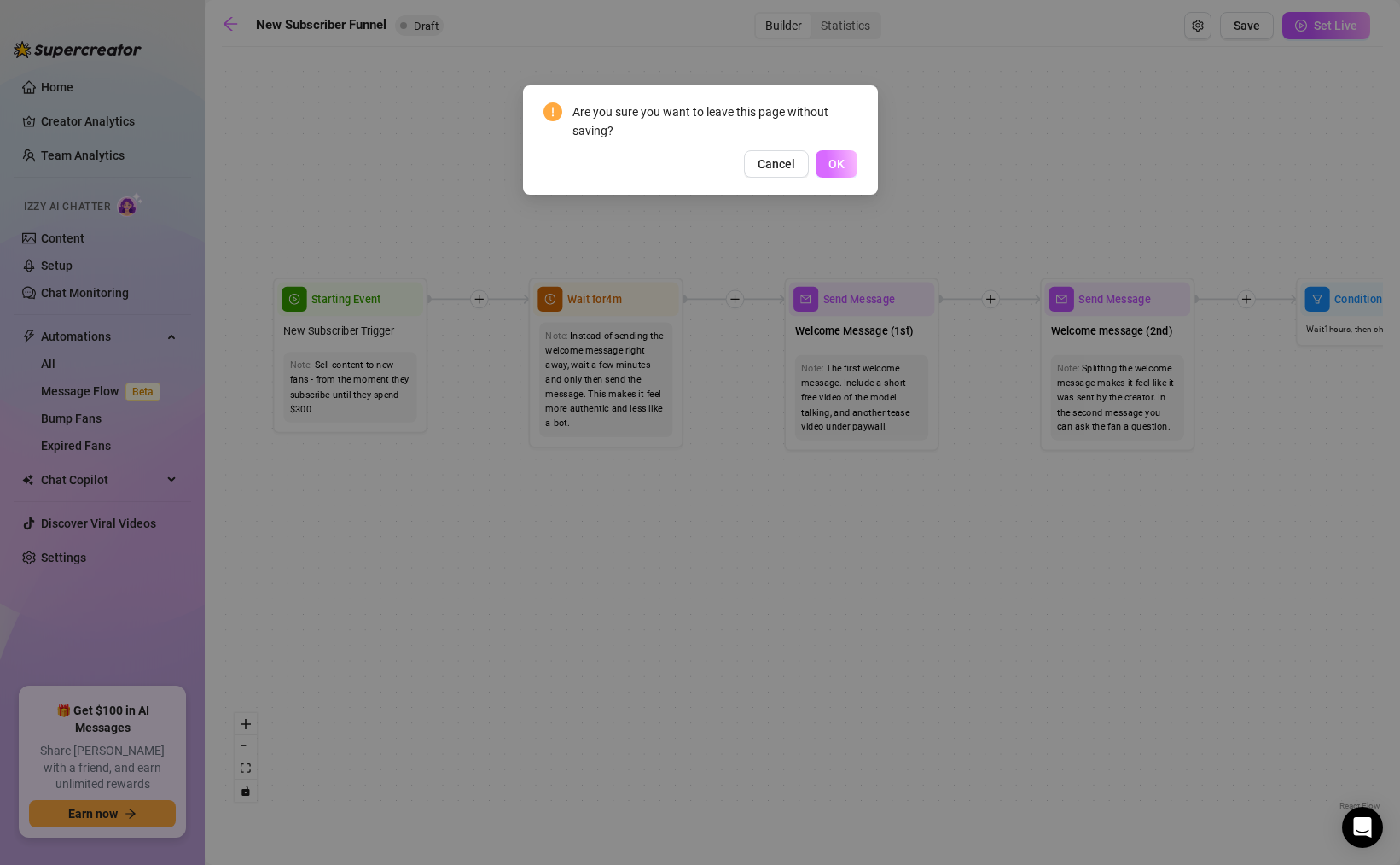
click at [832, 164] on span "OK" at bounding box center [837, 163] width 17 height 14
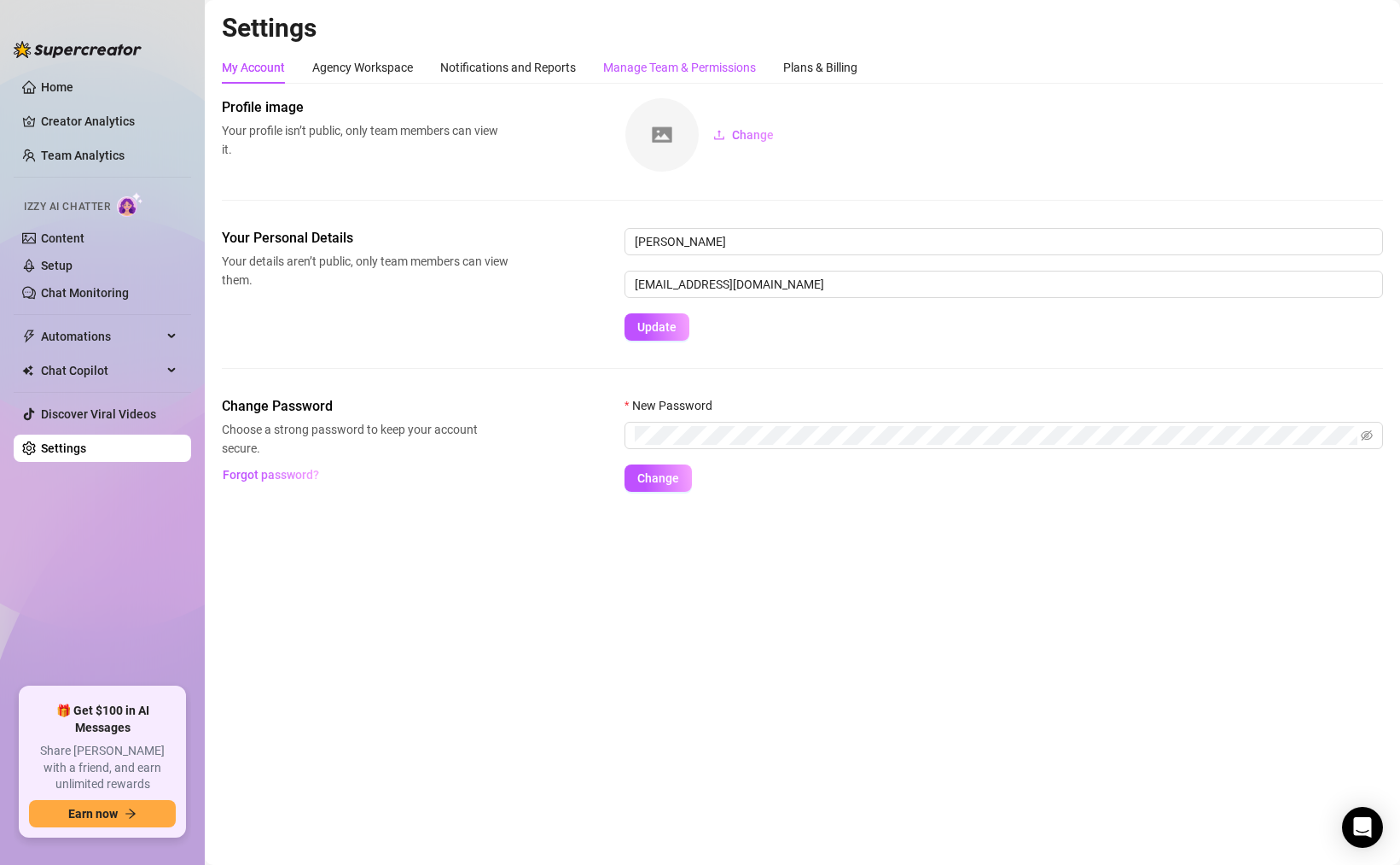
click at [698, 69] on div "Manage Team & Permissions" at bounding box center [680, 67] width 153 height 18
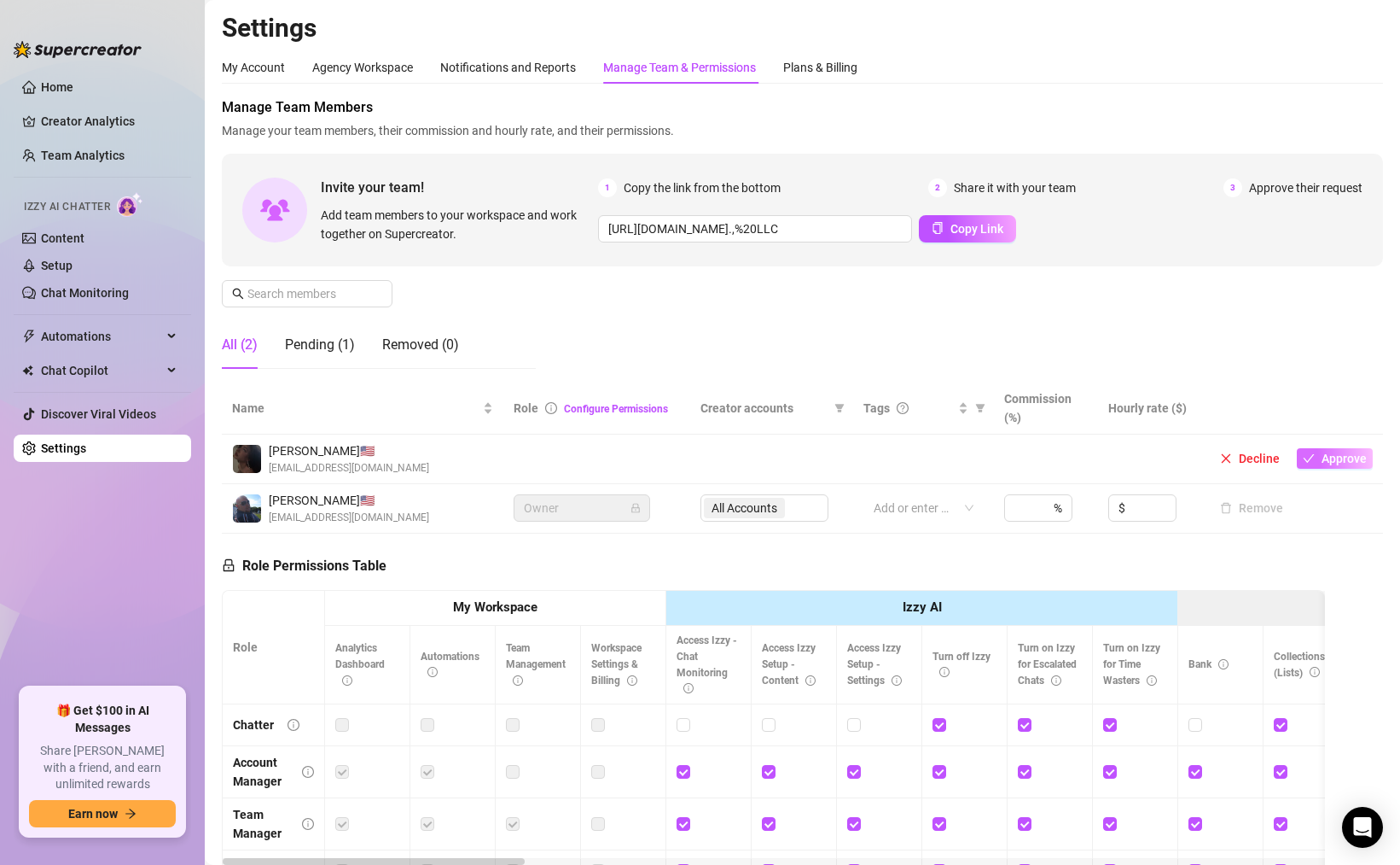
click at [1332, 459] on span "Approve" at bounding box center [1344, 458] width 45 height 14
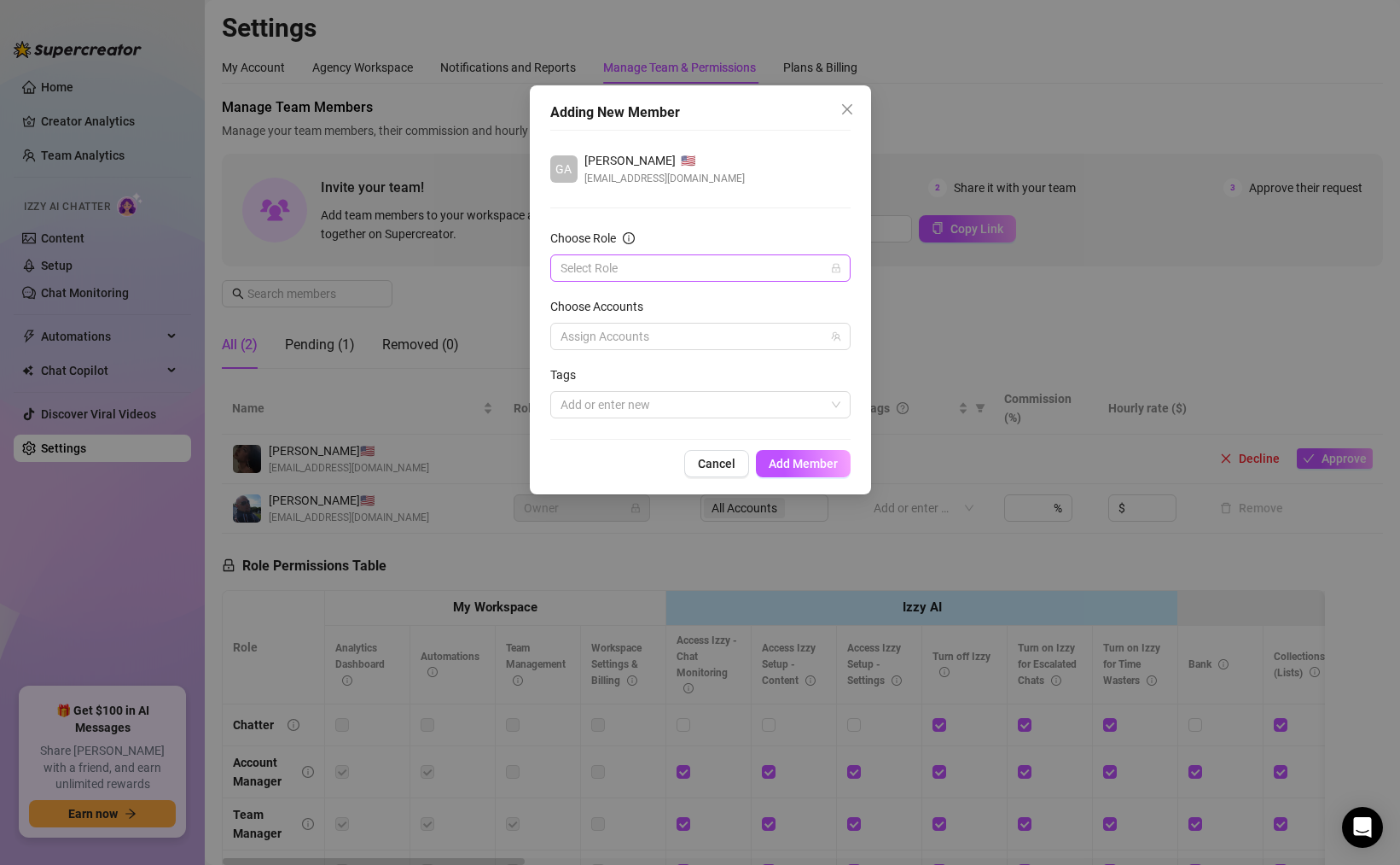
click at [745, 267] on input "Choose Role" at bounding box center [693, 268] width 265 height 26
click at [628, 327] on div "Account Manager" at bounding box center [700, 330] width 273 height 18
click at [651, 334] on div at bounding box center [691, 336] width 276 height 24
click at [592, 395] on span "Select tree node" at bounding box center [585, 396] width 14 height 14
checkbox input "true"
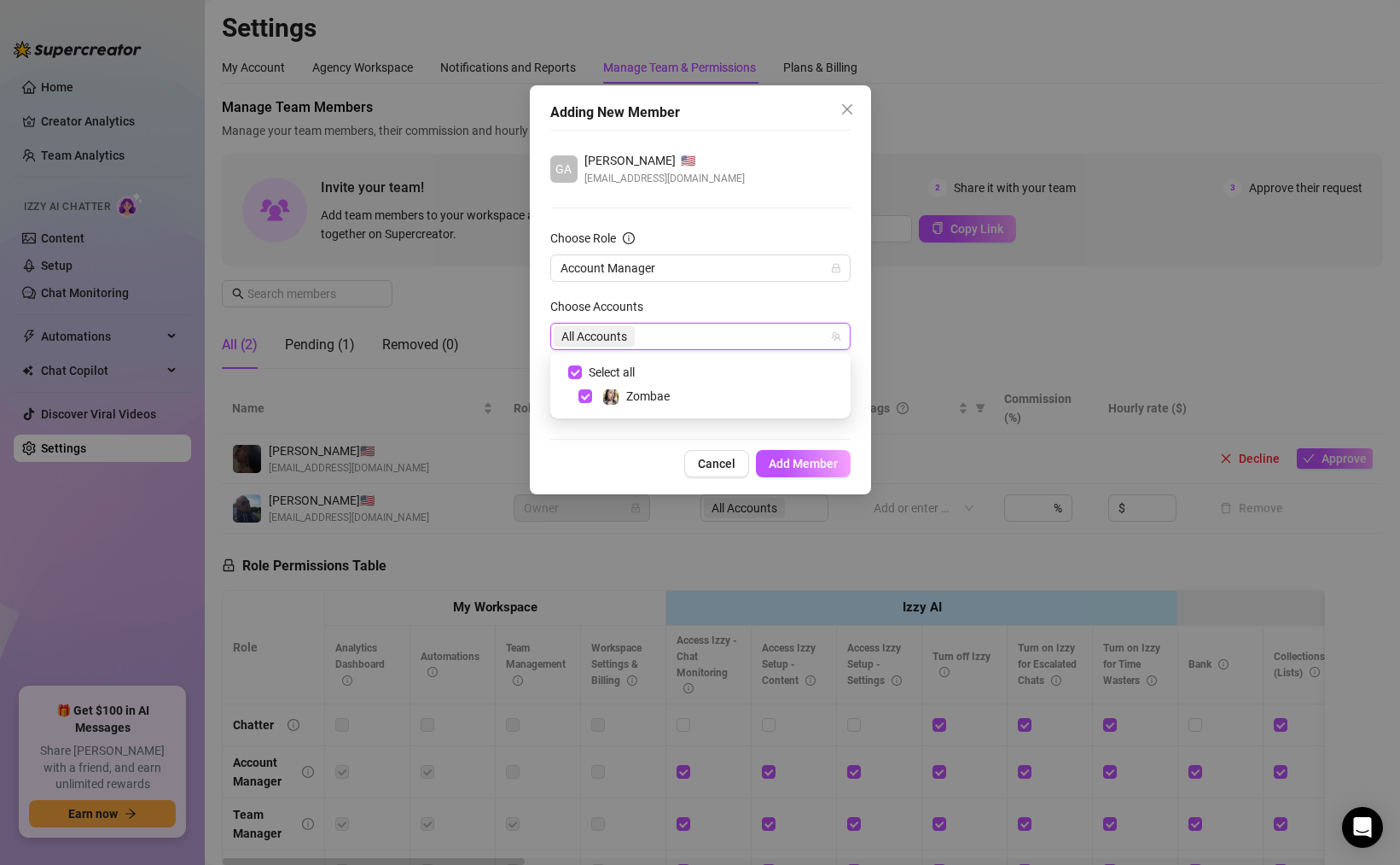
click at [734, 308] on div "Choose Accounts" at bounding box center [700, 310] width 300 height 26
click at [629, 401] on div at bounding box center [691, 404] width 276 height 24
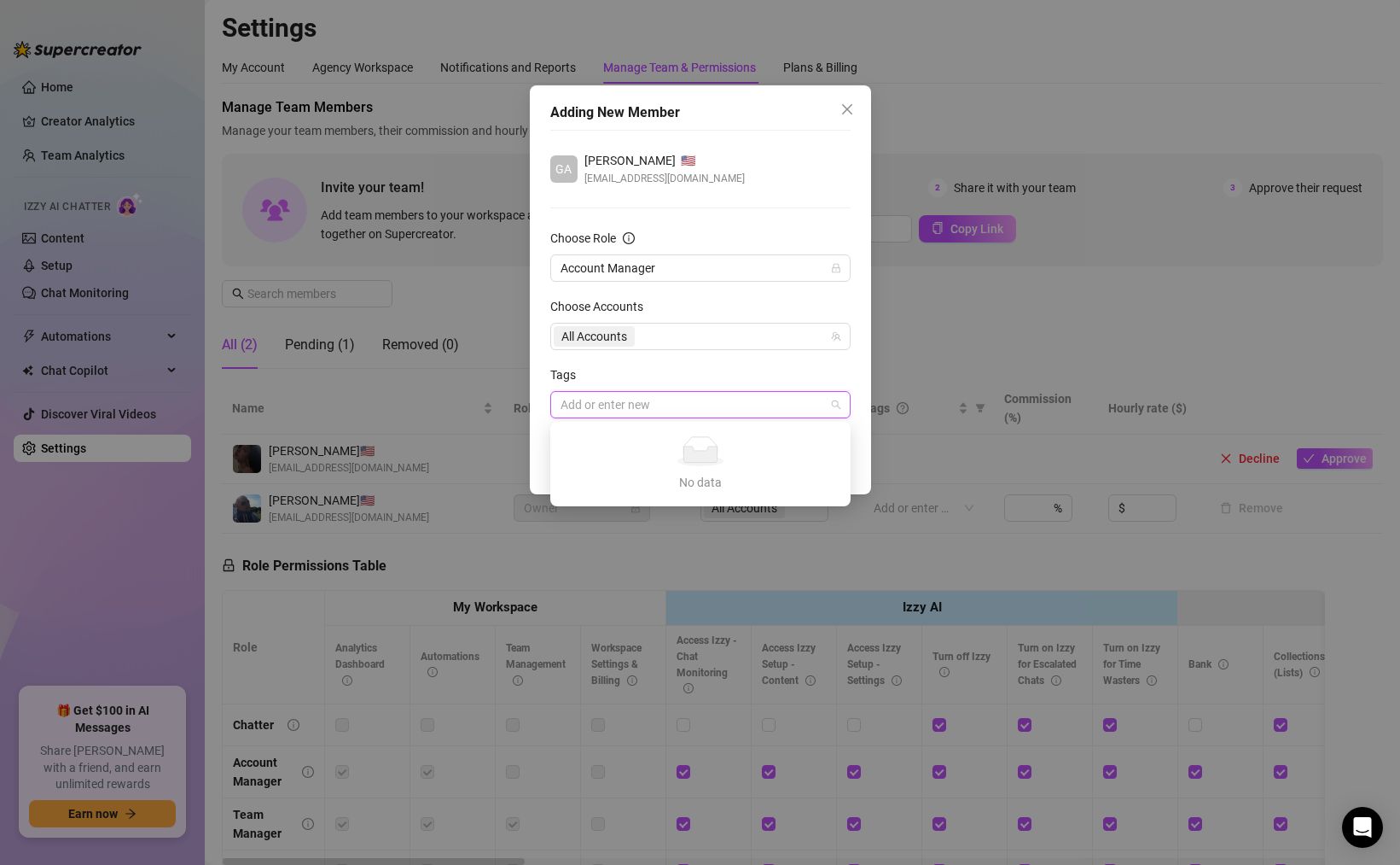
click at [640, 368] on div "Tags" at bounding box center [700, 378] width 300 height 26
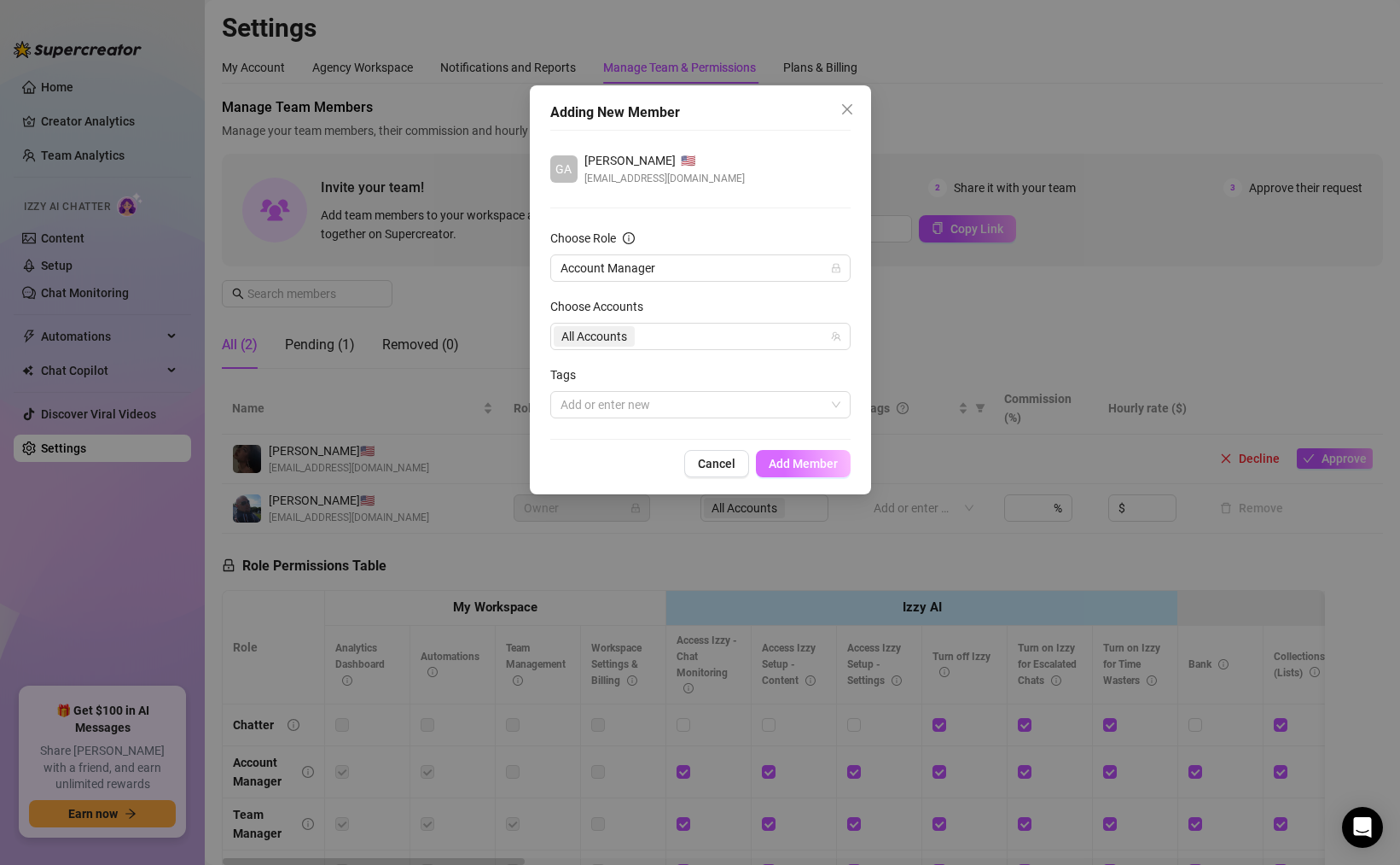
click at [789, 464] on span "Add Member" at bounding box center [803, 463] width 69 height 14
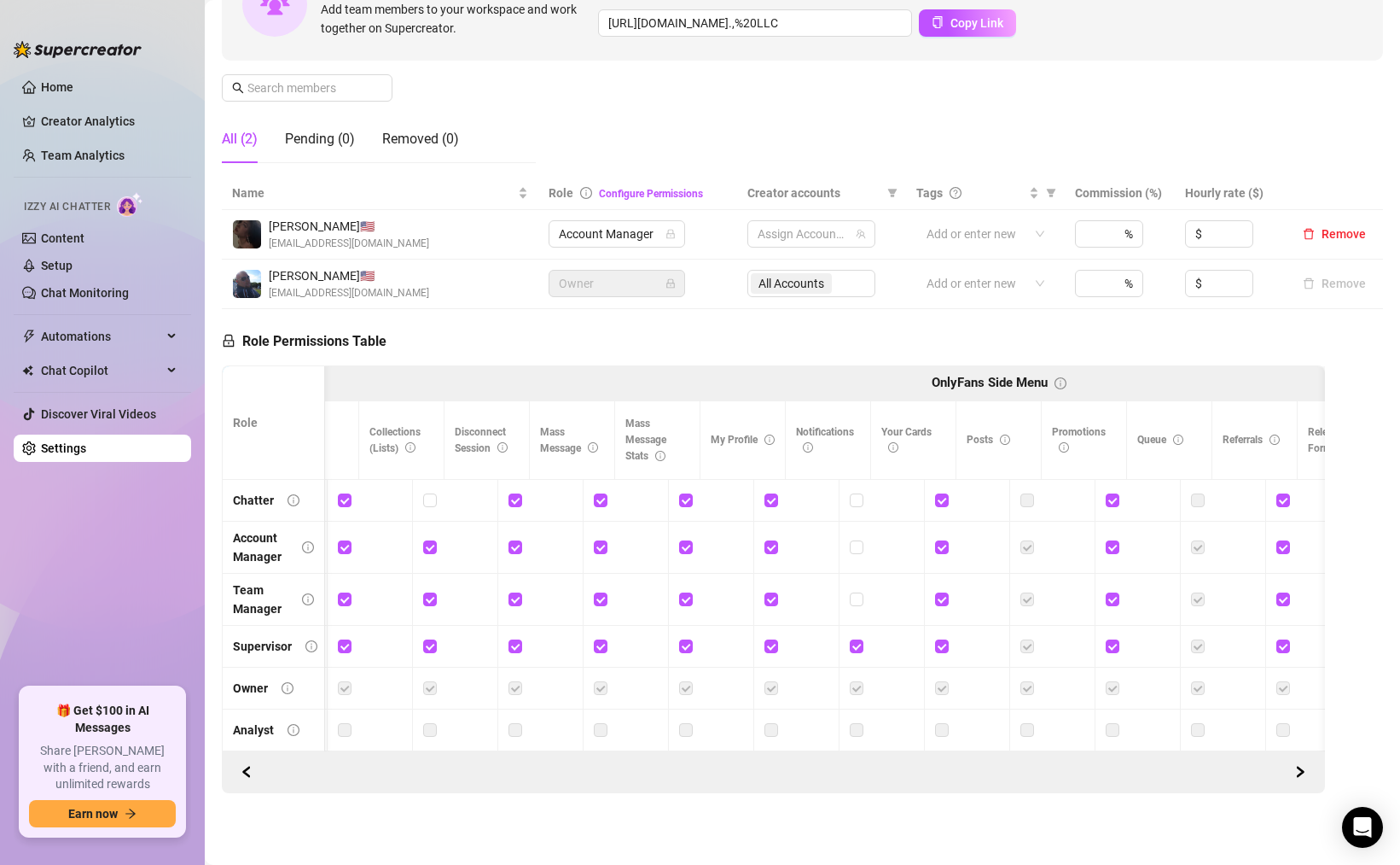
scroll to position [0, 968]
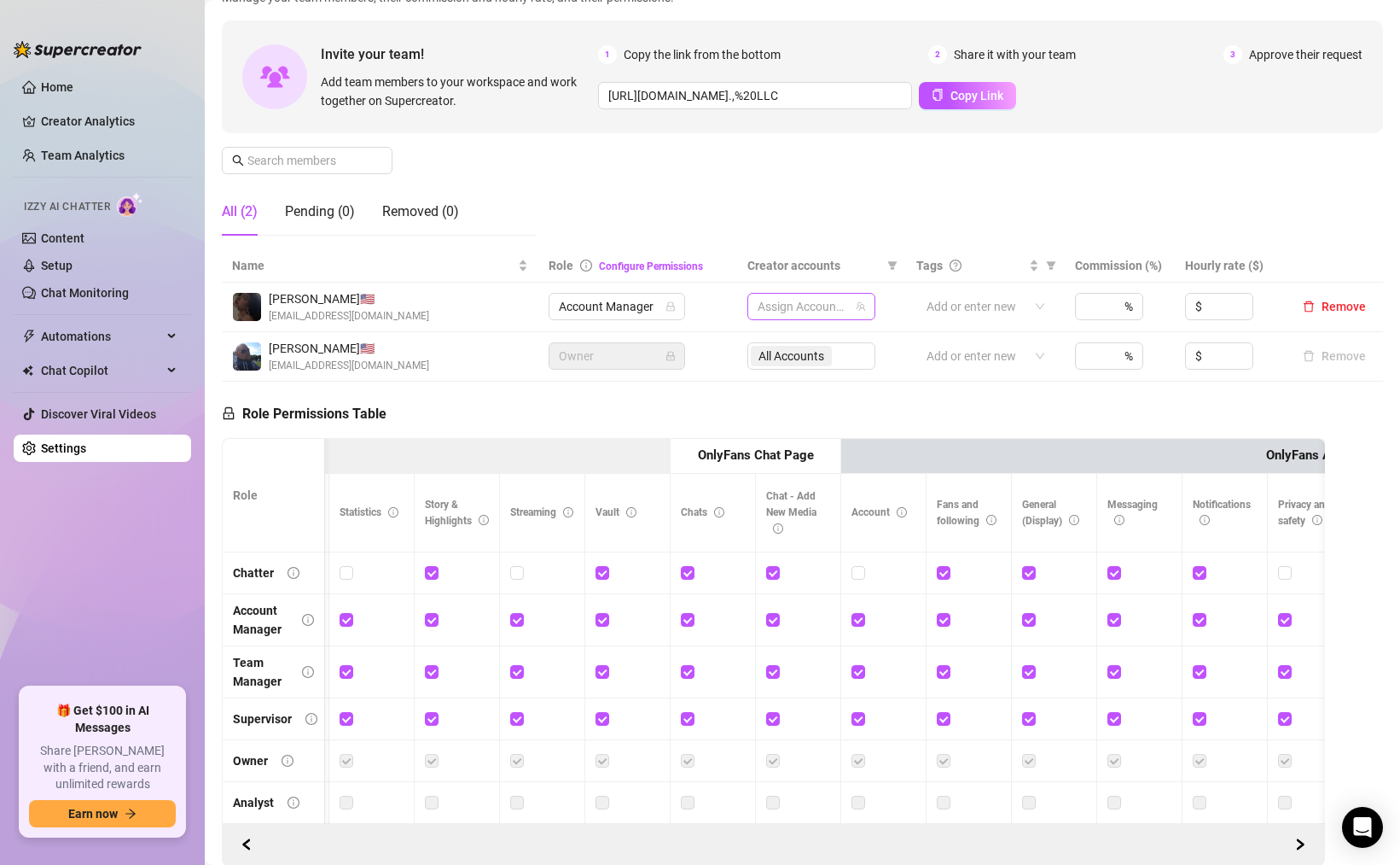
click at [802, 308] on div at bounding box center [803, 306] width 103 height 24
click at [832, 368] on span "Zombae" at bounding box center [845, 366] width 43 height 14
checkbox input "true"
click at [844, 240] on div "Manage Team Members Manage your team members, their commission and hourly rate,…" at bounding box center [802, 106] width 1162 height 285
click at [816, 306] on span "All Accounts" at bounding box center [791, 306] width 66 height 18
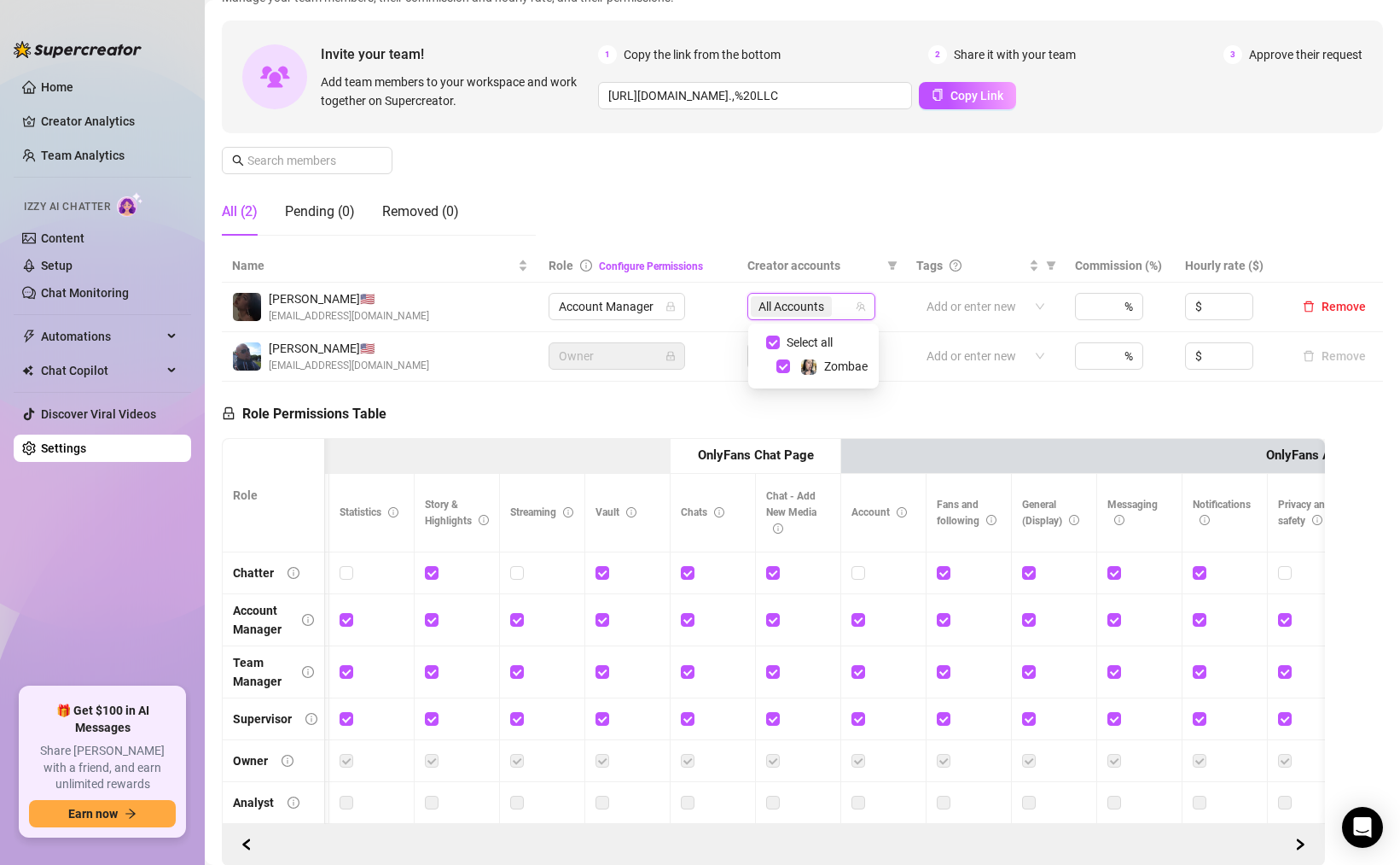
click at [843, 200] on div "Manage Team Members Manage your team members, their commission and hourly rate,…" at bounding box center [802, 106] width 1162 height 285
click at [1041, 306] on div "Add or enter new" at bounding box center [985, 306] width 138 height 28
click at [1020, 228] on div "Manage Team Members Manage your team members, their commission and hourly rate,…" at bounding box center [802, 106] width 1162 height 285
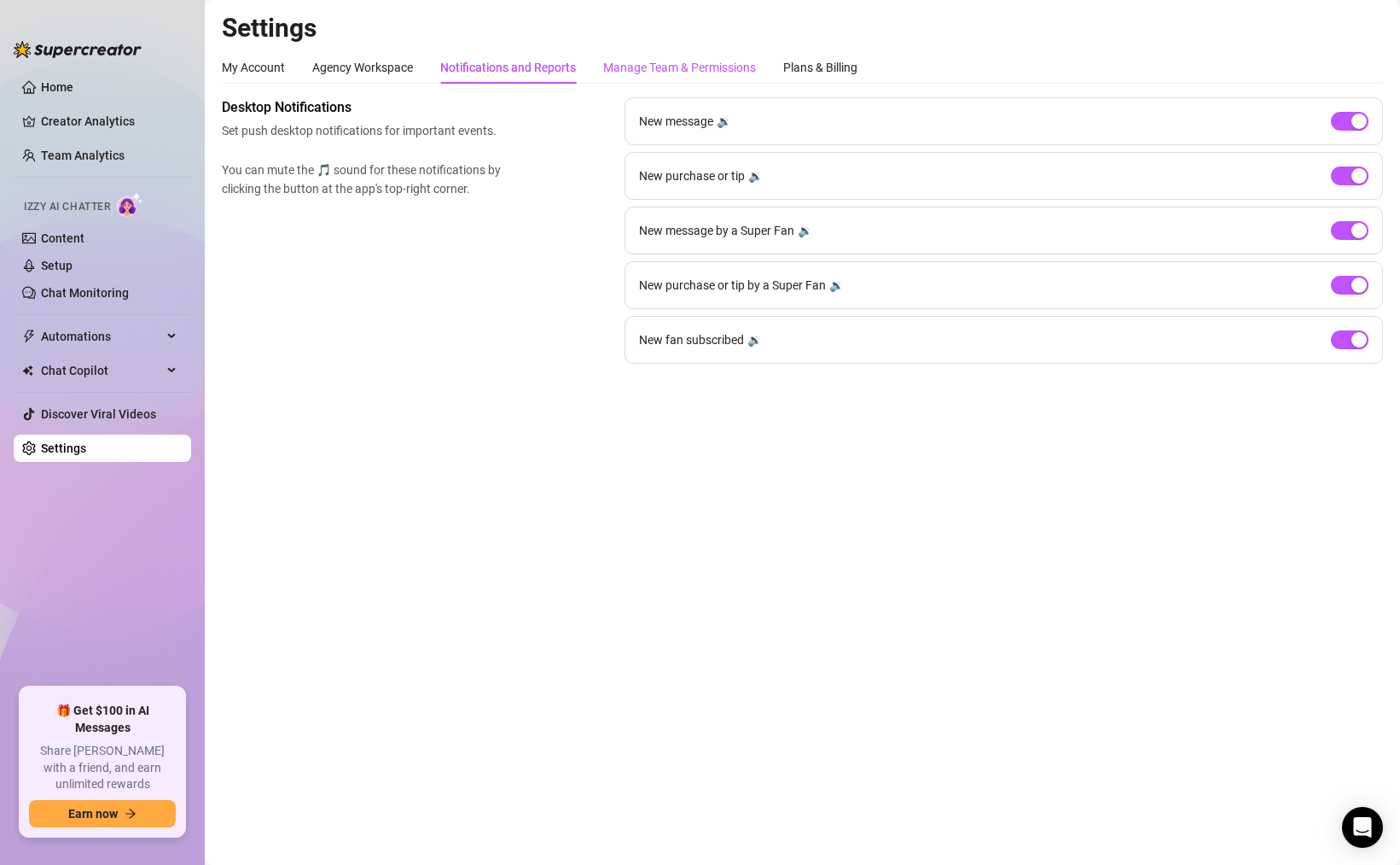
click at [661, 72] on div "Manage Team & Permissions" at bounding box center [680, 67] width 153 height 18
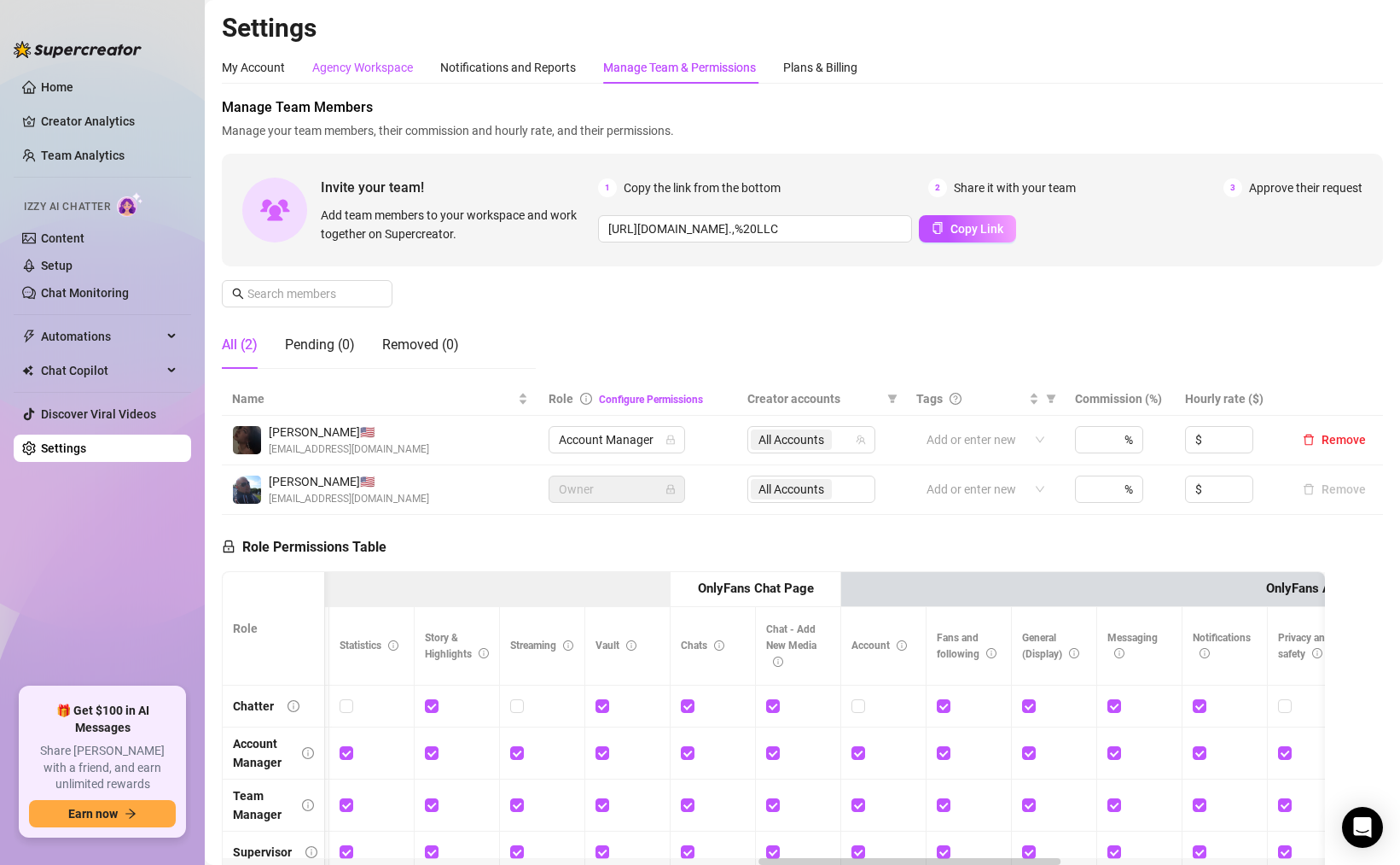
click at [364, 73] on div "Agency Workspace" at bounding box center [362, 67] width 101 height 18
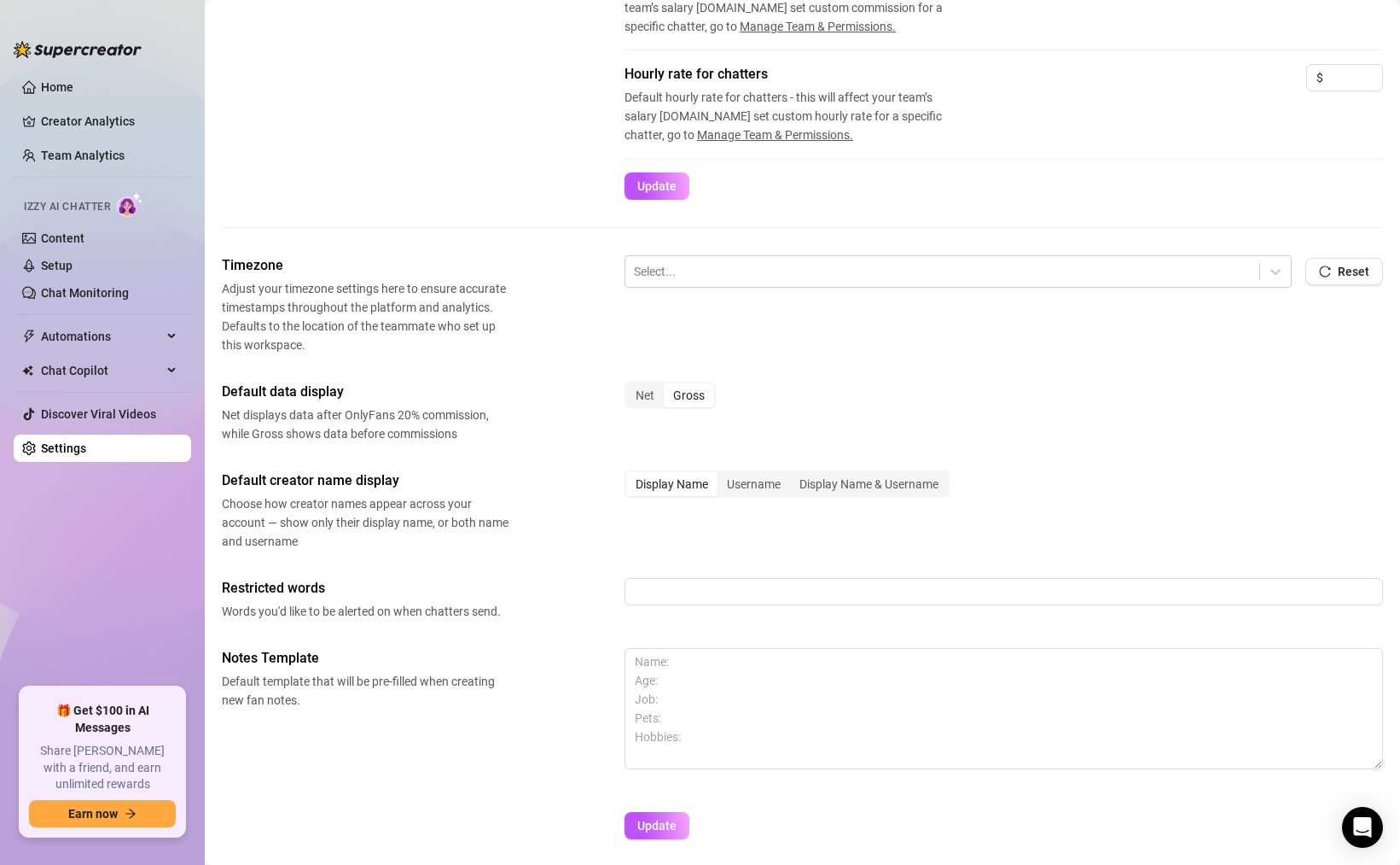
scroll to position [481, 0]
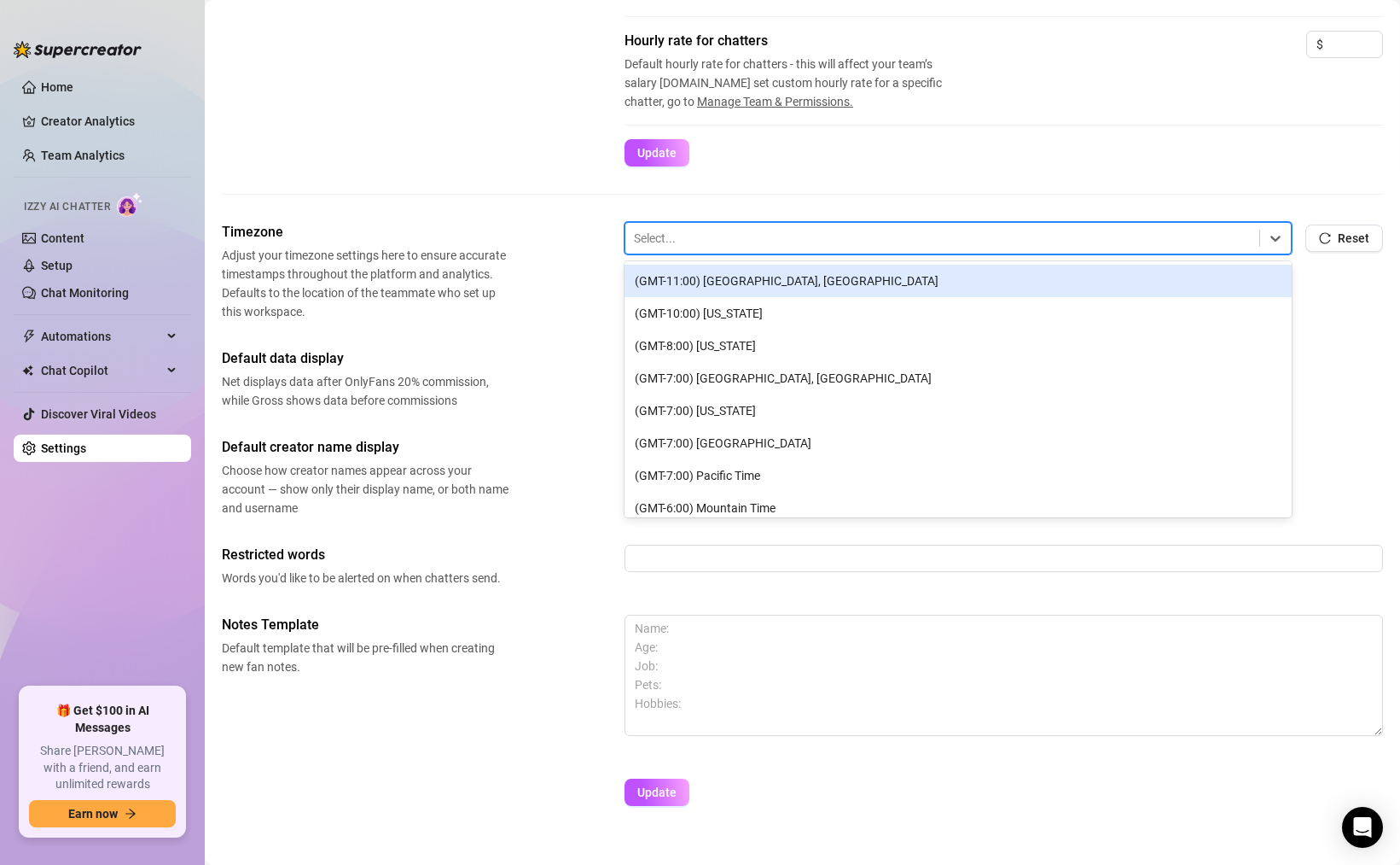
click at [663, 241] on div at bounding box center [942, 238] width 617 height 22
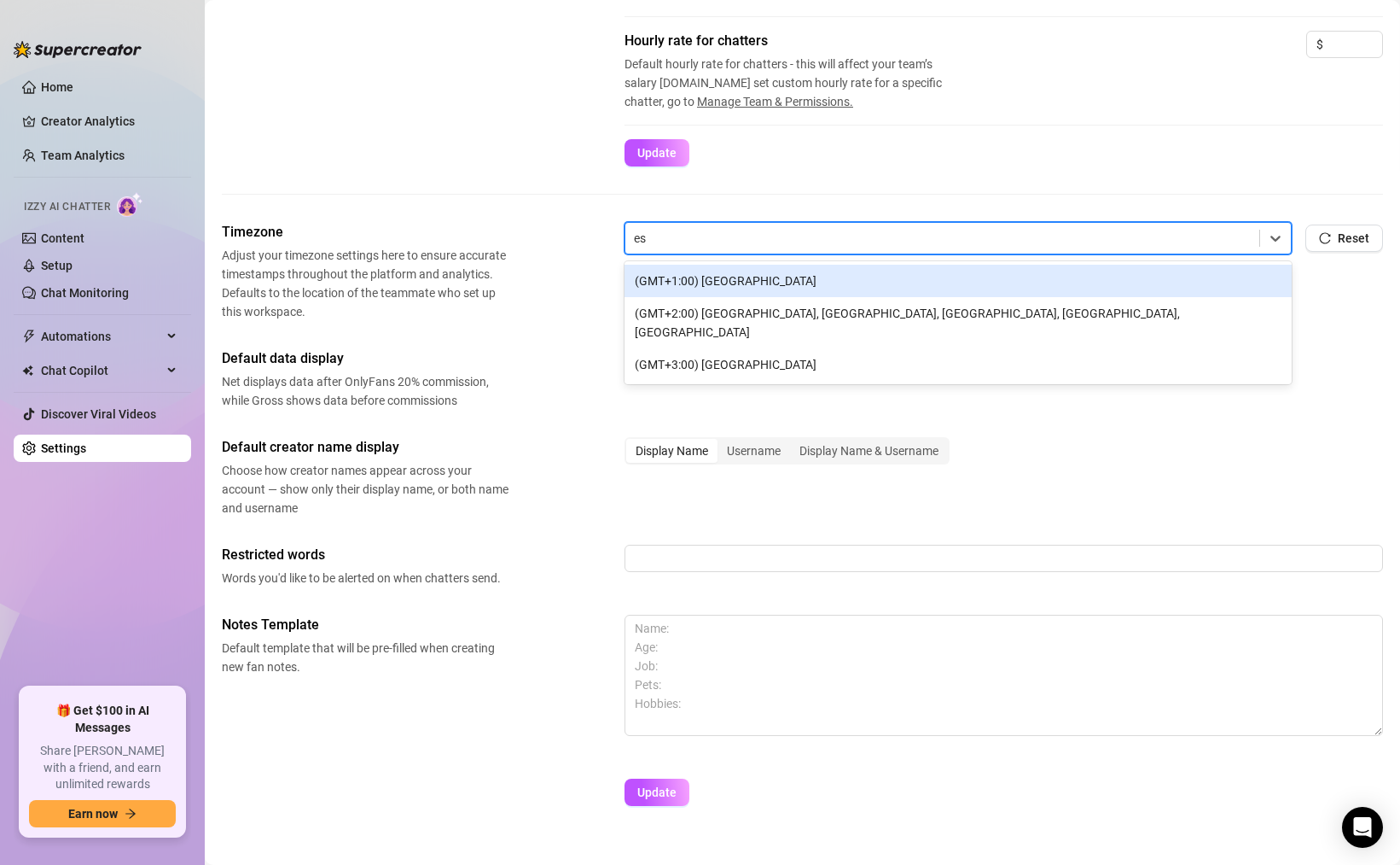
type input "e"
type input "eastern"
click at [725, 276] on div "(GMT-4:00) Eastern Time" at bounding box center [958, 281] width 667 height 32
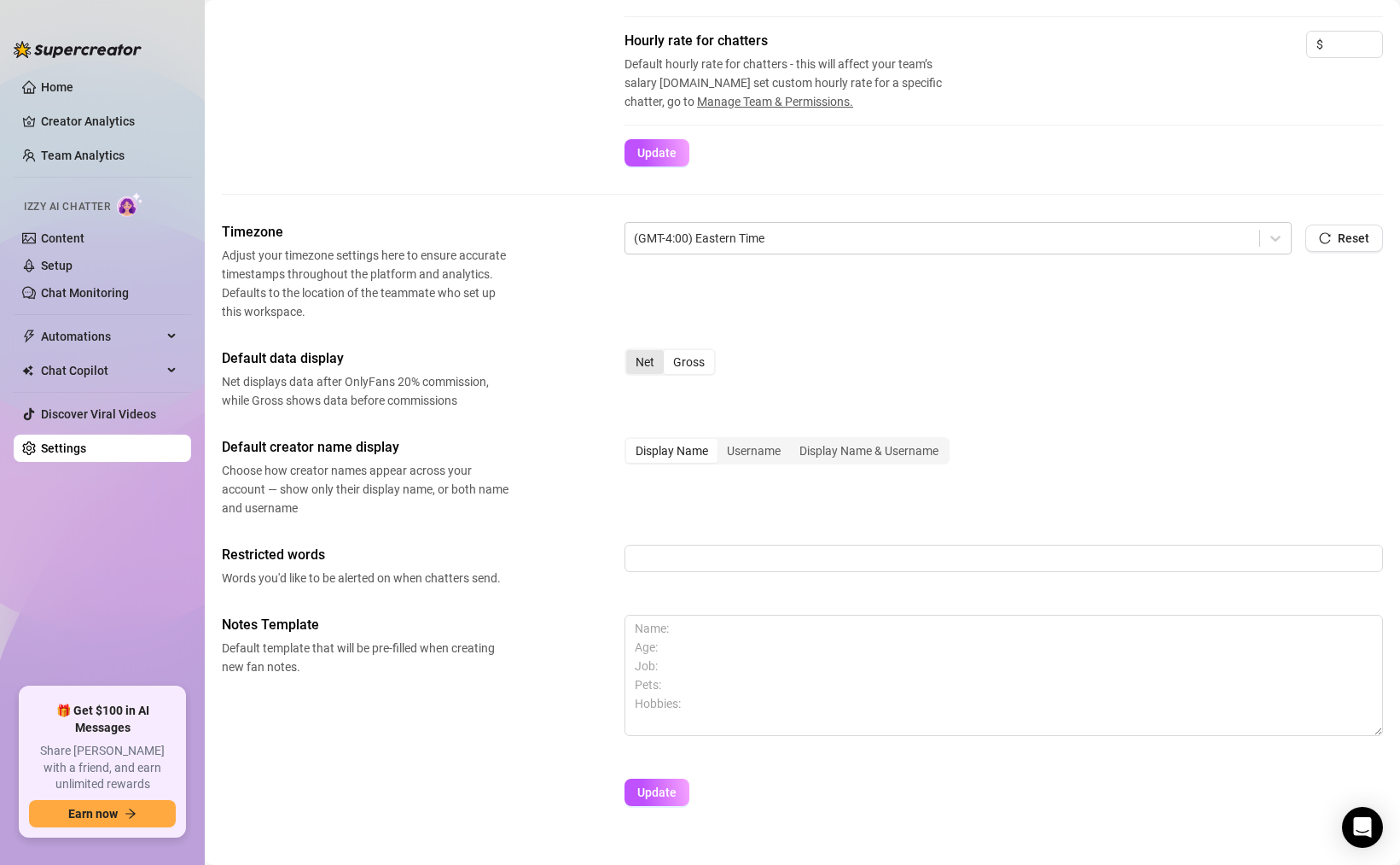
click at [632, 357] on div "Net" at bounding box center [645, 362] width 38 height 24
click at [630, 353] on input "Net" at bounding box center [630, 353] width 0 height 0
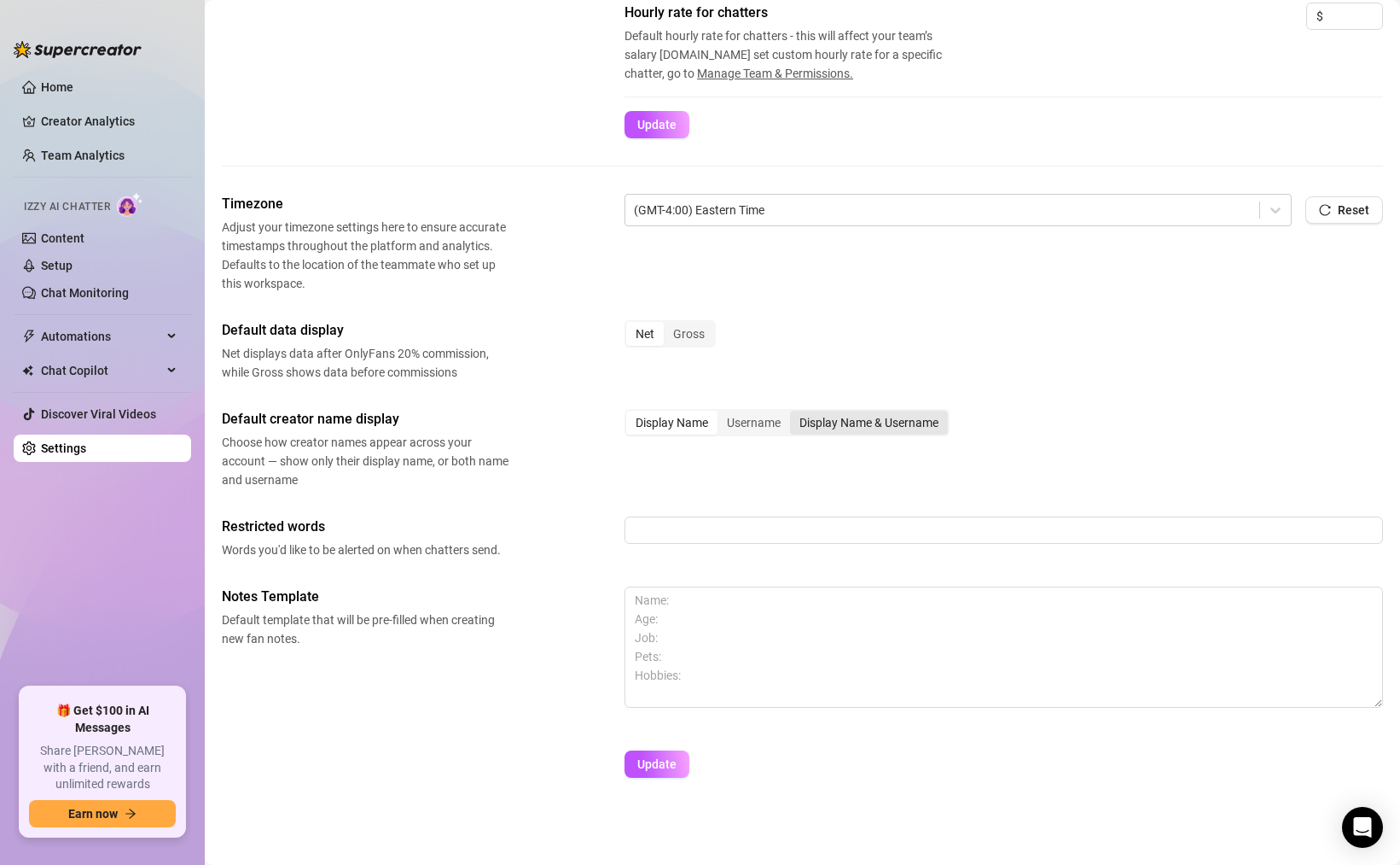
click at [842, 423] on div "Display Name & Username" at bounding box center [868, 423] width 158 height 24
click at [795, 414] on input "Display Name & Username" at bounding box center [795, 414] width 0 height 0
click at [664, 427] on div "Display Name" at bounding box center [672, 423] width 91 height 24
click at [630, 414] on input "Display Name" at bounding box center [630, 414] width 0 height 0
click at [860, 411] on div "Display Name & Username" at bounding box center [868, 423] width 158 height 24
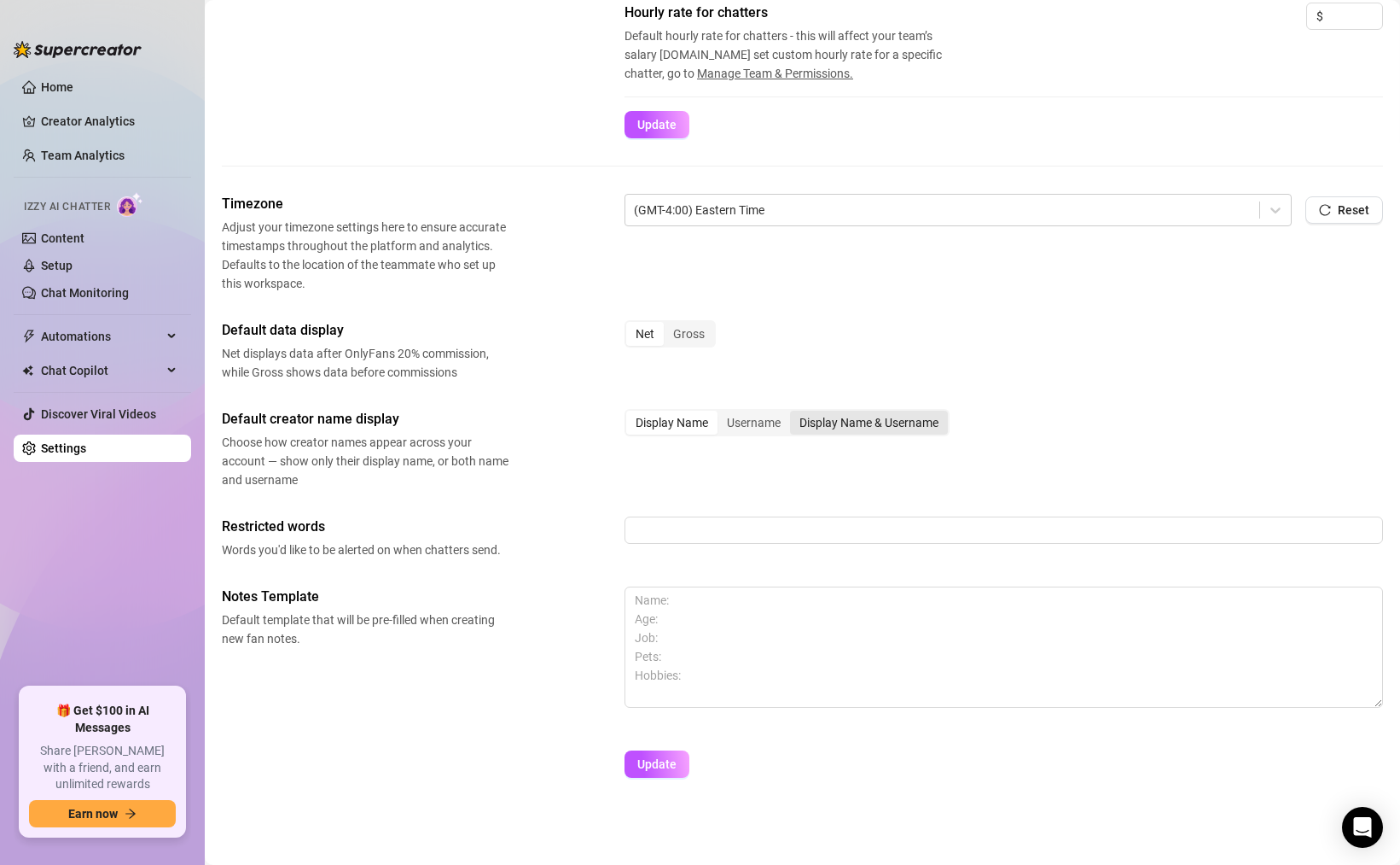
click at [849, 414] on div "Display Name & Username" at bounding box center [868, 423] width 158 height 24
click at [795, 414] on input "Display Name & Username" at bounding box center [795, 414] width 0 height 0
click at [652, 755] on button "Update" at bounding box center [657, 764] width 65 height 28
click at [650, 126] on span "Update" at bounding box center [657, 125] width 40 height 14
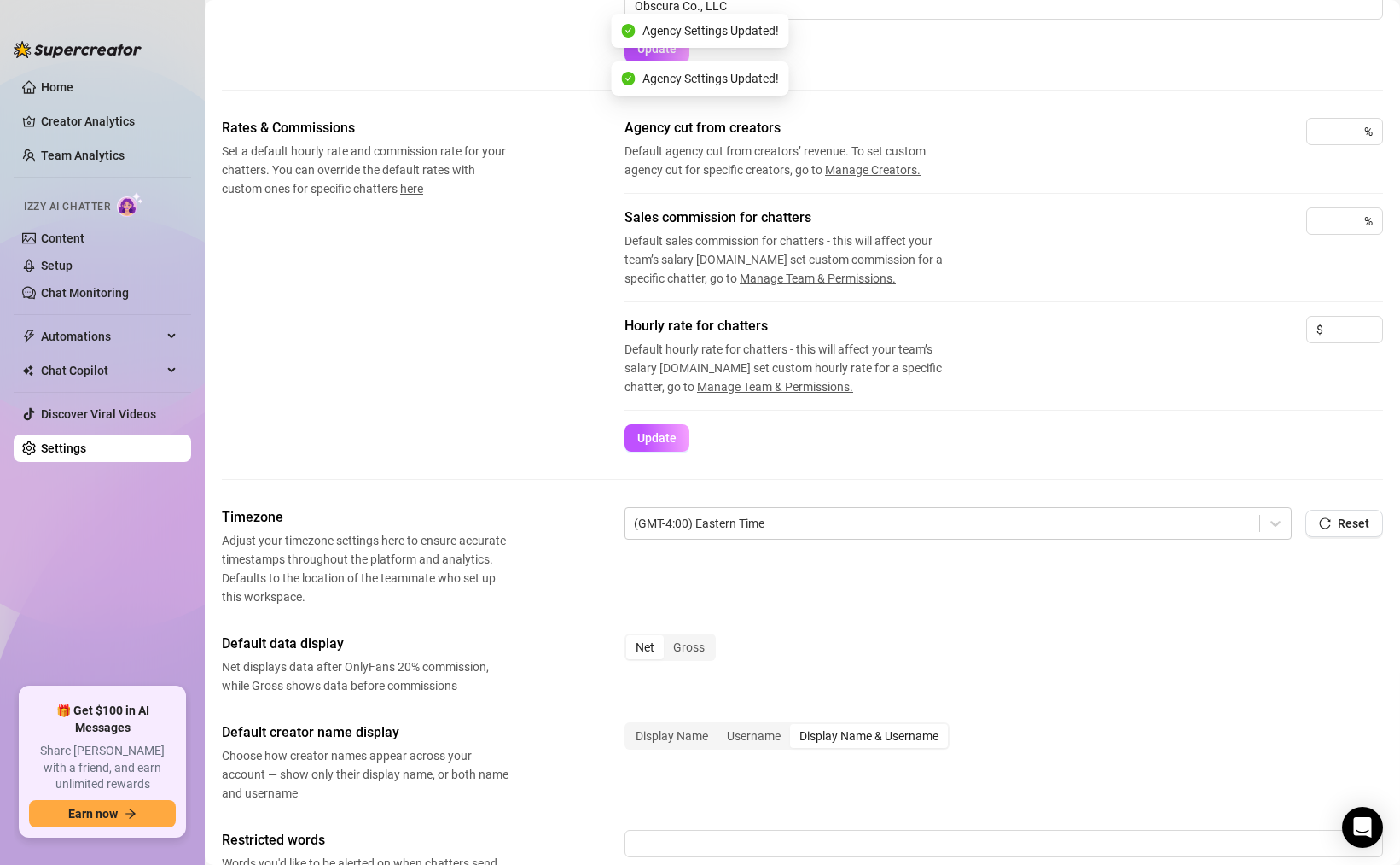
scroll to position [0, 0]
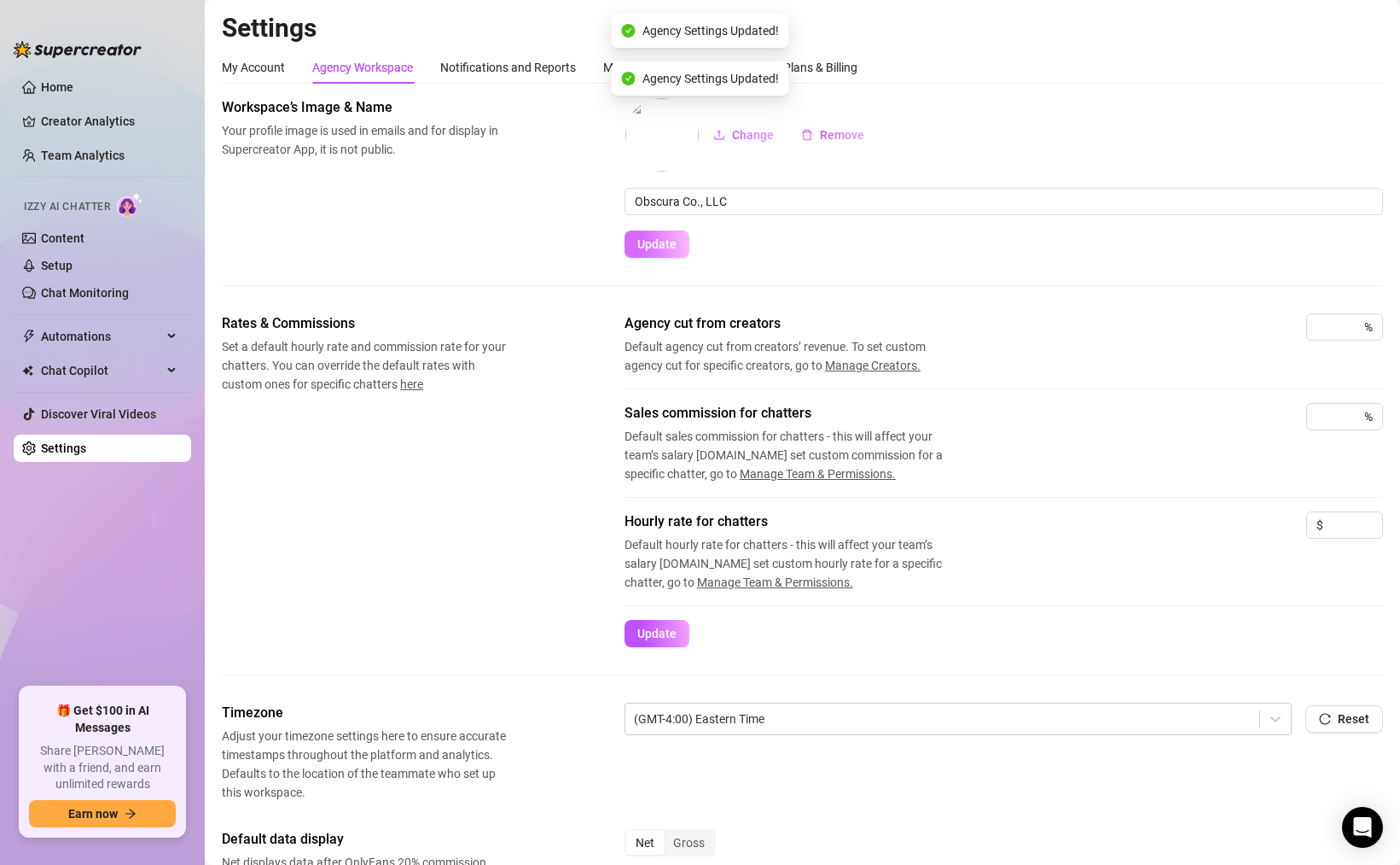
click at [645, 246] on span "Update" at bounding box center [657, 244] width 40 height 14
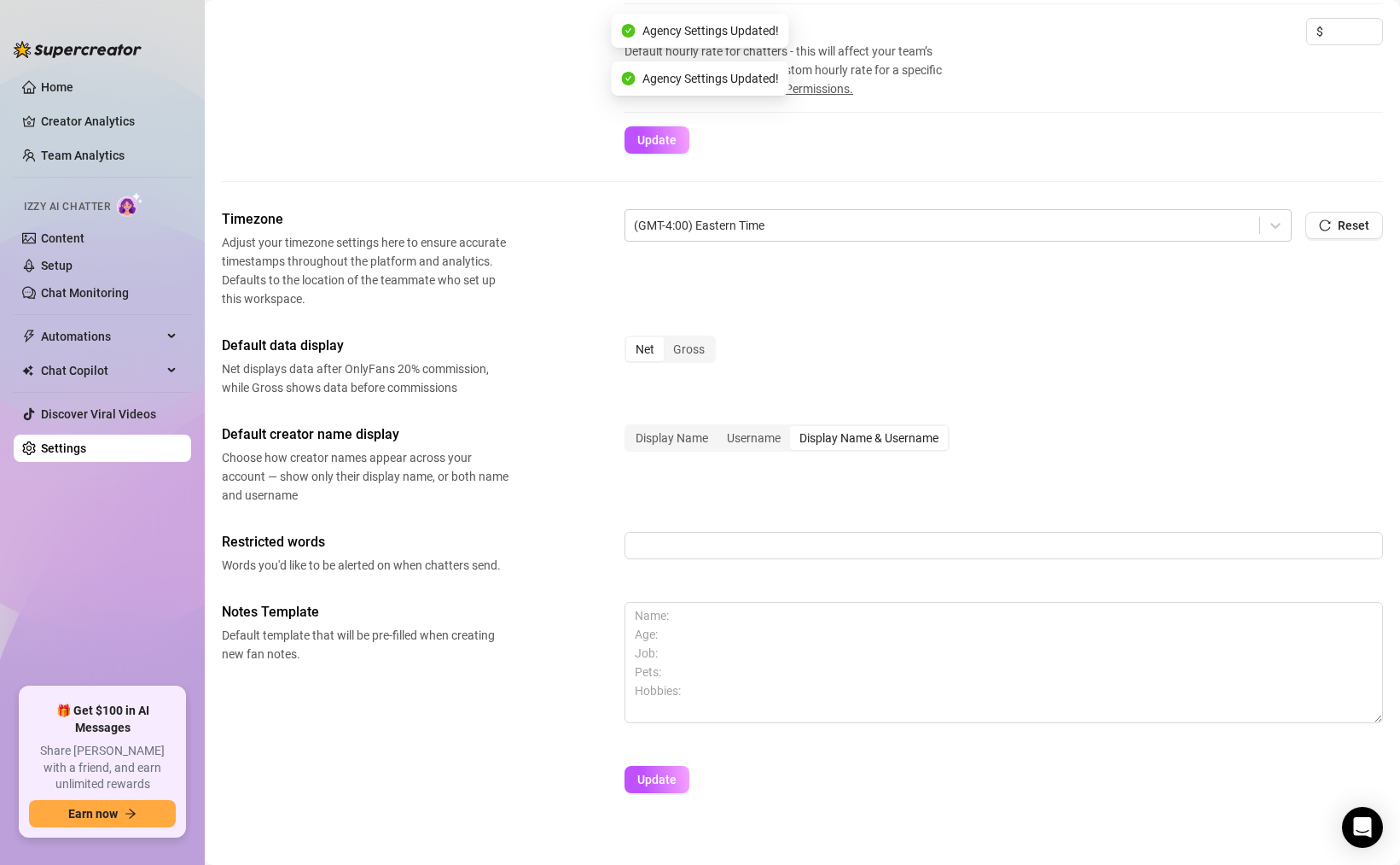
scroll to position [509, 0]
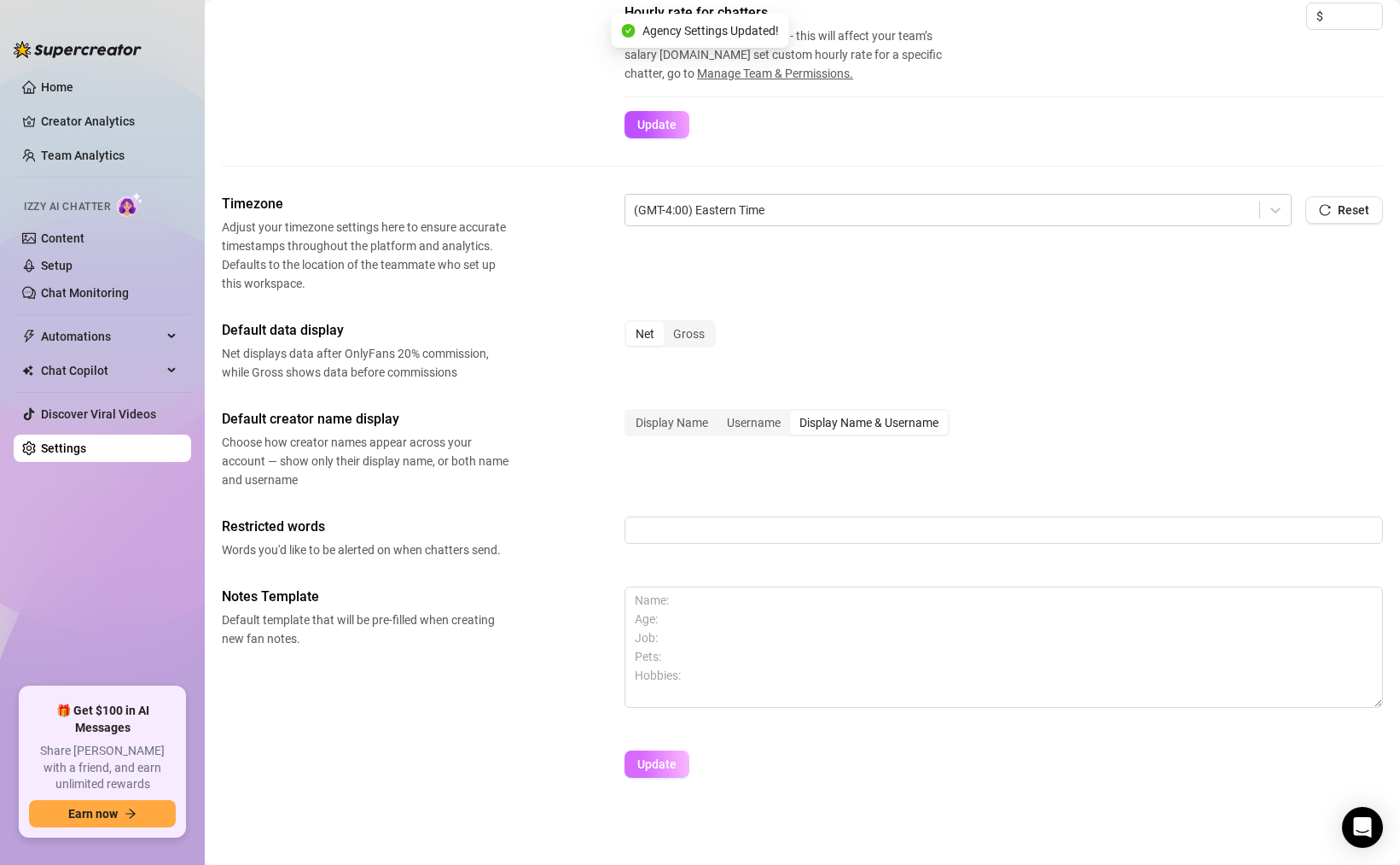
click at [652, 762] on span "Update" at bounding box center [657, 763] width 40 height 14
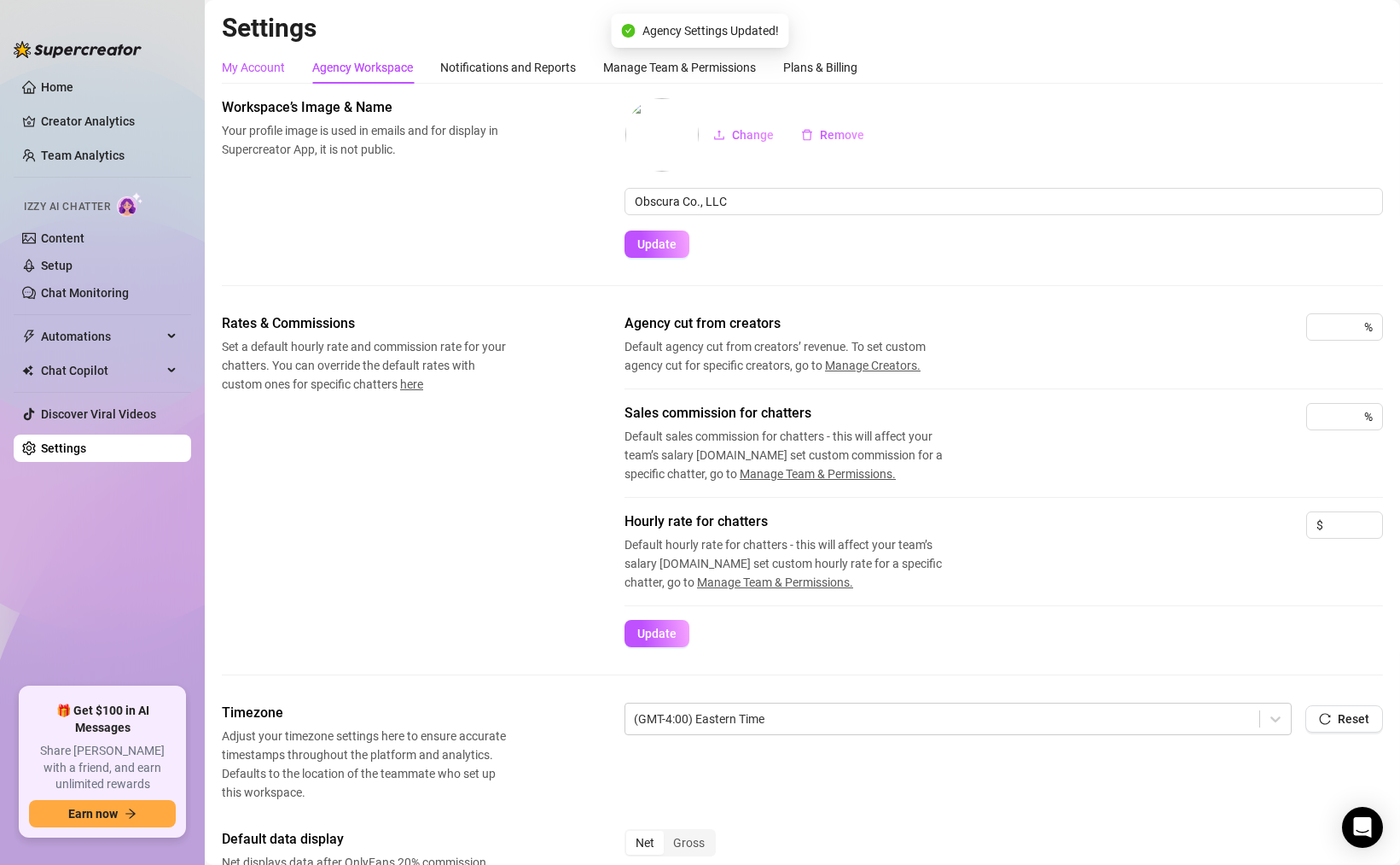
click at [272, 63] on div "My Account" at bounding box center [253, 67] width 63 height 18
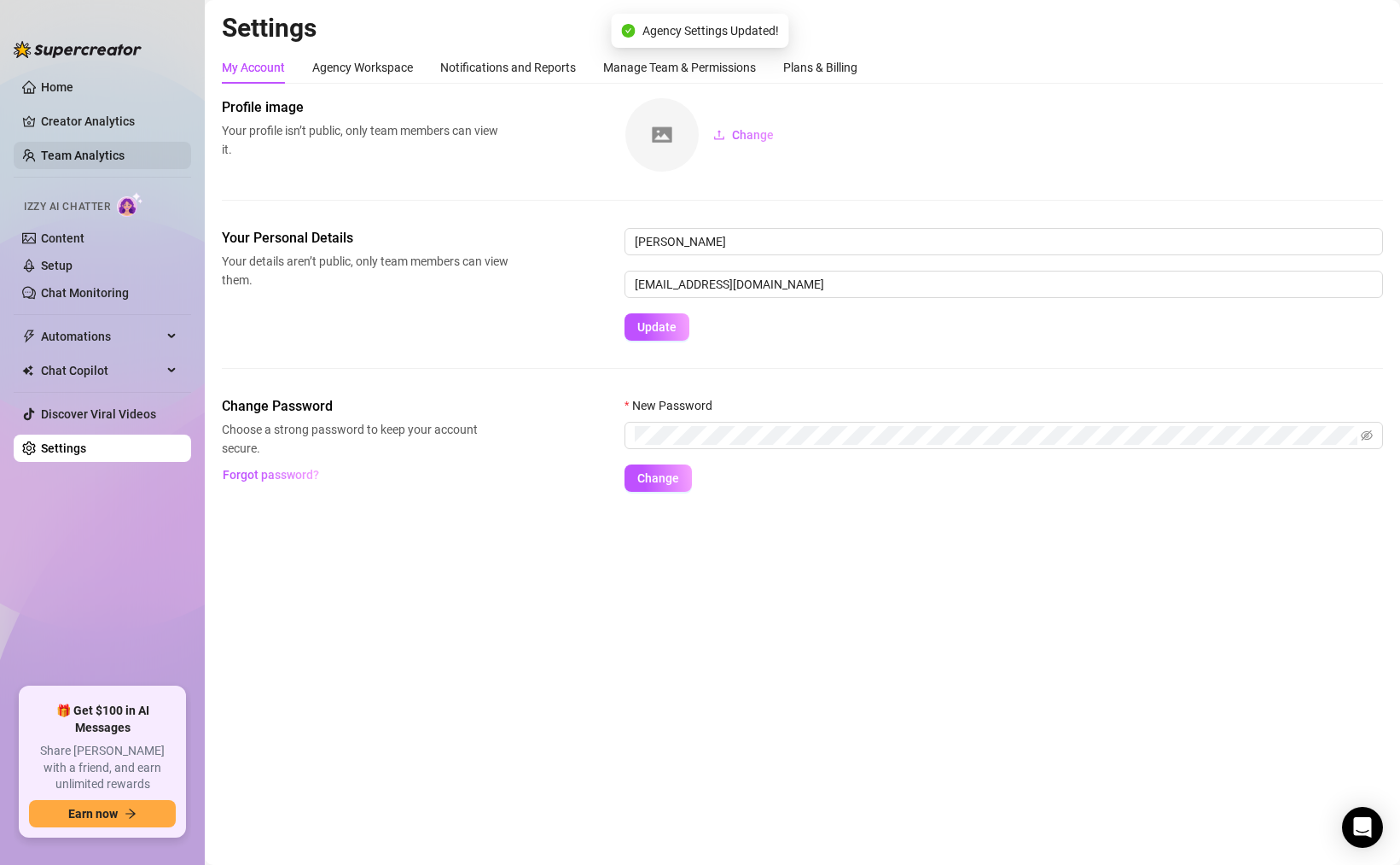
click at [57, 153] on link "Team Analytics" at bounding box center [82, 155] width 84 height 14
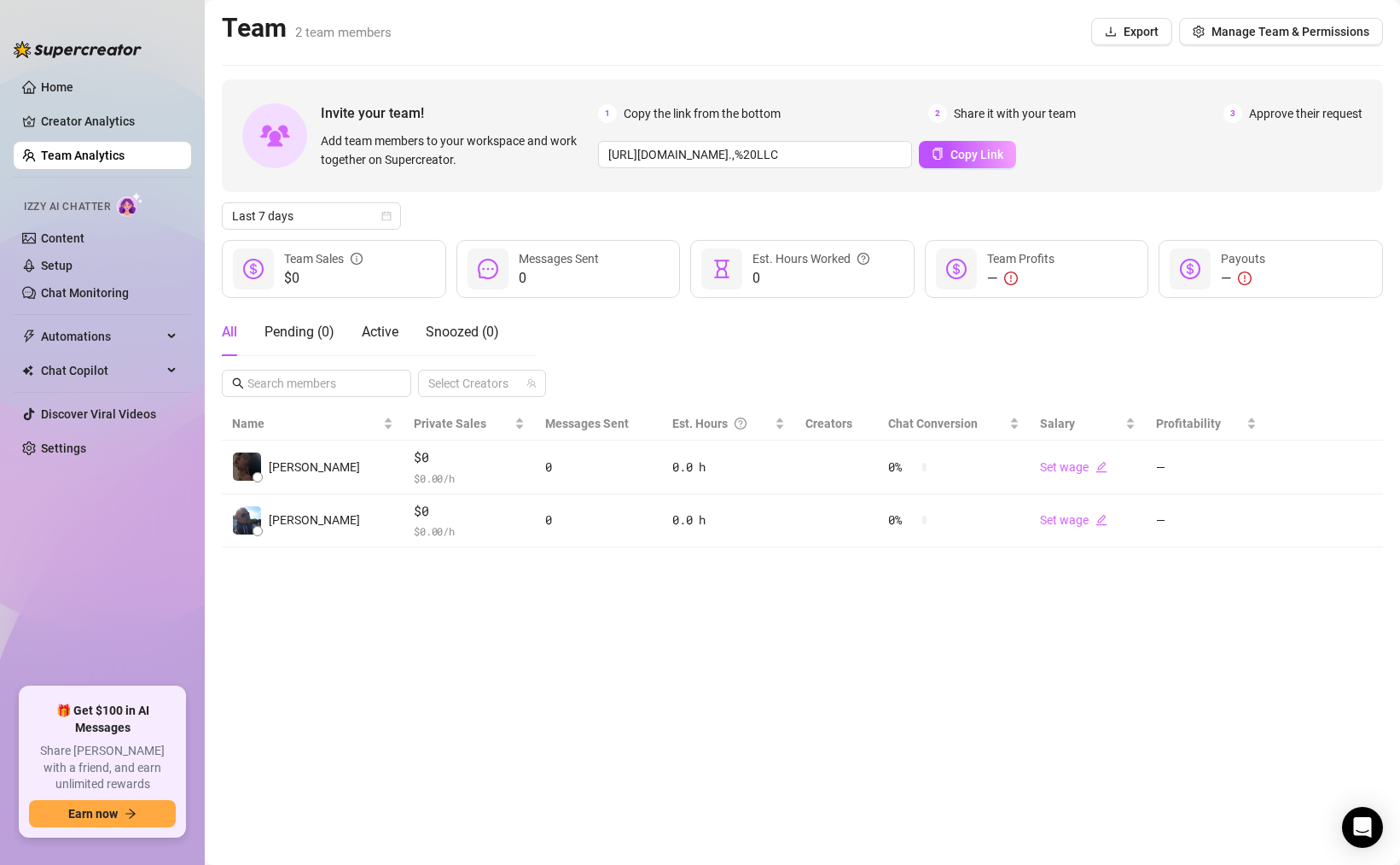
click at [57, 153] on link "Team Analytics" at bounding box center [82, 155] width 84 height 14
